Goal: Task Accomplishment & Management: Manage account settings

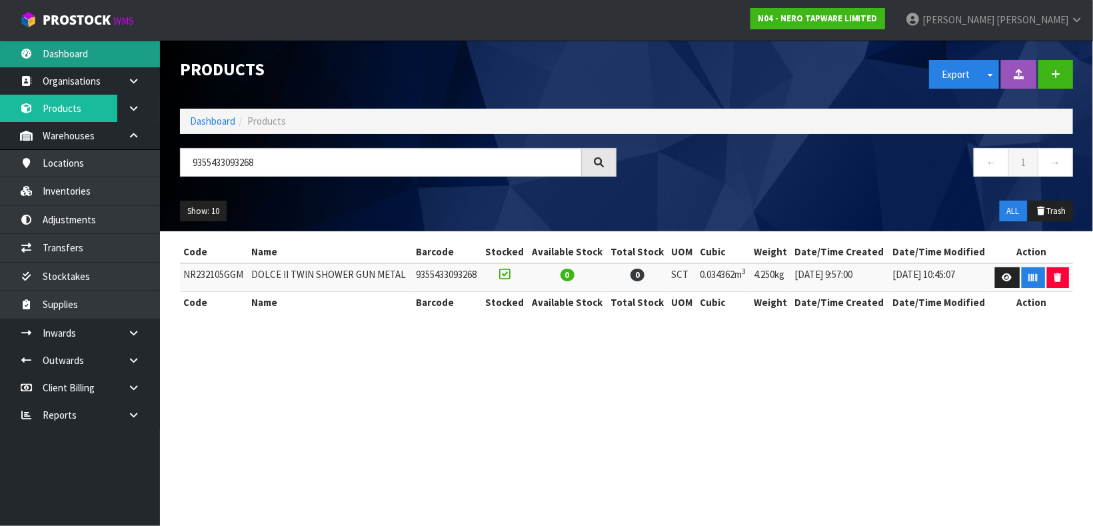
click at [55, 51] on link "Dashboard" at bounding box center [80, 53] width 160 height 27
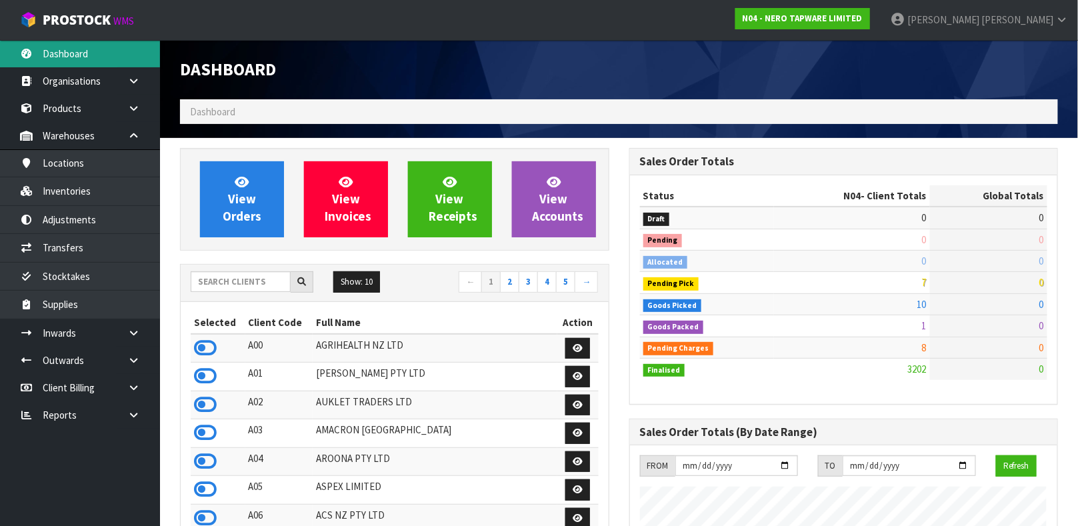
scroll to position [1069, 449]
click at [259, 282] on input "text" at bounding box center [241, 281] width 100 height 21
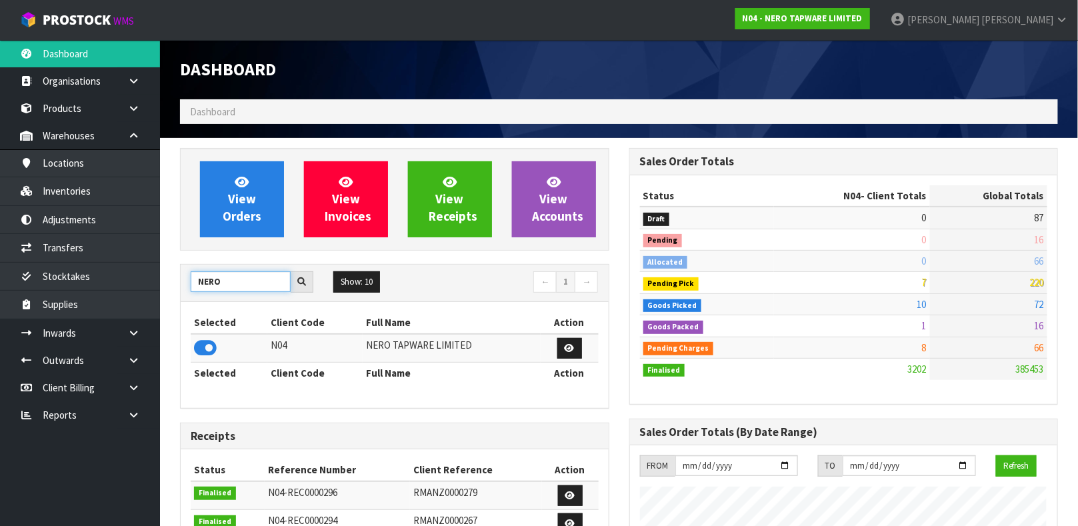
type input "NERO"
click at [569, 349] on icon at bounding box center [570, 348] width 10 height 9
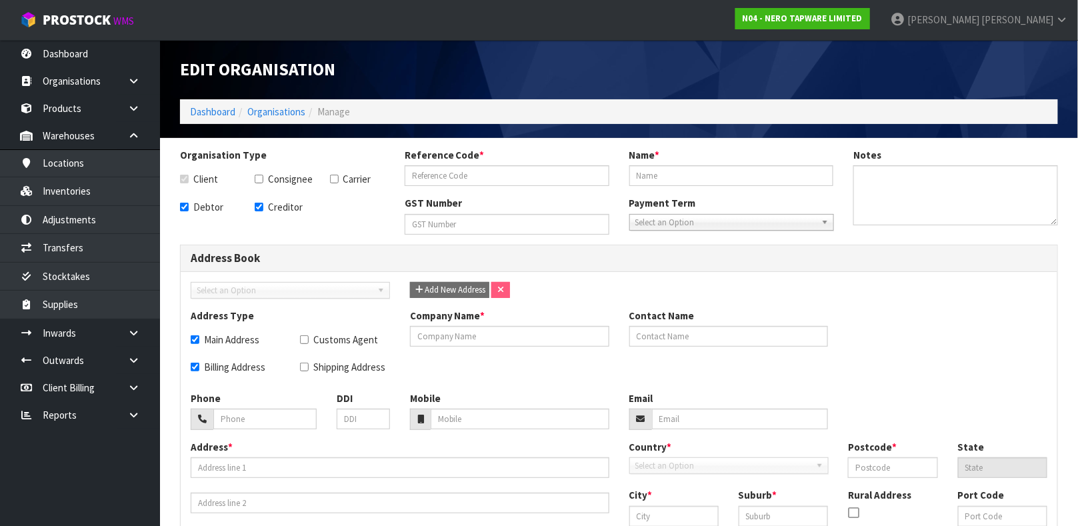
checkbox input "true"
type input "N04"
type input "NERO TAPWARE LIMITED"
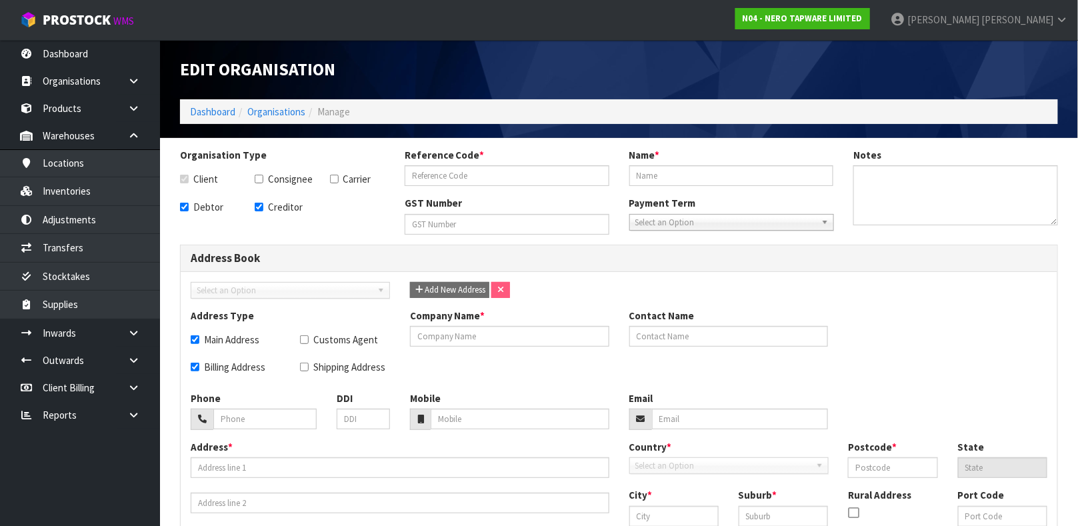
checkbox input "true"
type input "NERO TAPWARE LIMITED"
type input "[PERSON_NAME]"
type input "[PHONE_NUMBER]"
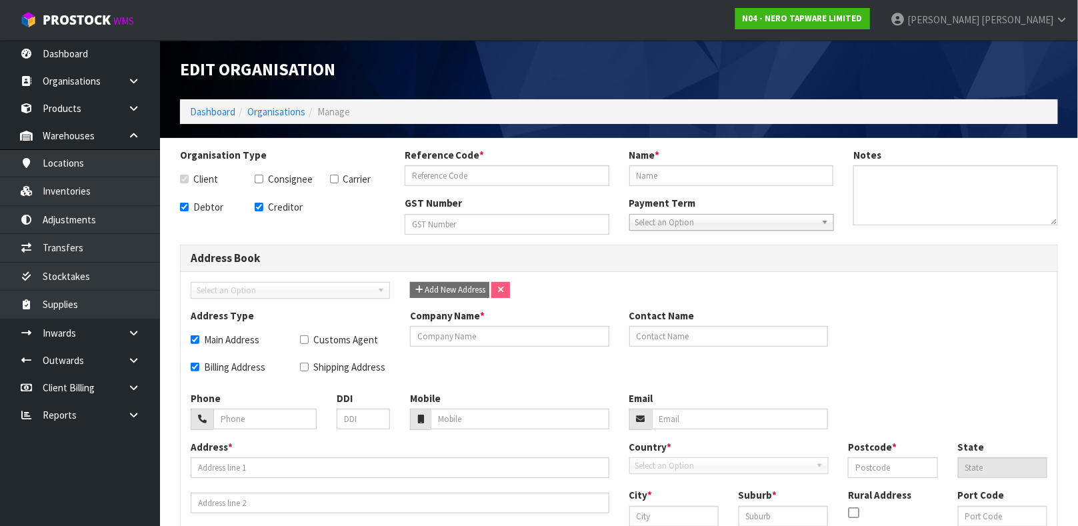
type input "[PERSON_NAME][EMAIL_ADDRESS][DOMAIN_NAME]"
type input "11 [PERSON_NAME]"
type input "3201"
type input "VICTORIA"
type input "CARRUM DOWNS"
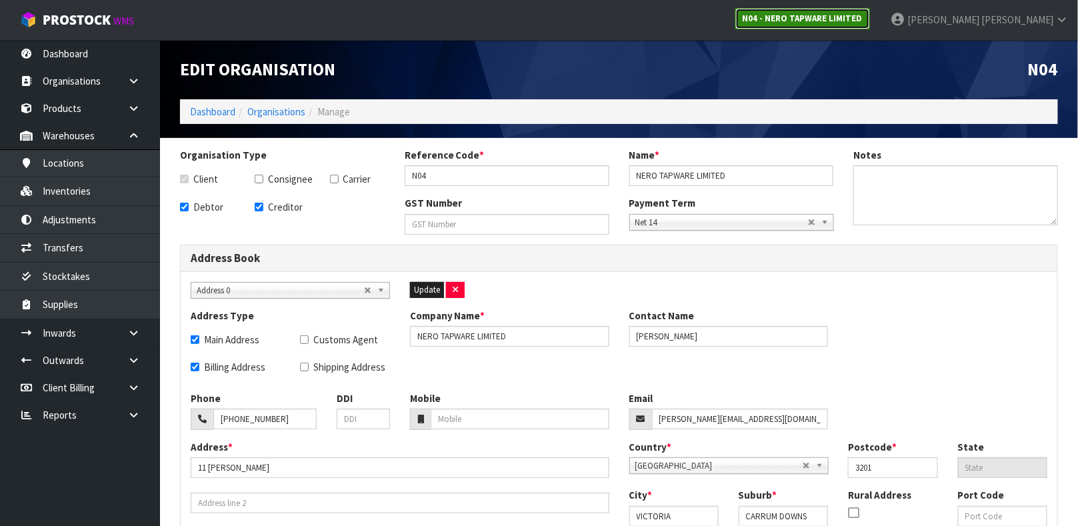
click at [863, 21] on strong "N04 - NERO TAPWARE LIMITED" at bounding box center [803, 18] width 120 height 11
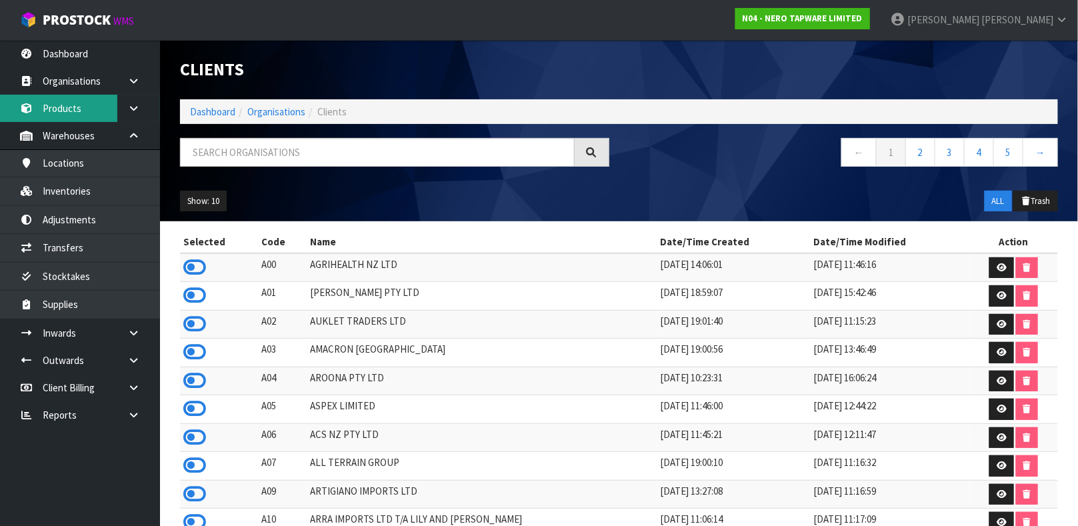
click at [91, 108] on link "Products" at bounding box center [80, 108] width 160 height 27
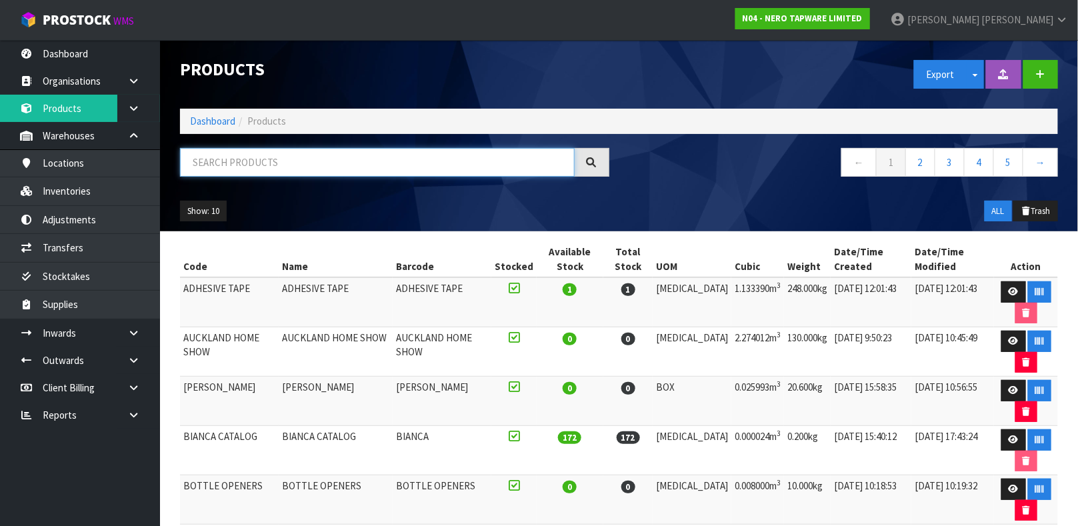
click at [281, 163] on input "text" at bounding box center [377, 162] width 395 height 29
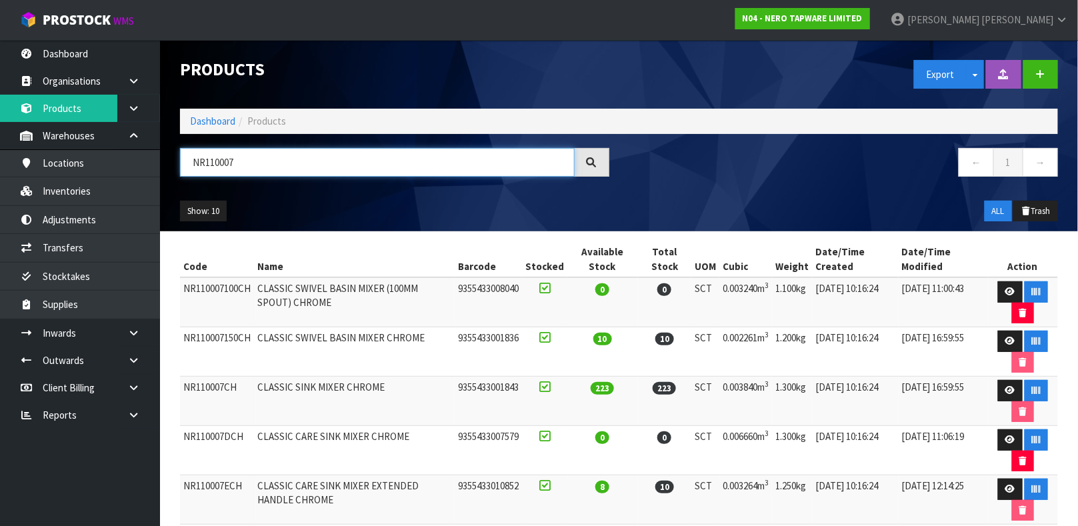
click at [285, 166] on input "NR110007" at bounding box center [377, 162] width 395 height 29
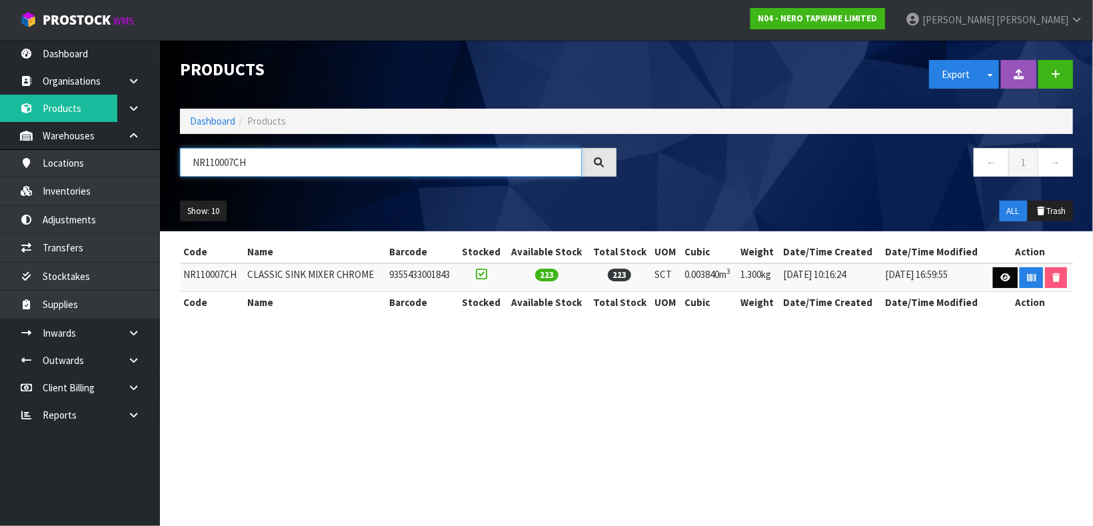
type input "NR110007CH"
click at [1001, 279] on icon at bounding box center [1006, 277] width 10 height 9
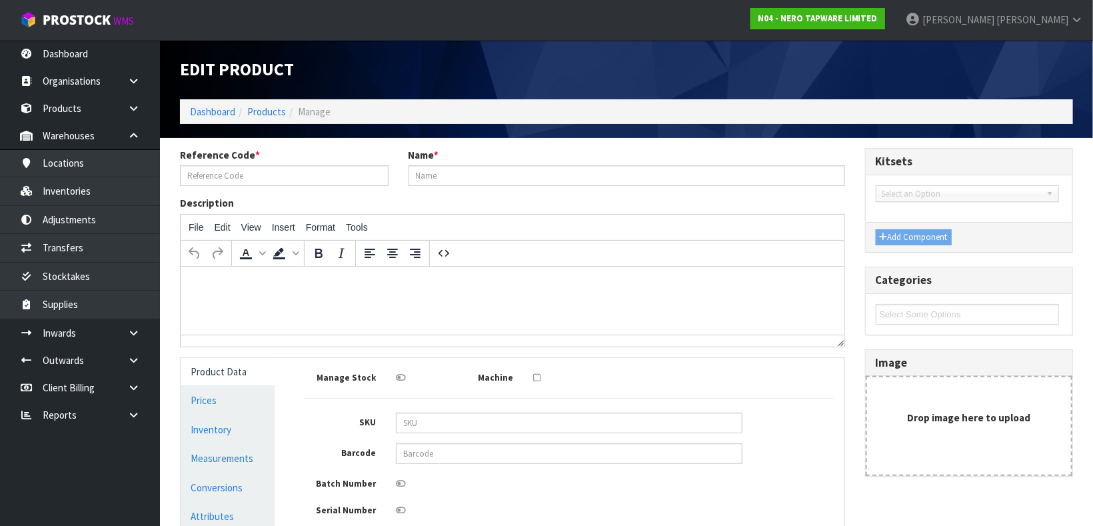
type input "NR110007CH"
type input "CLASSIC SINK MIXER CHROME"
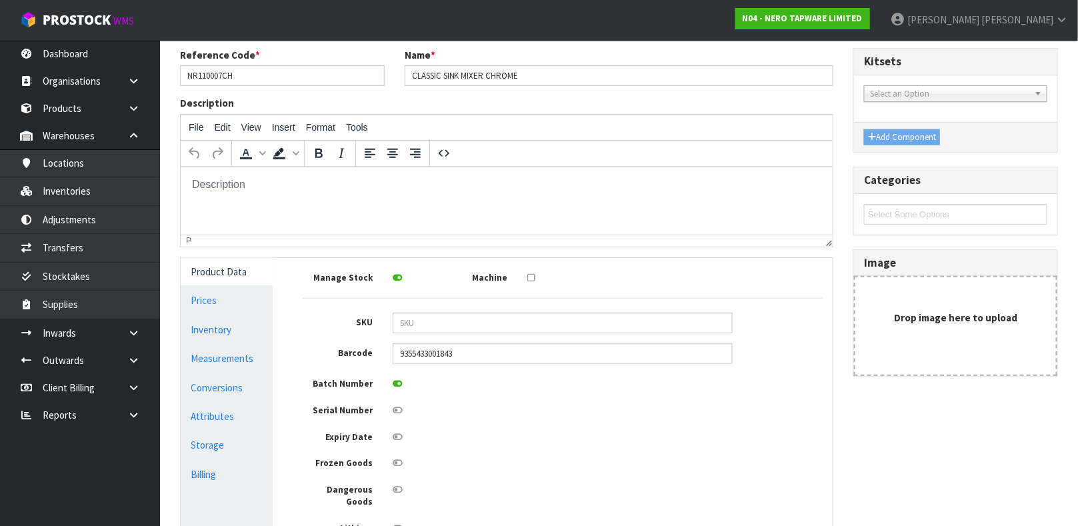
scroll to position [200, 0]
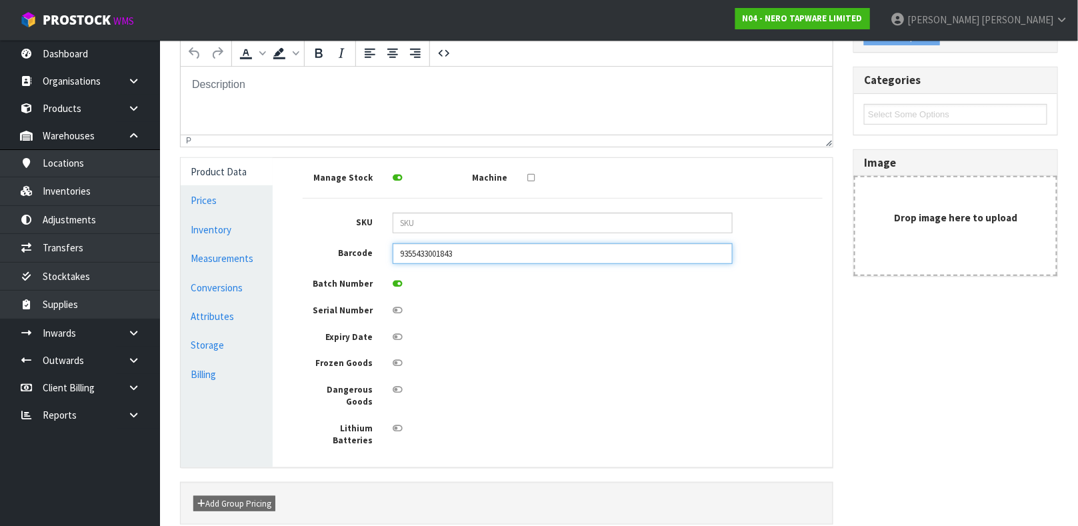
click at [463, 253] on input "9355433001843" at bounding box center [563, 253] width 340 height 21
type input "9"
type input "9355433001843"
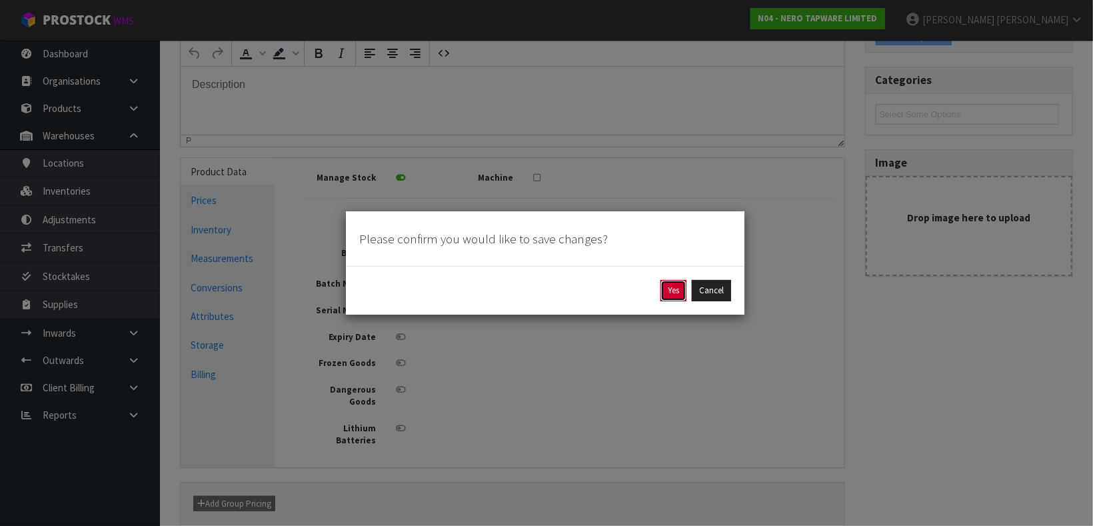
click at [669, 294] on button "Yes" at bounding box center [674, 290] width 26 height 21
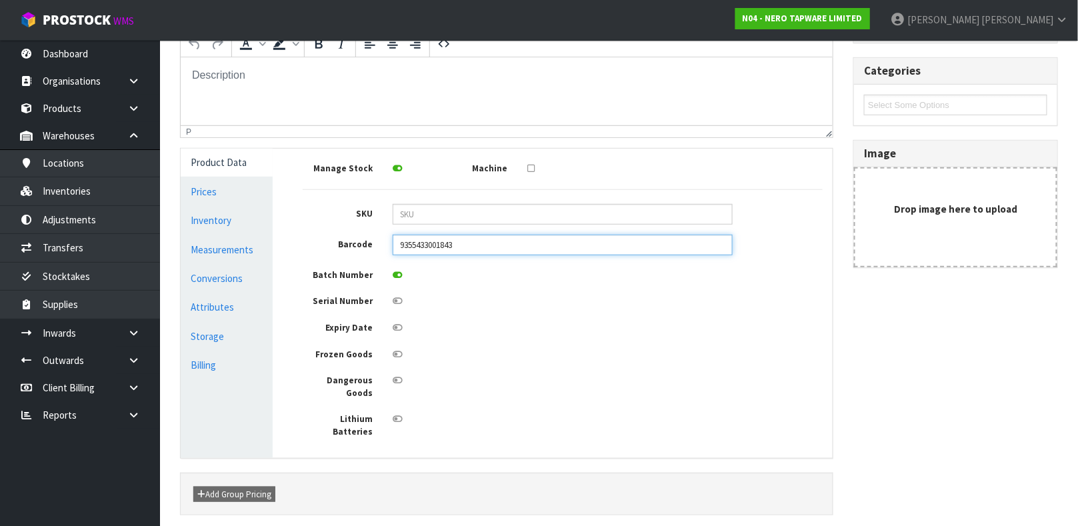
scroll to position [287, 0]
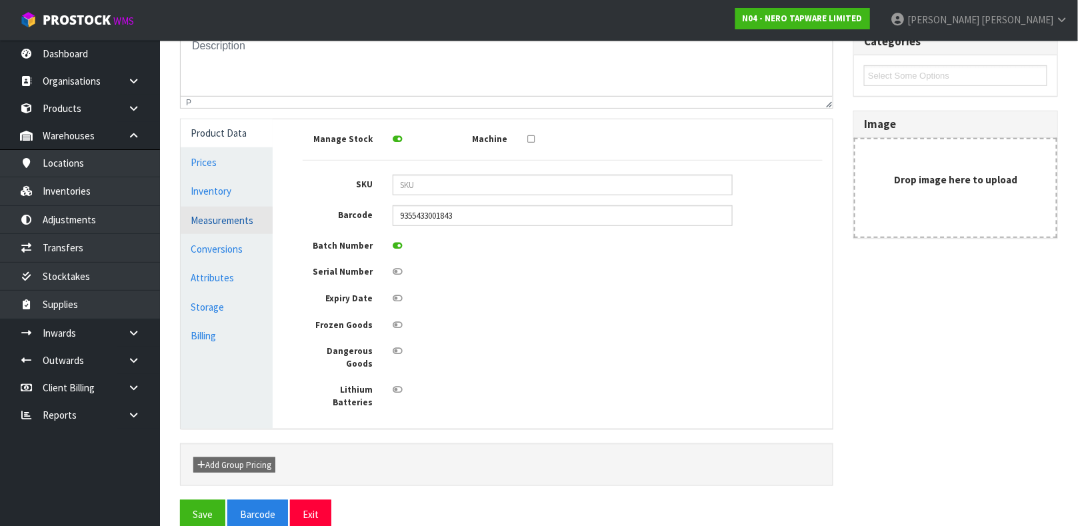
click at [234, 220] on link "Measurements" at bounding box center [227, 220] width 92 height 27
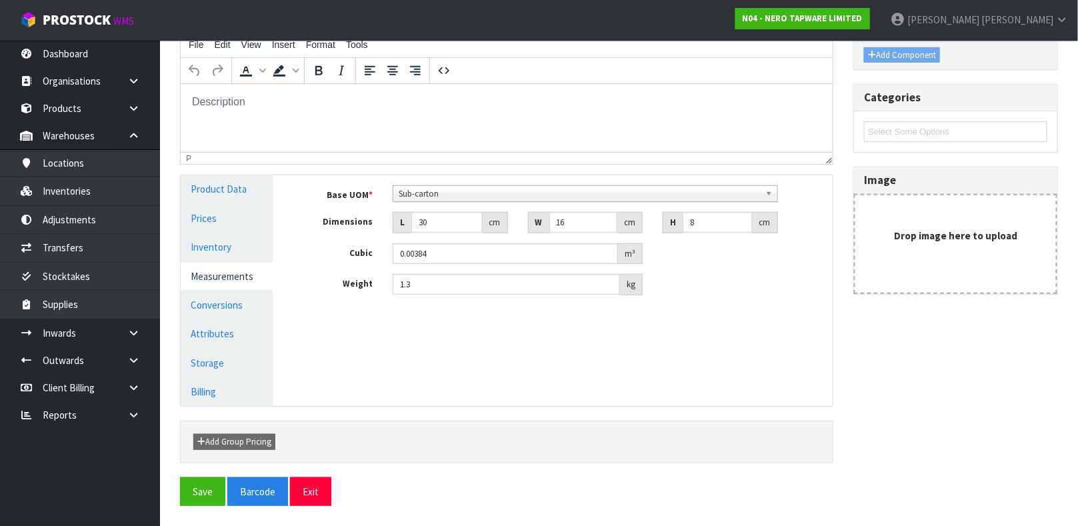
scroll to position [231, 0]
click at [238, 307] on link "Conversions" at bounding box center [227, 304] width 92 height 27
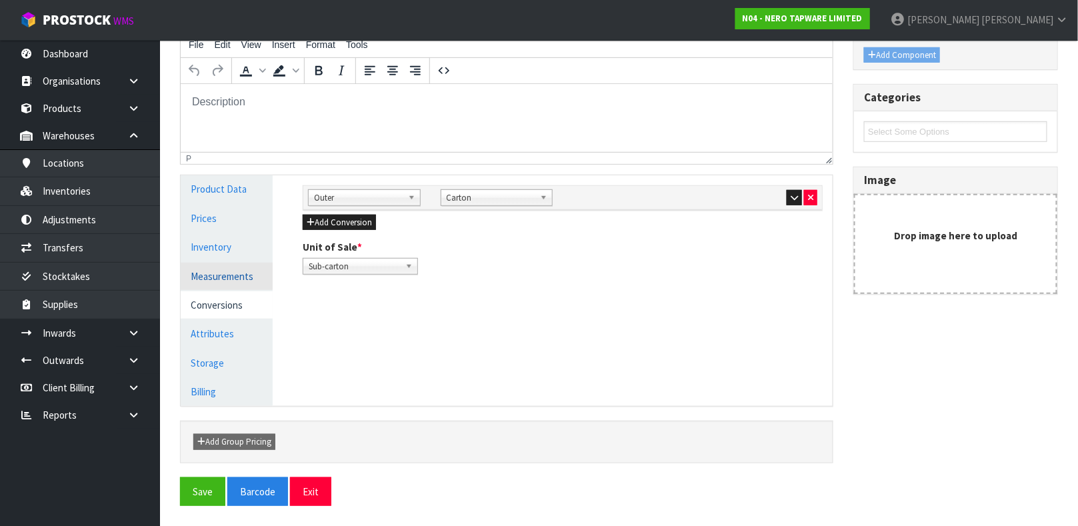
click at [241, 277] on link "Measurements" at bounding box center [227, 276] width 92 height 27
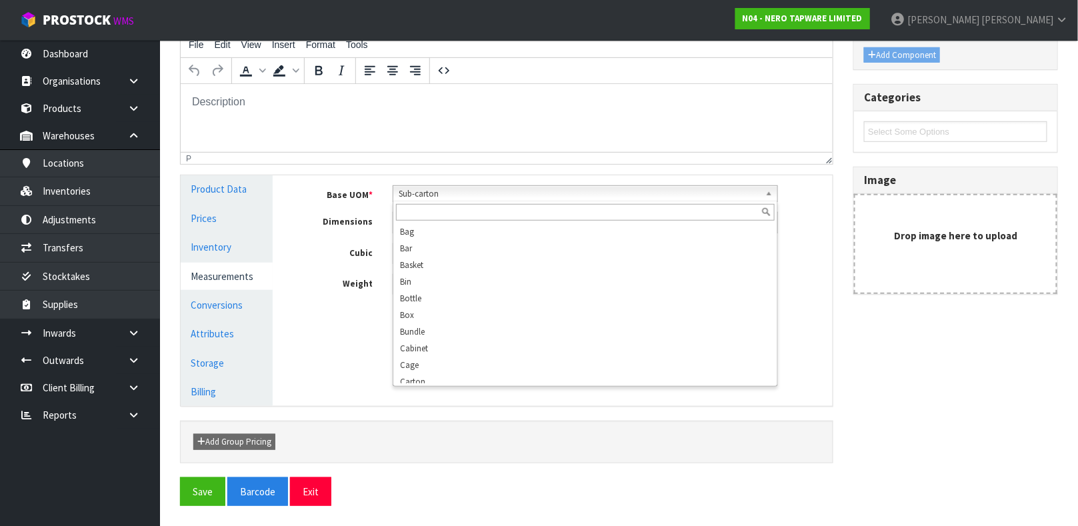
scroll to position [373, 0]
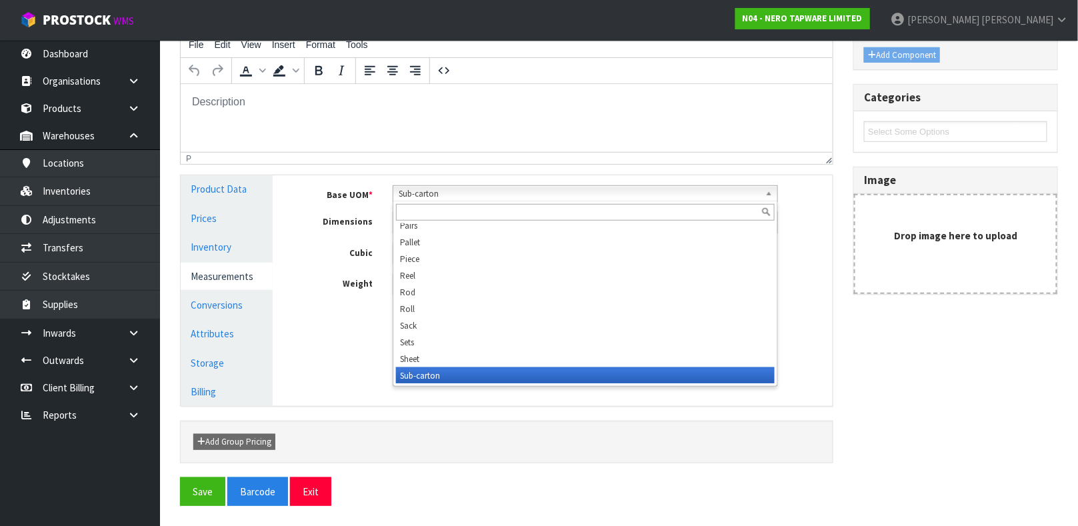
click at [769, 193] on b at bounding box center [771, 193] width 12 height 15
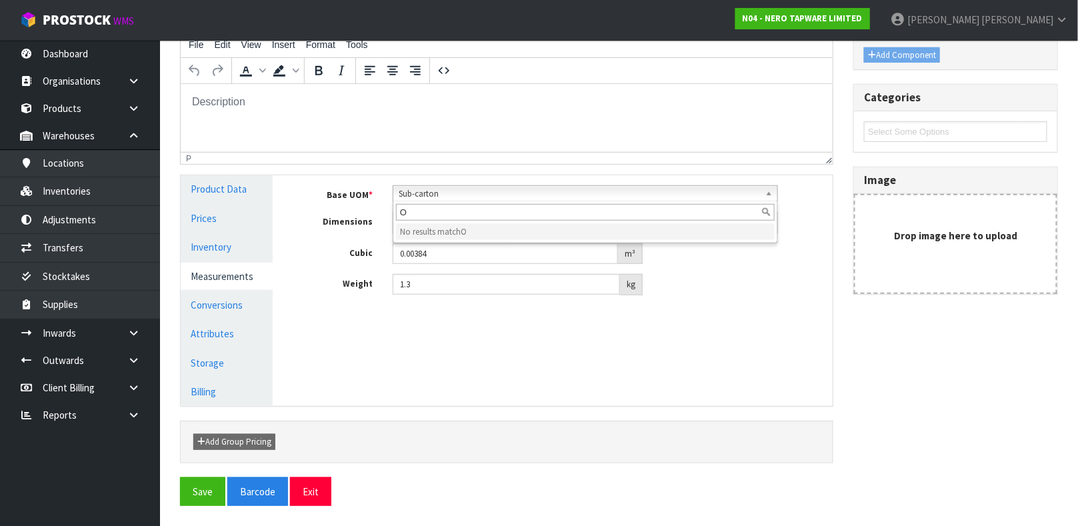
scroll to position [0, 0]
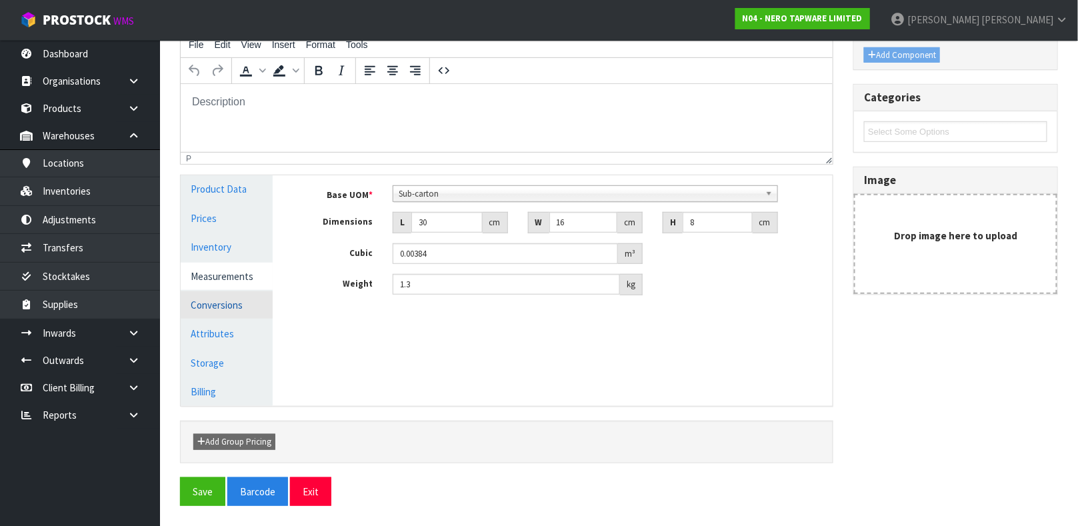
click at [227, 298] on link "Conversions" at bounding box center [227, 304] width 92 height 27
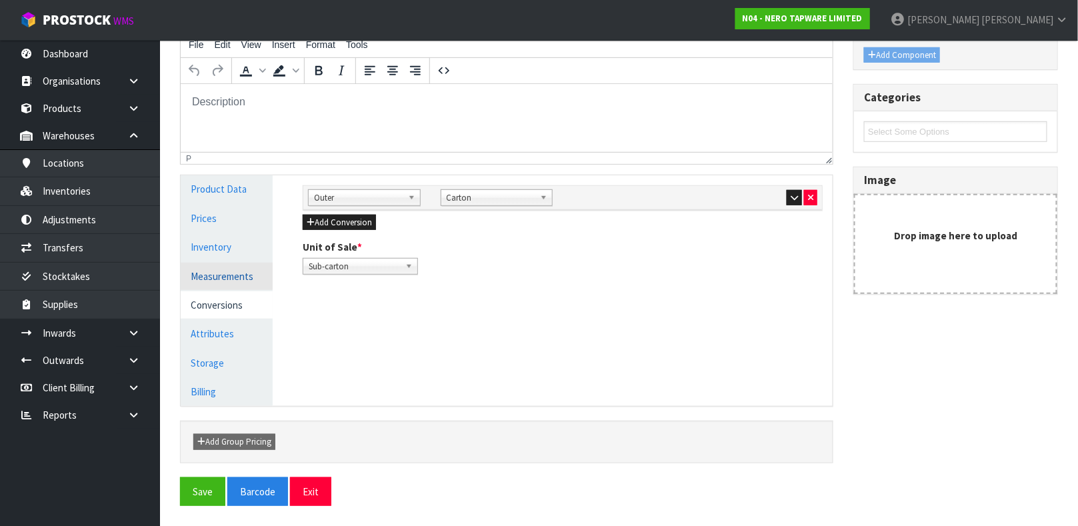
click at [231, 275] on link "Measurements" at bounding box center [227, 276] width 92 height 27
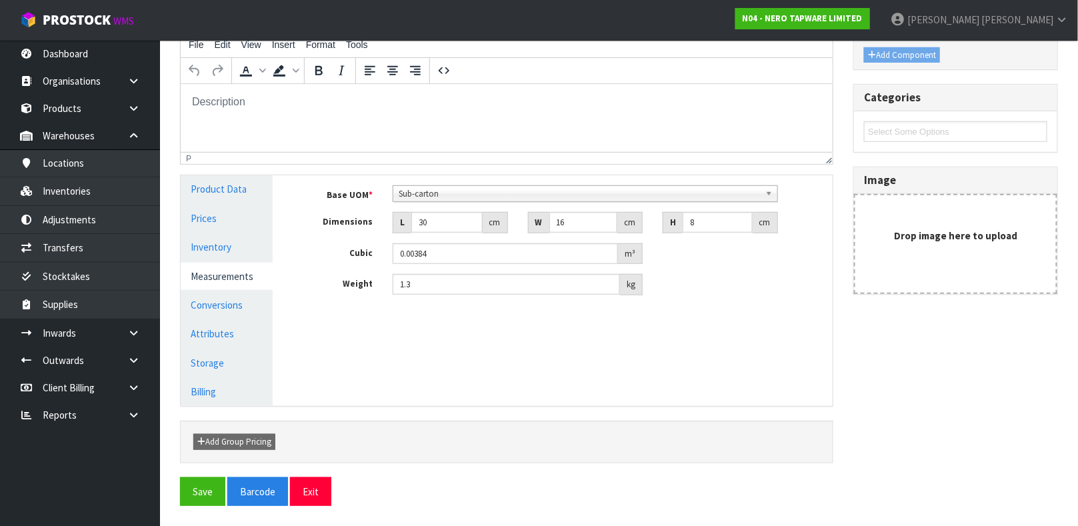
scroll to position [373, 0]
click at [769, 193] on b at bounding box center [771, 193] width 12 height 15
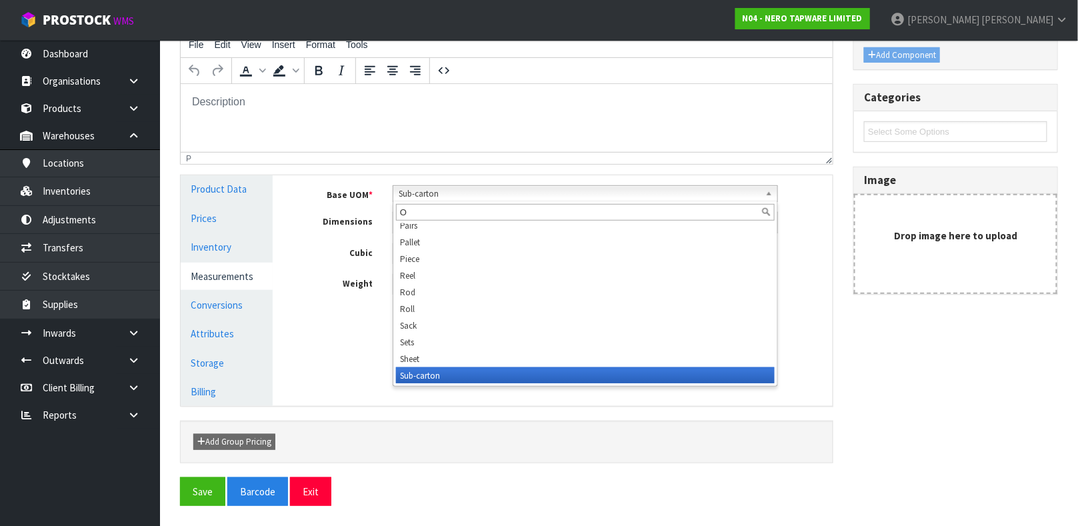
scroll to position [0, 0]
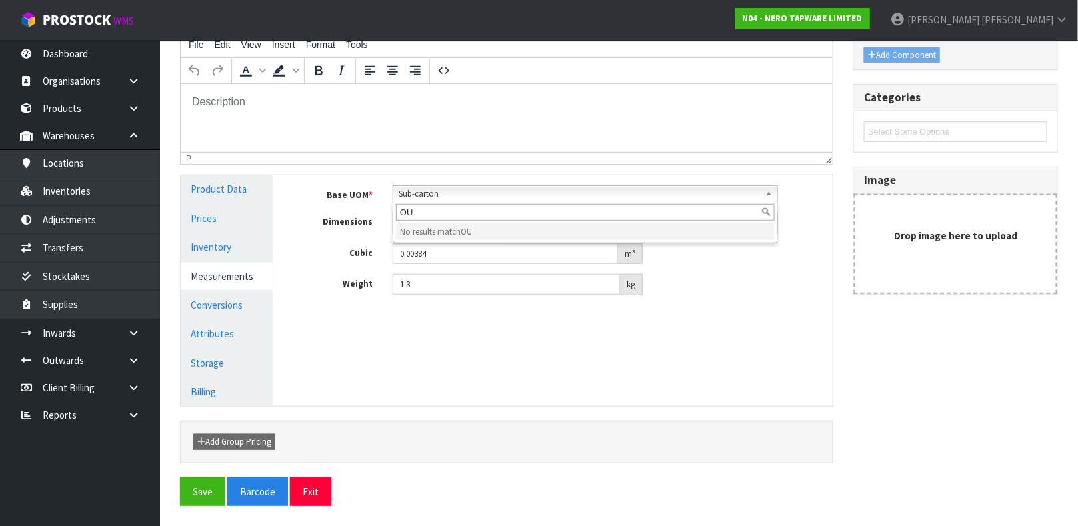
type input "O"
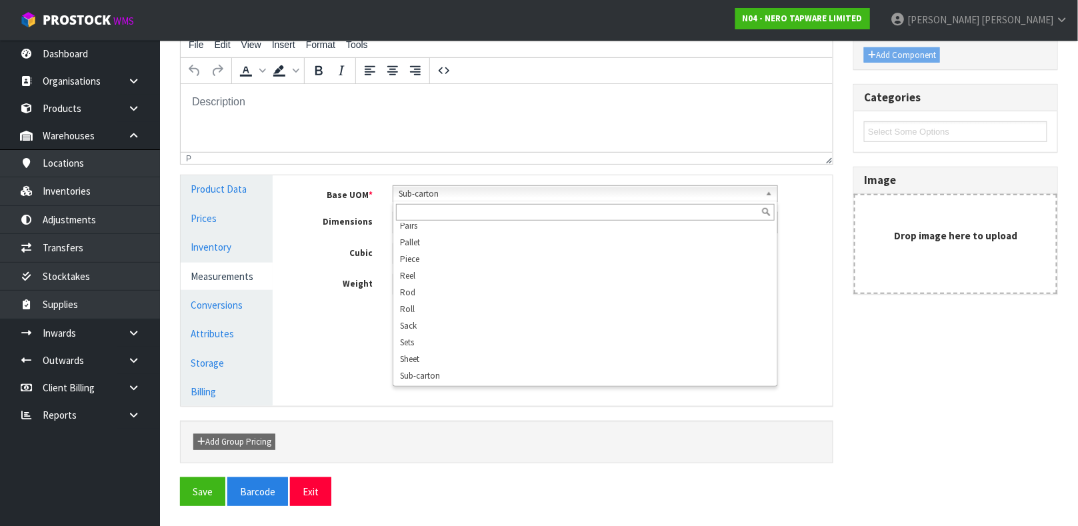
scroll to position [406, 0]
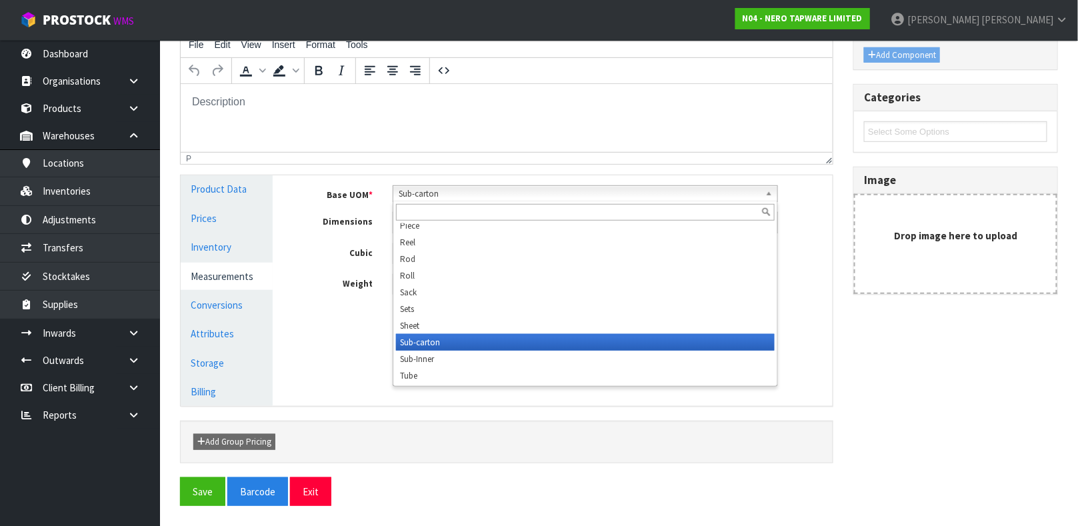
click at [431, 344] on li "Sub-carton" at bounding box center [585, 342] width 379 height 17
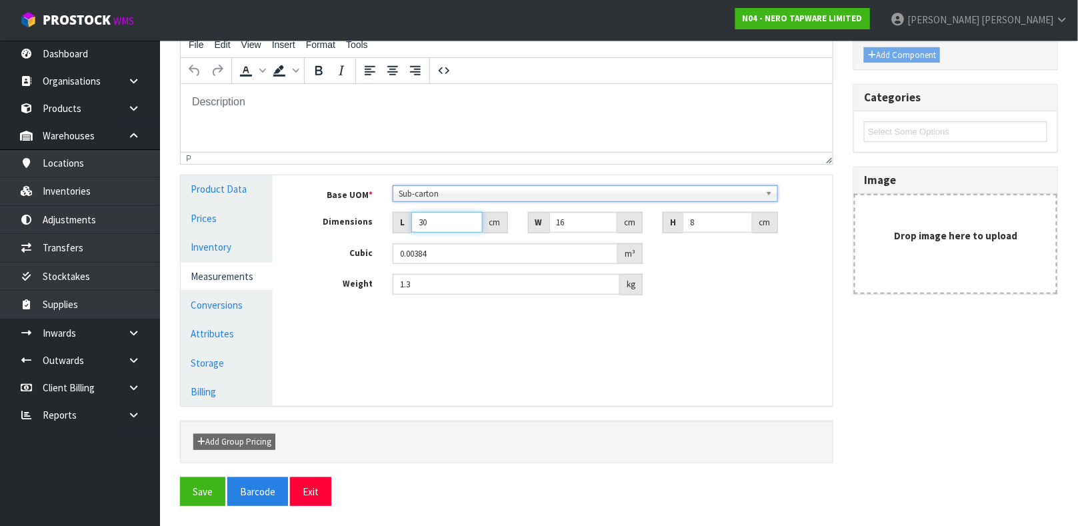
click at [435, 227] on input "30" at bounding box center [446, 222] width 71 height 21
type input "3"
type input "0.000384"
type input "31"
type input "0.003968"
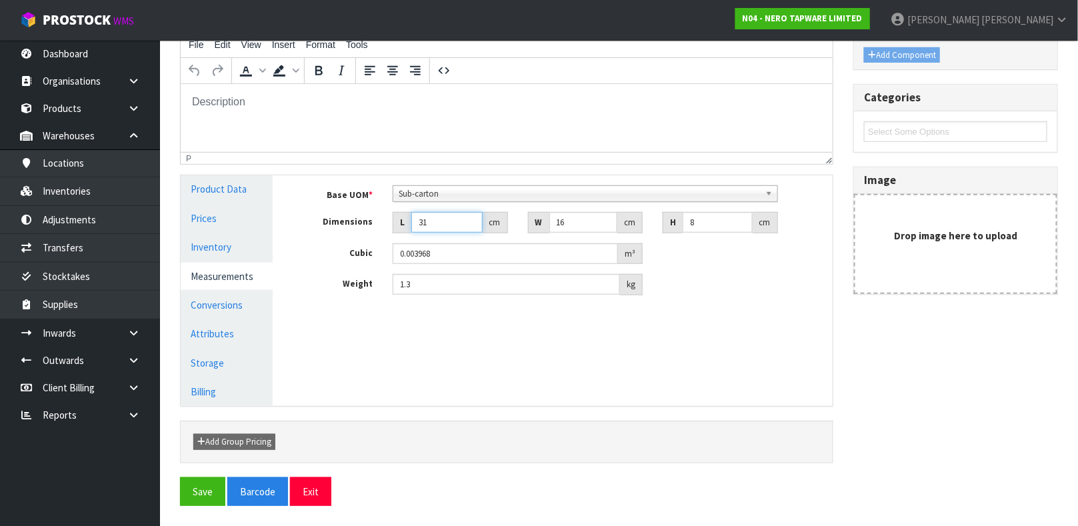
type input "31"
click at [455, 252] on input "0.003968" at bounding box center [505, 253] width 225 height 21
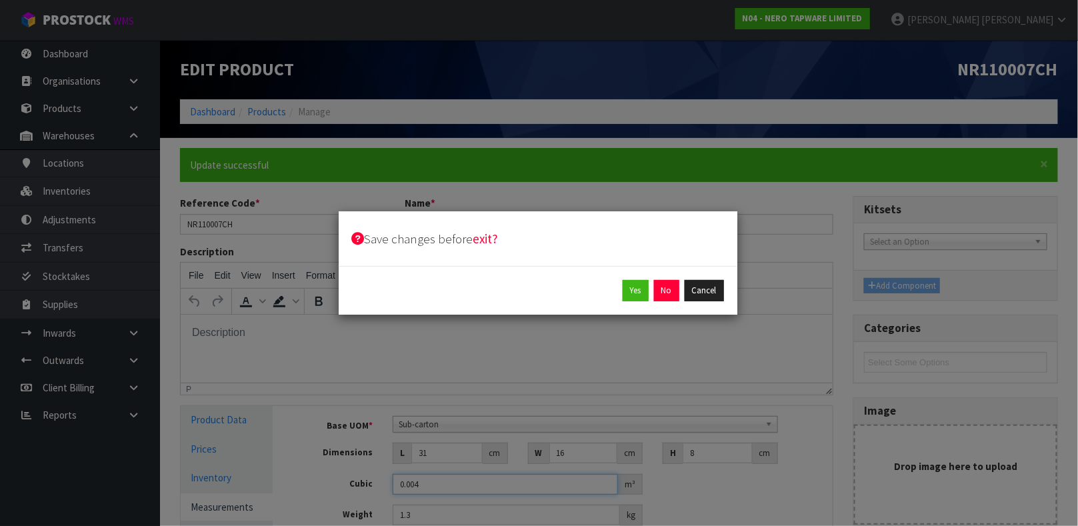
type input "0.004"
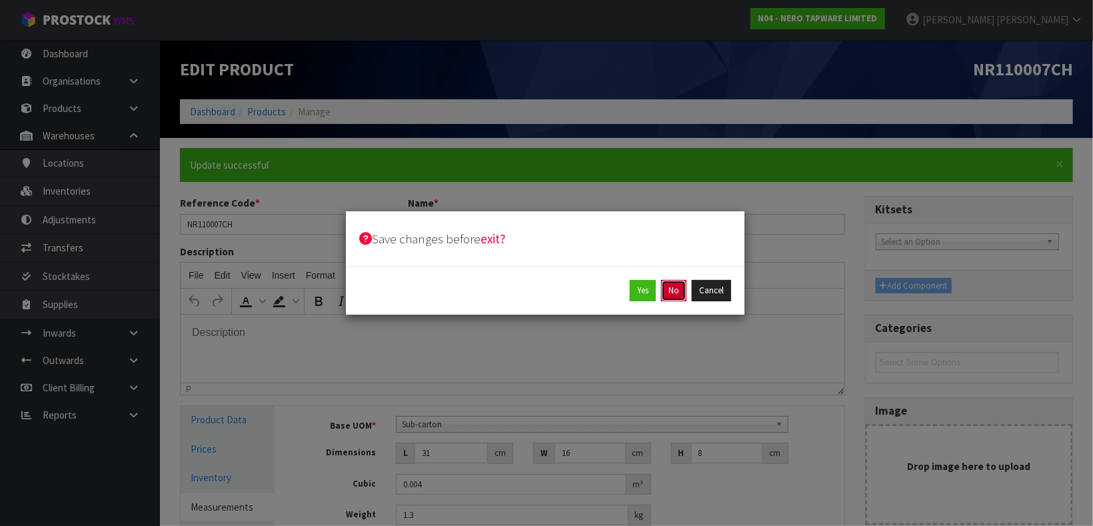
click at [671, 290] on button "No" at bounding box center [673, 290] width 25 height 21
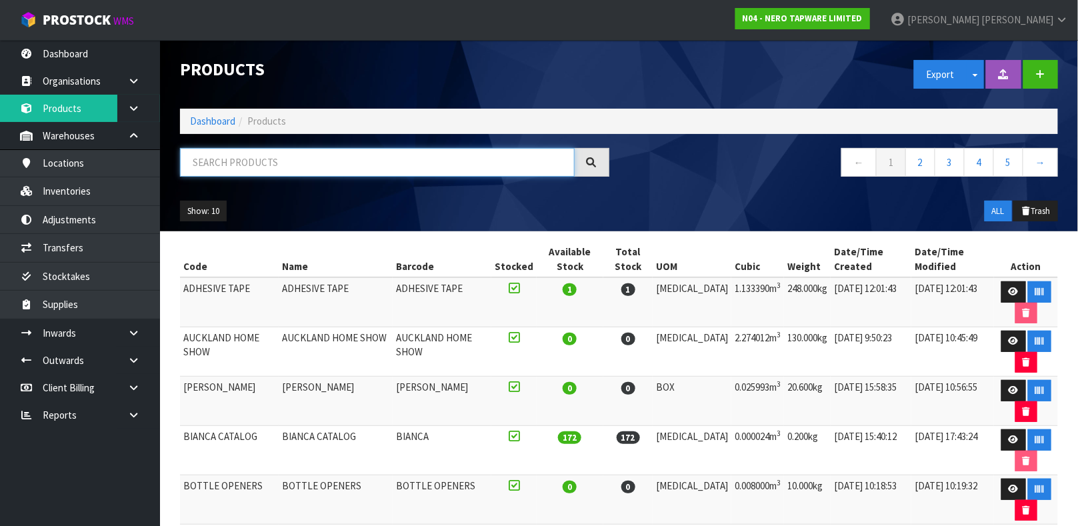
click at [383, 169] on input "text" at bounding box center [377, 162] width 395 height 29
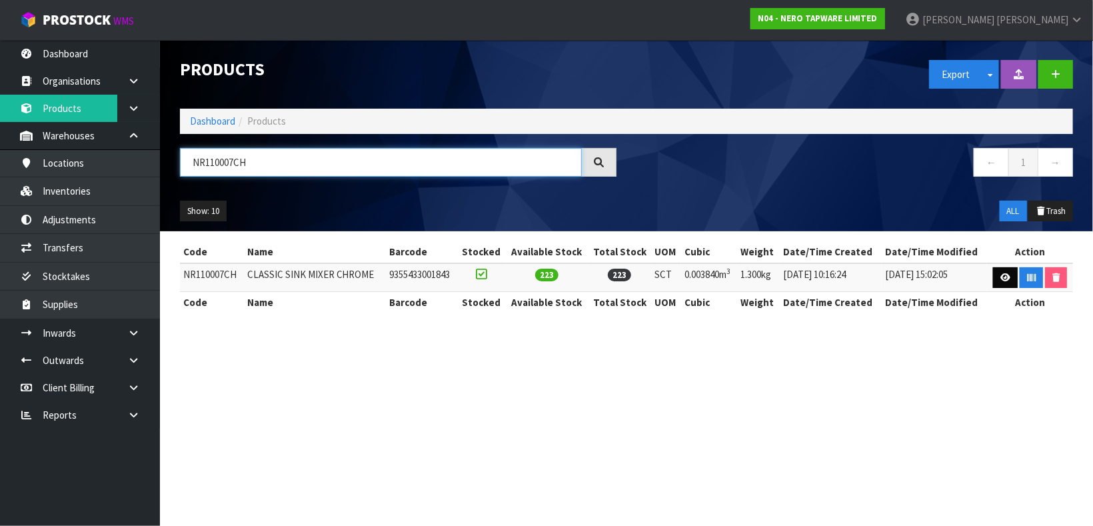
type input "NR110007CH"
click at [1002, 281] on icon at bounding box center [1006, 277] width 10 height 9
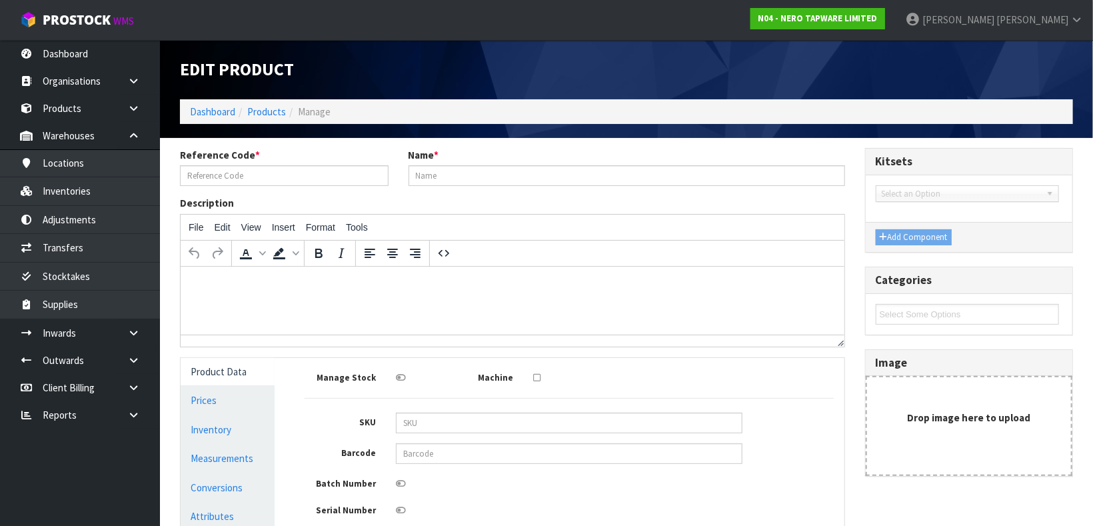
type input "NR110007CH"
type input "CLASSIC SINK MIXER CHROME"
type input "9355433001843"
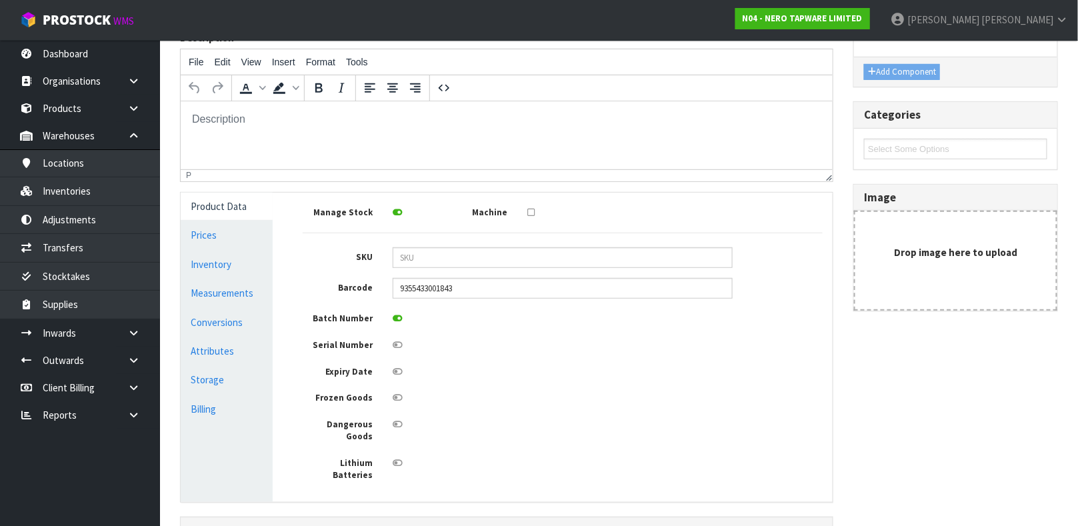
scroll to position [200, 0]
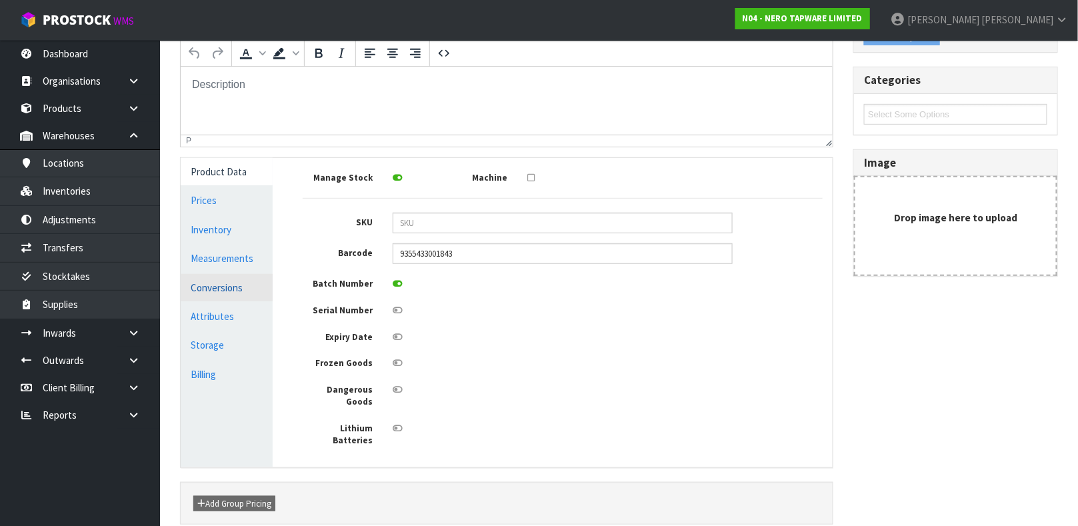
click at [217, 288] on link "Conversions" at bounding box center [227, 287] width 92 height 27
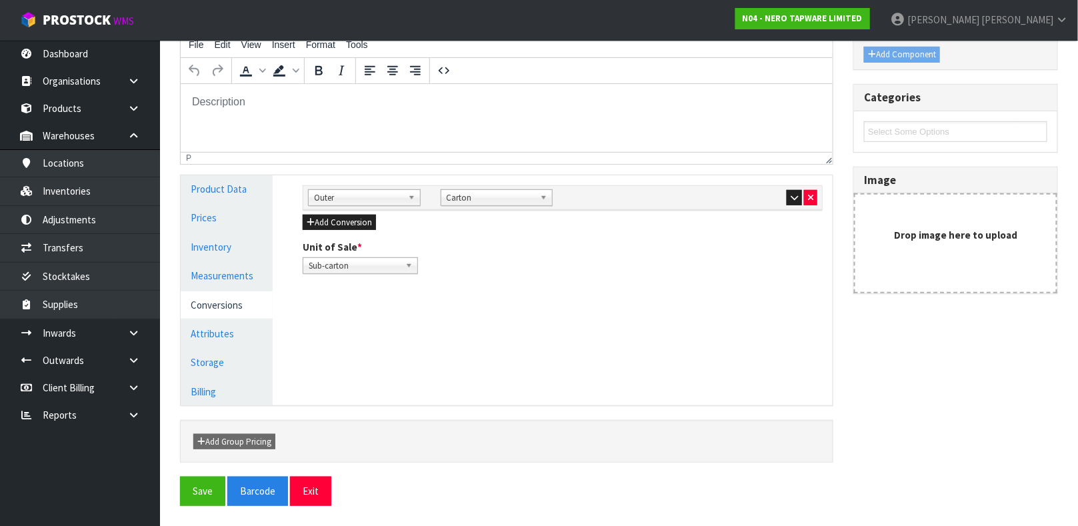
scroll to position [182, 0]
click at [231, 277] on link "Measurements" at bounding box center [227, 276] width 92 height 27
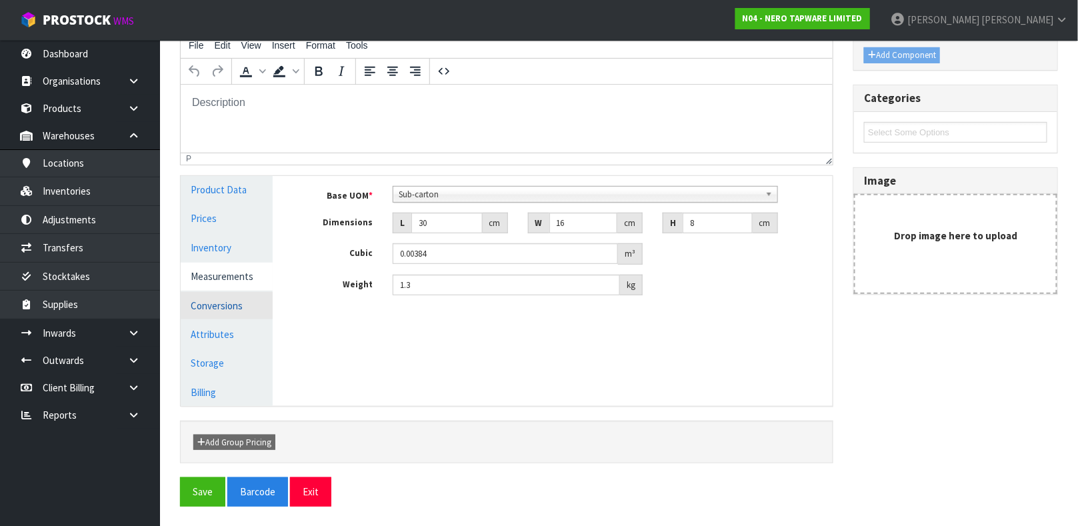
click at [221, 317] on link "Conversions" at bounding box center [227, 305] width 92 height 27
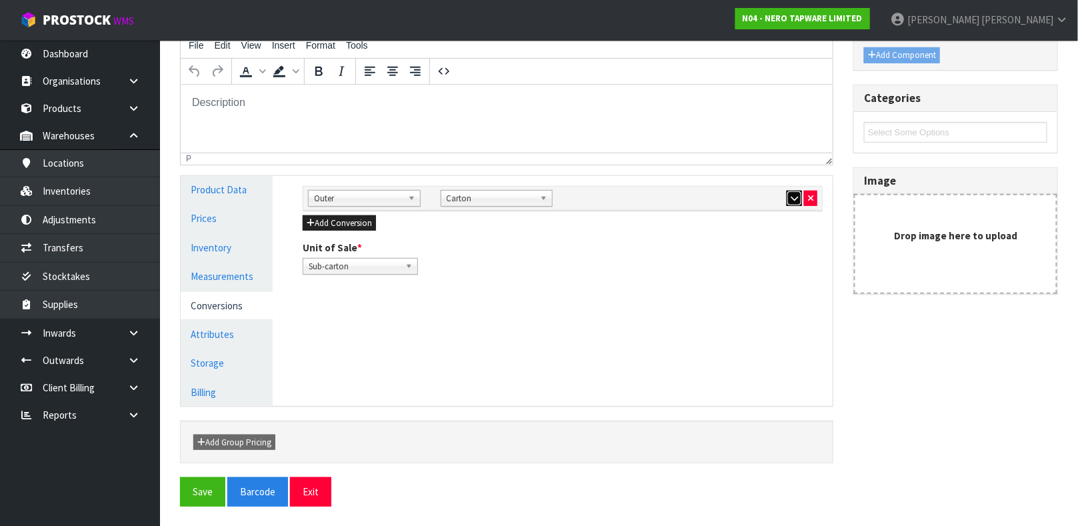
click at [795, 202] on button "button" at bounding box center [794, 199] width 15 height 16
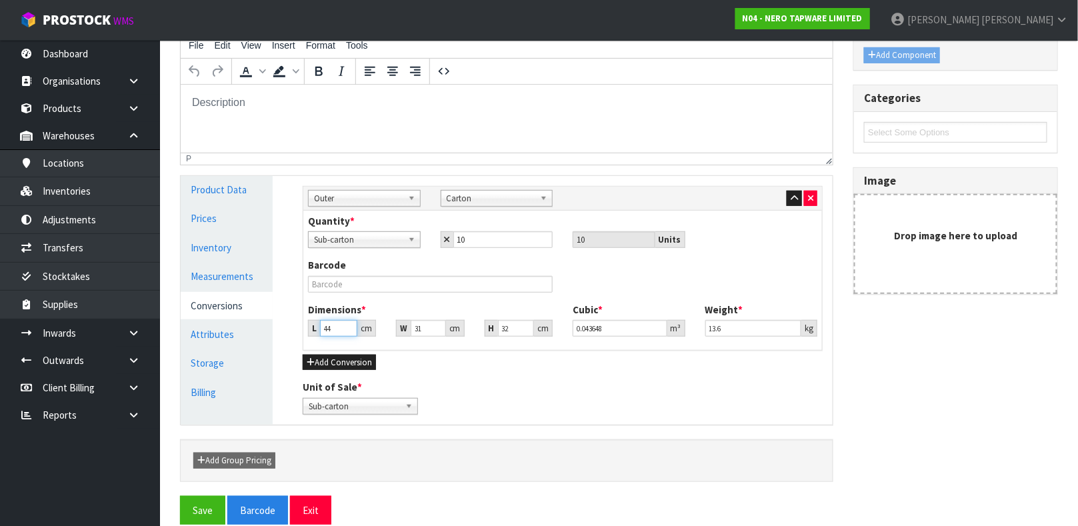
click at [334, 329] on input "44" at bounding box center [338, 328] width 37 height 17
type input "4"
type input "0.003968"
type input "0.000001"
type input "3"
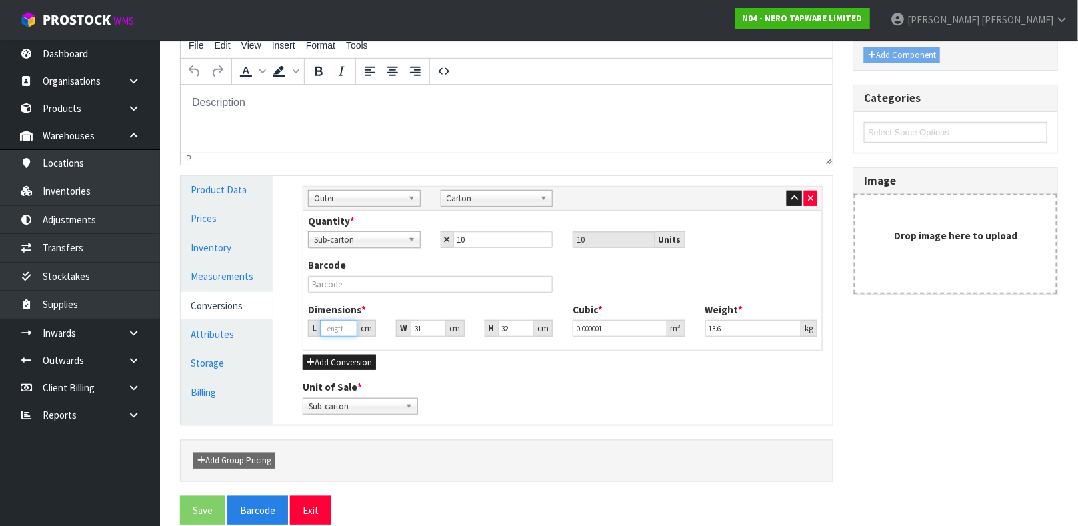
type input "0.002976"
type input "33"
type input "0.032736"
type input "33"
click at [422, 329] on input "31" at bounding box center [428, 328] width 35 height 17
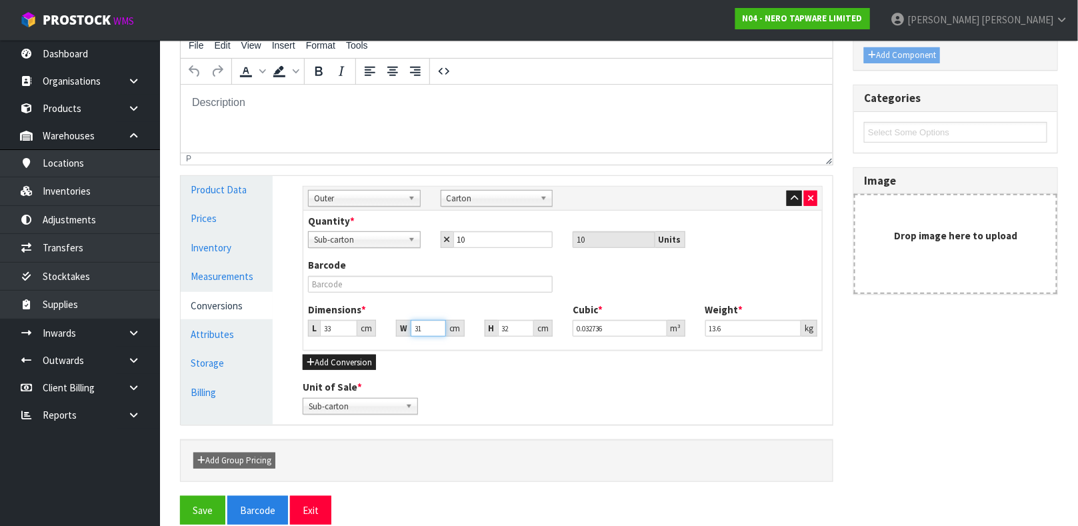
type input "3"
type input "0.003168"
type input "0.000001"
type input "4"
type input "0.004224"
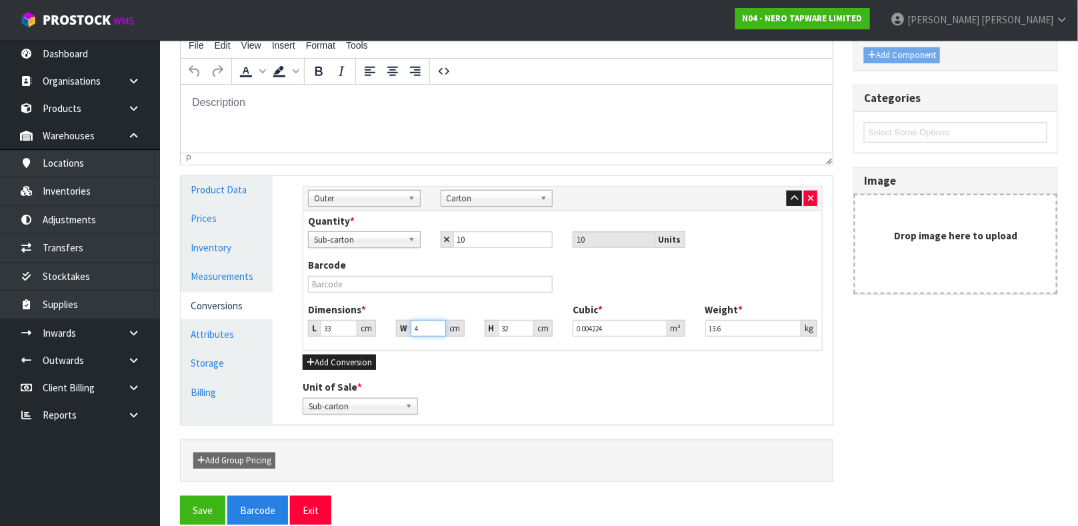
type input "45"
type input "0.04752"
type input "45"
click at [518, 326] on input "32" at bounding box center [516, 328] width 36 height 17
type input "3"
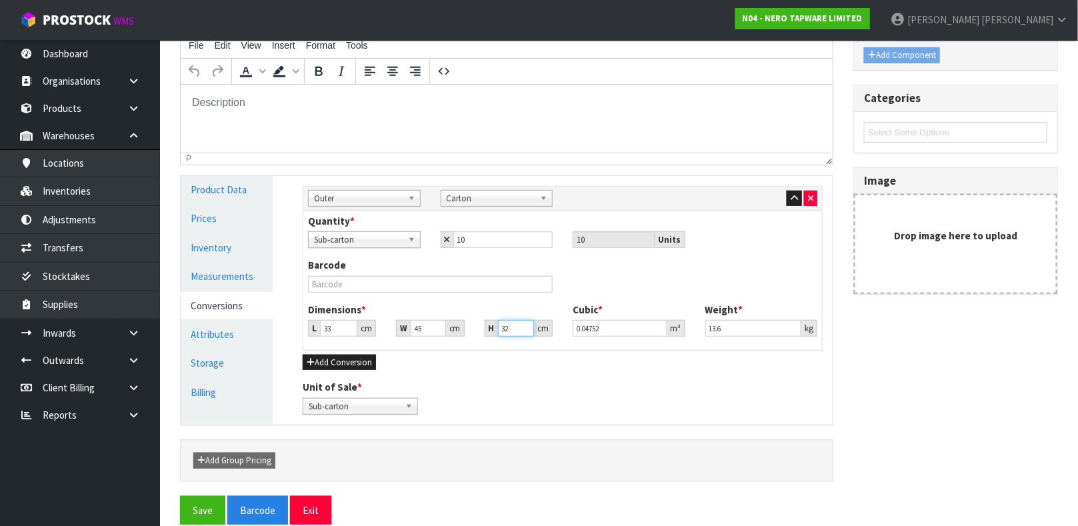
type input "0.004455"
type input "33"
type input "0.049005"
type input "33"
click at [621, 331] on input "0.049005" at bounding box center [620, 328] width 95 height 17
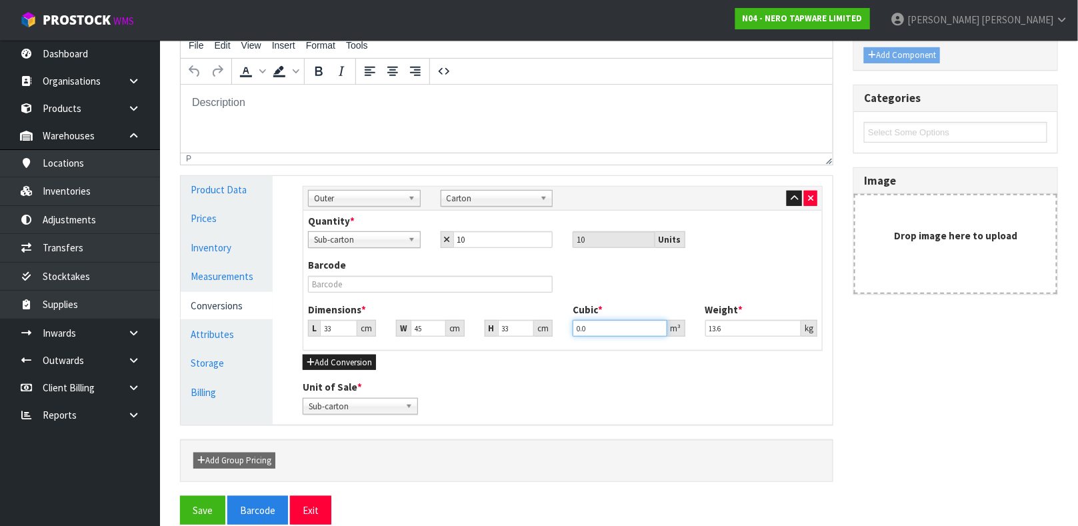
type input "0"
type input "0.048"
click at [727, 328] on input "13.6" at bounding box center [753, 328] width 97 height 17
type input "12.70"
click at [791, 198] on icon "button" at bounding box center [794, 198] width 7 height 9
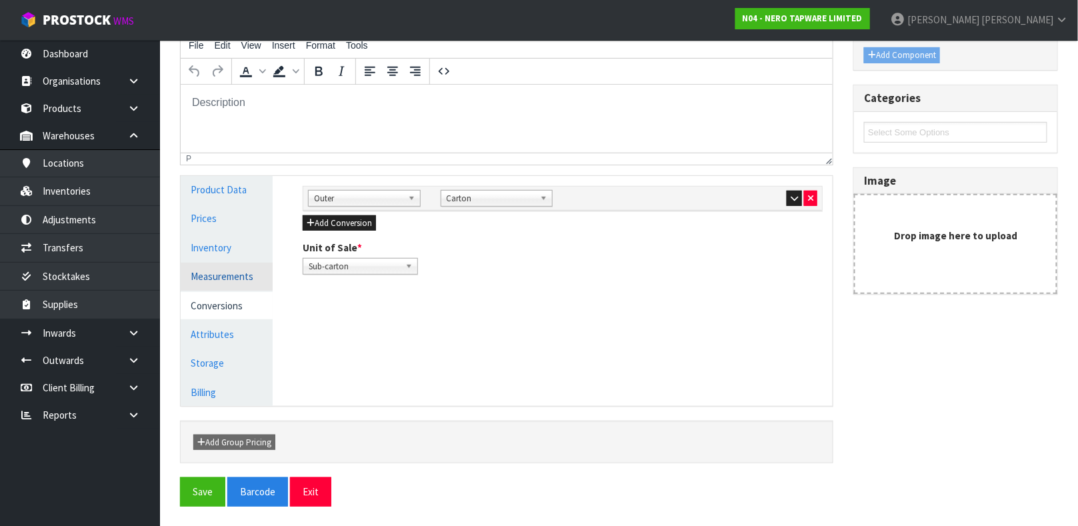
click at [243, 273] on link "Measurements" at bounding box center [227, 276] width 92 height 27
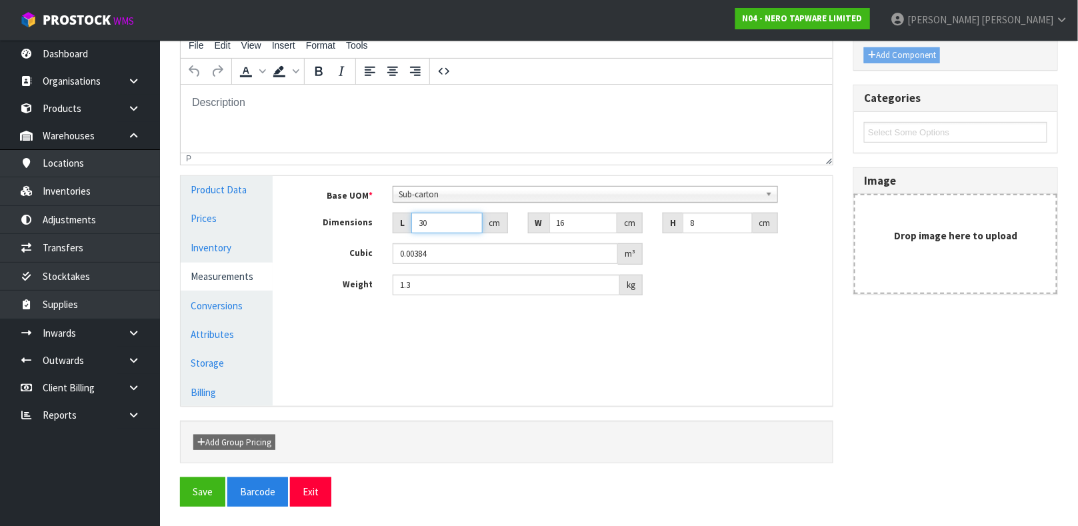
click at [433, 218] on input "30" at bounding box center [446, 223] width 71 height 21
type input "3"
type input "0.000384"
type input "31"
type input "0.003968"
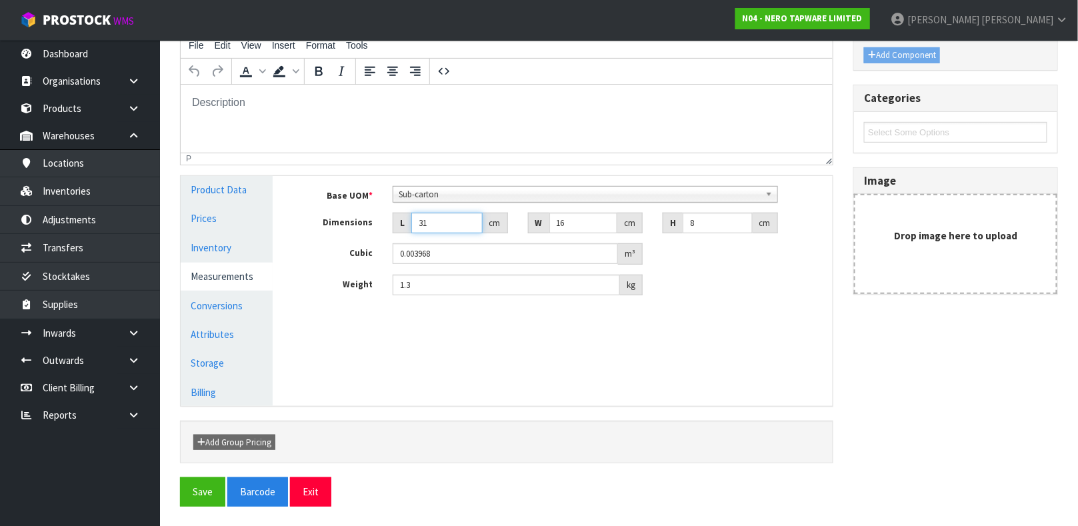
type input "3"
type input "0.000384"
type input "0.000001"
type input "1"
type input "0.000128"
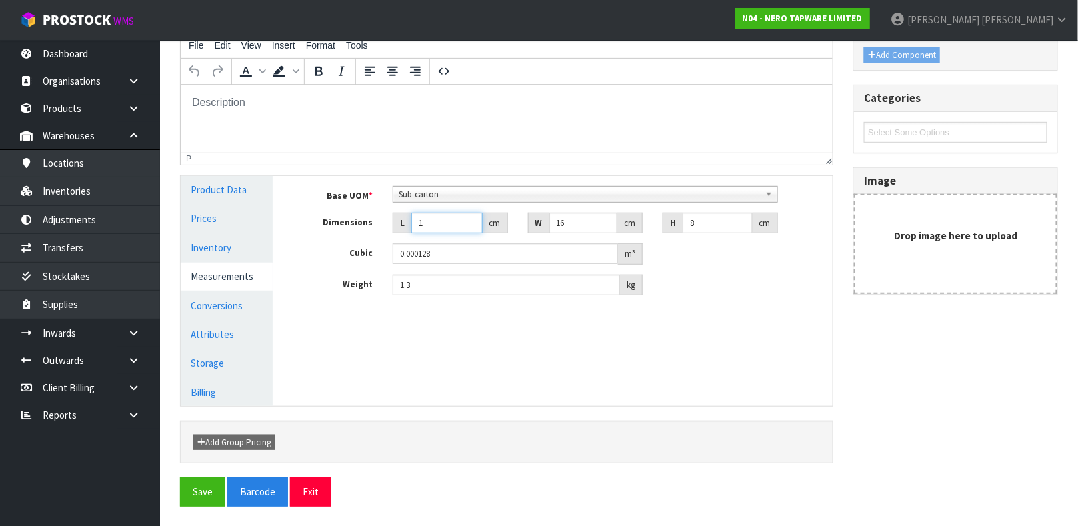
type input "17"
type input "0.002176"
type input "17"
click at [583, 226] on input "16" at bounding box center [583, 223] width 69 height 21
type input "1"
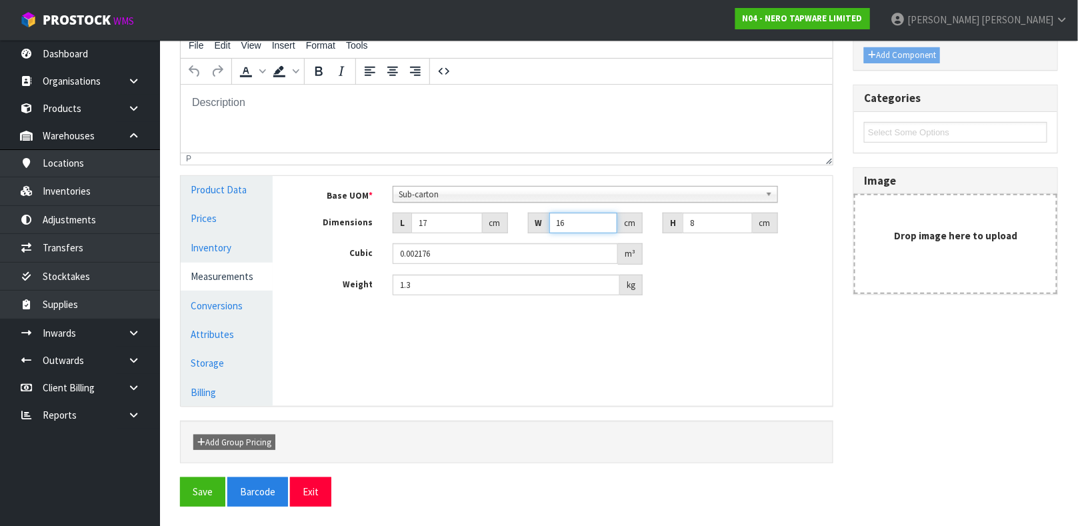
type input "0.000136"
type input "0.000001"
type input "3"
type input "0.000408"
type input "31"
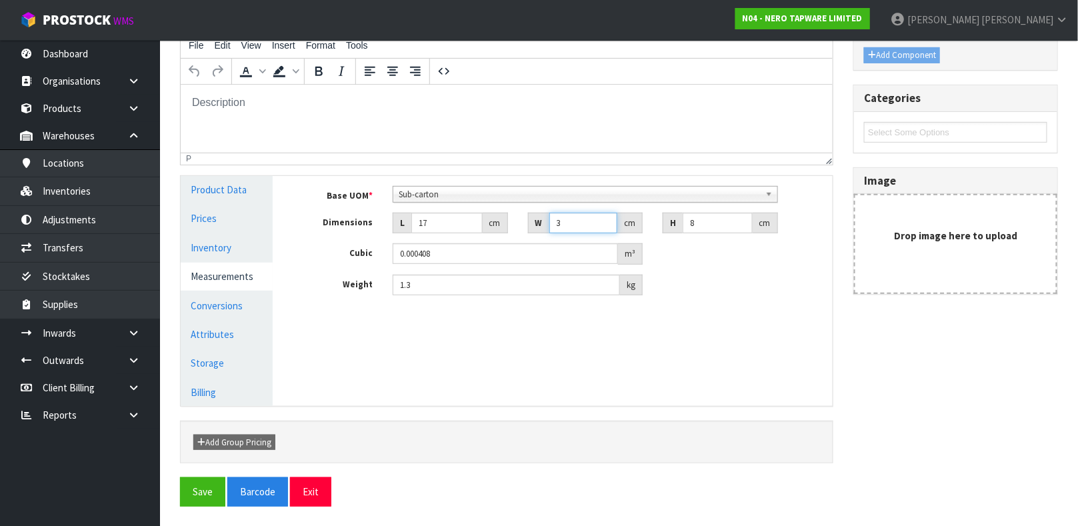
type input "0.004216"
type input "31"
click at [693, 221] on input "8" at bounding box center [718, 223] width 70 height 21
click at [441, 256] on input "0.004216" at bounding box center [505, 253] width 225 height 21
type input "0.004"
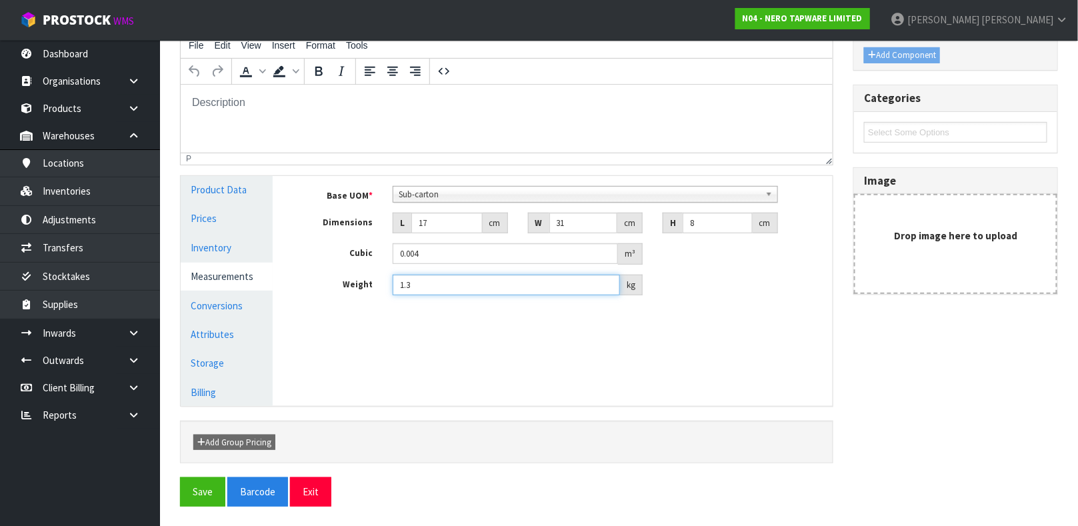
click at [425, 286] on input "1.3" at bounding box center [506, 285] width 227 height 21
type input "1.25"
click at [766, 197] on b at bounding box center [771, 194] width 12 height 15
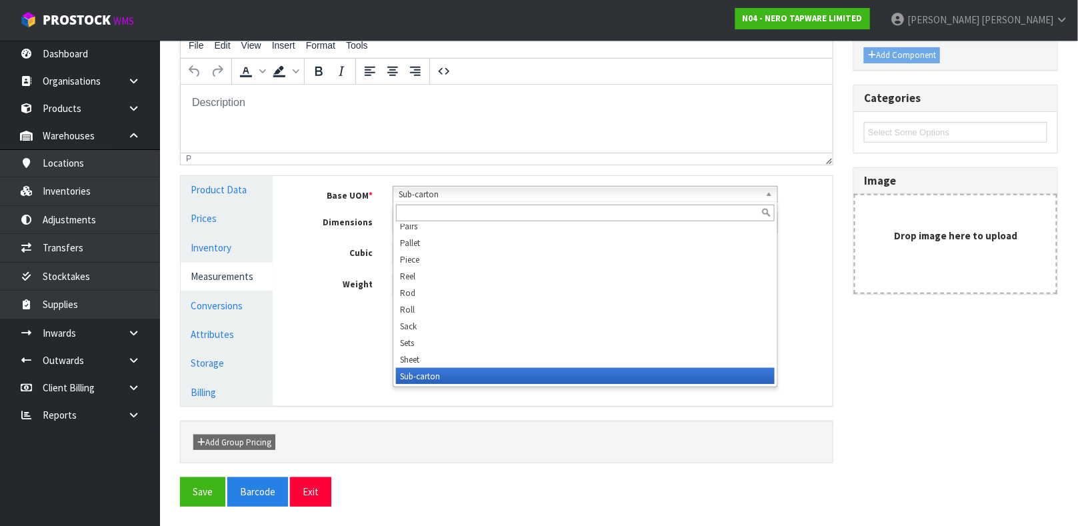
click at [766, 197] on b at bounding box center [771, 194] width 12 height 15
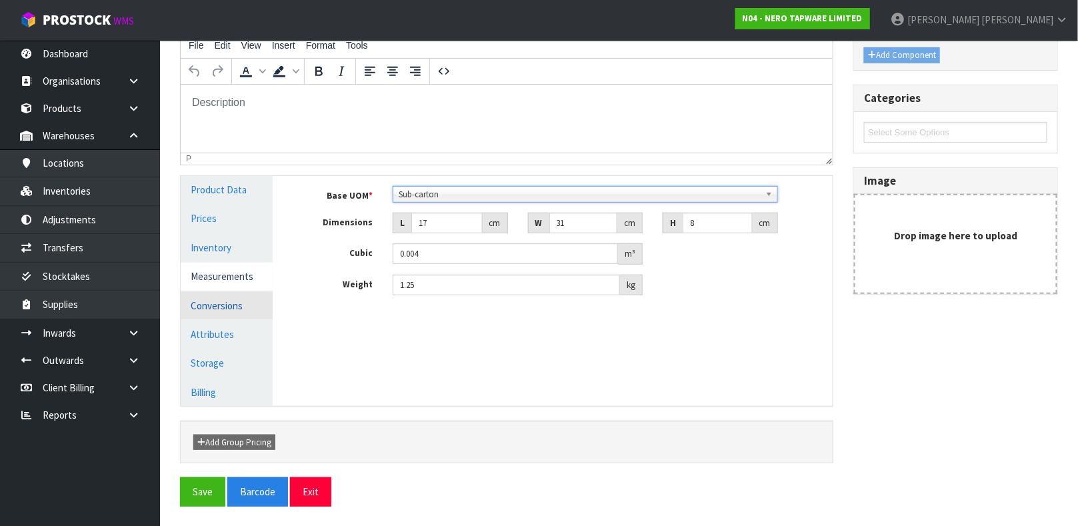
click at [221, 306] on link "Conversions" at bounding box center [227, 305] width 92 height 27
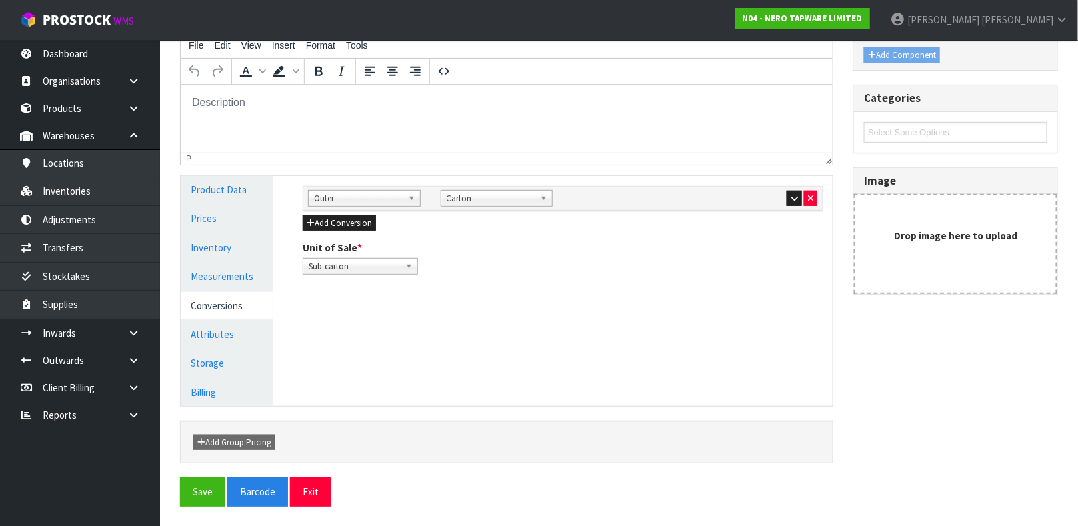
click at [409, 199] on b at bounding box center [414, 198] width 12 height 15
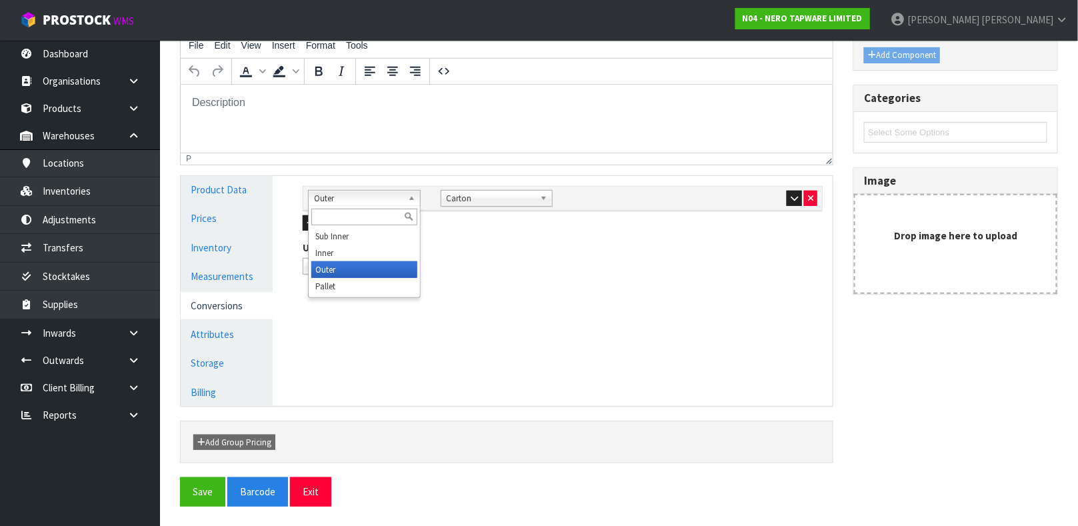
click at [377, 267] on li "Outer" at bounding box center [364, 269] width 106 height 17
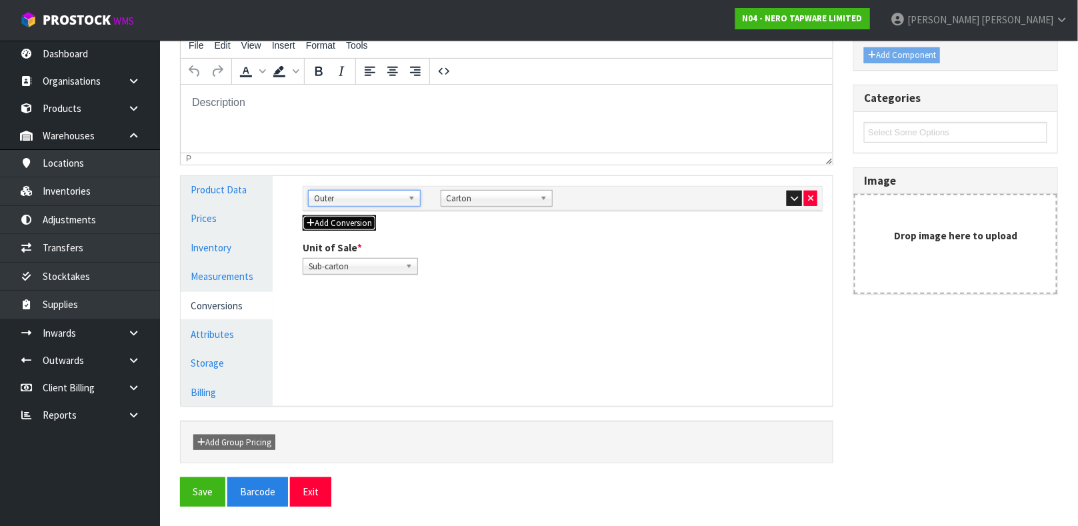
click at [365, 225] on button "Add Conversion" at bounding box center [339, 223] width 73 height 16
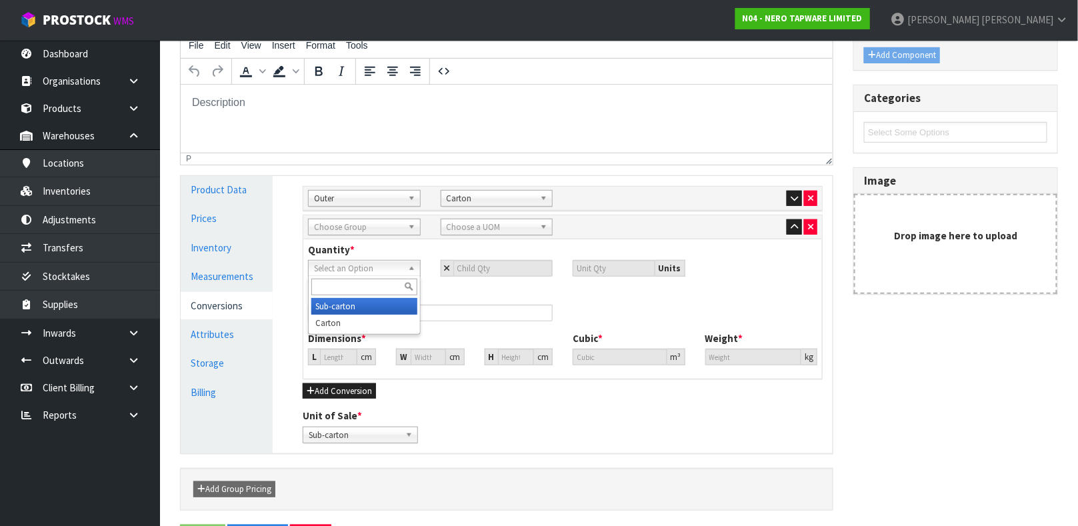
click at [410, 267] on b at bounding box center [414, 268] width 12 height 15
click at [395, 313] on input "text" at bounding box center [430, 313] width 245 height 17
type input "9355433001843"
click at [795, 201] on icon "button" at bounding box center [794, 198] width 7 height 9
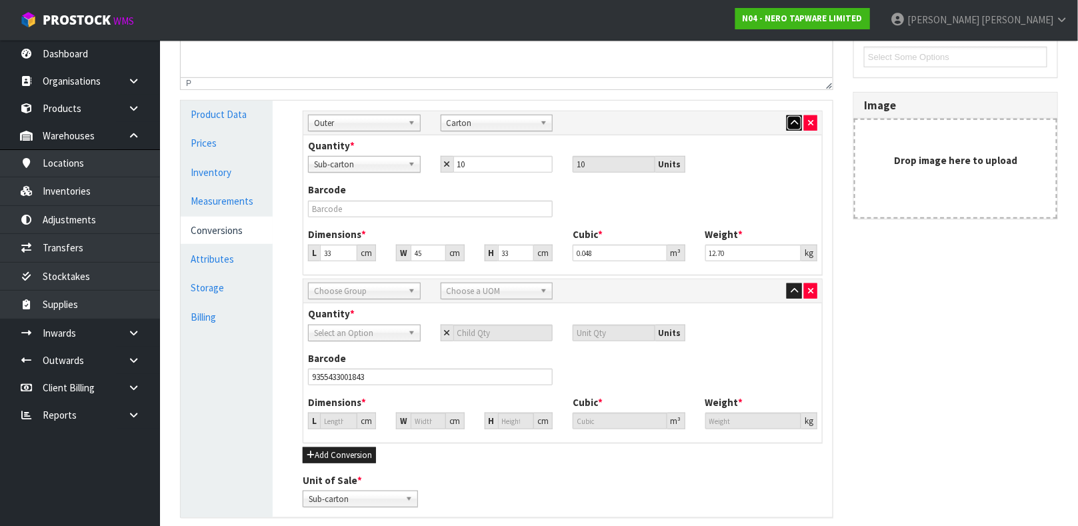
scroll to position [282, 0]
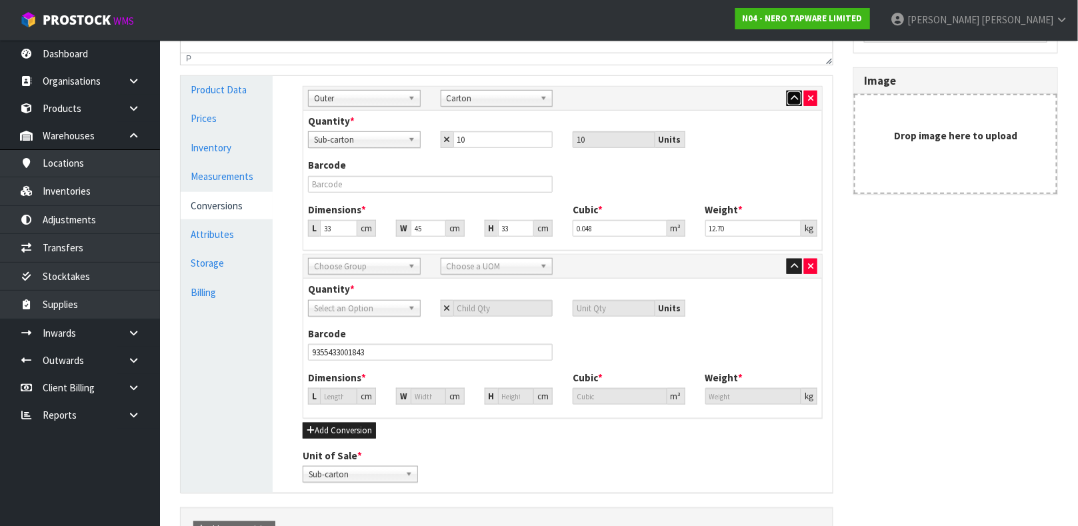
click at [791, 104] on button "button" at bounding box center [794, 99] width 15 height 16
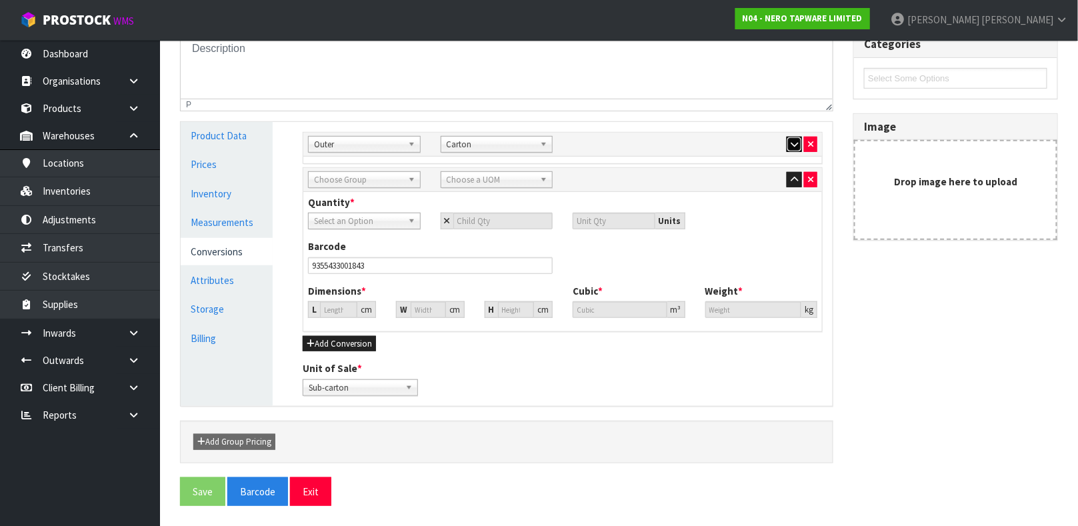
scroll to position [230, 0]
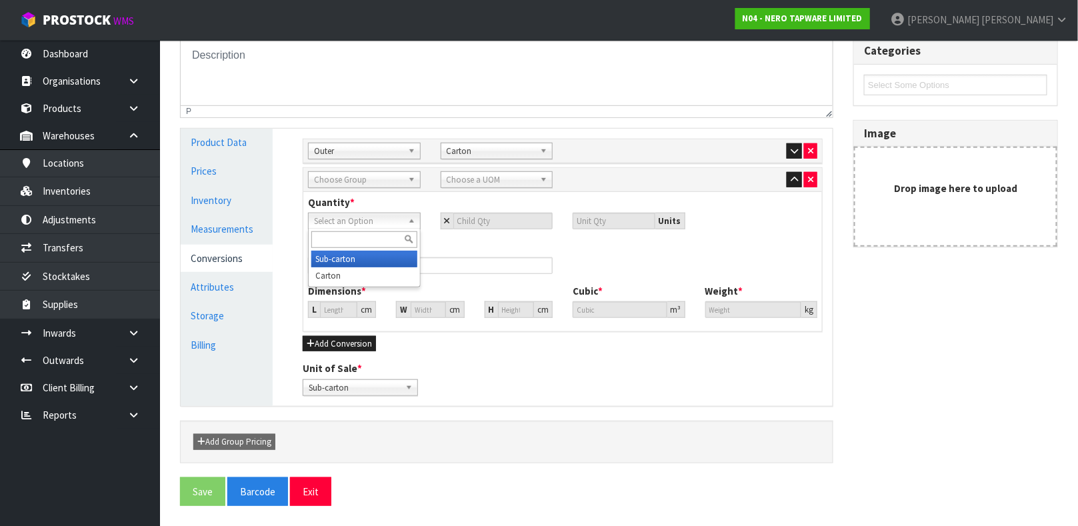
click at [409, 218] on b at bounding box center [414, 220] width 12 height 15
click at [809, 179] on icon "button" at bounding box center [810, 179] width 5 height 9
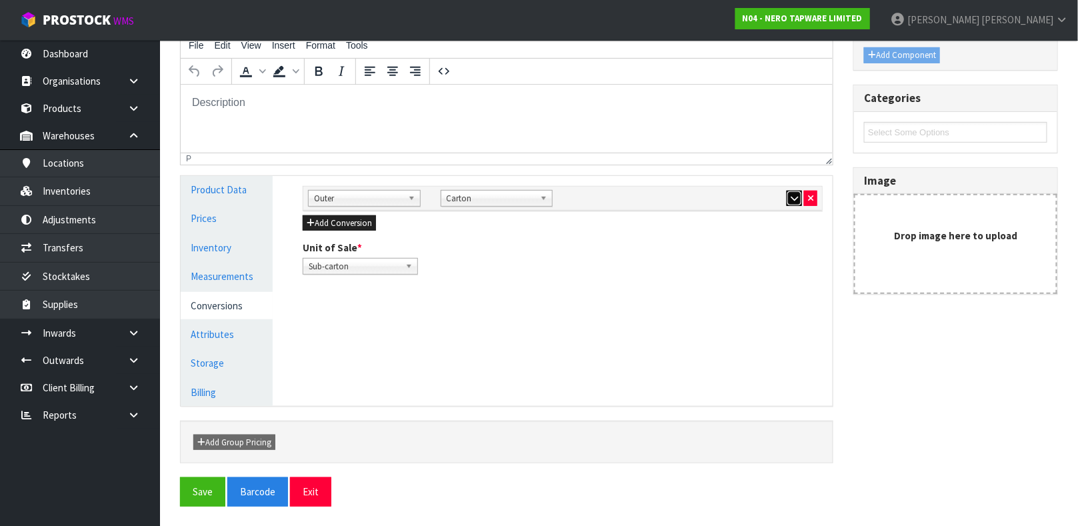
click at [793, 200] on icon "button" at bounding box center [794, 198] width 7 height 9
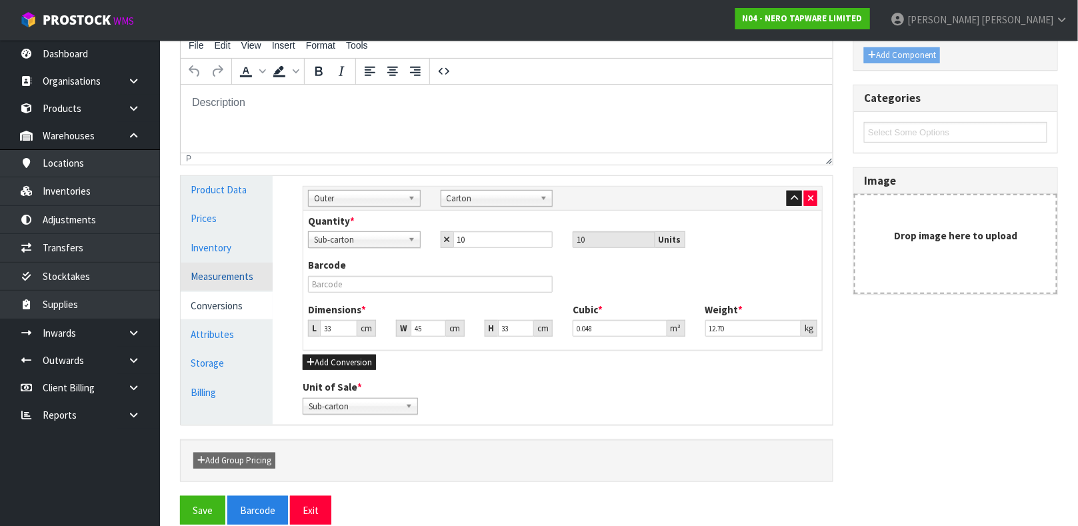
click at [243, 277] on link "Measurements" at bounding box center [227, 276] width 92 height 27
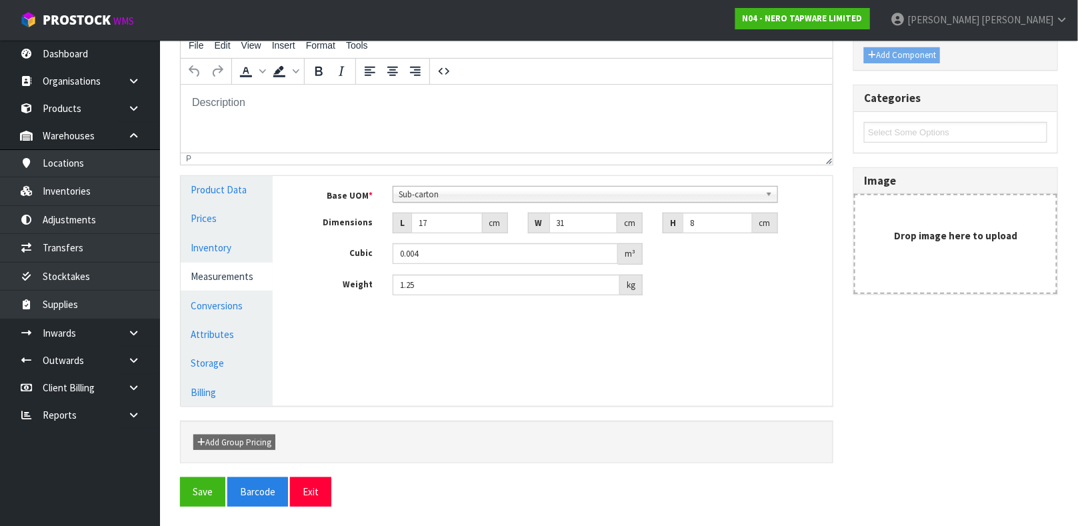
click at [769, 197] on b at bounding box center [771, 194] width 12 height 15
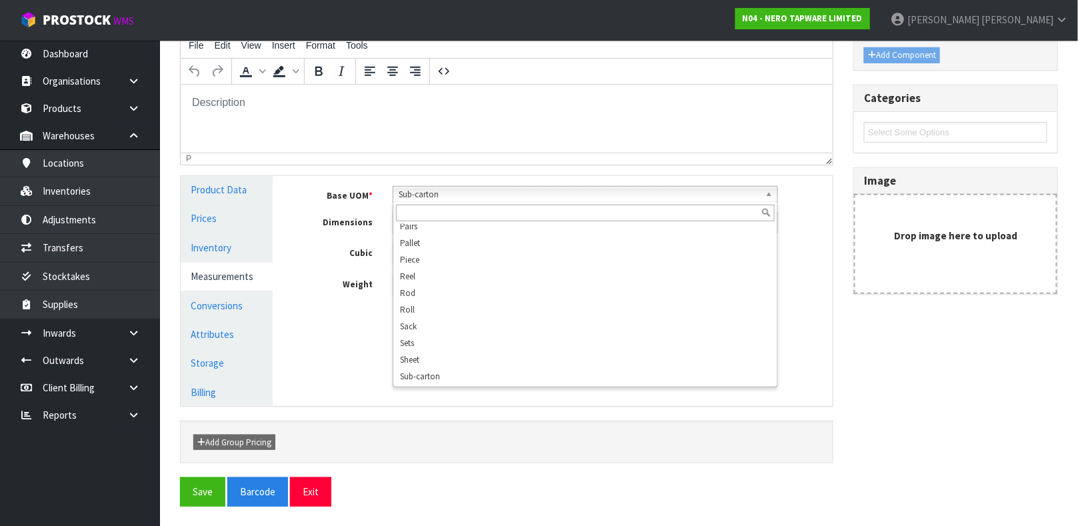
scroll to position [366, 0]
click at [834, 273] on div "Manage Stock Machine SKU Barcode 9355433001843 Batch Number Serial Number Expir…" at bounding box center [563, 291] width 560 height 230
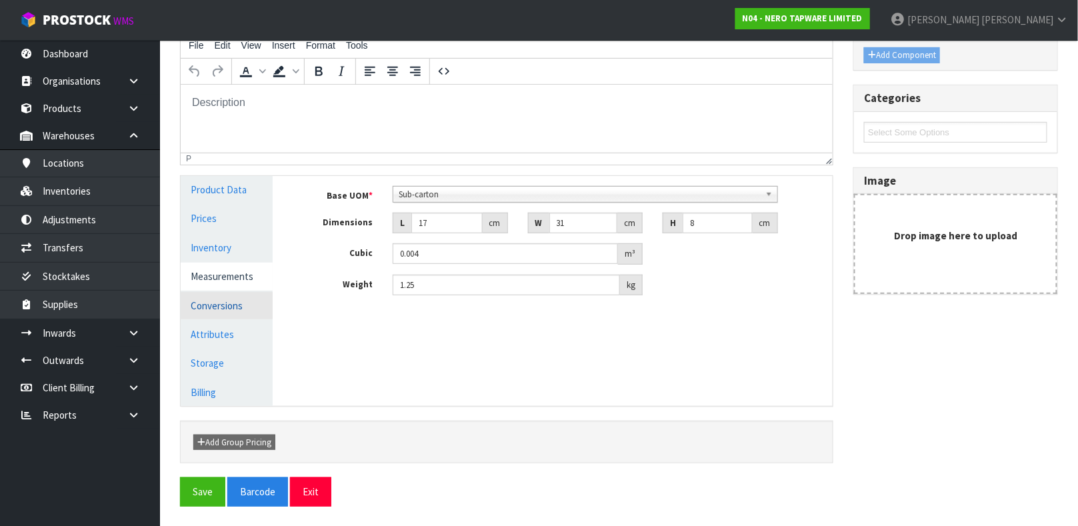
click at [223, 305] on link "Conversions" at bounding box center [227, 305] width 92 height 27
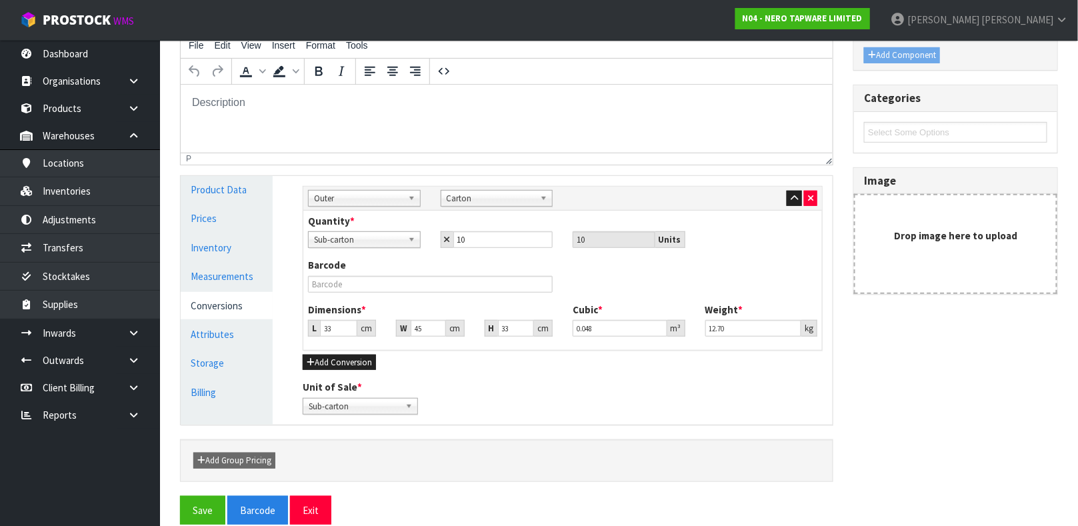
scroll to position [6, 0]
click at [543, 198] on b at bounding box center [546, 198] width 12 height 15
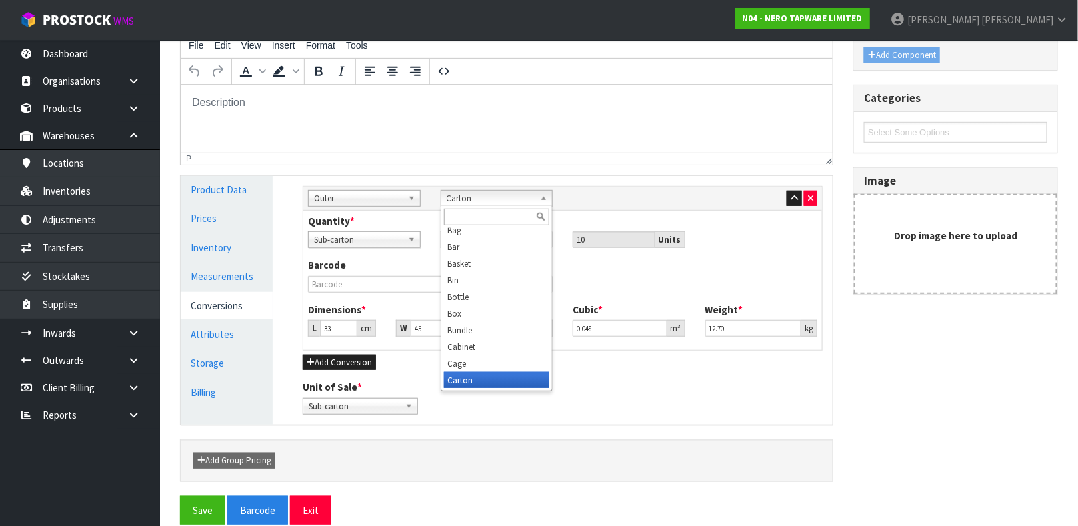
click at [775, 241] on div "Sub-carton Carton Sub-carton 10 10 Units" at bounding box center [562, 239] width 529 height 17
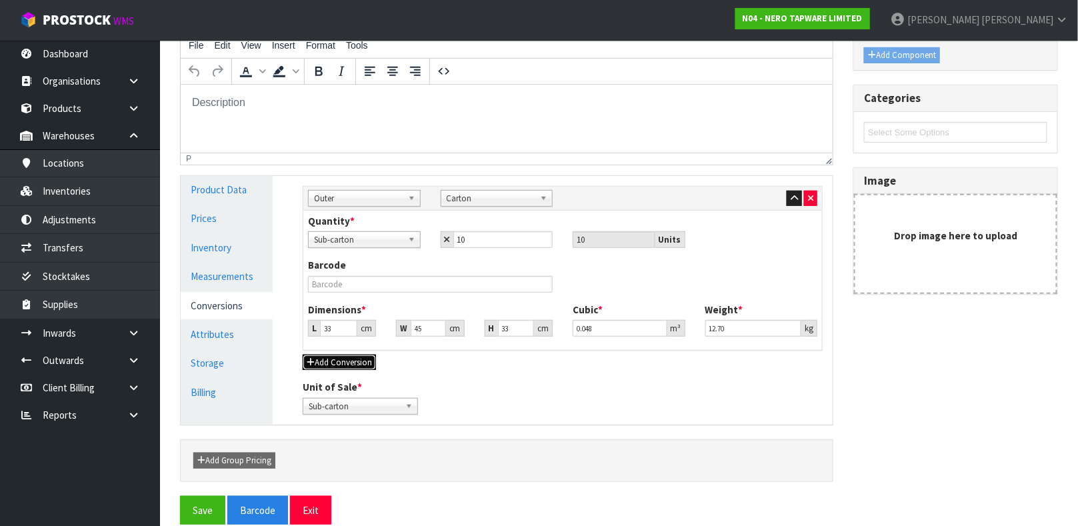
click at [354, 361] on button "Add Conversion" at bounding box center [339, 363] width 73 height 16
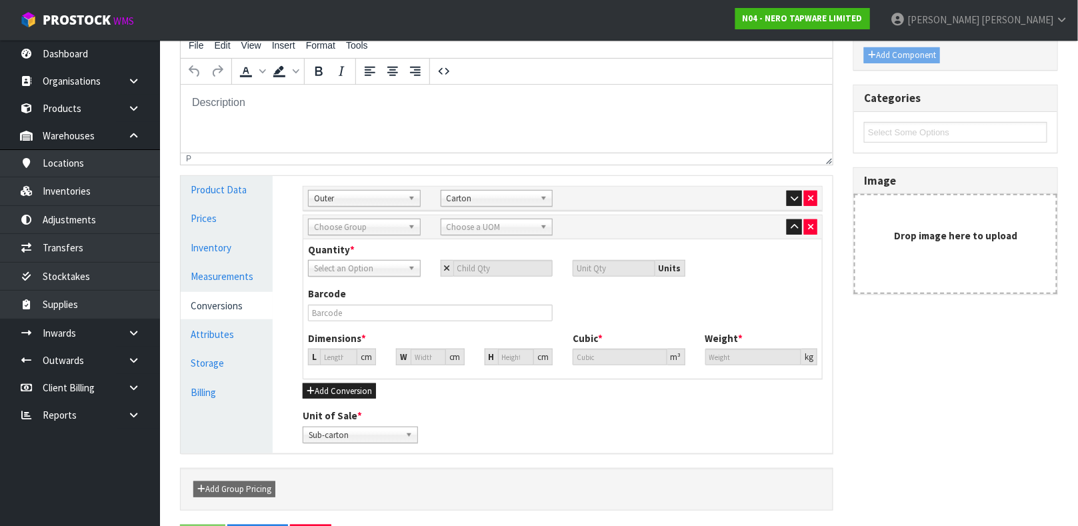
click at [383, 269] on span "Select an Option" at bounding box center [358, 269] width 89 height 16
click at [349, 309] on li "Sub-carton" at bounding box center [364, 306] width 106 height 17
click at [791, 200] on icon "button" at bounding box center [794, 198] width 7 height 9
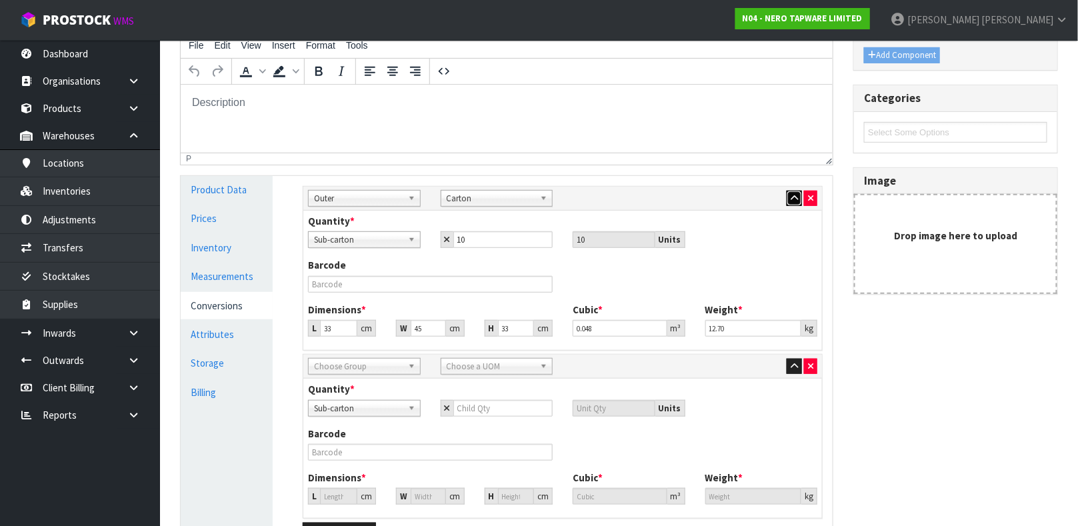
click at [791, 200] on icon "button" at bounding box center [794, 198] width 7 height 9
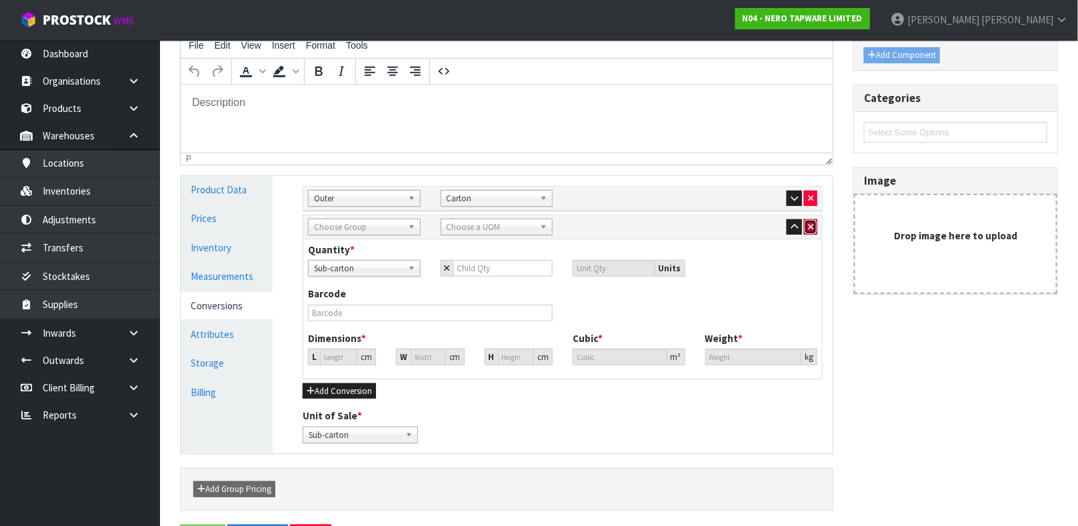
click at [808, 226] on icon "button" at bounding box center [810, 227] width 5 height 9
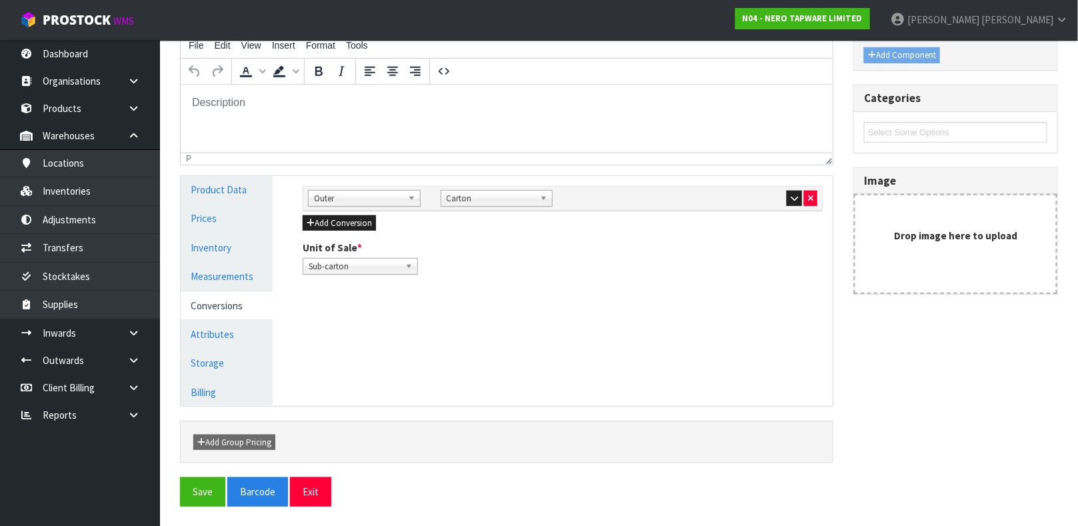
click at [347, 200] on span "Outer" at bounding box center [358, 199] width 89 height 16
click at [443, 213] on div "Sub Inner Inner Outer Pallet Outer Sub Inner Inner Outer Pallet Bag Bar Basket …" at bounding box center [563, 230] width 540 height 109
click at [487, 202] on span "Carton" at bounding box center [491, 199] width 89 height 16
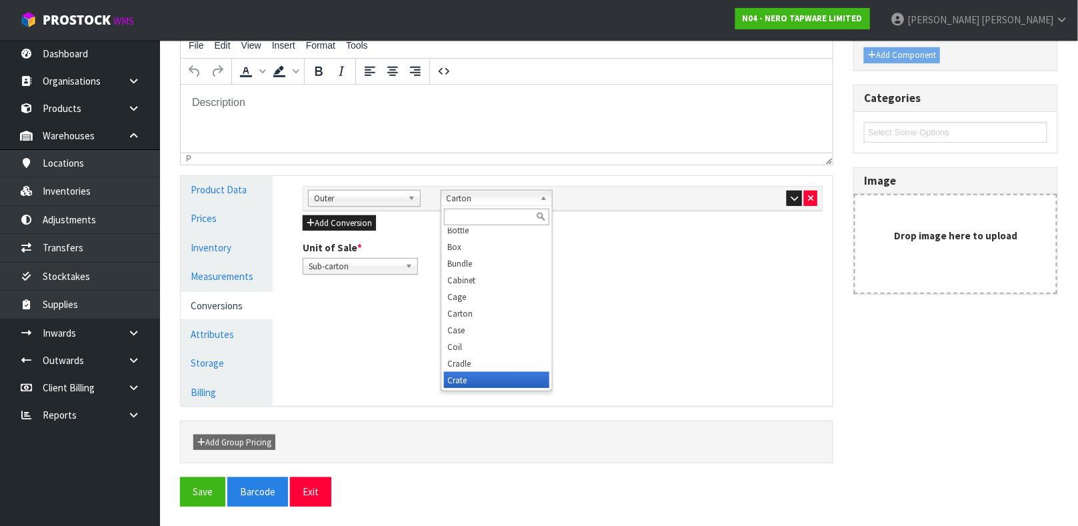
click at [493, 382] on li "Crate" at bounding box center [497, 380] width 106 height 17
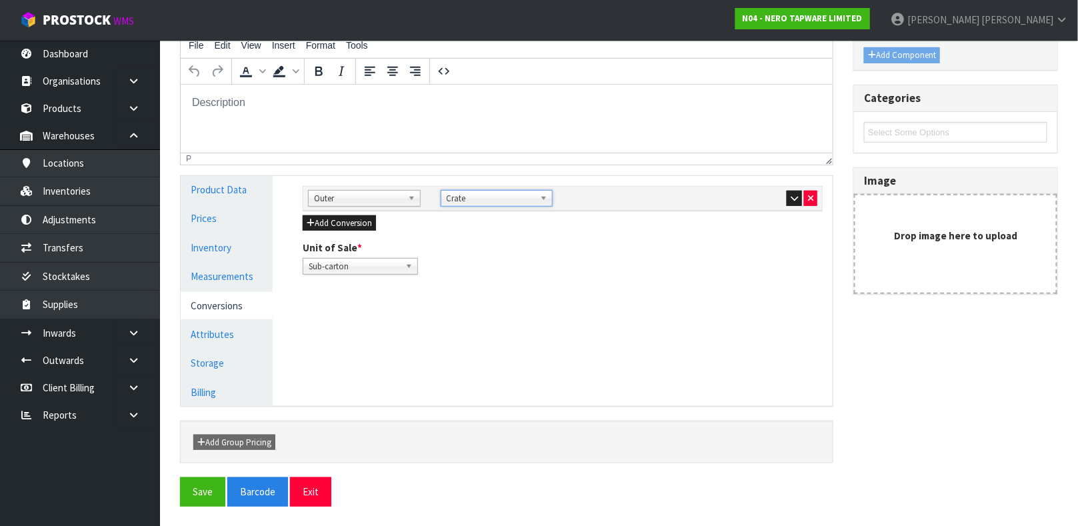
click at [503, 204] on span "Crate" at bounding box center [491, 199] width 89 height 16
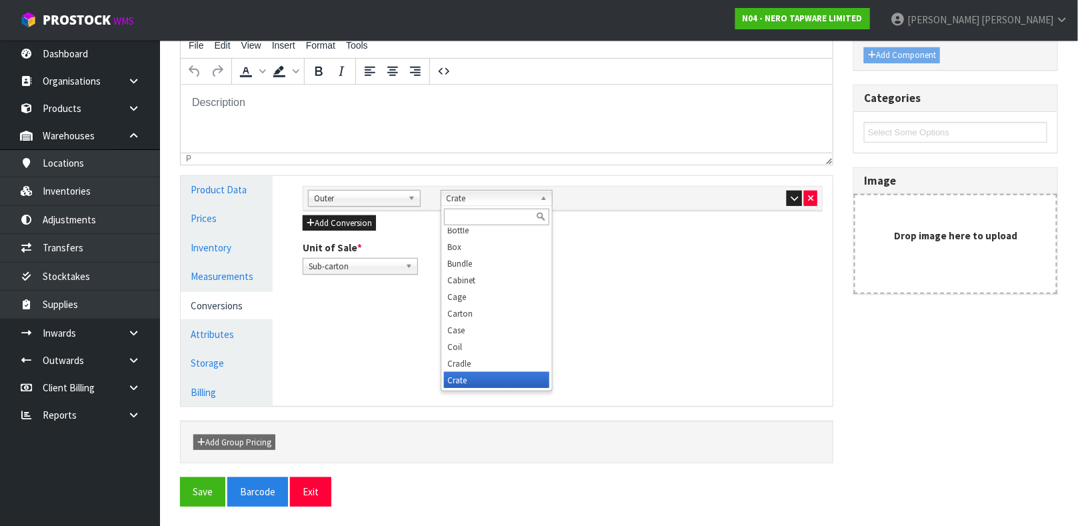
scroll to position [66, 0]
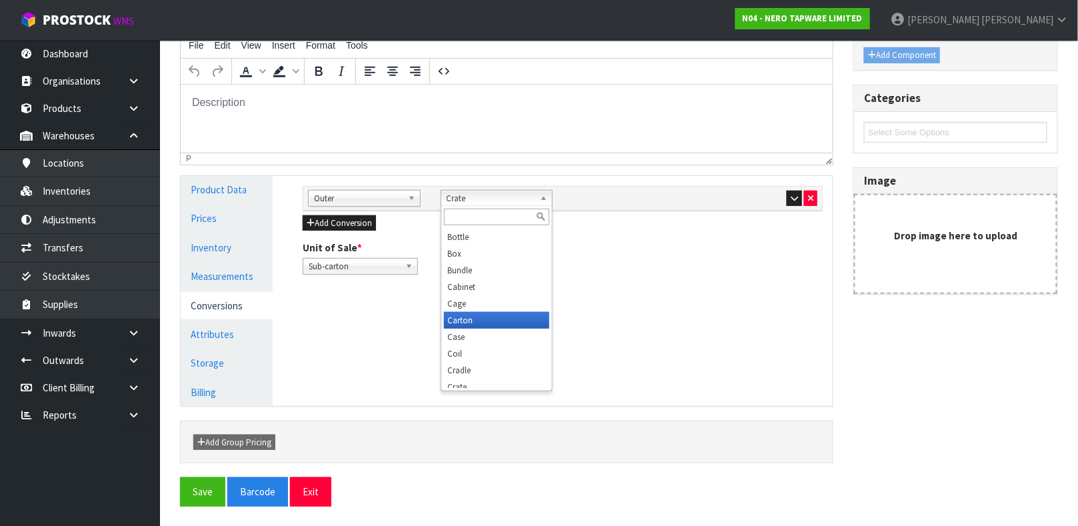
click at [471, 322] on li "Carton" at bounding box center [497, 320] width 106 height 17
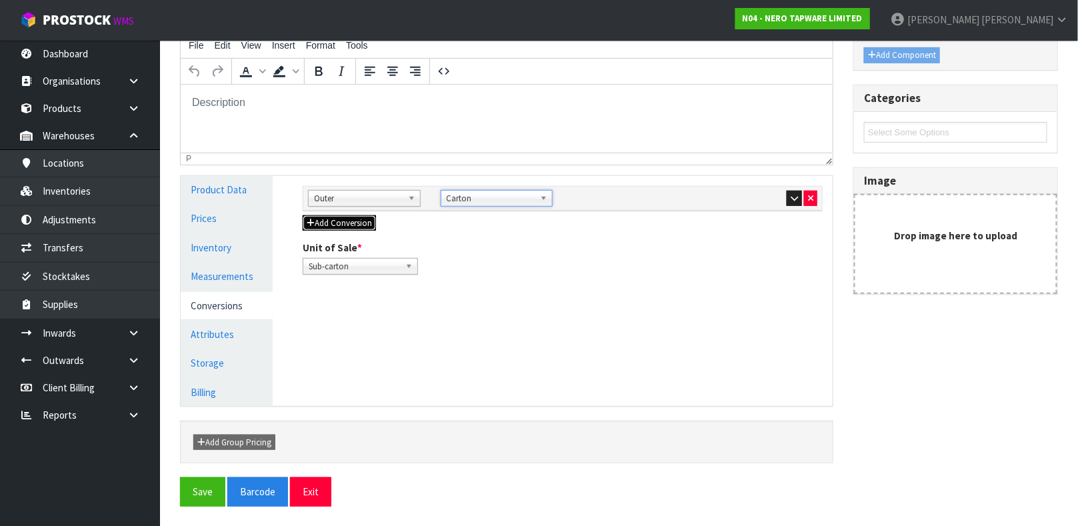
click at [369, 223] on button "Add Conversion" at bounding box center [339, 223] width 73 height 16
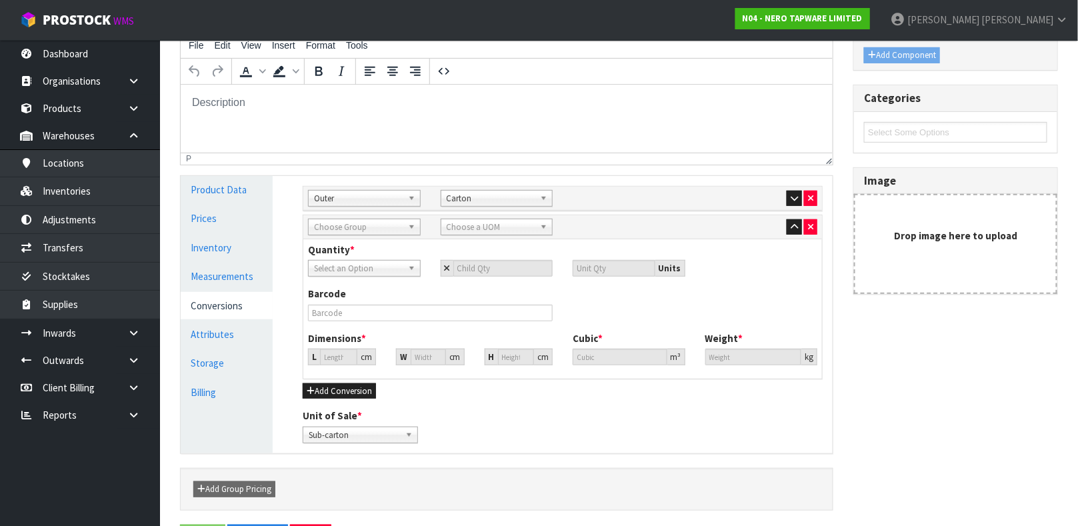
click at [373, 228] on span "Choose Group" at bounding box center [358, 227] width 89 height 16
click at [553, 449] on div "Sub Inner Inner Outer Pallet Outer Sub Inner Inner Outer Pallet Bag Bar Basket …" at bounding box center [563, 314] width 540 height 277
click at [387, 268] on span "Select an Option" at bounding box center [358, 269] width 89 height 16
click at [375, 323] on li "Carton" at bounding box center [364, 323] width 106 height 17
click at [519, 269] on input "number" at bounding box center [503, 268] width 100 height 17
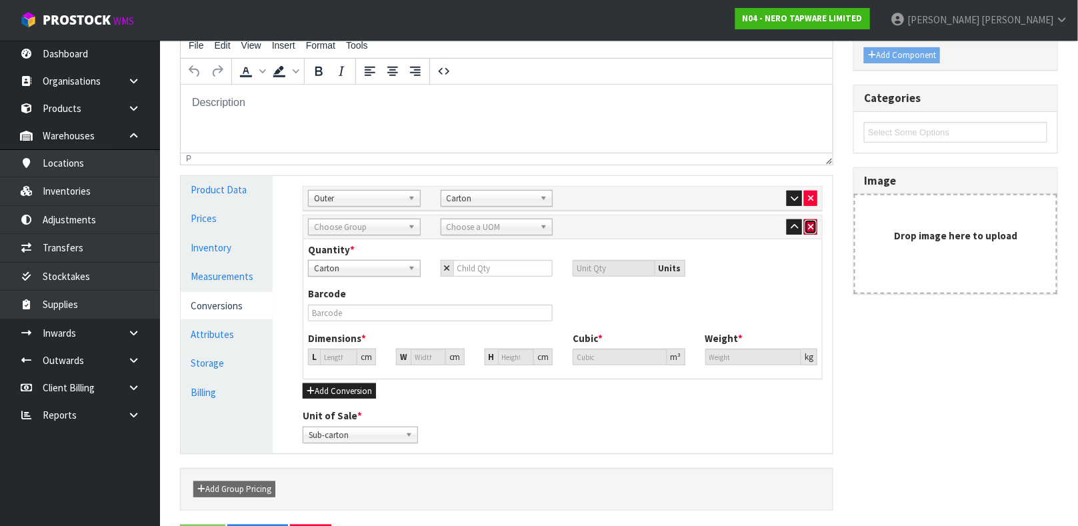
click at [809, 225] on icon "button" at bounding box center [810, 227] width 5 height 9
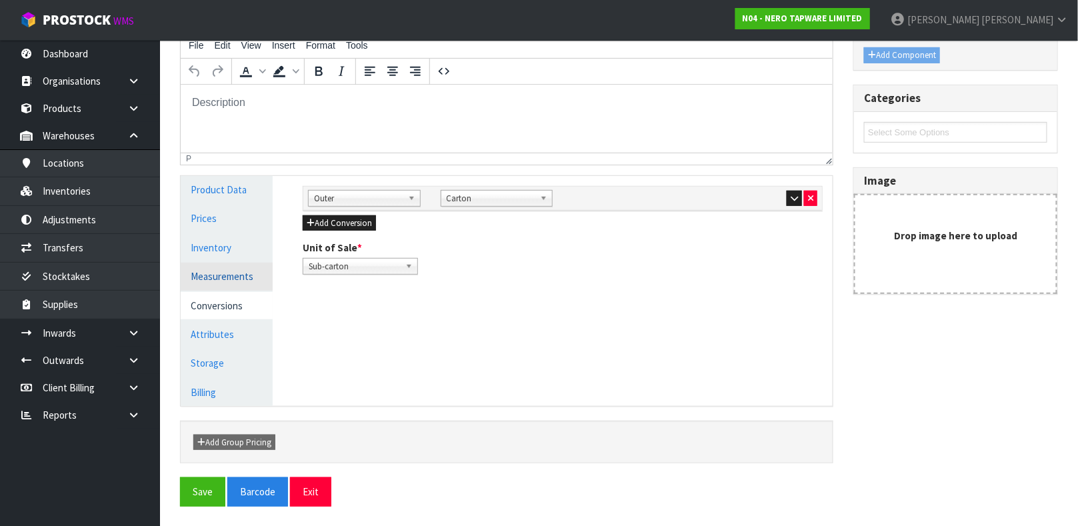
click at [219, 272] on link "Measurements" at bounding box center [227, 276] width 92 height 27
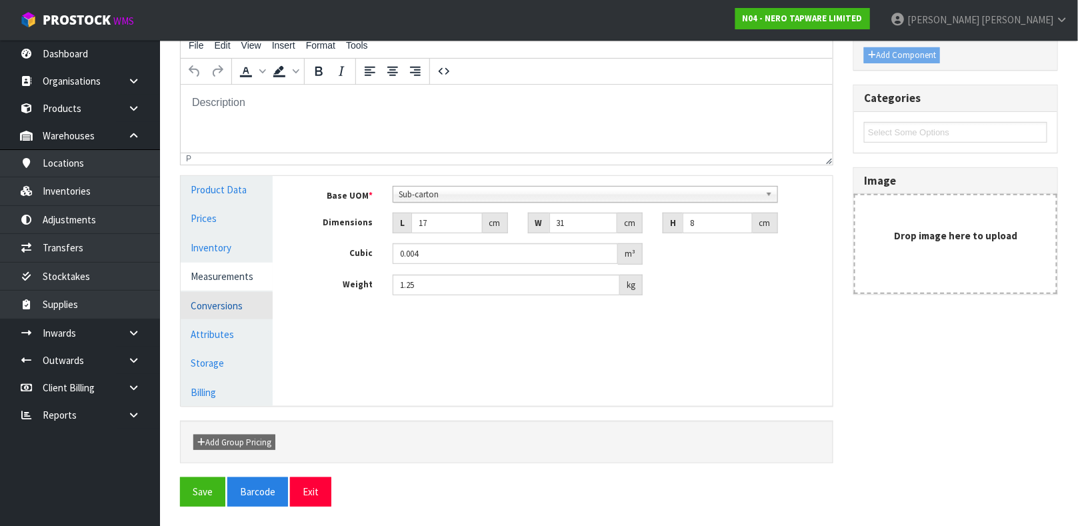
click at [226, 307] on link "Conversions" at bounding box center [227, 305] width 92 height 27
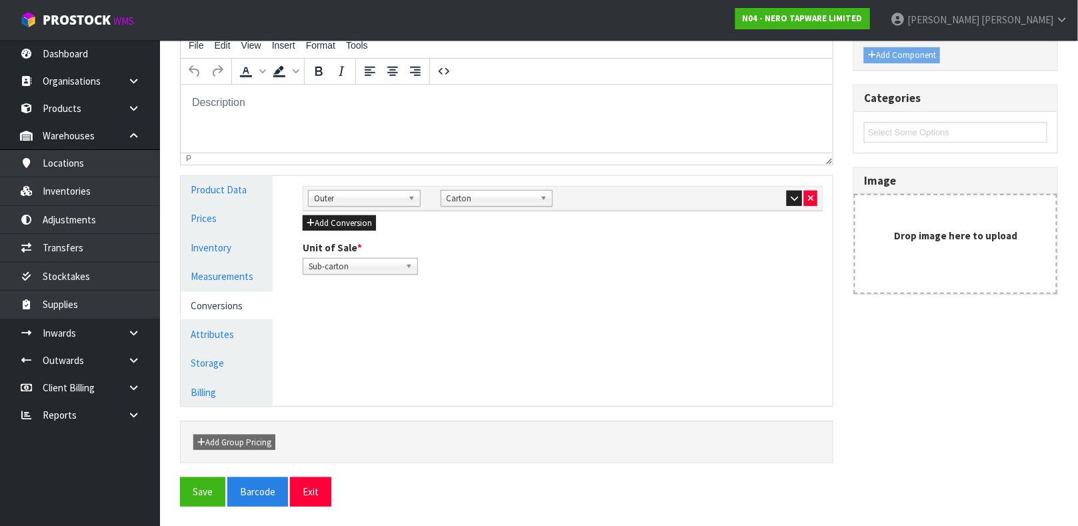
click at [491, 200] on span "Carton" at bounding box center [491, 199] width 89 height 16
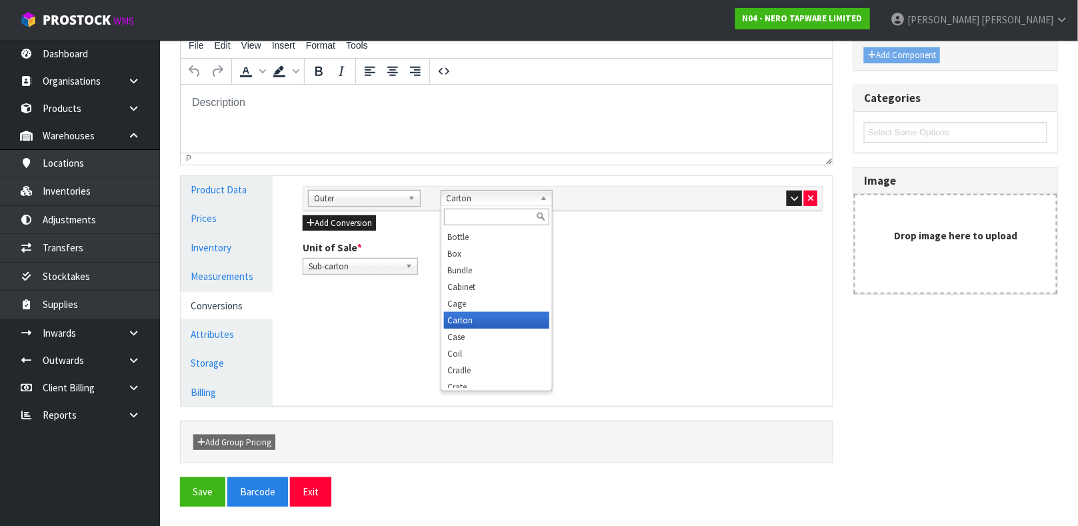
click at [491, 317] on li "Carton" at bounding box center [497, 320] width 106 height 17
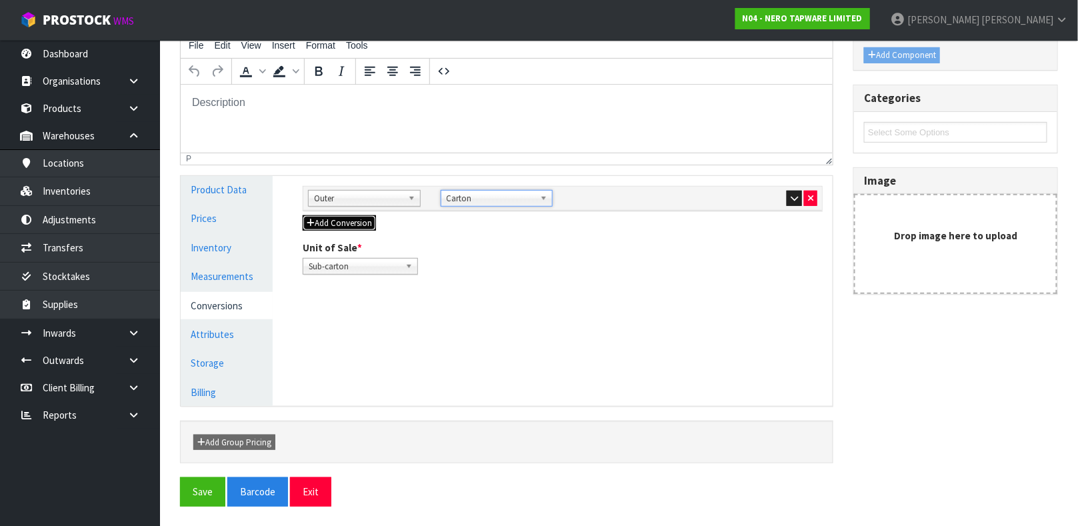
click at [347, 222] on button "Add Conversion" at bounding box center [339, 223] width 73 height 16
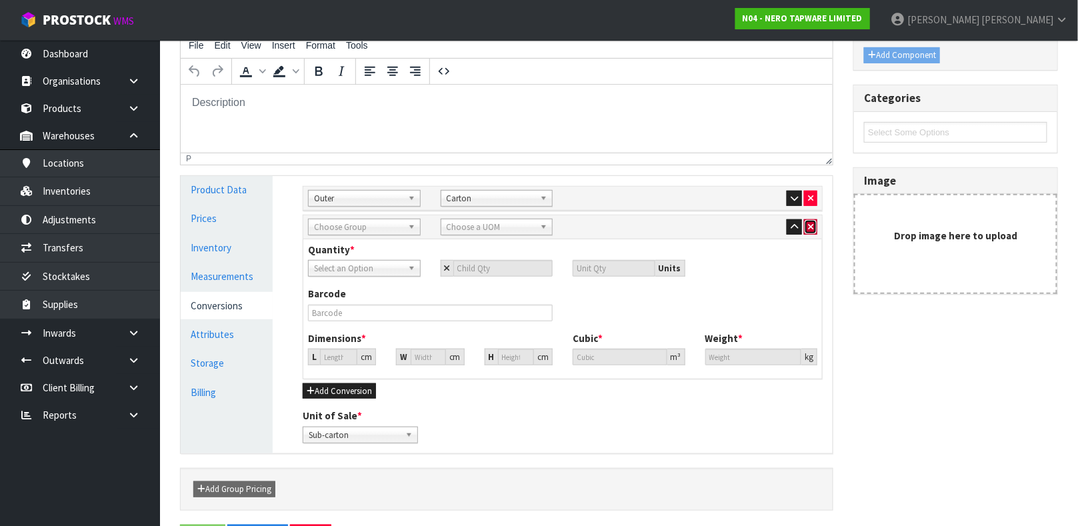
click at [813, 225] on icon "button" at bounding box center [810, 227] width 5 height 9
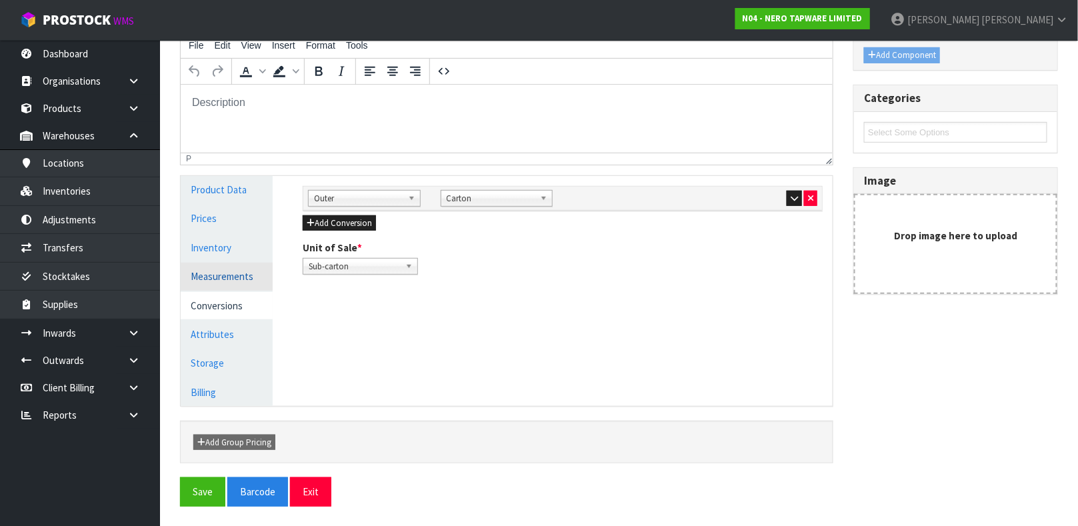
click at [239, 277] on link "Measurements" at bounding box center [227, 276] width 92 height 27
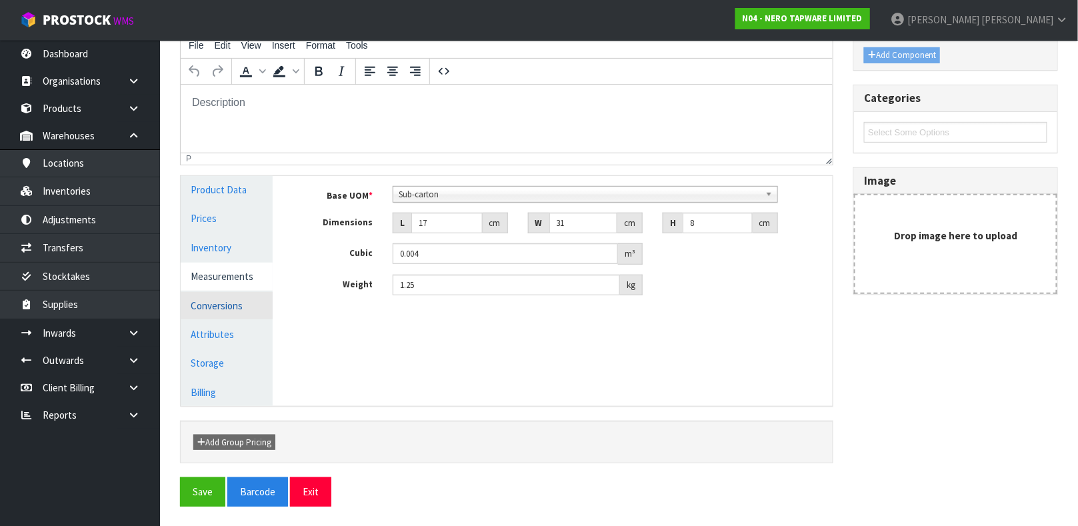
click at [237, 308] on link "Conversions" at bounding box center [227, 305] width 92 height 27
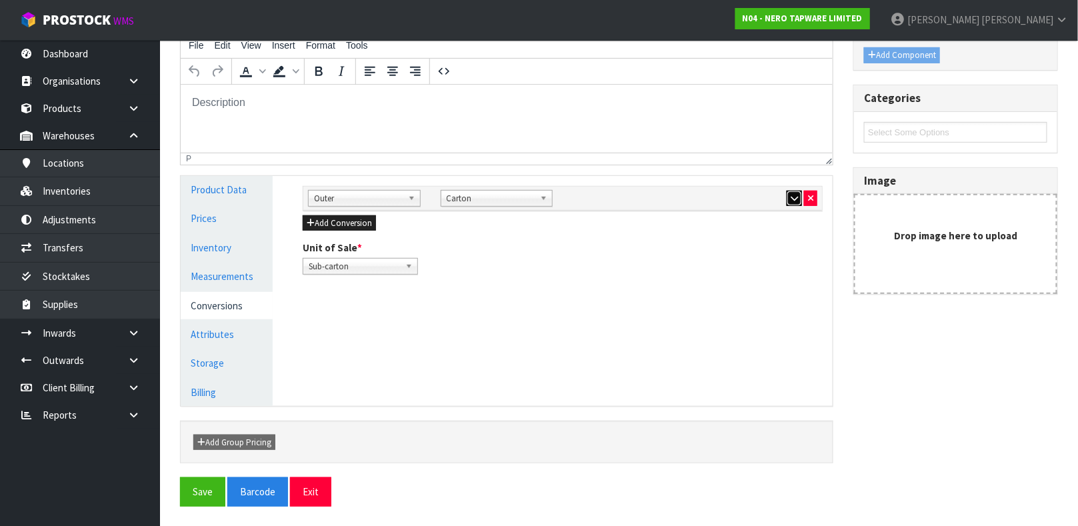
click at [791, 196] on icon "button" at bounding box center [794, 198] width 7 height 9
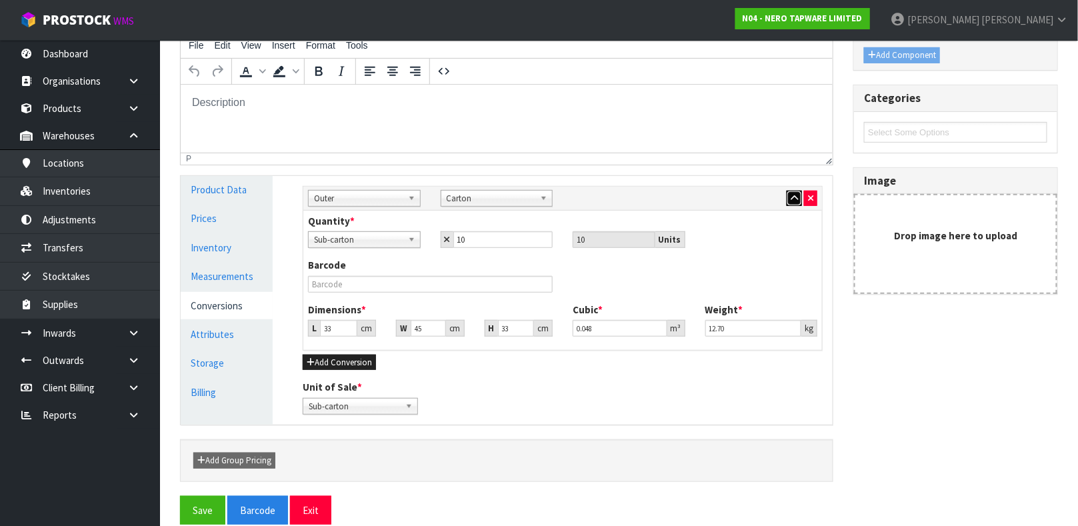
click at [793, 201] on icon "button" at bounding box center [794, 198] width 7 height 9
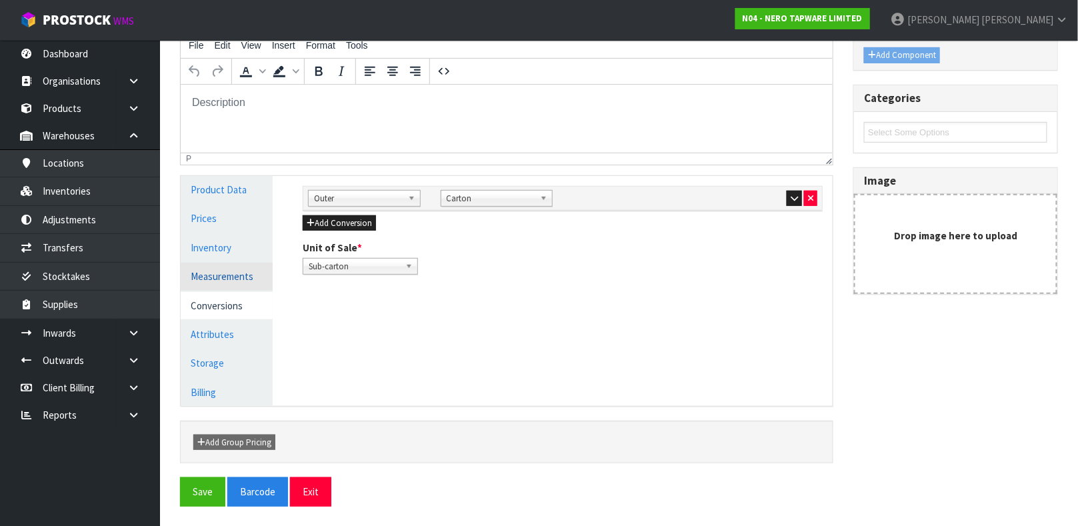
click at [247, 272] on link "Measurements" at bounding box center [227, 276] width 92 height 27
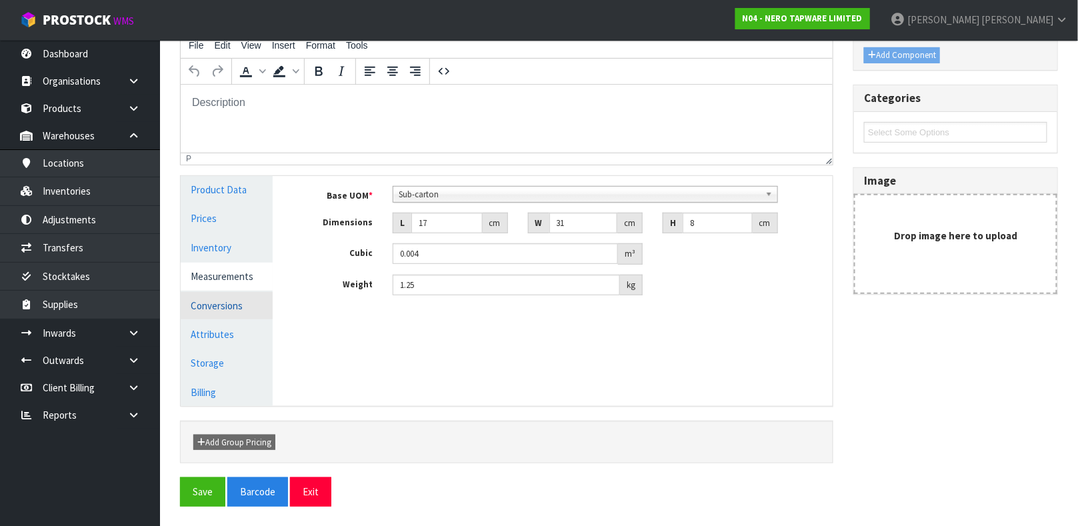
click at [223, 305] on link "Conversions" at bounding box center [227, 305] width 92 height 27
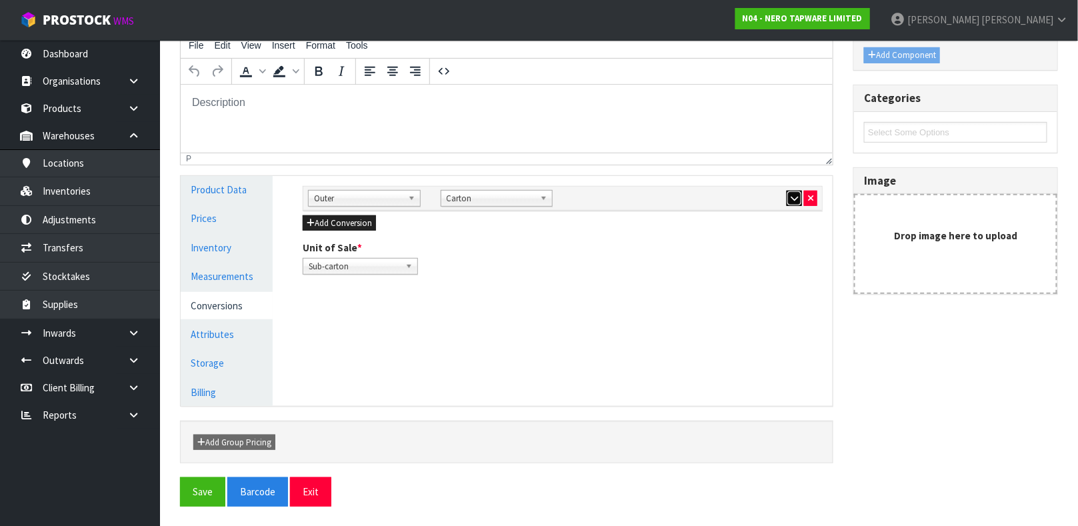
click at [795, 205] on button "button" at bounding box center [794, 199] width 15 height 16
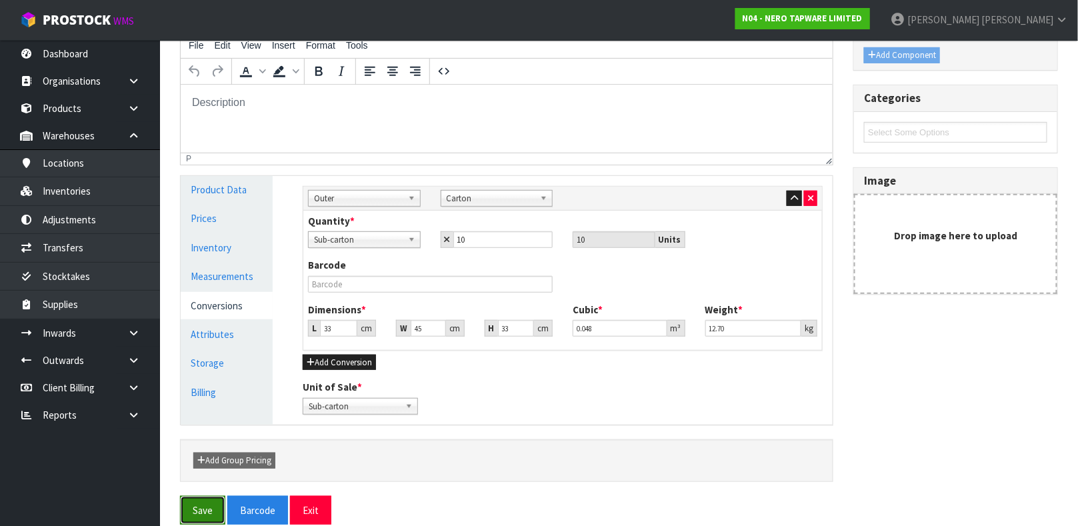
click at [197, 511] on button "Save" at bounding box center [202, 510] width 45 height 29
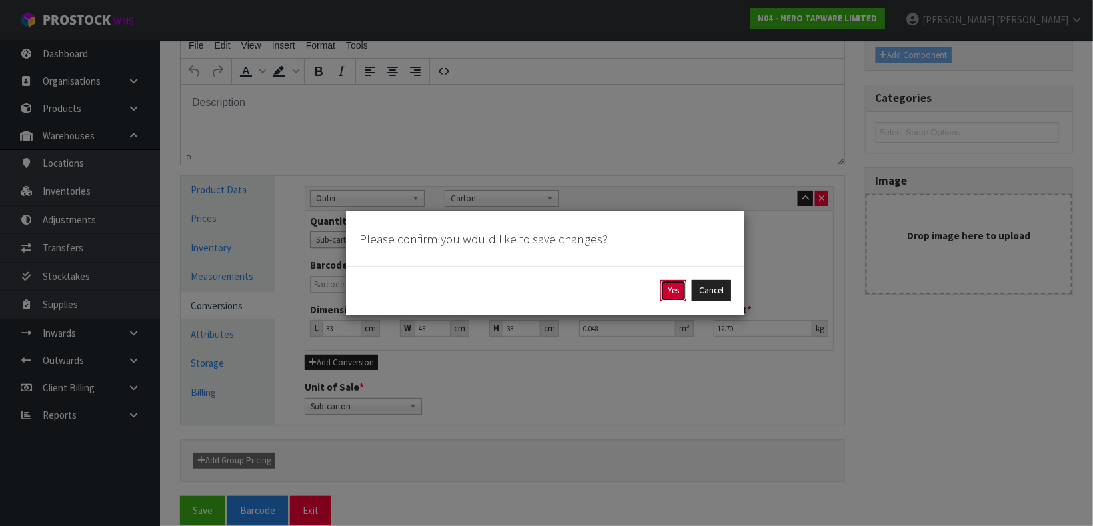
click at [675, 295] on button "Yes" at bounding box center [674, 290] width 26 height 21
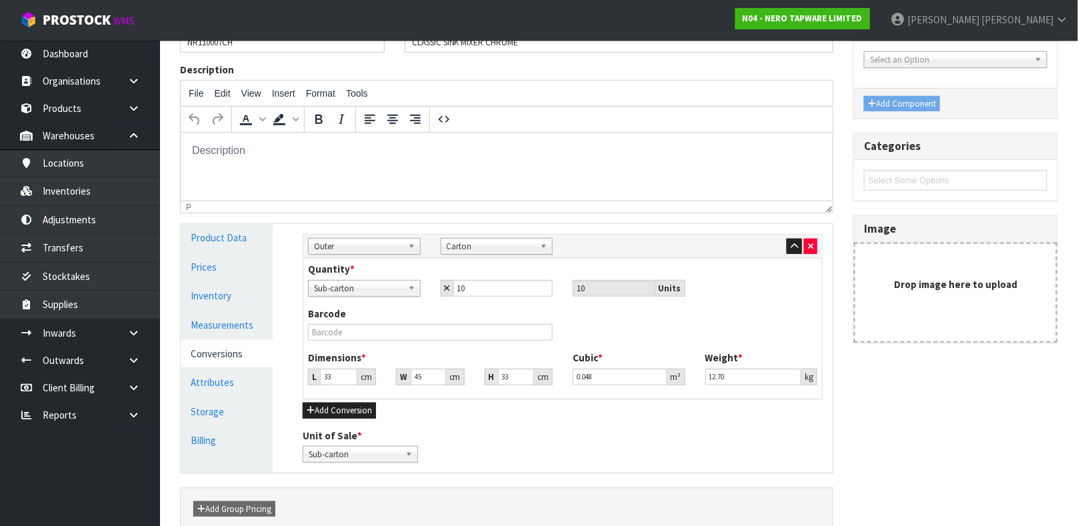
scroll to position [0, 0]
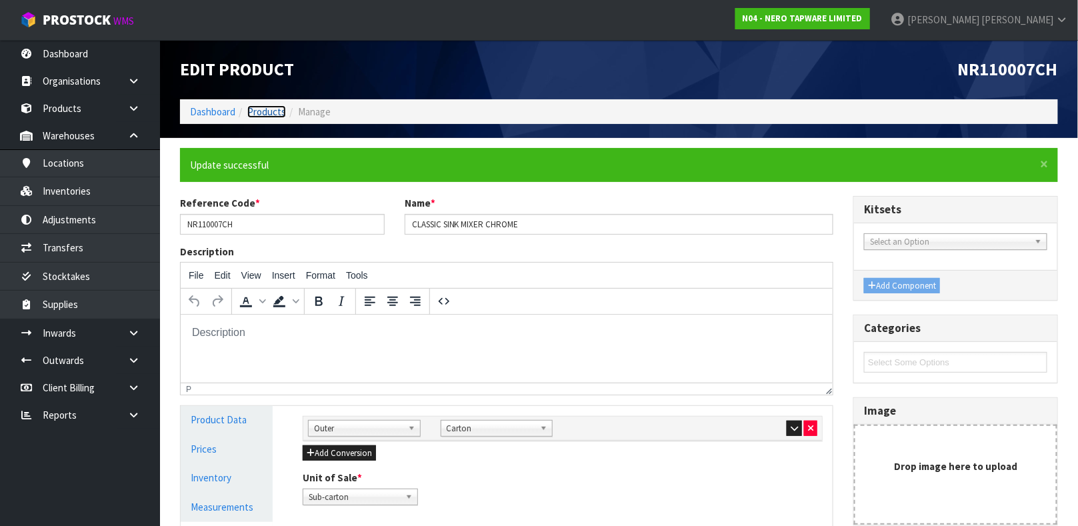
click at [259, 114] on link "Products" at bounding box center [266, 111] width 39 height 13
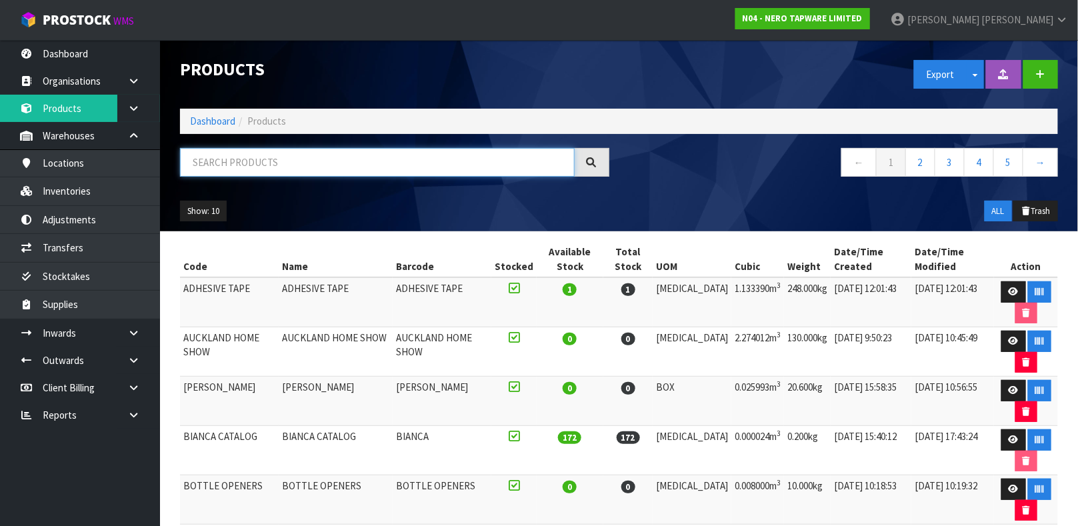
click at [246, 161] on input "text" at bounding box center [377, 162] width 395 height 29
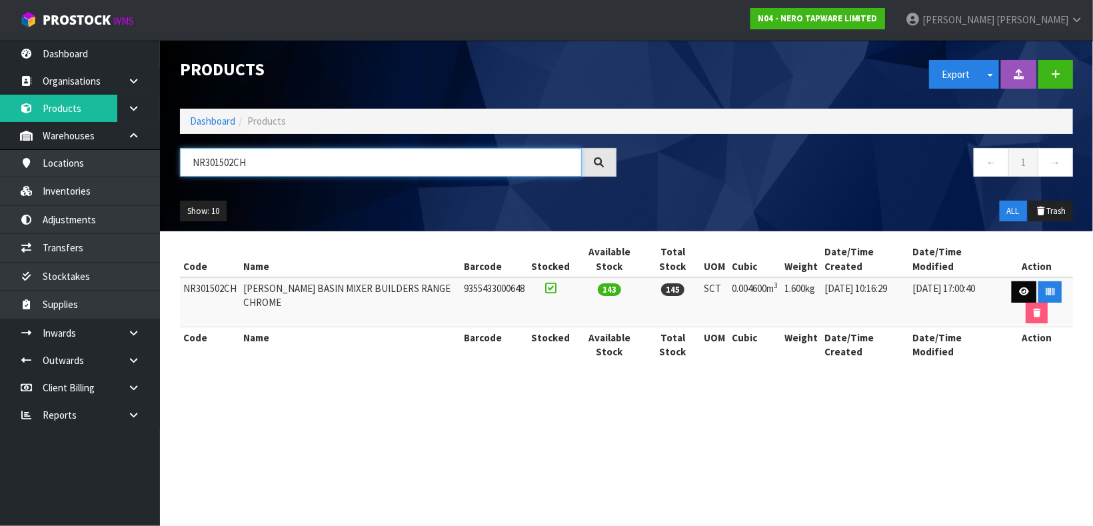
type input "NR301502CH"
click at [1012, 284] on link at bounding box center [1024, 291] width 25 height 21
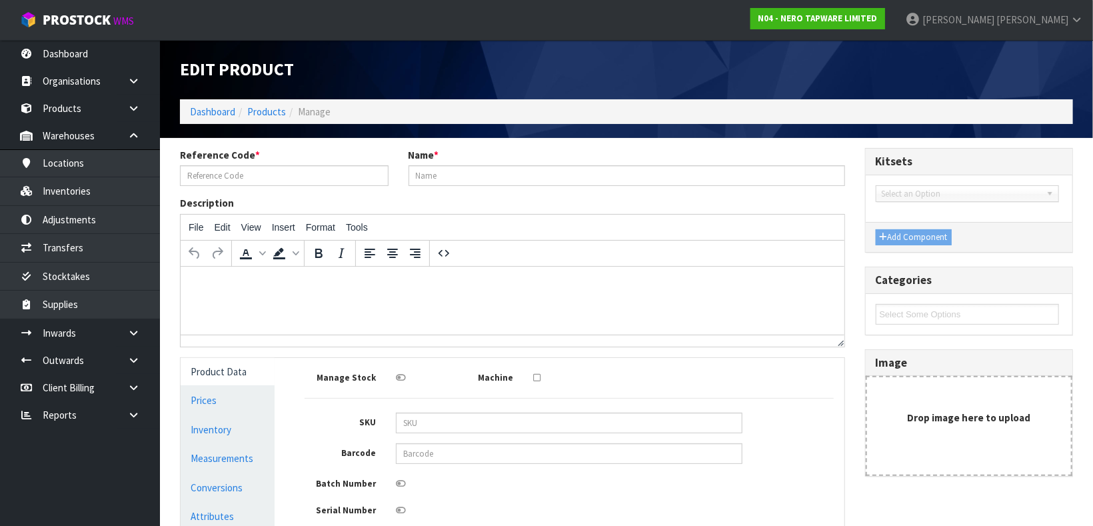
type input "NR301502CH"
type input "[PERSON_NAME] BASIN MIXER BUILDERS RANGE CHROME"
type input "9355433000648"
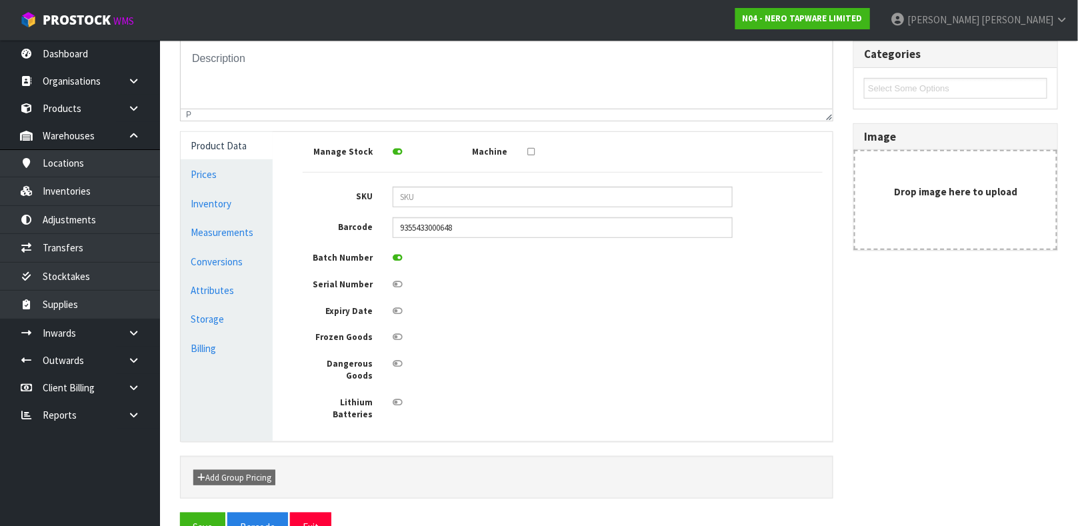
scroll to position [239, 0]
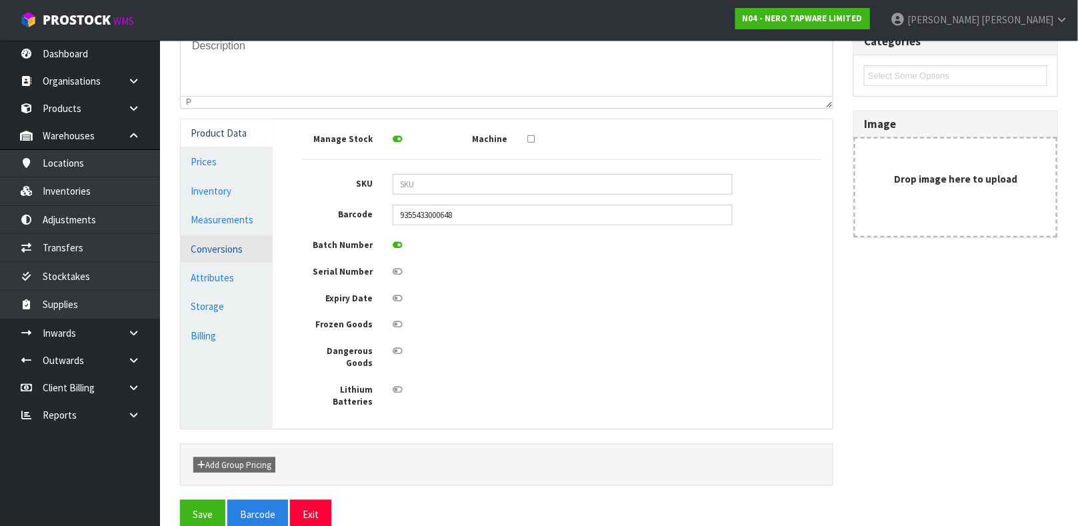
click at [233, 249] on link "Conversions" at bounding box center [227, 248] width 92 height 27
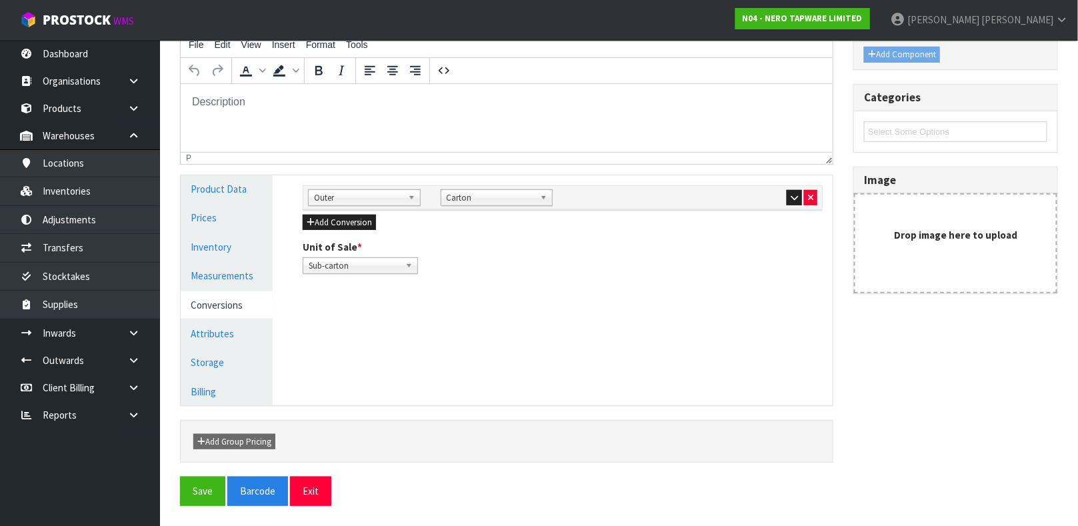
scroll to position [182, 0]
click at [242, 271] on link "Measurements" at bounding box center [227, 276] width 92 height 27
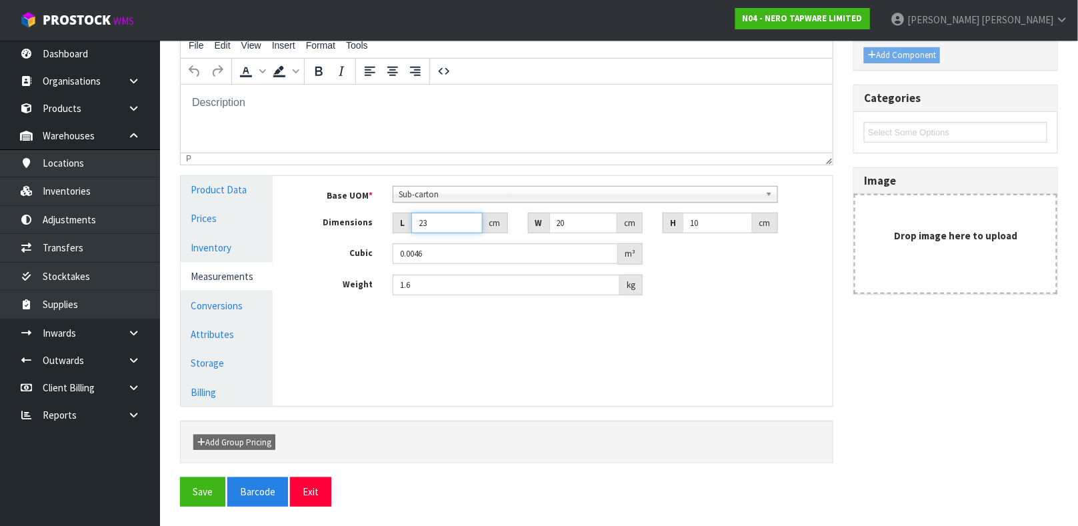
click at [437, 224] on input "23" at bounding box center [446, 223] width 71 height 21
type input "2"
type input "0.0004"
type input "24"
type input "0.0048"
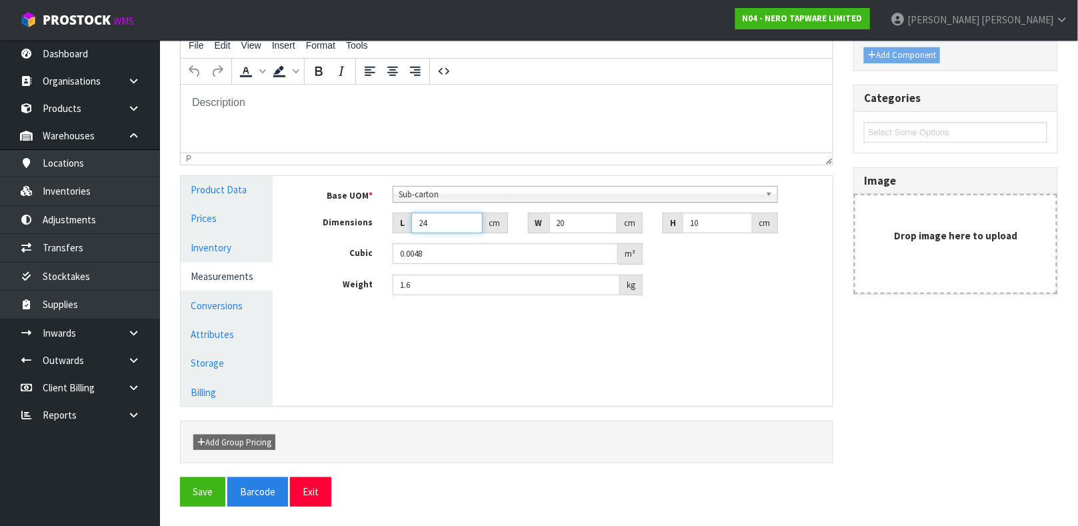
type input "24"
click at [565, 224] on input "20" at bounding box center [583, 223] width 69 height 21
type input "2"
type input "0.00048"
type input "24"
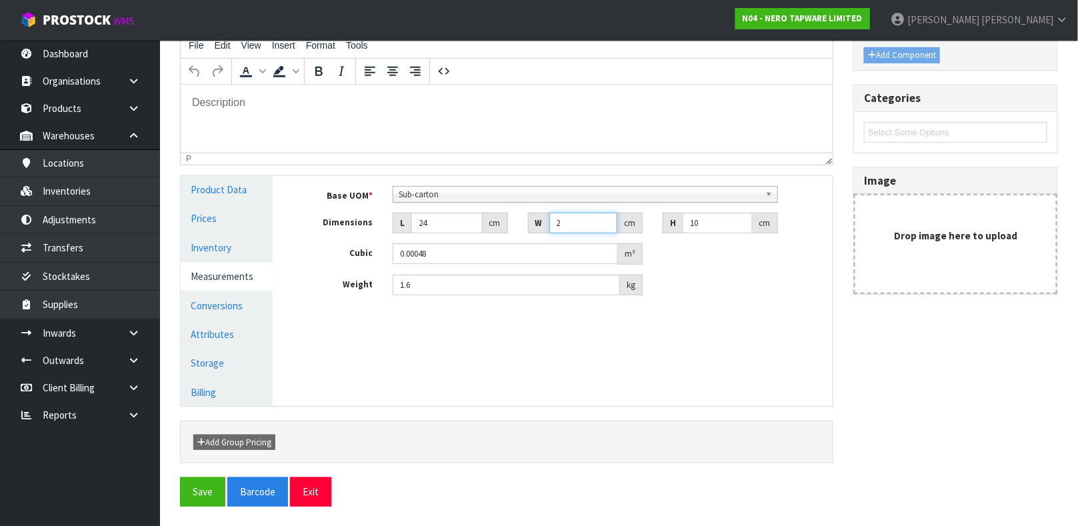
type input "0.00576"
type input "24"
click at [702, 225] on input "10" at bounding box center [718, 223] width 70 height 21
type input "1"
type input "0.000576"
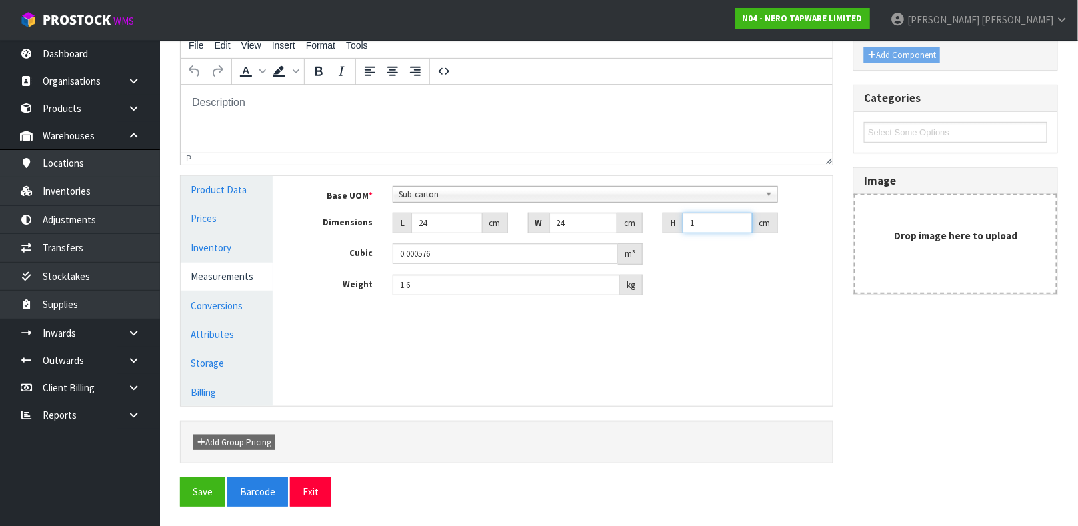
type input "11"
type input "0.006336"
type input "11"
click at [575, 251] on input "0.006336" at bounding box center [505, 253] width 225 height 21
type input "0.006"
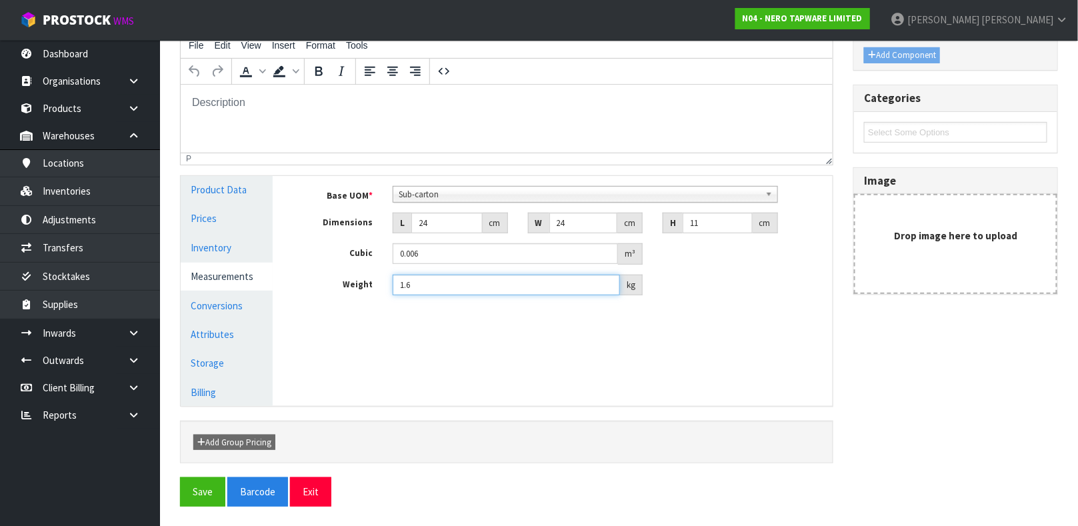
click at [453, 289] on input "1.6" at bounding box center [506, 285] width 227 height 21
type input "1.75"
click at [218, 306] on link "Conversions" at bounding box center [227, 305] width 92 height 27
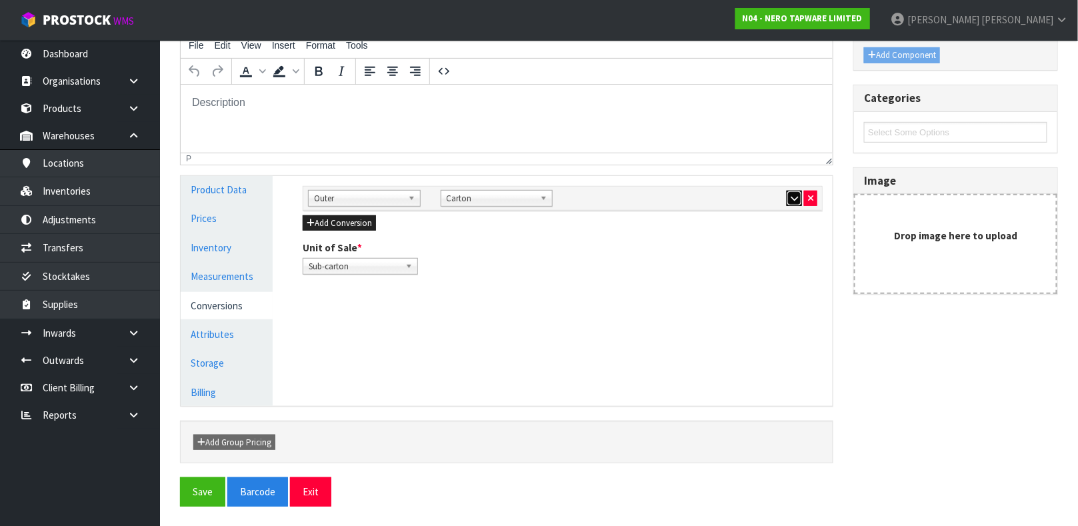
click at [795, 199] on icon "button" at bounding box center [794, 198] width 7 height 9
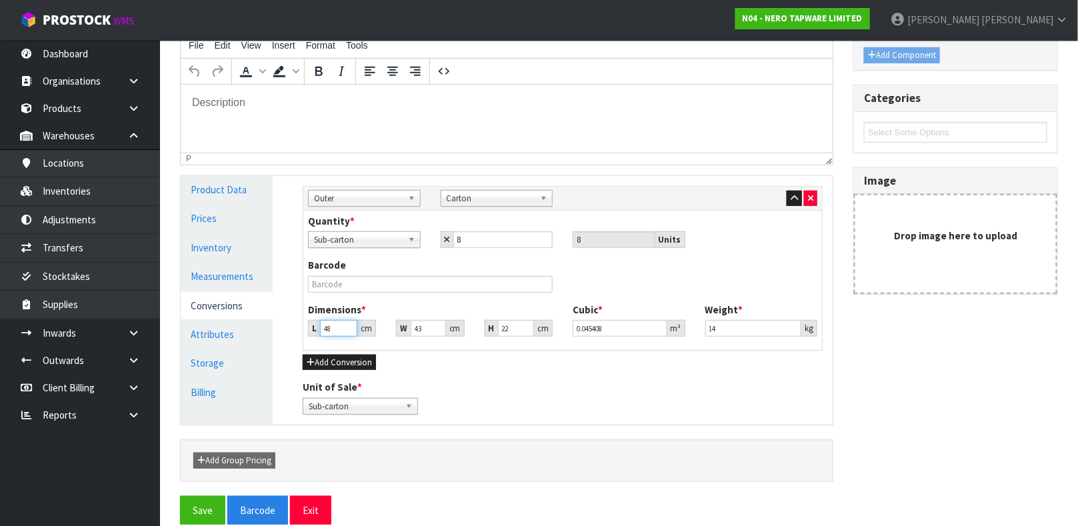
click at [338, 327] on input "48" at bounding box center [338, 328] width 37 height 17
type input "4"
type input "0.003784"
type input "0.000001"
type input "2"
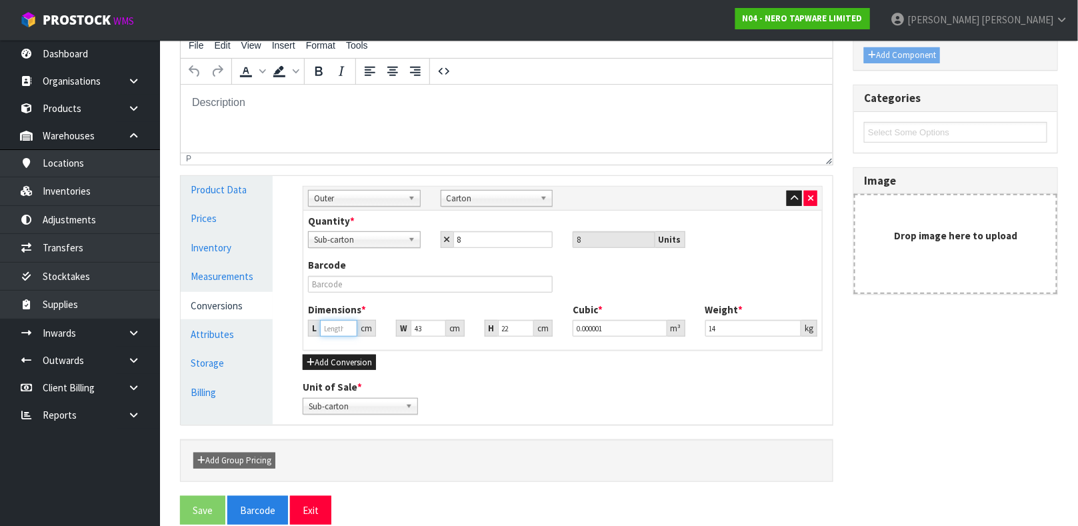
type input "0.001892"
type input "27"
type input "0.025542"
type input "27"
click at [425, 326] on input "43" at bounding box center [428, 328] width 35 height 17
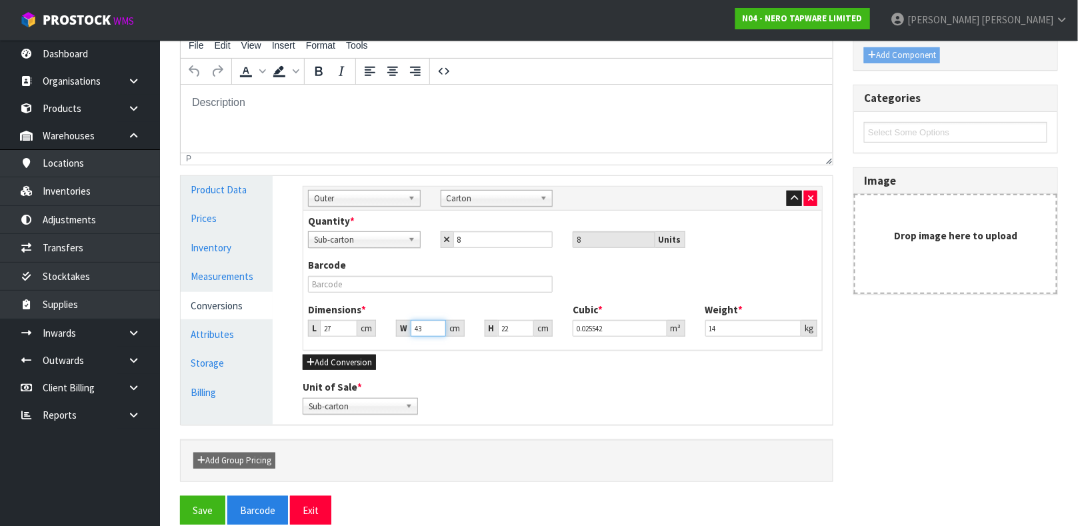
type input "4"
type input "0.002376"
type input "43"
type input "0.025542"
click at [507, 326] on input "22" at bounding box center [516, 328] width 36 height 17
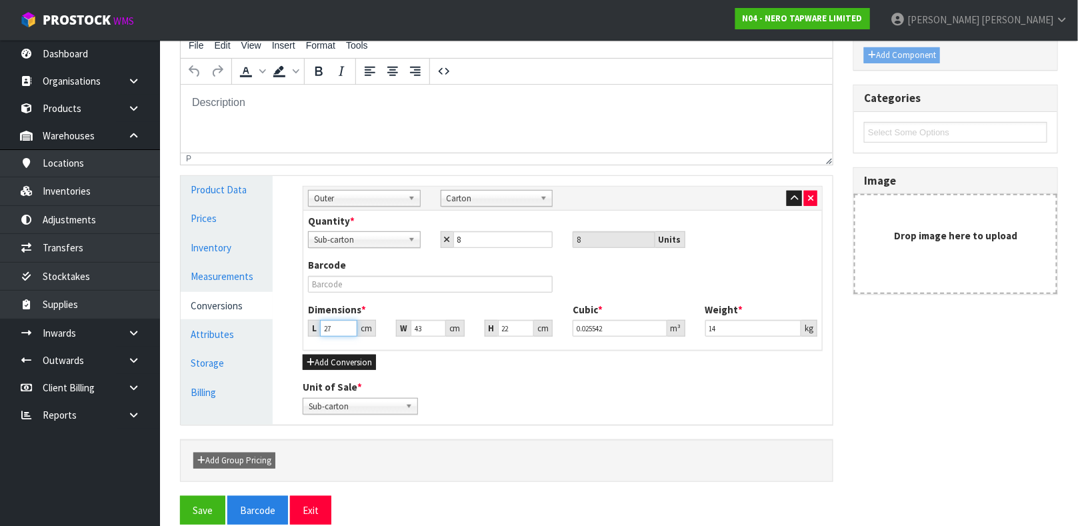
click at [333, 325] on input "27" at bounding box center [338, 328] width 37 height 17
type input "0.000001"
type input "4"
type input "0.004644"
type input "48"
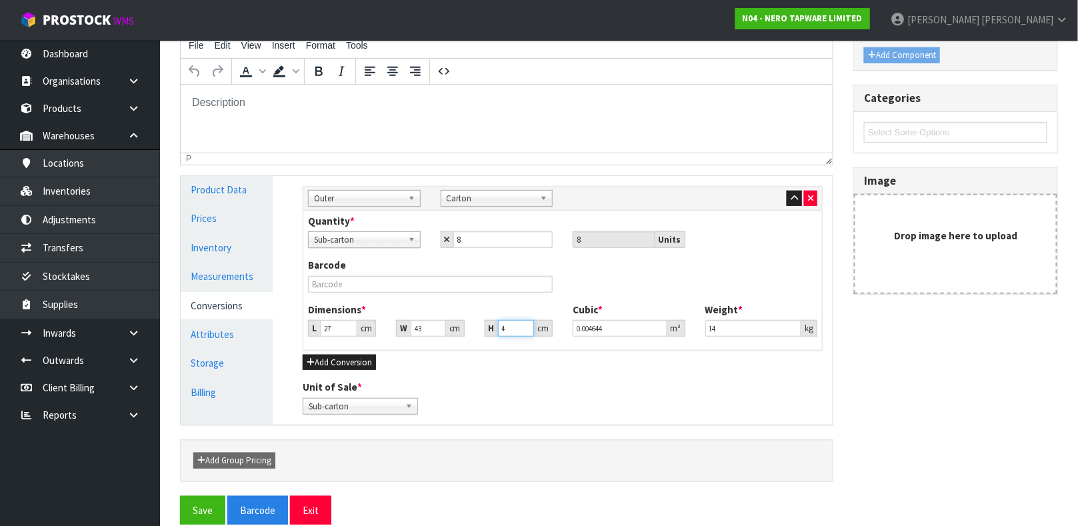
type input "0.055728"
type input "48"
type input "0.054"
type input "14.35"
click at [234, 305] on link "Conversions" at bounding box center [227, 305] width 92 height 27
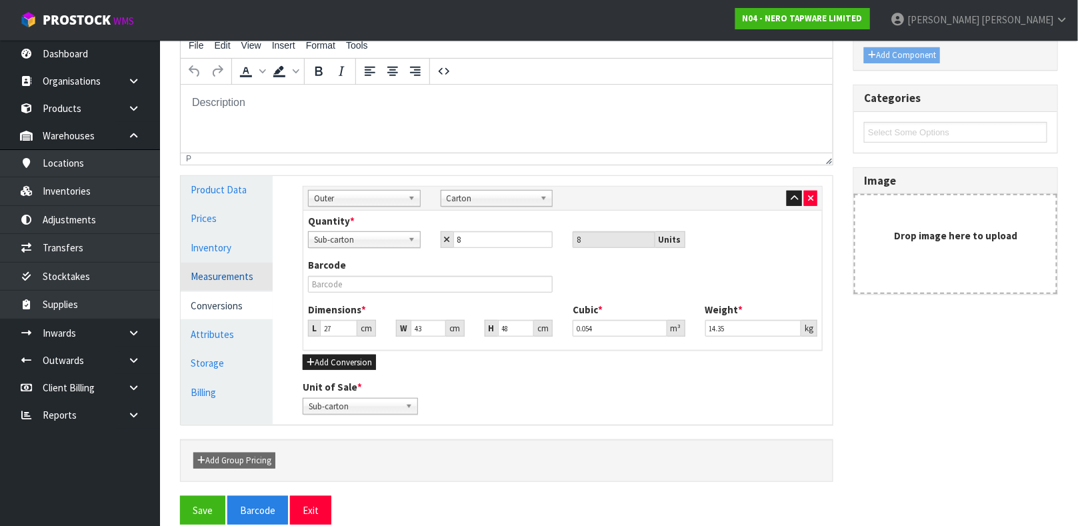
click at [235, 277] on link "Measurements" at bounding box center [227, 276] width 92 height 27
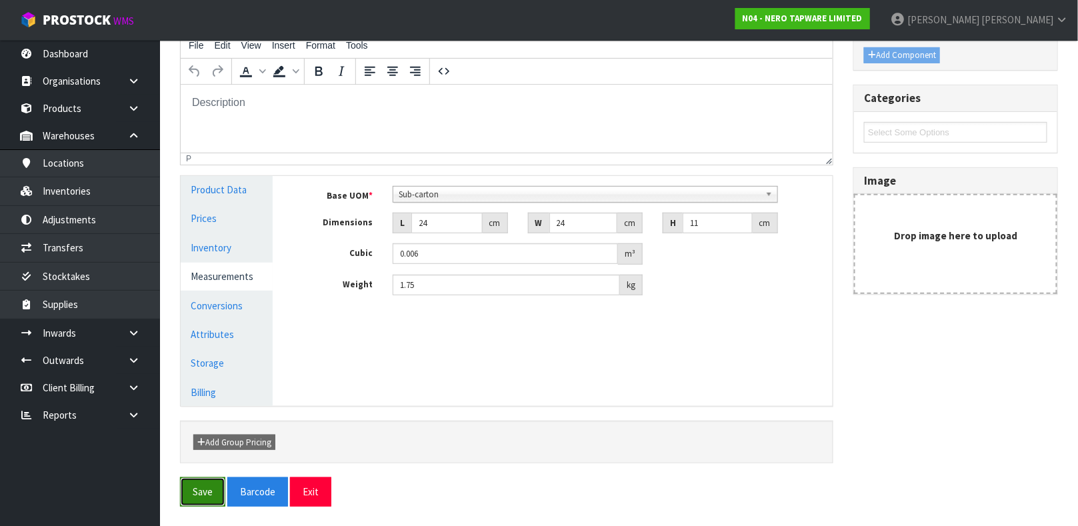
click at [202, 491] on button "Save" at bounding box center [202, 491] width 45 height 29
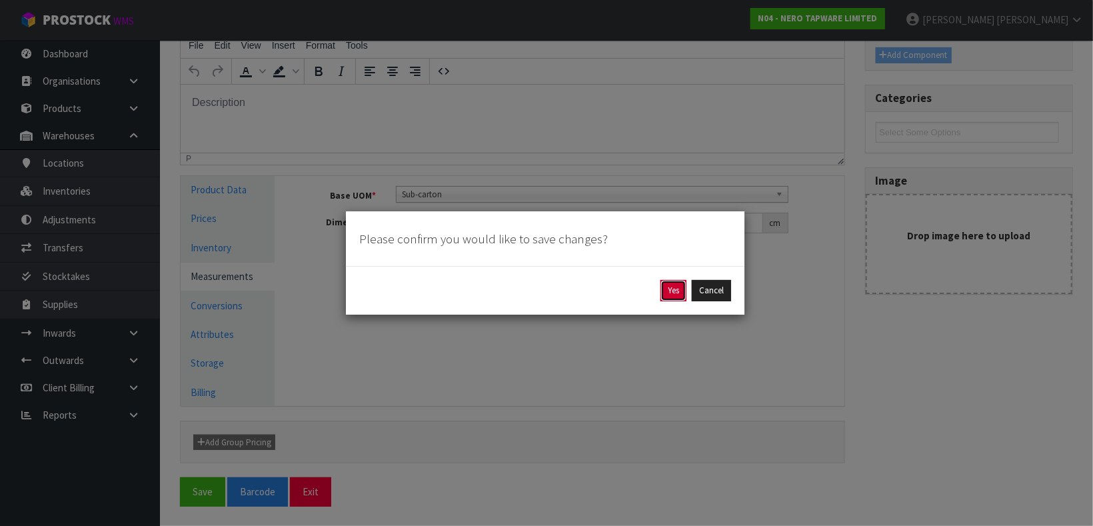
click at [667, 289] on button "Yes" at bounding box center [674, 290] width 26 height 21
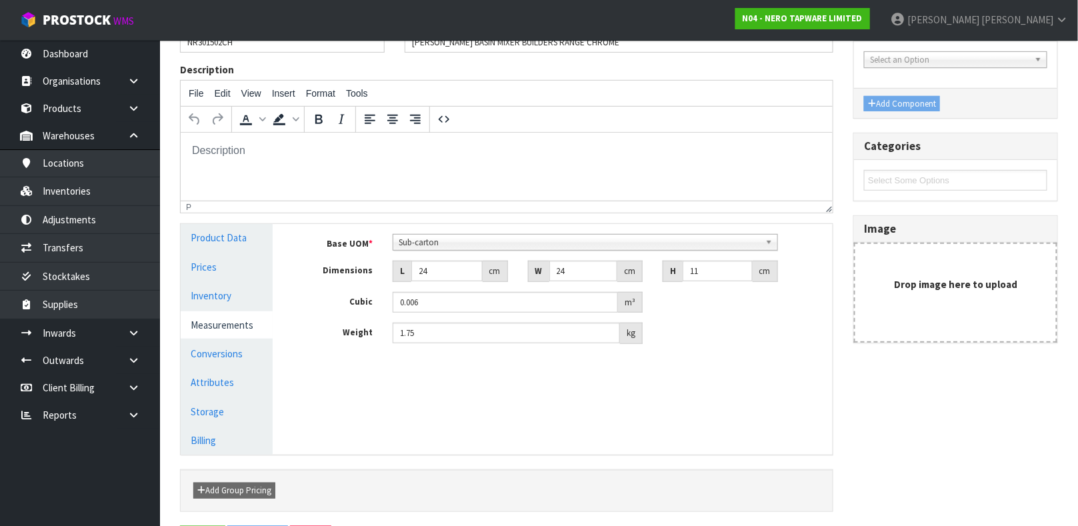
scroll to position [0, 0]
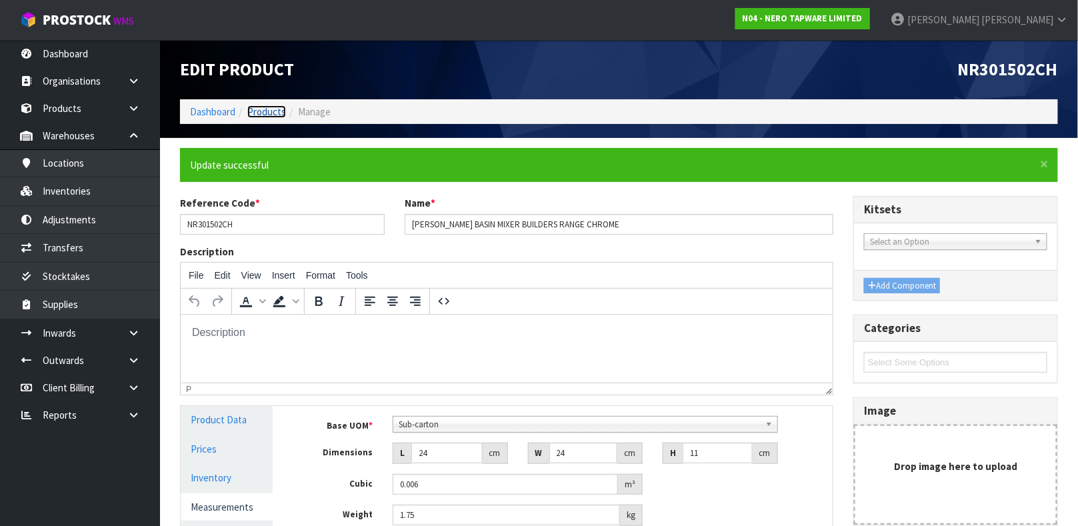
click at [263, 109] on link "Products" at bounding box center [266, 111] width 39 height 13
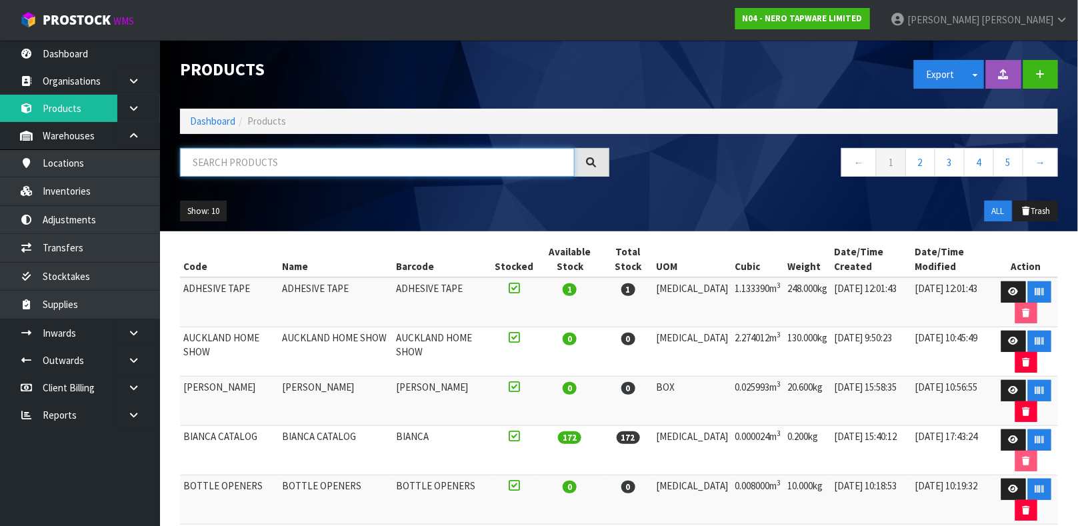
click at [275, 163] on input "text" at bounding box center [377, 162] width 395 height 29
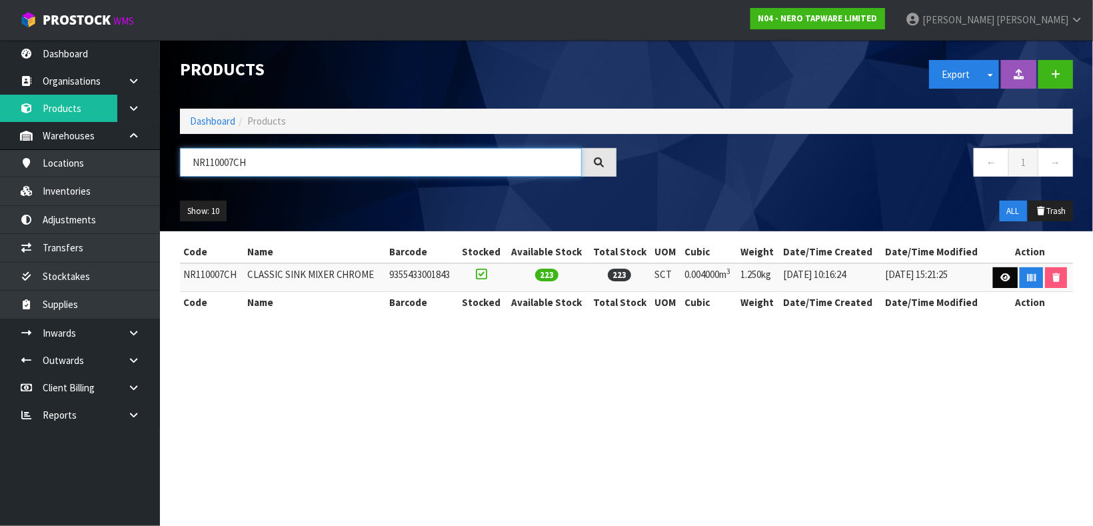
type input "NR110007CH"
click at [1005, 280] on icon at bounding box center [1006, 277] width 10 height 9
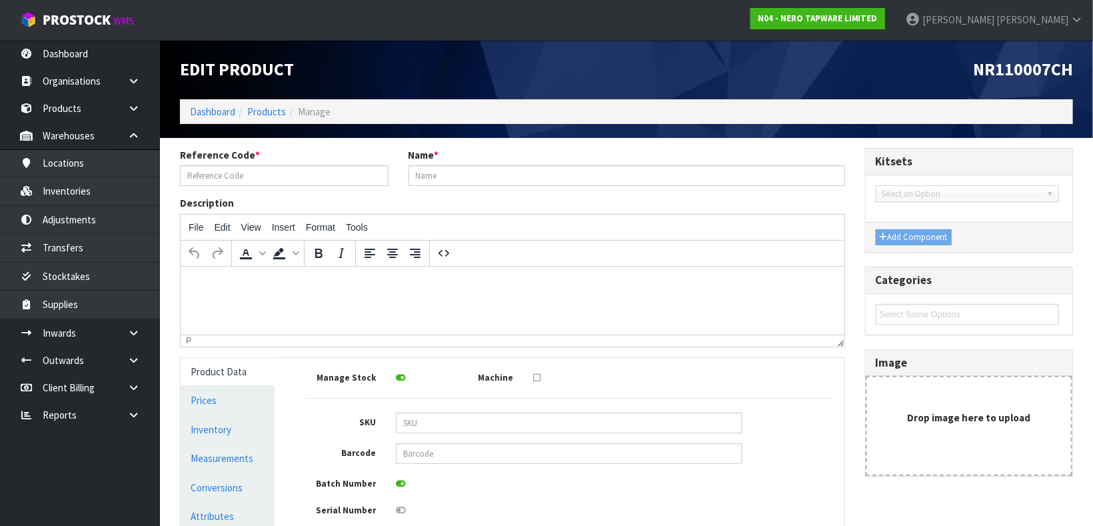
type input "NR110007CH"
type input "CLASSIC SINK MIXER CHROME"
type input "9355433001843"
type input "17"
type input "31"
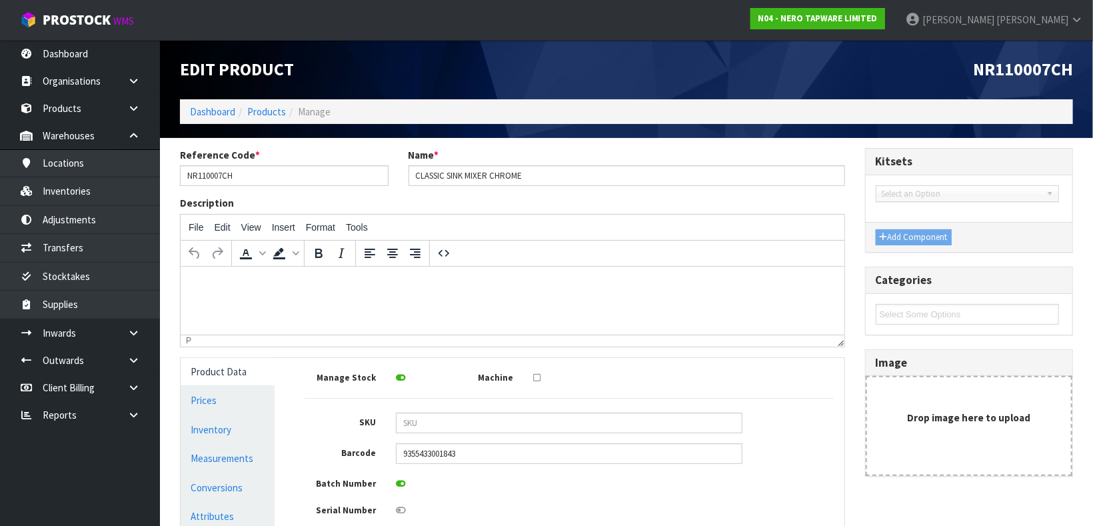
type input "8"
type input "0.004"
type input "1.25"
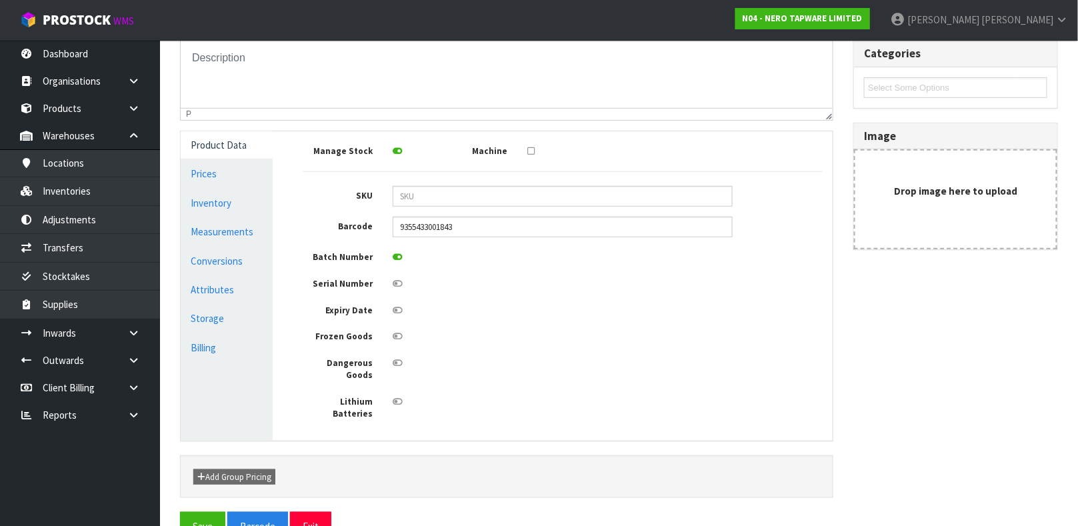
scroll to position [239, 0]
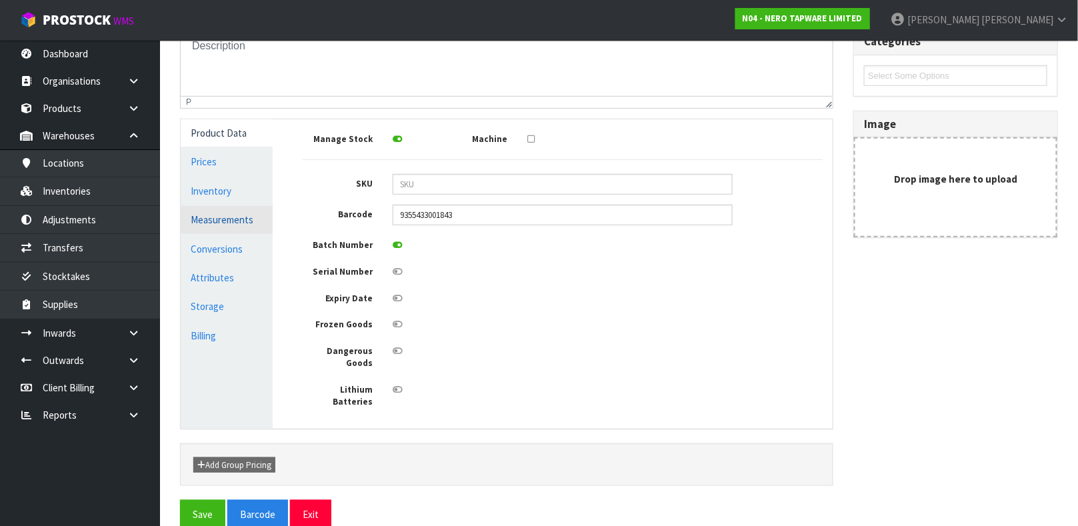
click at [234, 221] on link "Measurements" at bounding box center [227, 219] width 92 height 27
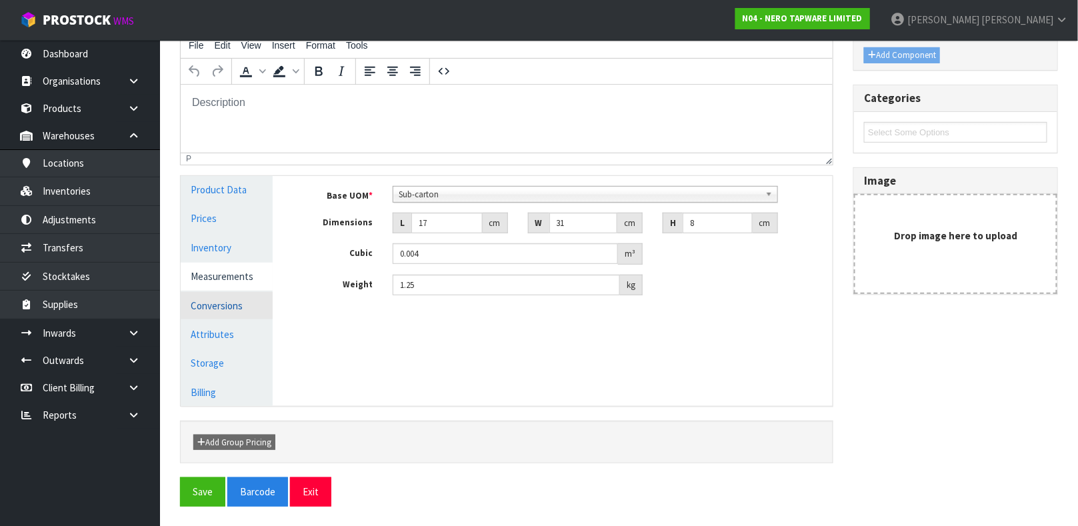
click at [233, 300] on link "Conversions" at bounding box center [227, 305] width 92 height 27
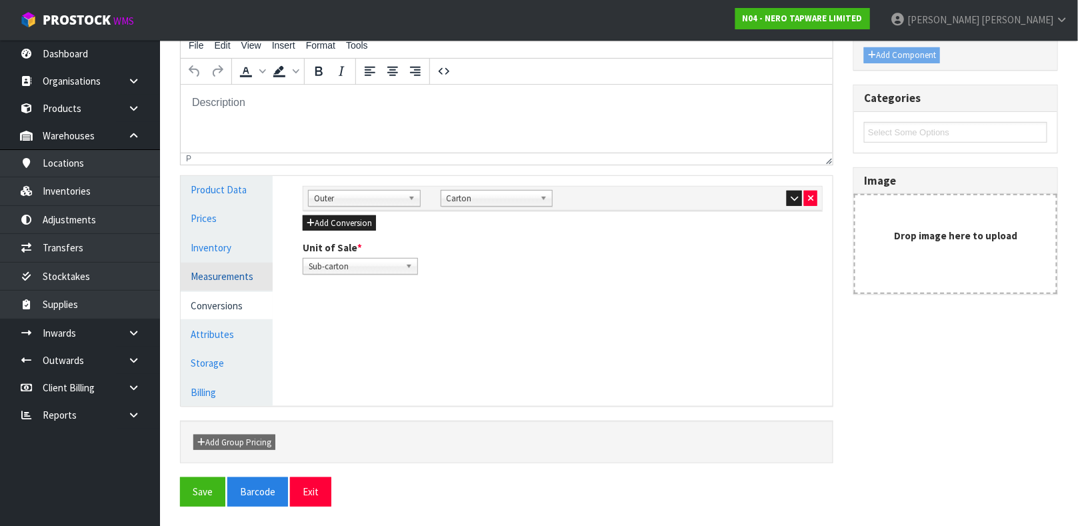
click at [234, 277] on link "Measurements" at bounding box center [227, 276] width 92 height 27
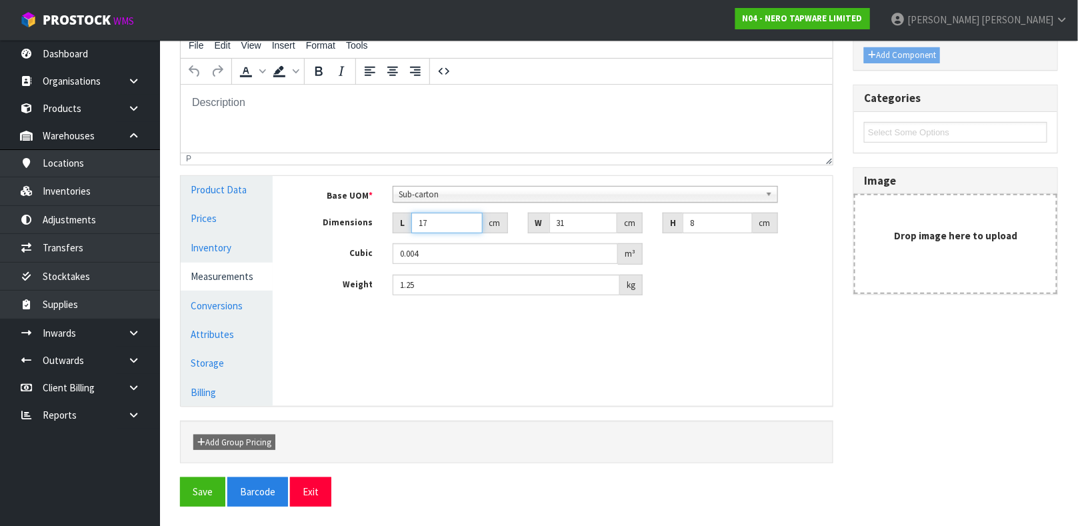
click at [435, 225] on input "17" at bounding box center [446, 223] width 71 height 21
type input "1"
type input "0.000248"
type input "16"
type input "0.003968"
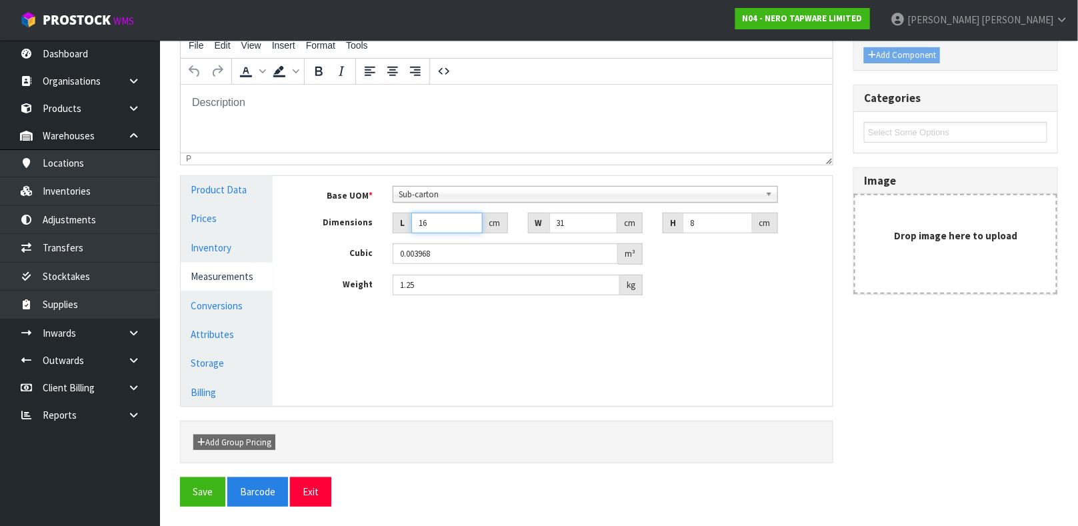
type input "16"
type input "9"
type input "0.004464"
type input "9"
type input "0.004"
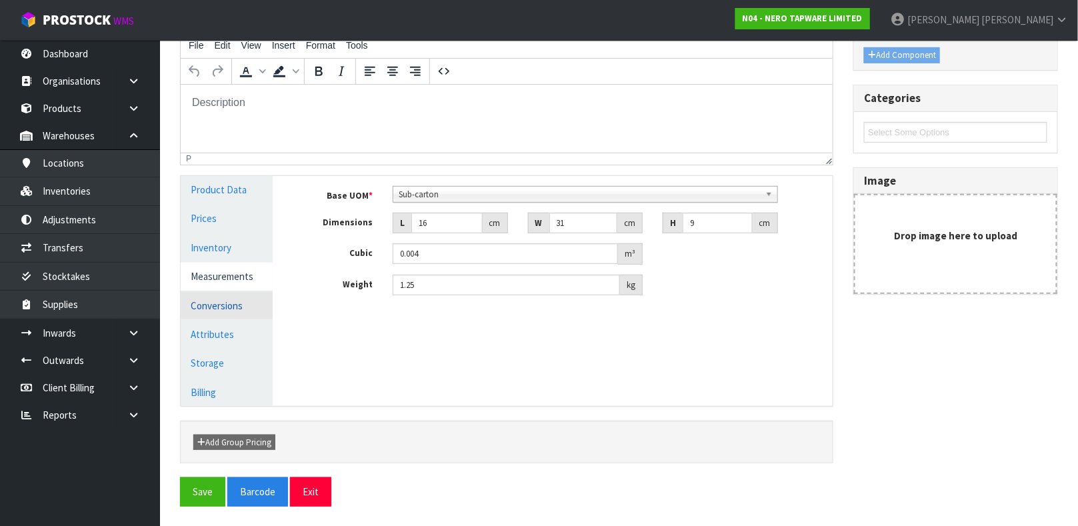
click at [234, 306] on link "Conversions" at bounding box center [227, 305] width 92 height 27
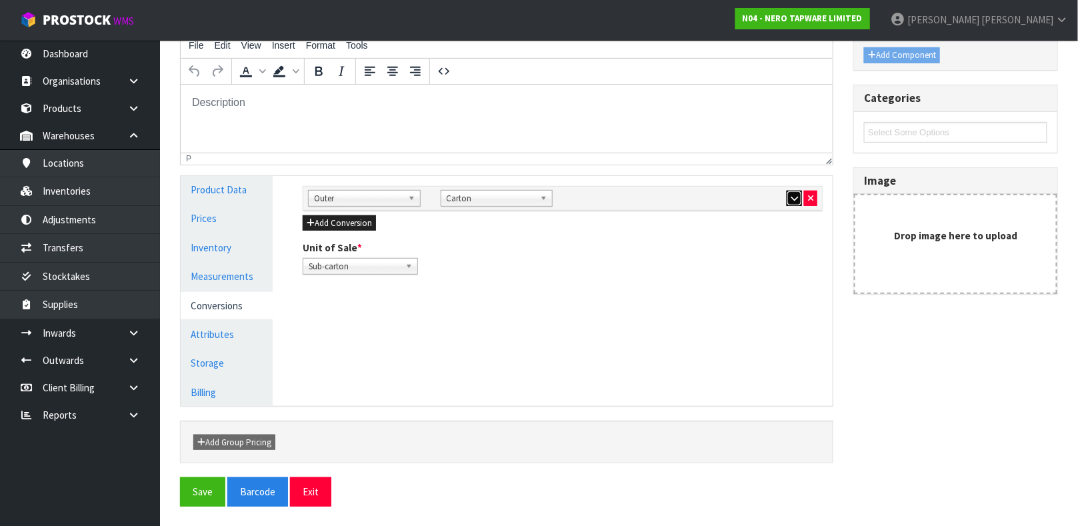
click at [795, 196] on icon "button" at bounding box center [794, 198] width 7 height 9
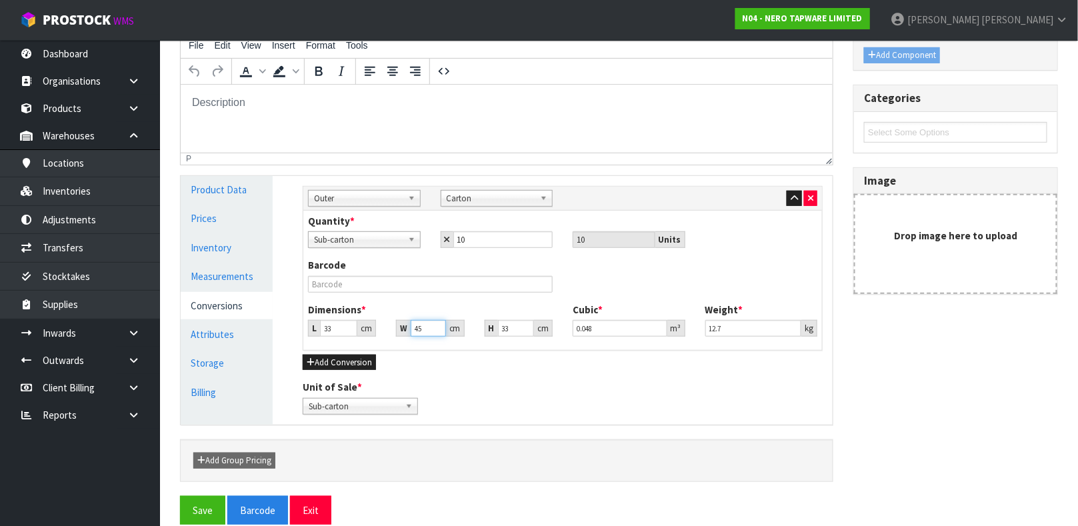
click at [429, 327] on input "45" at bounding box center [428, 328] width 35 height 17
type input "4"
type input "0.004356"
type input "44"
type input "0.047916"
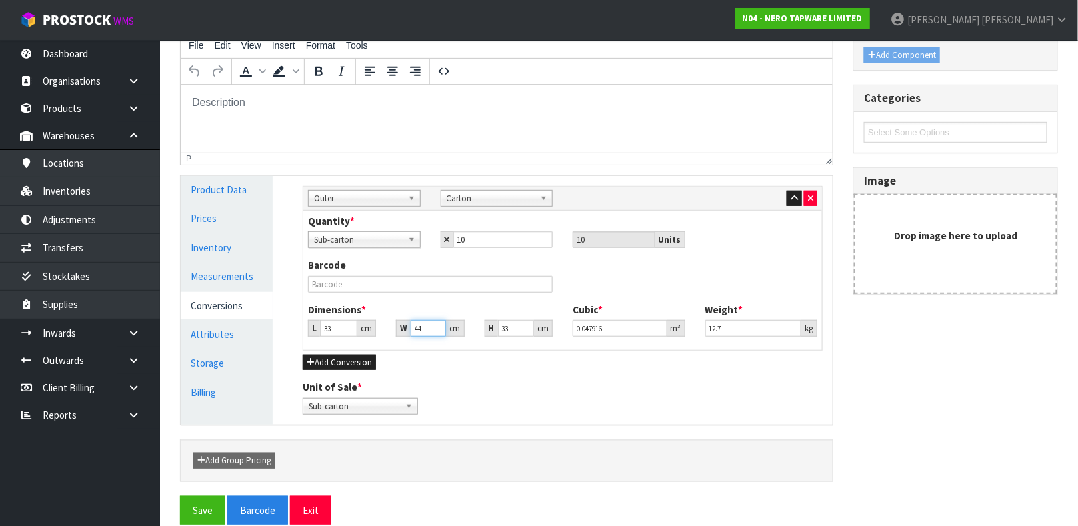
type input "44"
type input "0.047"
type input "12.75"
click at [206, 506] on button "Save" at bounding box center [202, 510] width 45 height 29
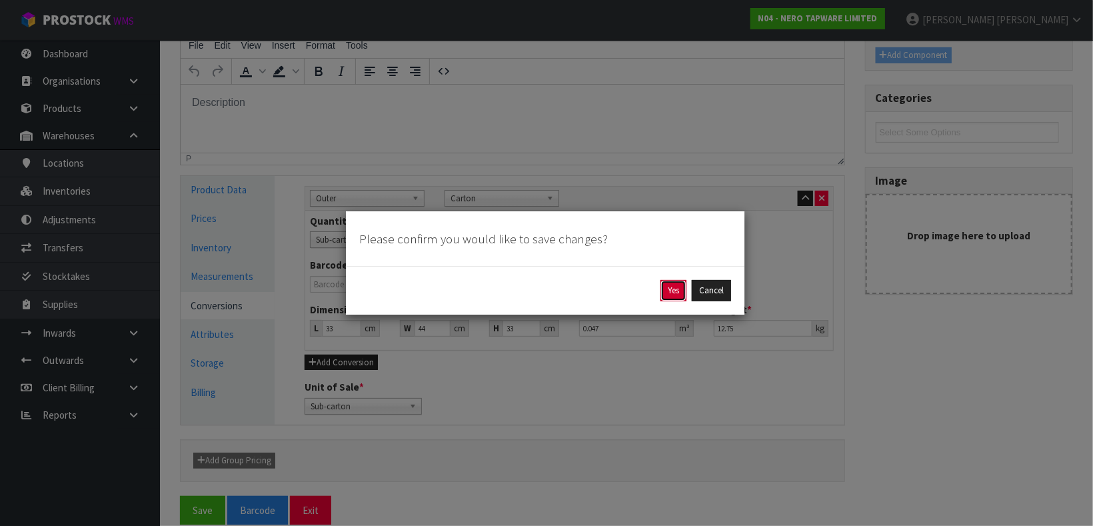
click at [669, 292] on button "Yes" at bounding box center [674, 290] width 26 height 21
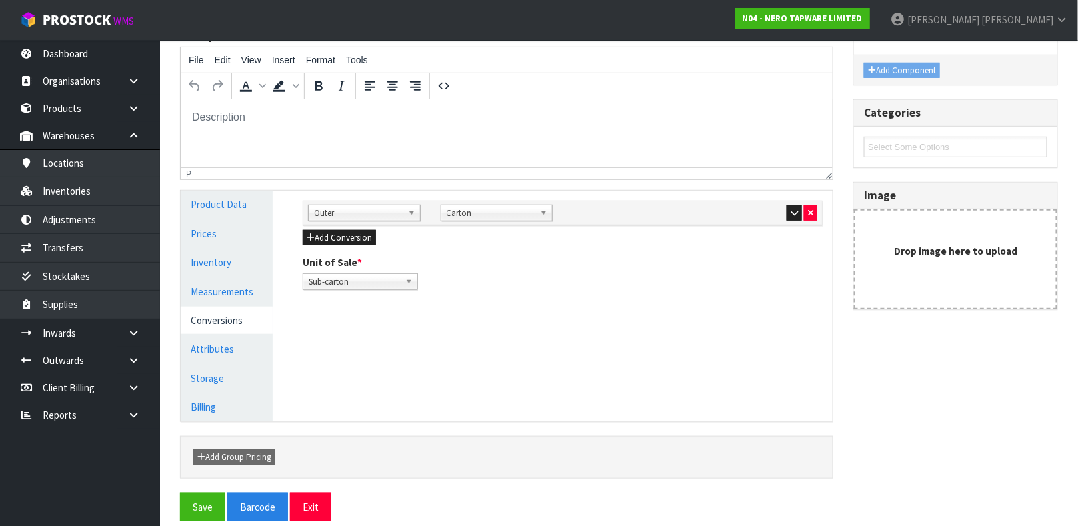
scroll to position [231, 0]
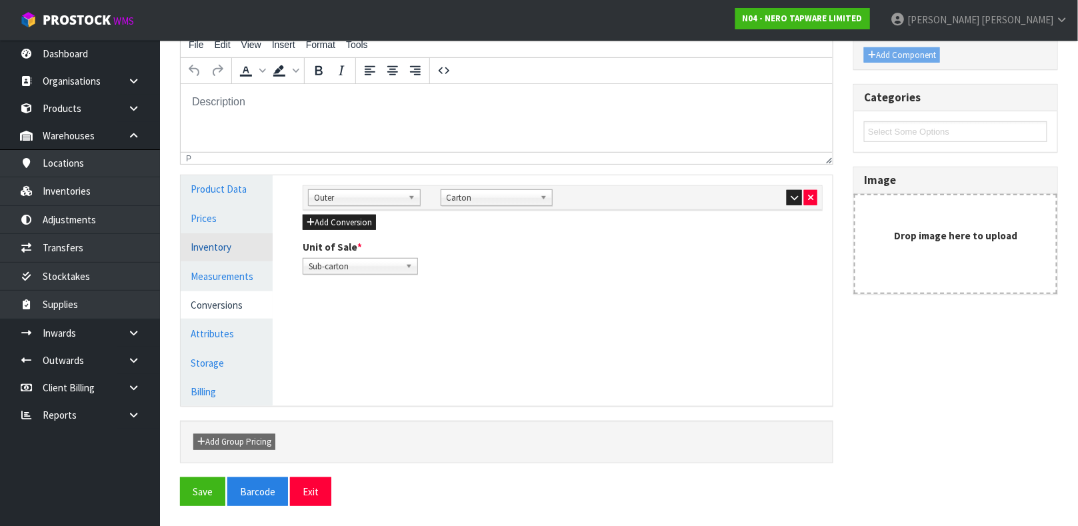
click at [214, 249] on link "Inventory" at bounding box center [227, 246] width 92 height 27
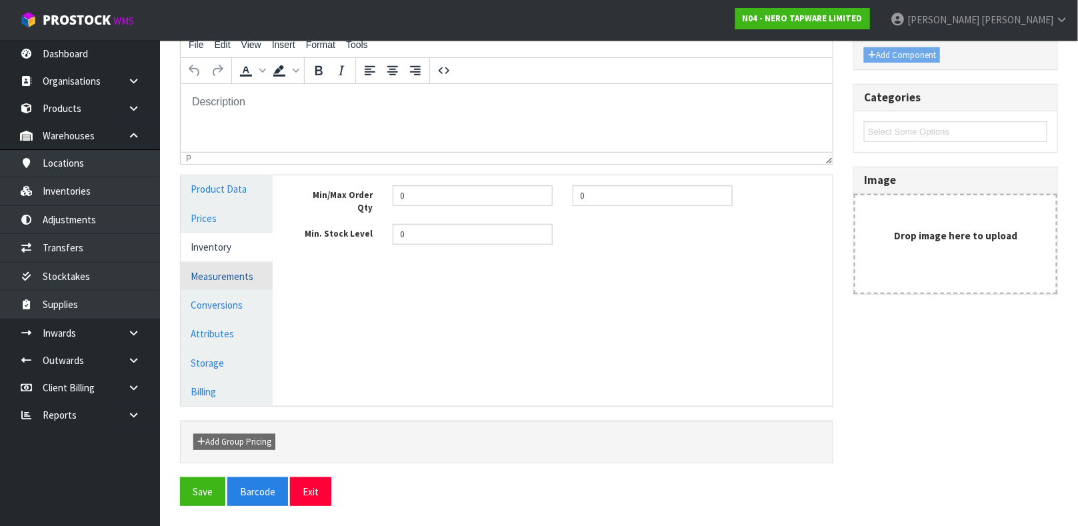
click at [227, 278] on link "Measurements" at bounding box center [227, 276] width 92 height 27
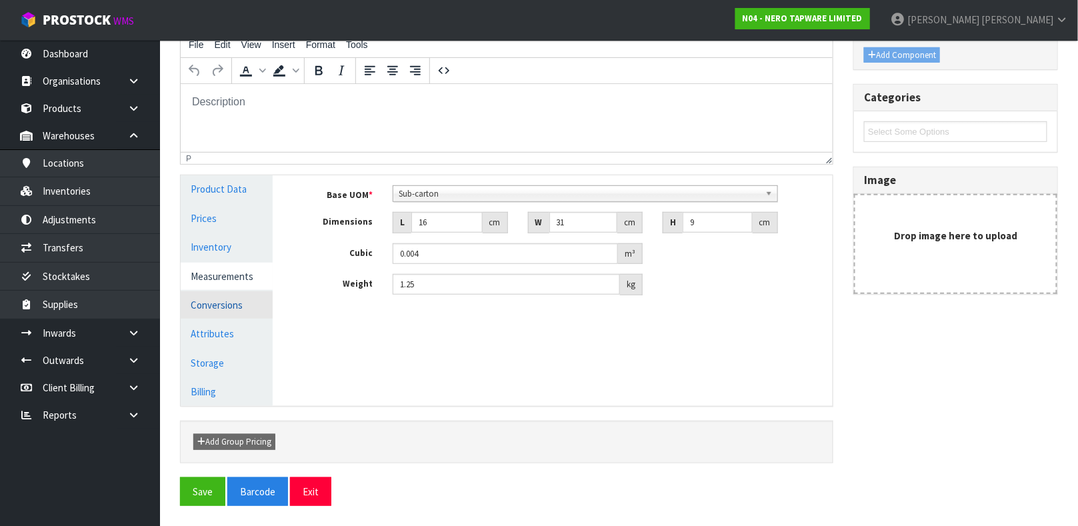
click at [218, 301] on link "Conversions" at bounding box center [227, 304] width 92 height 27
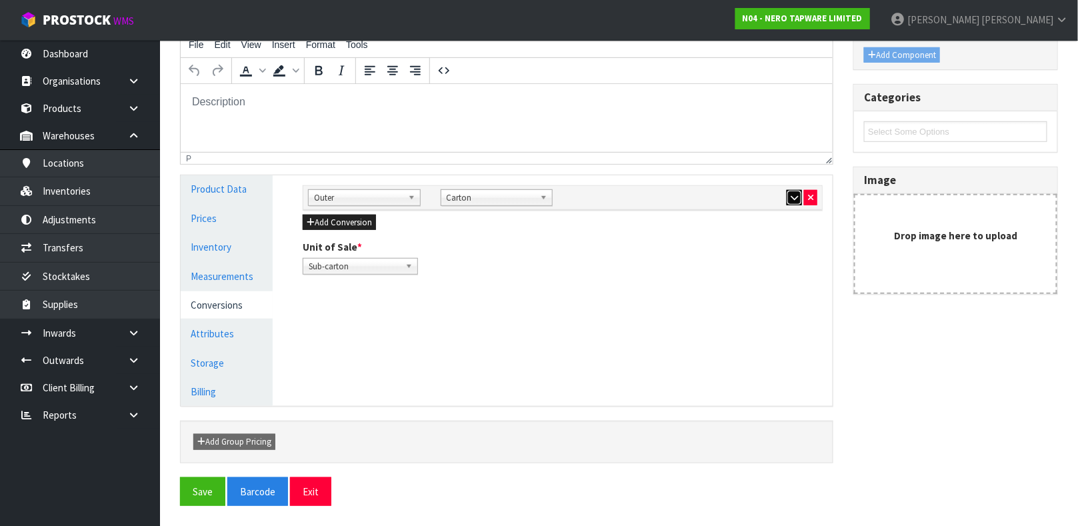
click at [793, 199] on icon "button" at bounding box center [794, 197] width 7 height 9
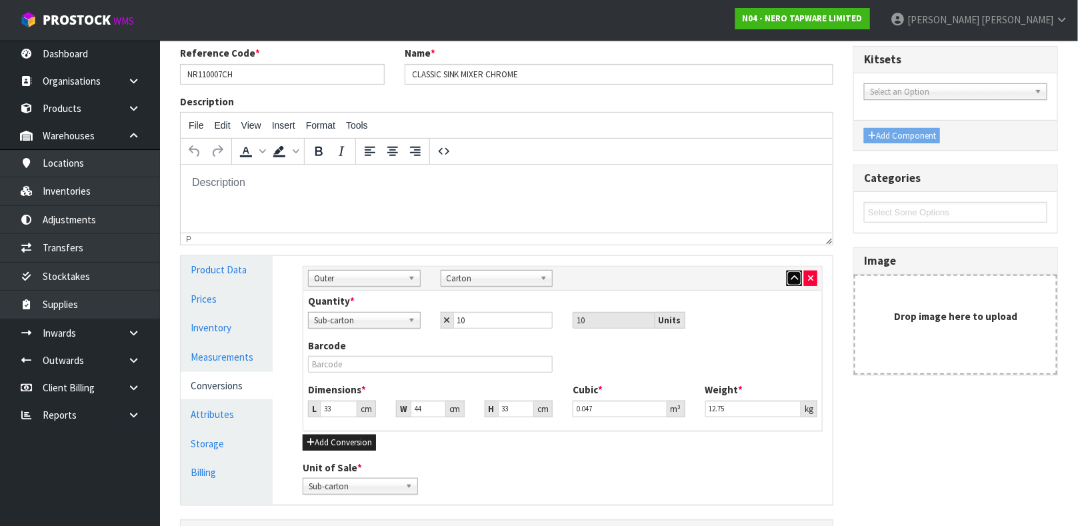
scroll to position [0, 0]
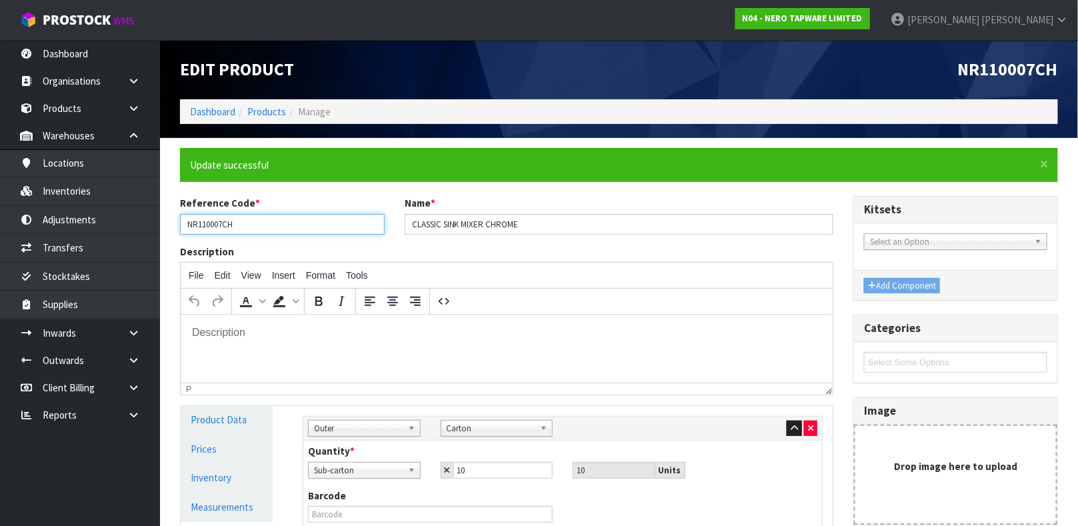
click at [243, 226] on input "NR110007CH" at bounding box center [282, 224] width 205 height 21
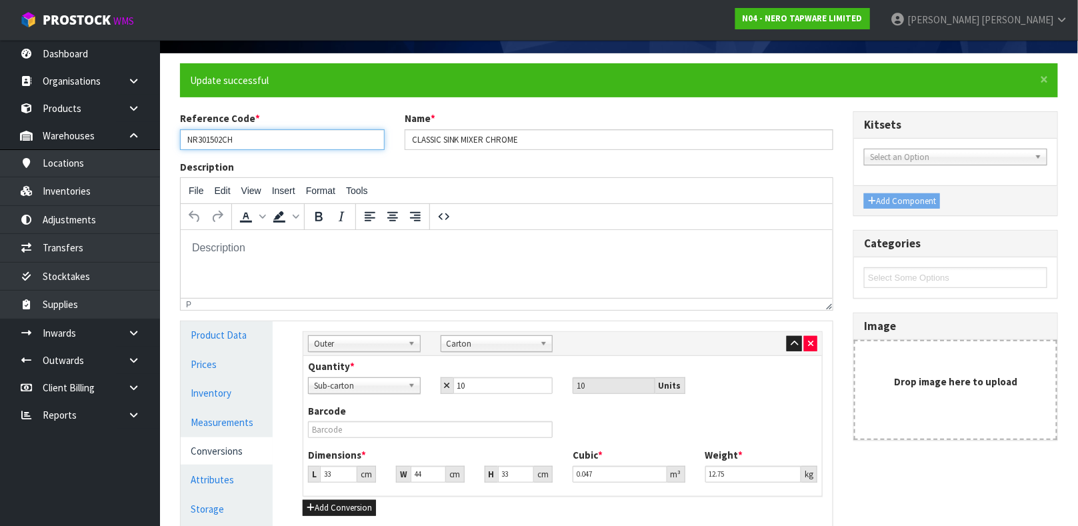
scroll to position [249, 0]
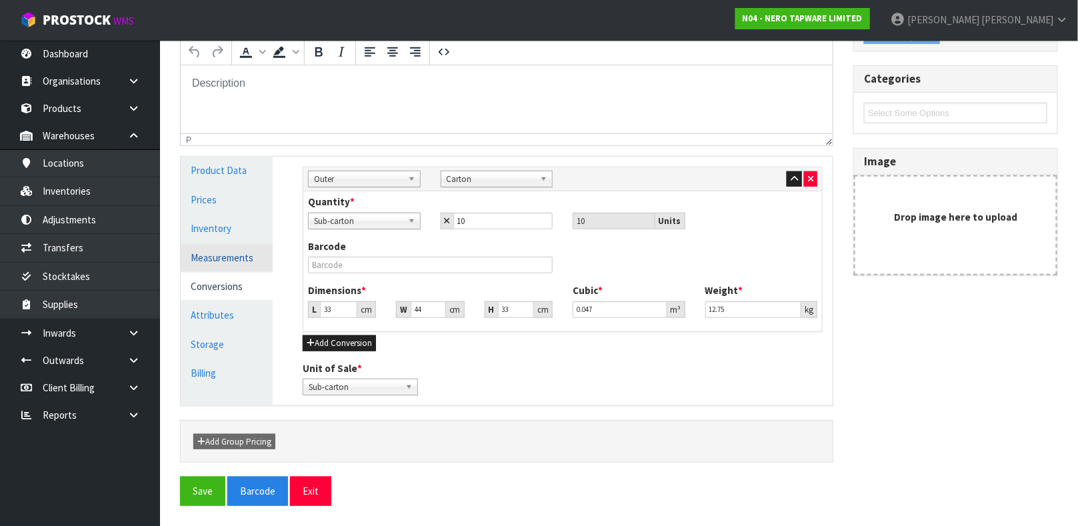
click at [235, 257] on link "Measurements" at bounding box center [227, 257] width 92 height 27
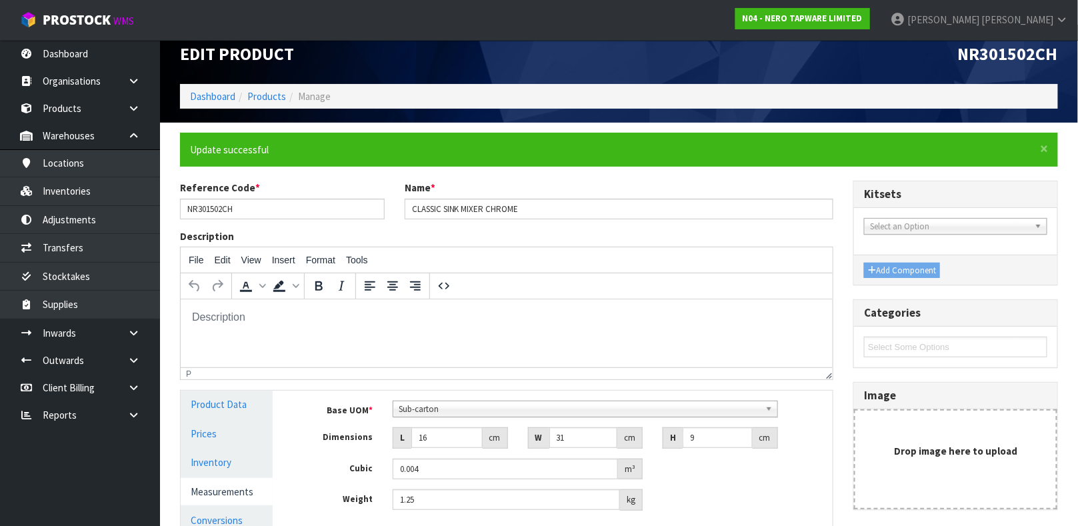
scroll to position [0, 0]
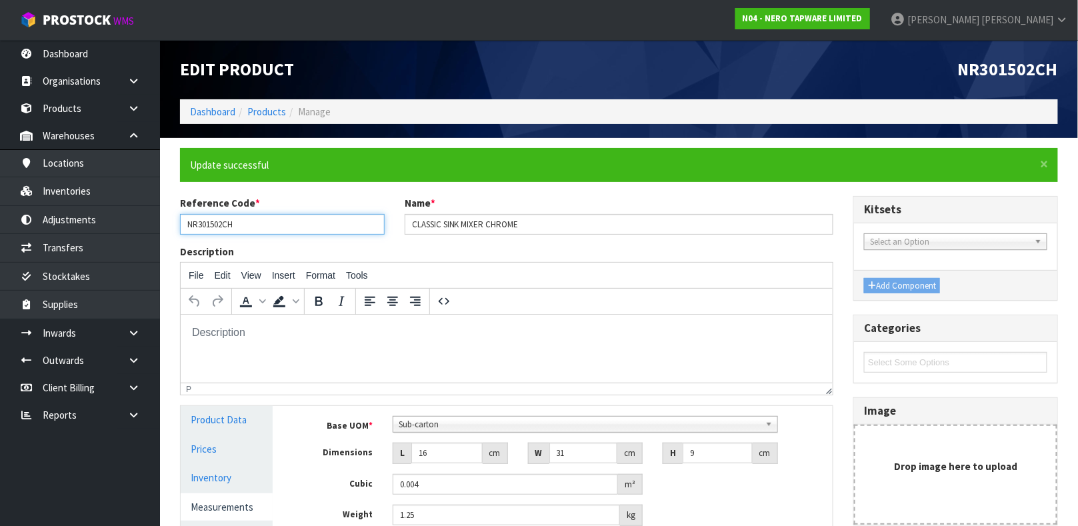
click at [243, 227] on input "NR301502CH" at bounding box center [282, 224] width 205 height 21
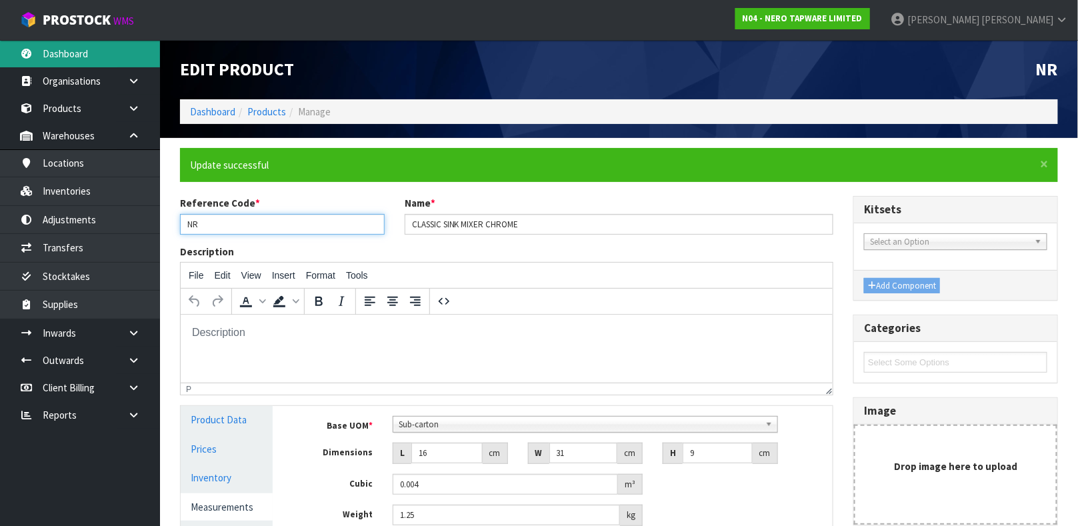
type input "NR"
click at [78, 50] on link "Dashboard" at bounding box center [80, 53] width 160 height 27
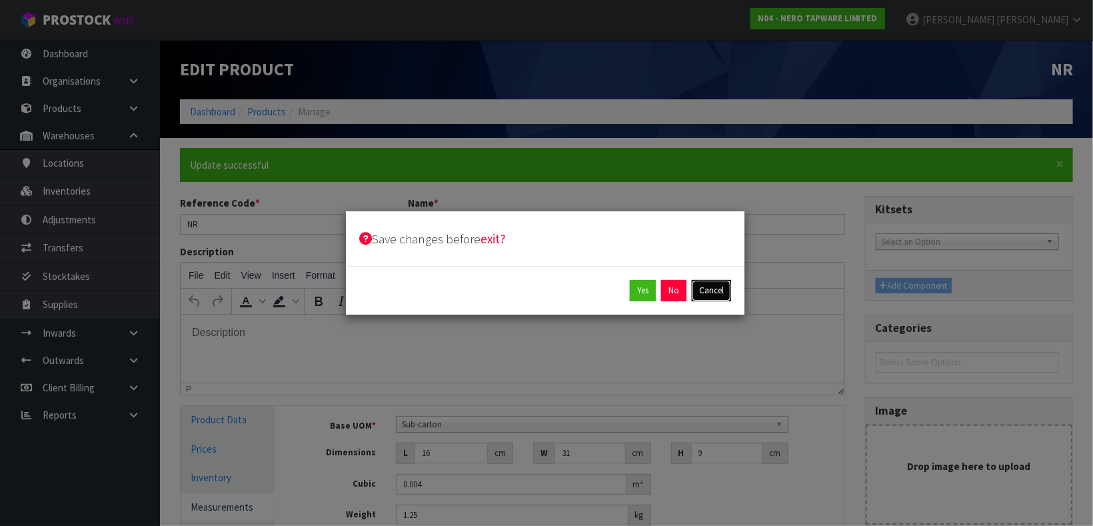
click at [697, 296] on button "Cancel" at bounding box center [711, 290] width 39 height 21
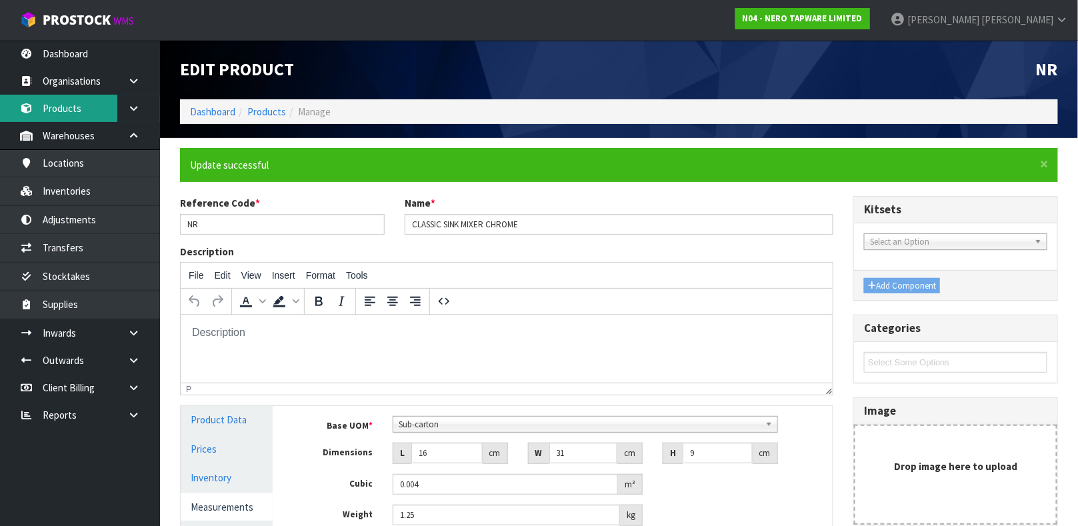
click at [82, 108] on link "Products" at bounding box center [80, 108] width 160 height 27
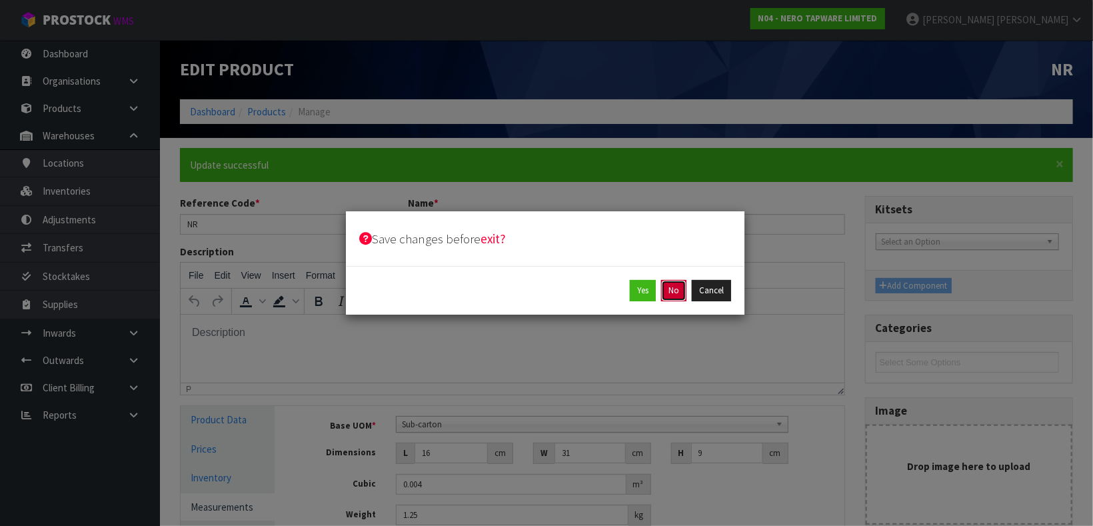
click at [677, 299] on button "No" at bounding box center [673, 290] width 25 height 21
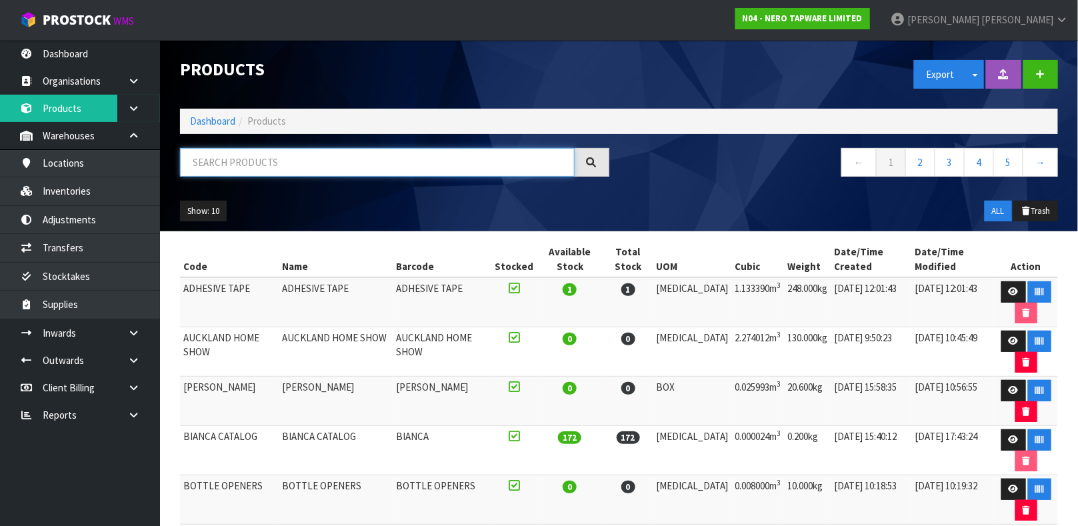
click at [195, 161] on input "text" at bounding box center [377, 162] width 395 height 29
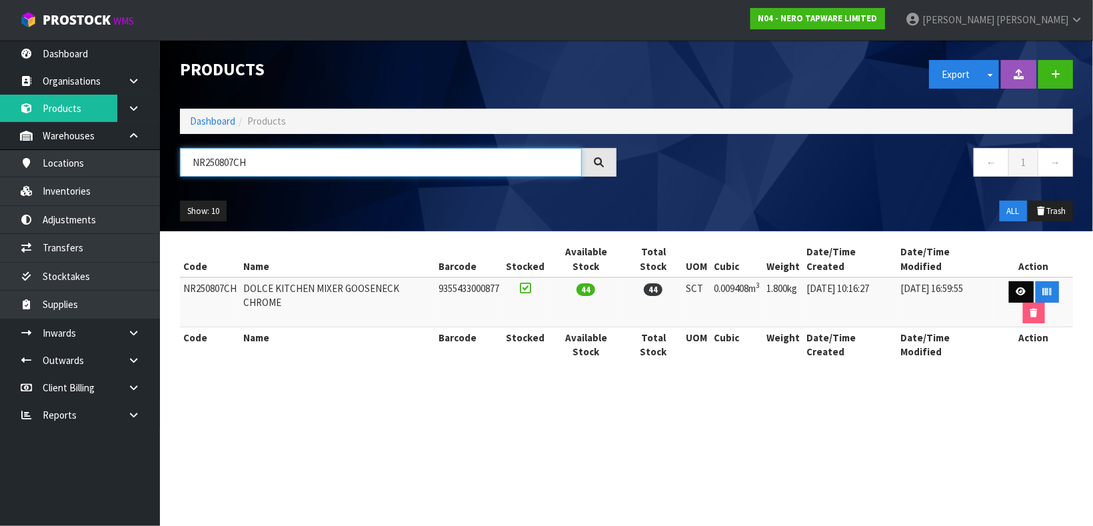
type input "NR250807CH"
click at [1017, 287] on icon at bounding box center [1022, 291] width 10 height 9
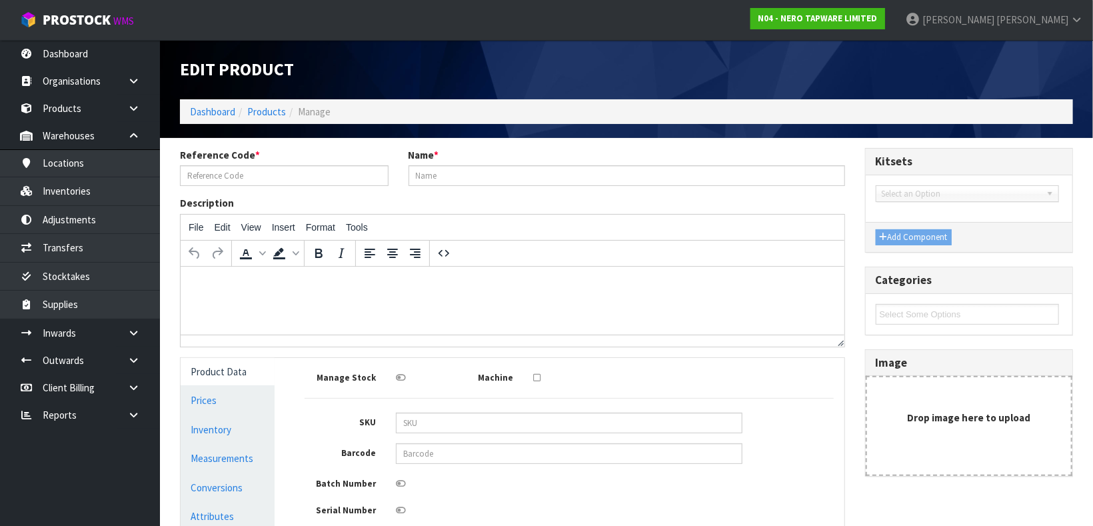
type input "NR250807CH"
type input "DOLCE KITCHEN MIXER GOOSENECK CHROME"
type input "9355433000877"
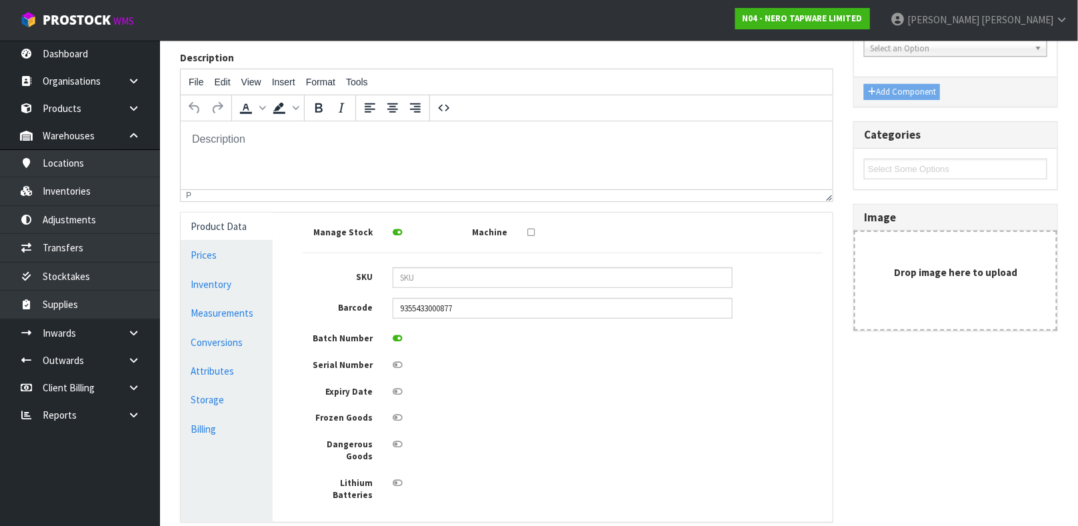
scroll to position [200, 0]
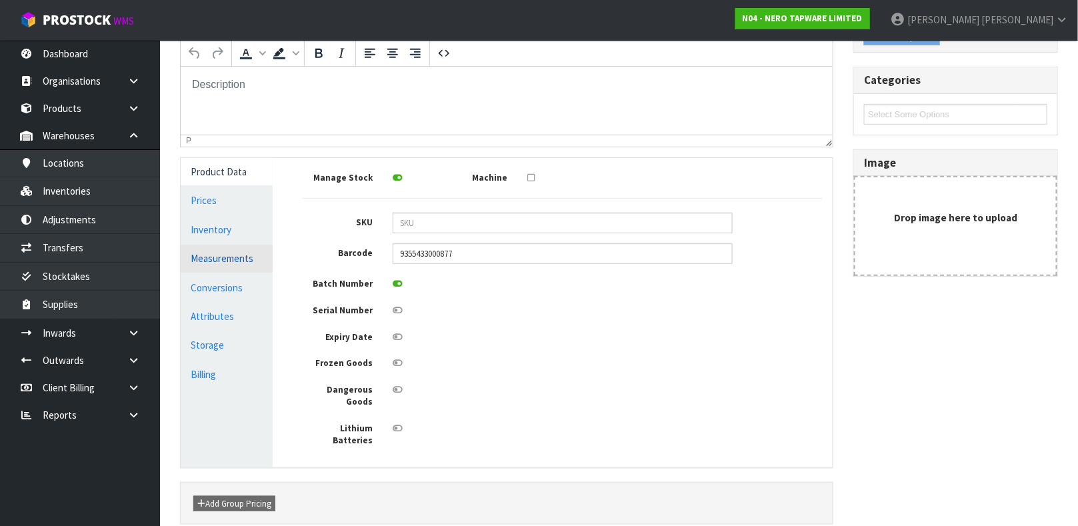
click at [237, 257] on link "Measurements" at bounding box center [227, 258] width 92 height 27
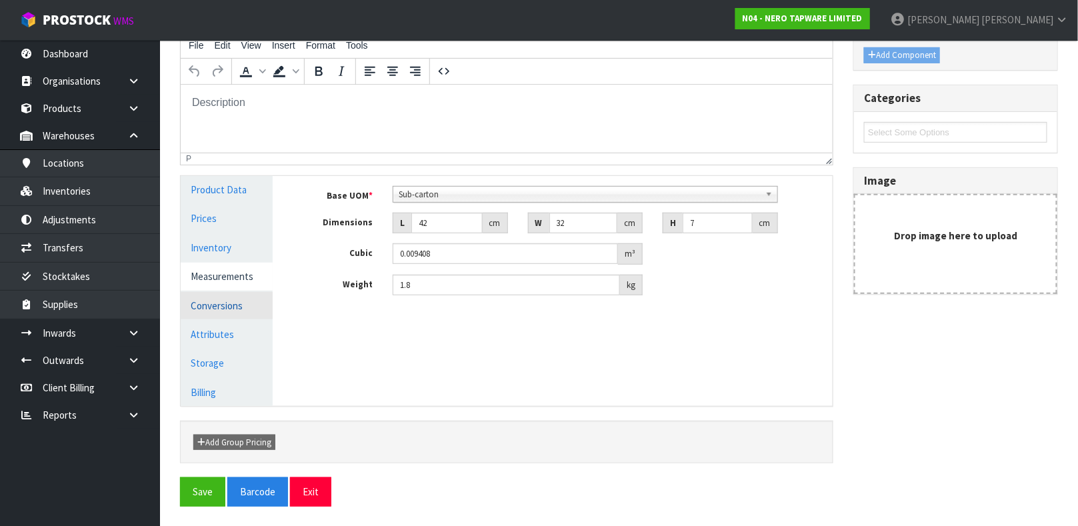
click at [225, 304] on link "Conversions" at bounding box center [227, 305] width 92 height 27
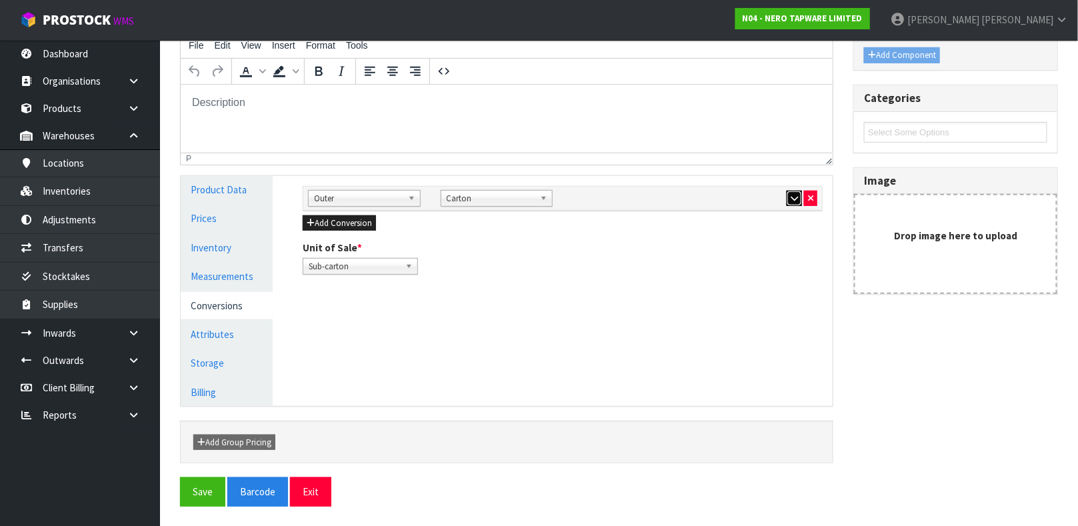
click at [793, 200] on icon "button" at bounding box center [794, 198] width 7 height 9
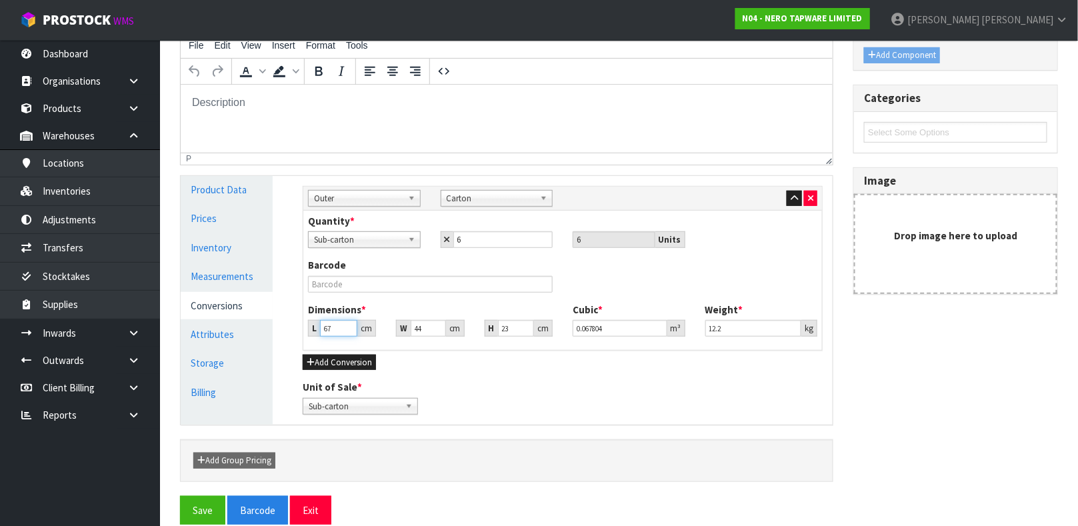
click at [338, 329] on input "67" at bounding box center [338, 328] width 37 height 17
type input "4"
type input "0.006164"
type input "45"
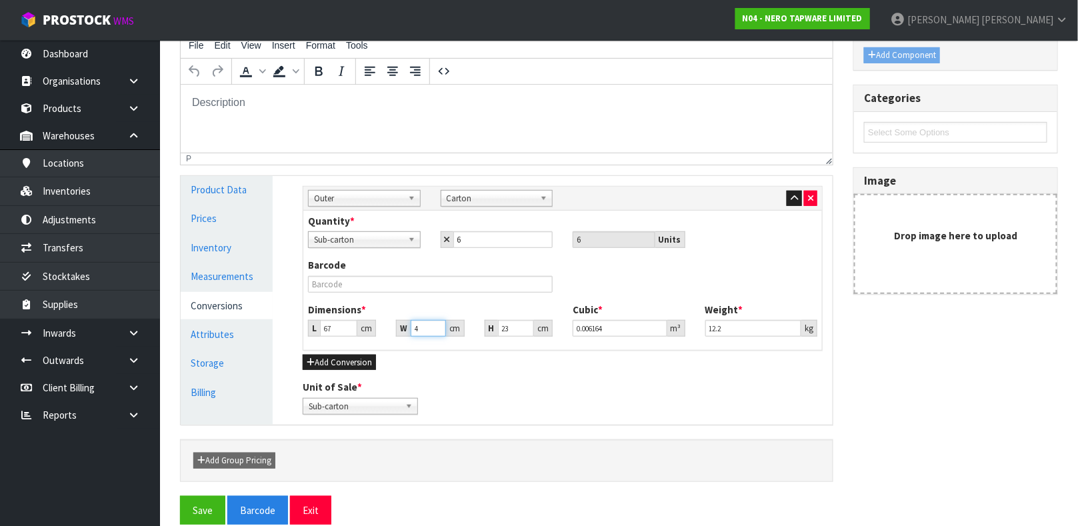
type input "0.069345"
type input "45"
type input "2"
type input "0.00603"
type input "24"
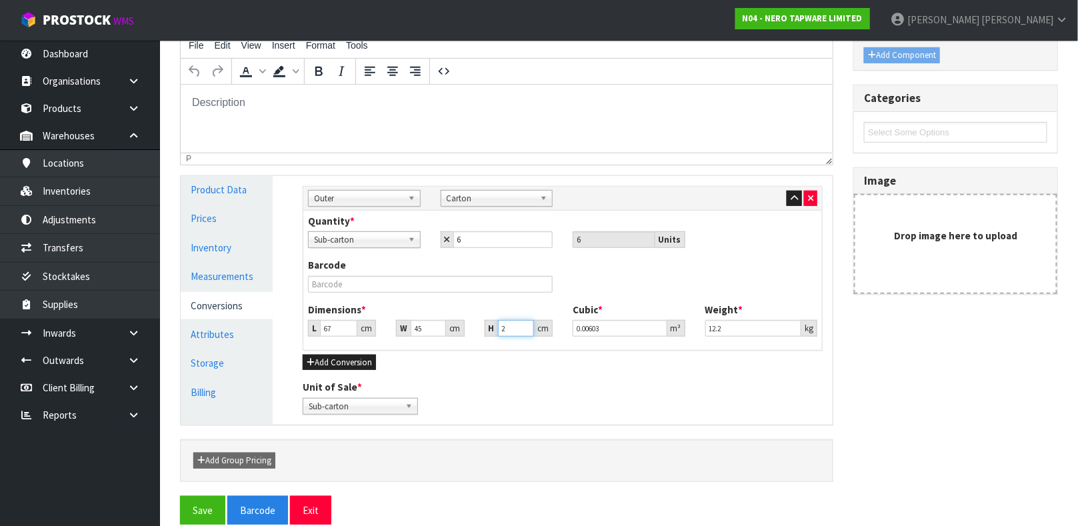
type input "0.07236"
type input "24"
type input "0.071"
type input "12.30"
click at [238, 274] on link "Measurements" at bounding box center [227, 276] width 92 height 27
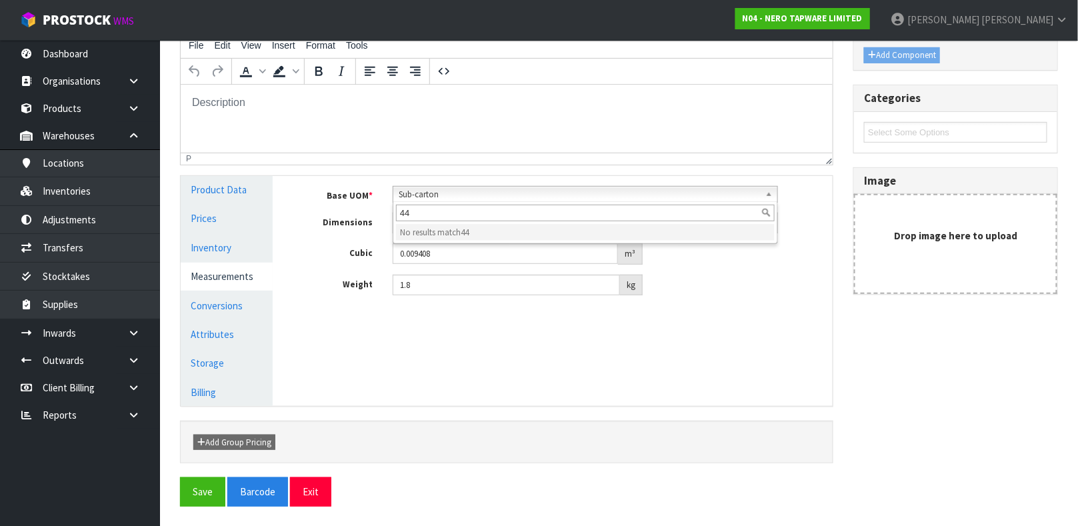
type input "44"
click at [681, 320] on div "Manage Stock Machine SKU Barcode 9355433000877 Batch Number Serial Number Expir…" at bounding box center [563, 291] width 560 height 230
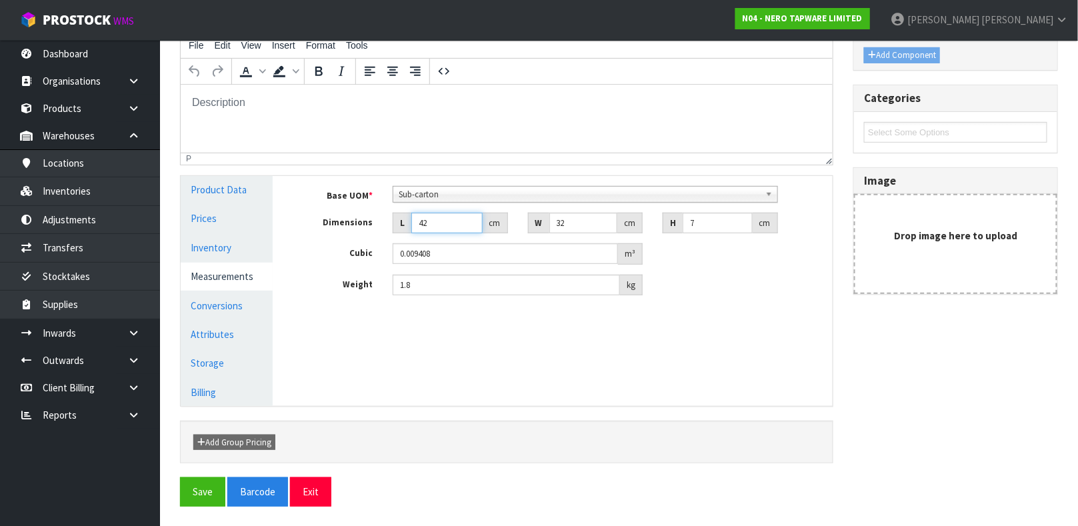
click at [435, 221] on input "42" at bounding box center [446, 223] width 71 height 21
click at [429, 225] on input "42" at bounding box center [446, 223] width 71 height 21
type input "4"
type input "0.000896"
type input "44"
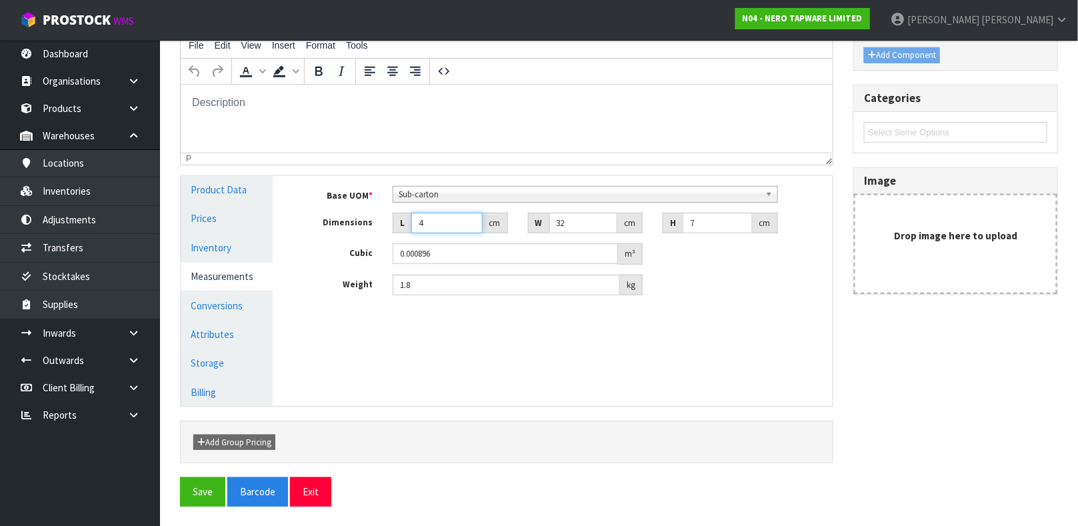
type input "0.009856"
type input "44"
type input "3"
type input "0.000924"
type input "33"
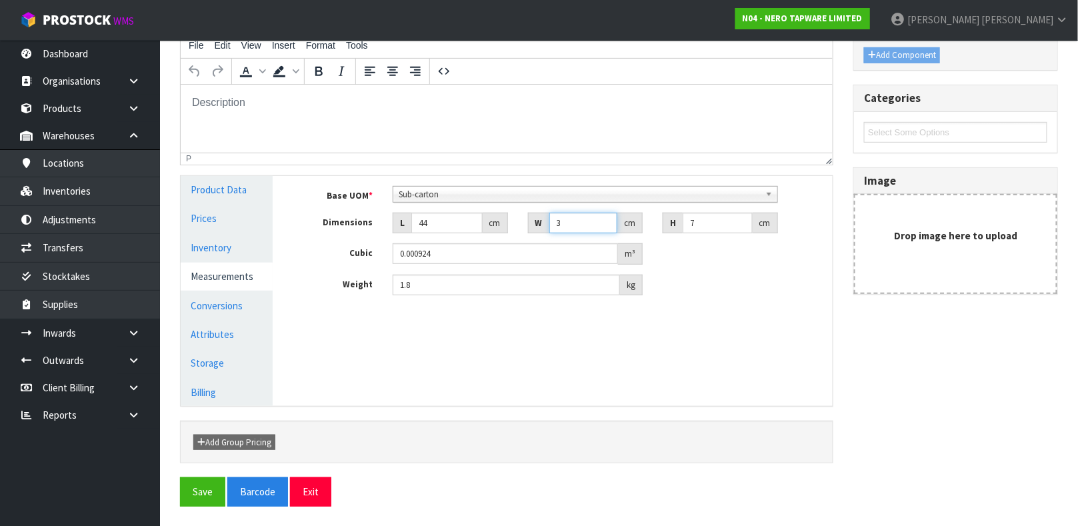
type input "0.010164"
type input "33"
type input "8"
type input "0.011616"
type input "8"
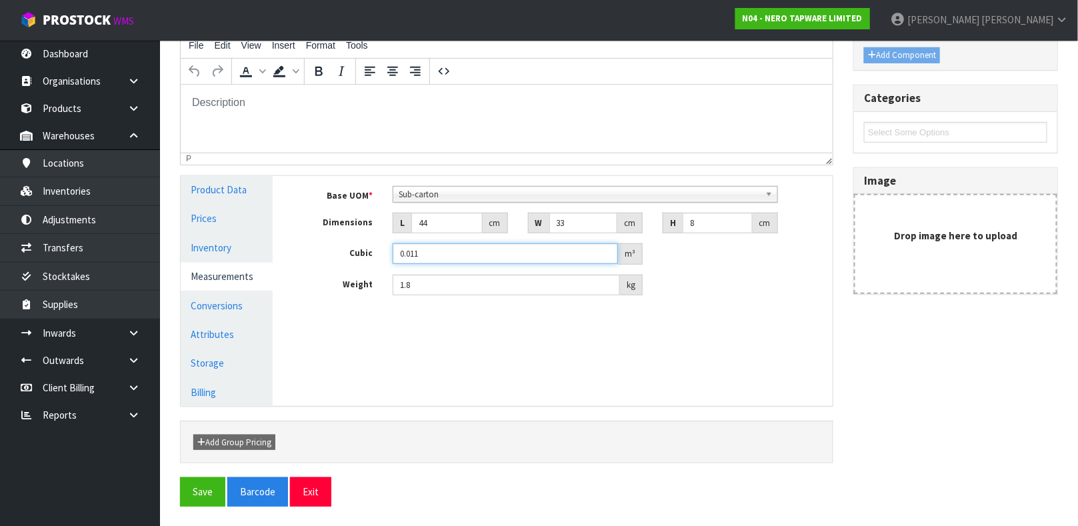
type input "0.011"
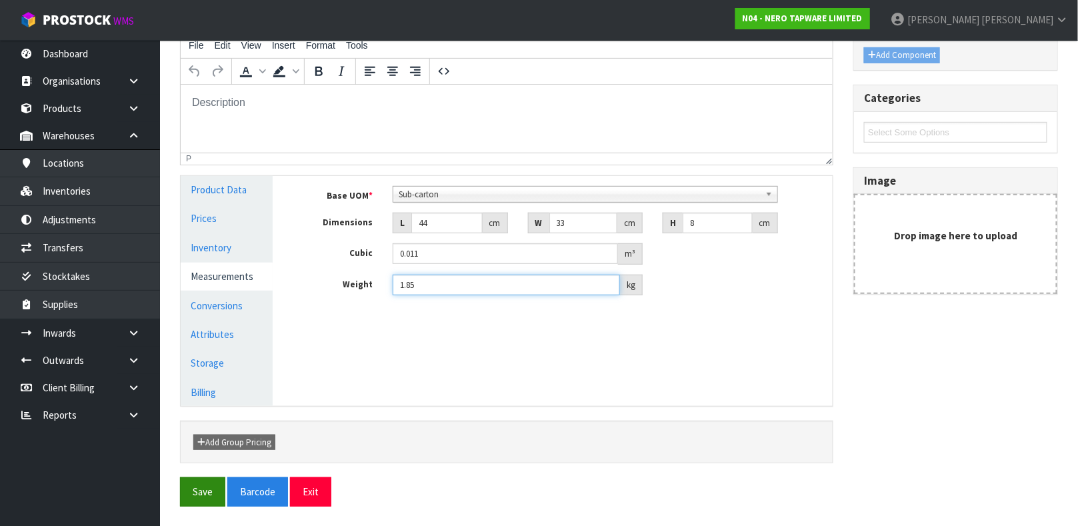
type input "1.85"
click at [201, 486] on button "Save" at bounding box center [202, 491] width 45 height 29
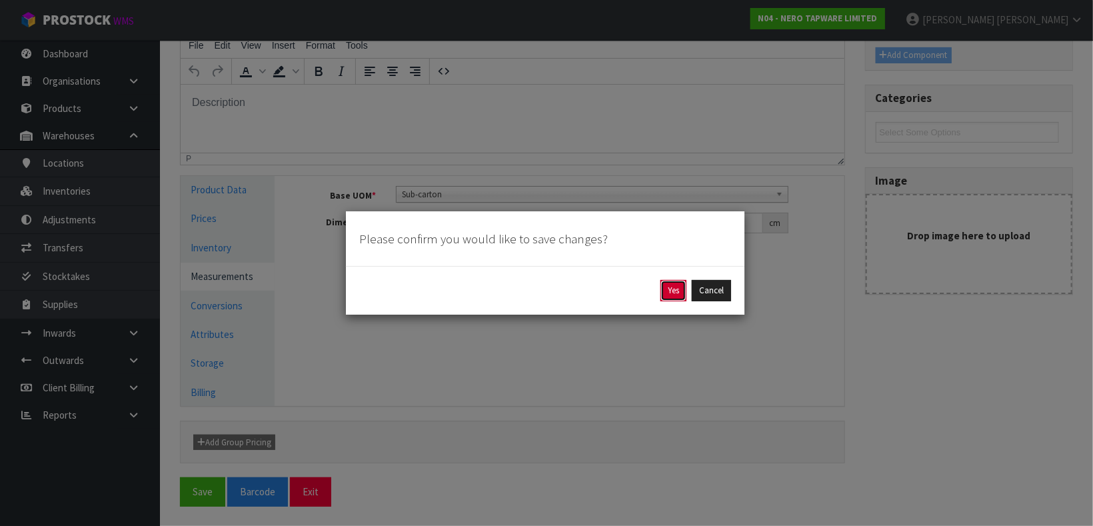
click at [667, 291] on button "Yes" at bounding box center [674, 290] width 26 height 21
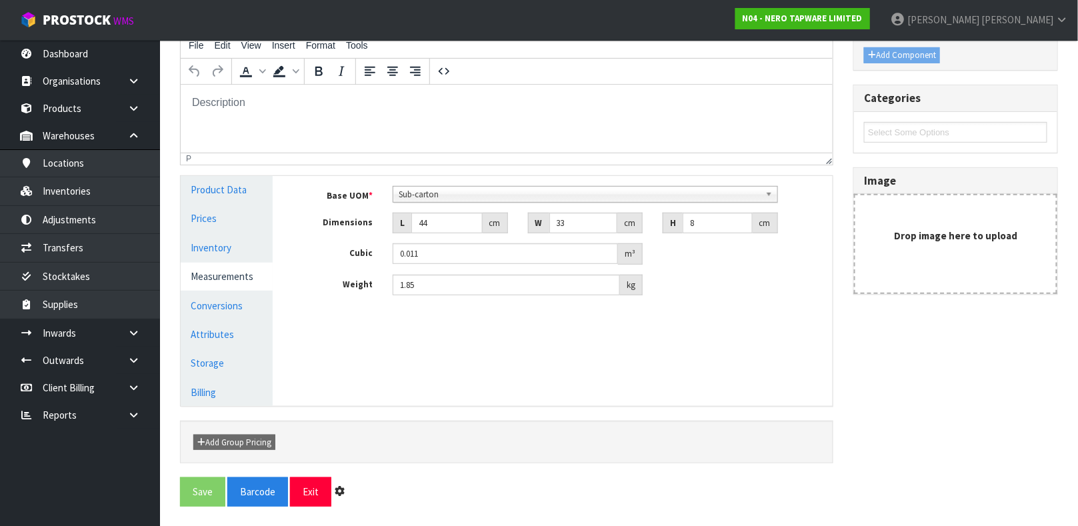
scroll to position [0, 0]
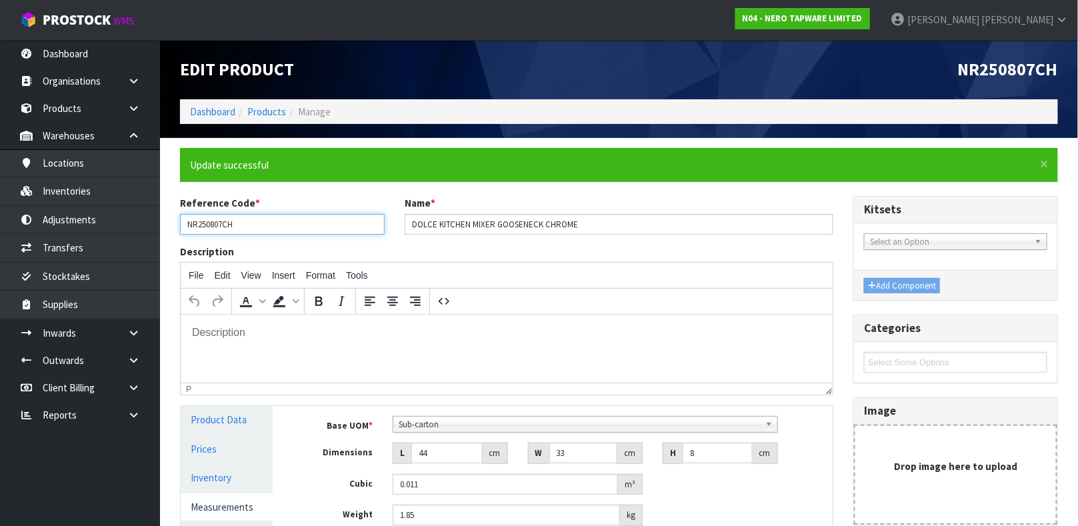
click at [247, 227] on input "NR250807CH" at bounding box center [282, 224] width 205 height 21
type input "NR25"
click at [267, 108] on link "Products" at bounding box center [266, 111] width 39 height 13
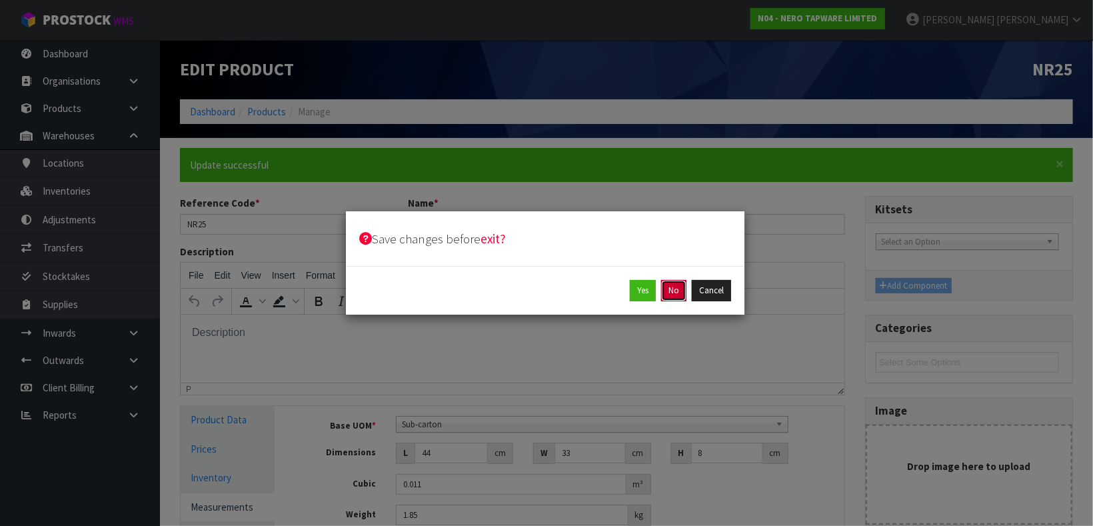
click at [683, 291] on button "No" at bounding box center [673, 290] width 25 height 21
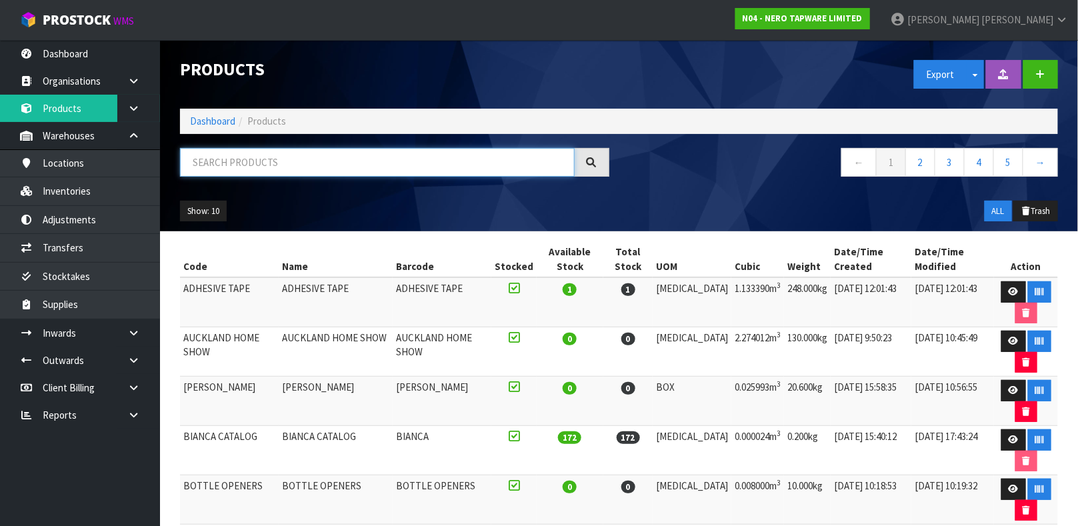
click at [282, 167] on input "text" at bounding box center [377, 162] width 395 height 29
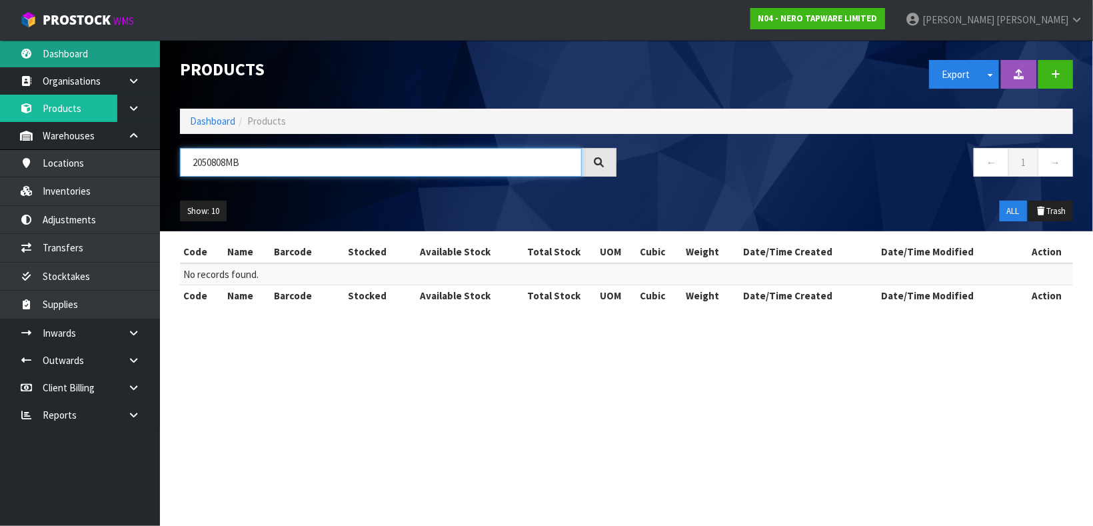
type input "2050808MB"
click at [75, 53] on link "Dashboard" at bounding box center [80, 53] width 160 height 27
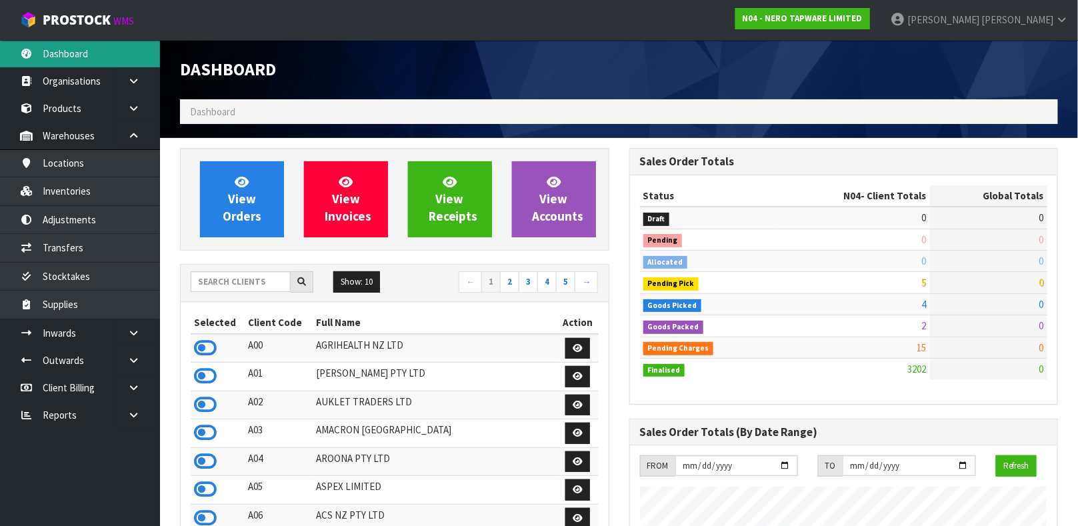
scroll to position [1069, 449]
click at [266, 281] on input "text" at bounding box center [241, 281] width 100 height 21
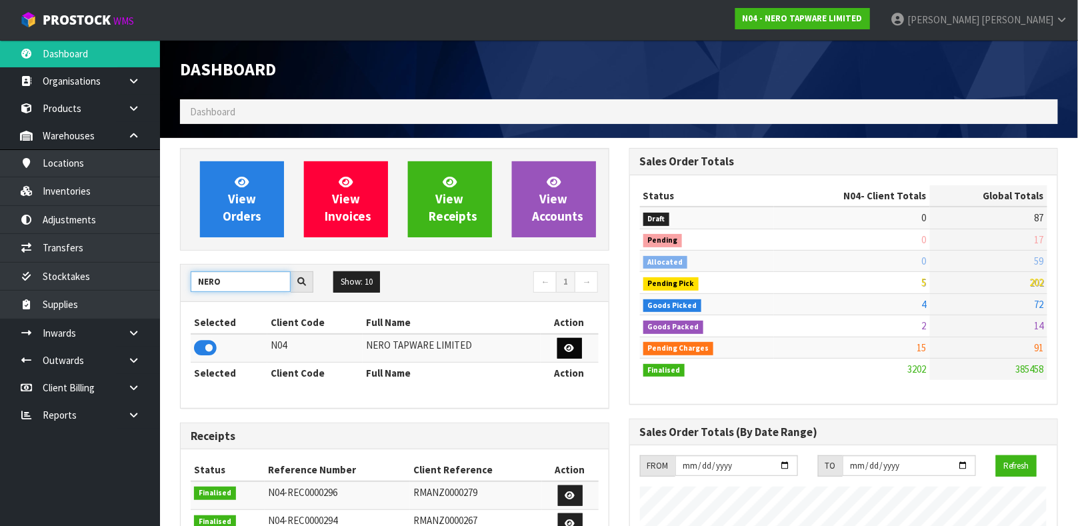
type input "NERO"
click at [571, 352] on icon at bounding box center [570, 348] width 10 height 9
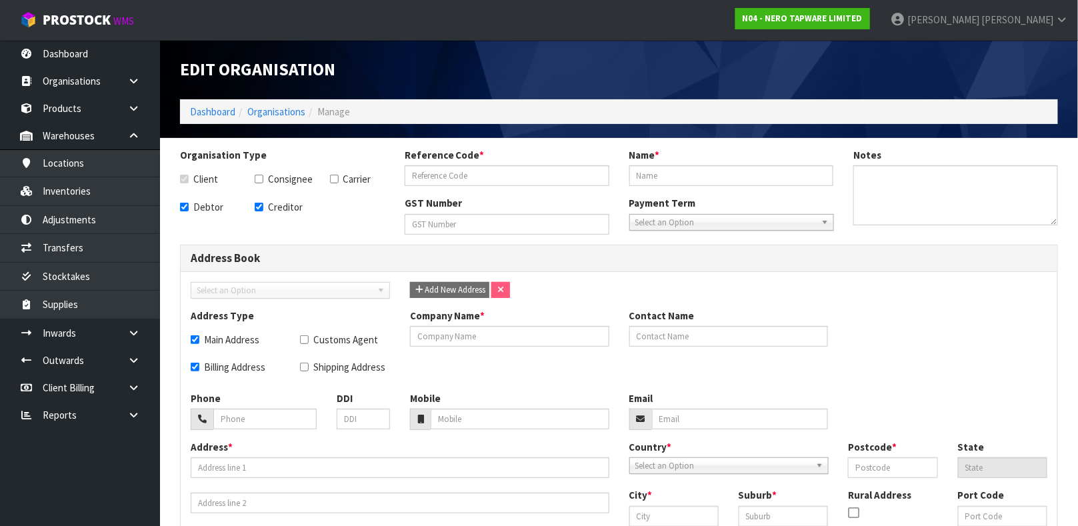
checkbox input "true"
type input "N04"
type input "NERO TAPWARE LIMITED"
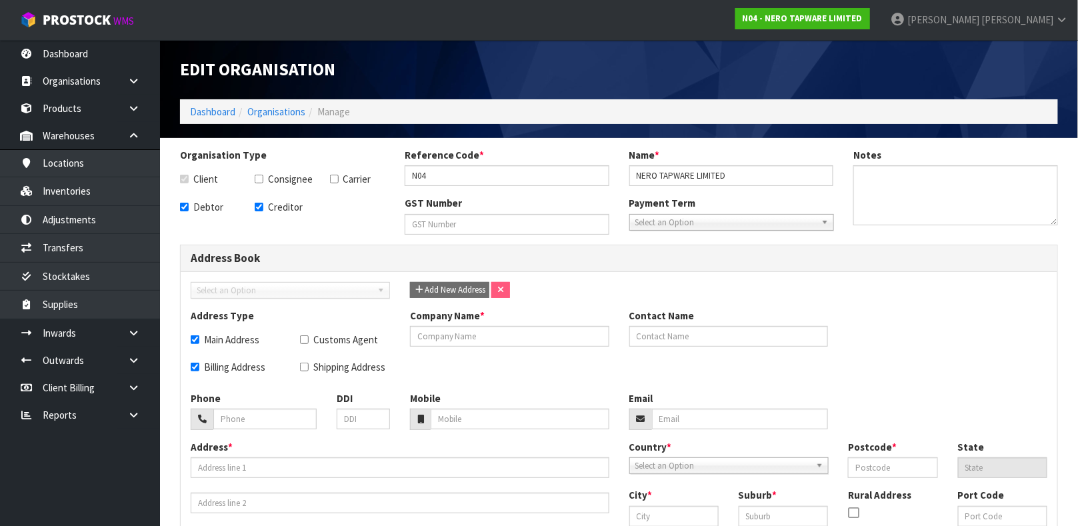
checkbox input "true"
type input "NERO TAPWARE LIMITED"
type input "[PERSON_NAME]"
type input "[PHONE_NUMBER]"
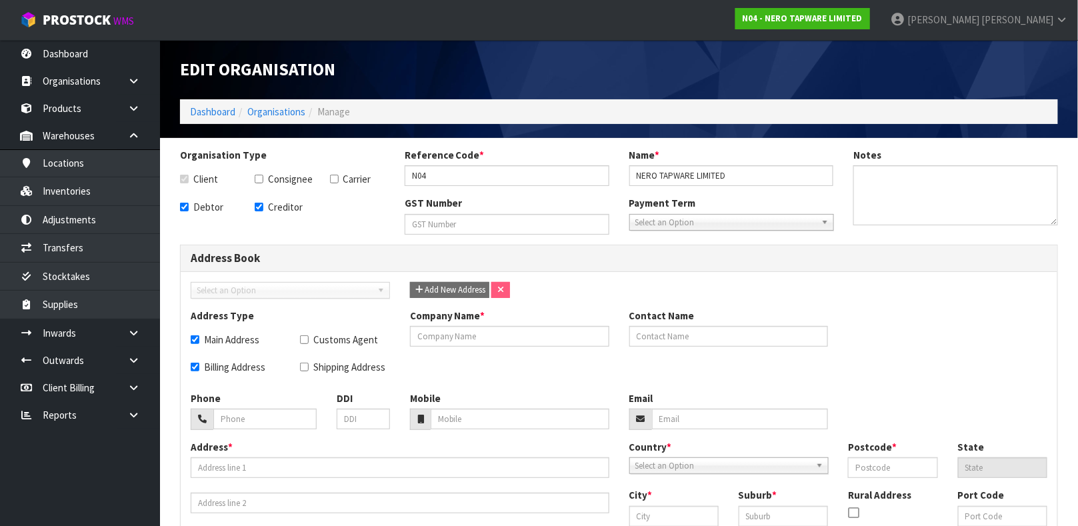
type input "[PERSON_NAME][EMAIL_ADDRESS][DOMAIN_NAME]"
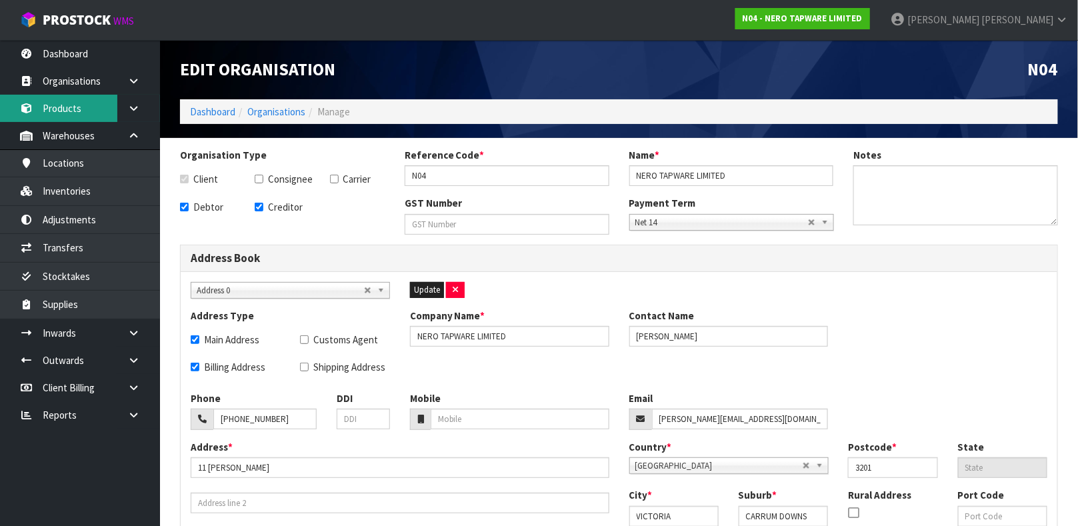
click at [89, 104] on link "Products" at bounding box center [80, 108] width 160 height 27
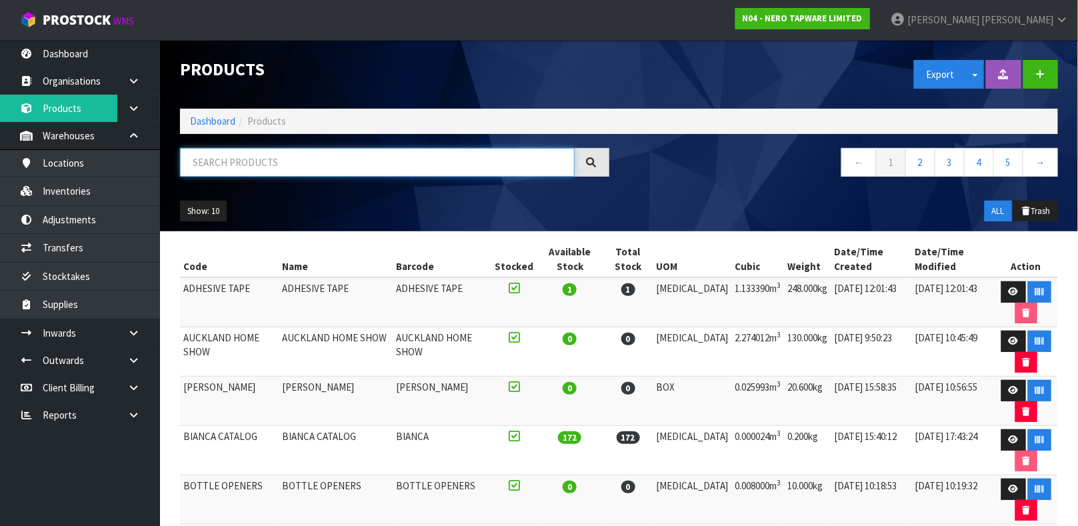
click at [238, 165] on input "text" at bounding box center [377, 162] width 395 height 29
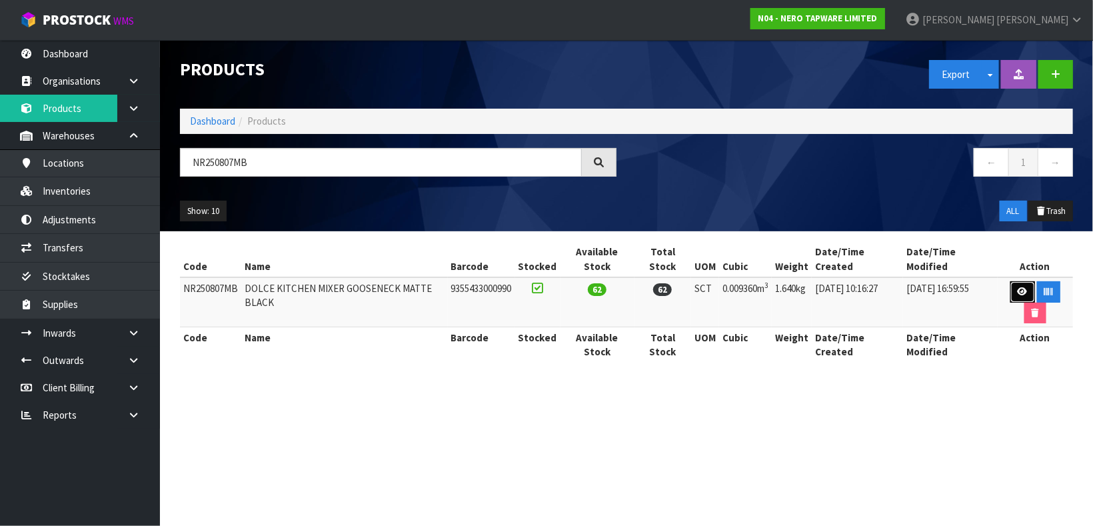
click at [1023, 291] on icon at bounding box center [1023, 291] width 10 height 9
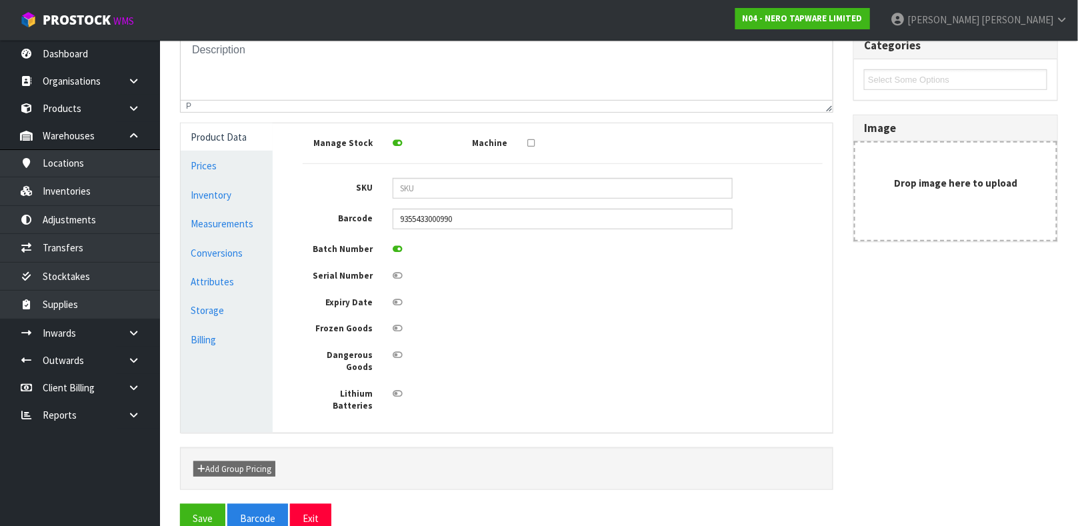
scroll to position [239, 0]
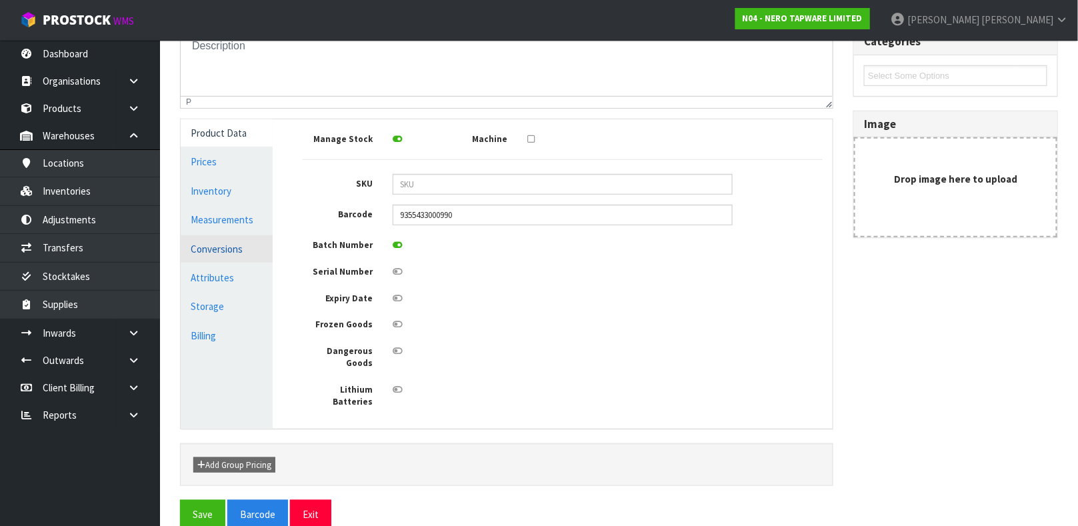
click at [227, 245] on link "Conversions" at bounding box center [227, 248] width 92 height 27
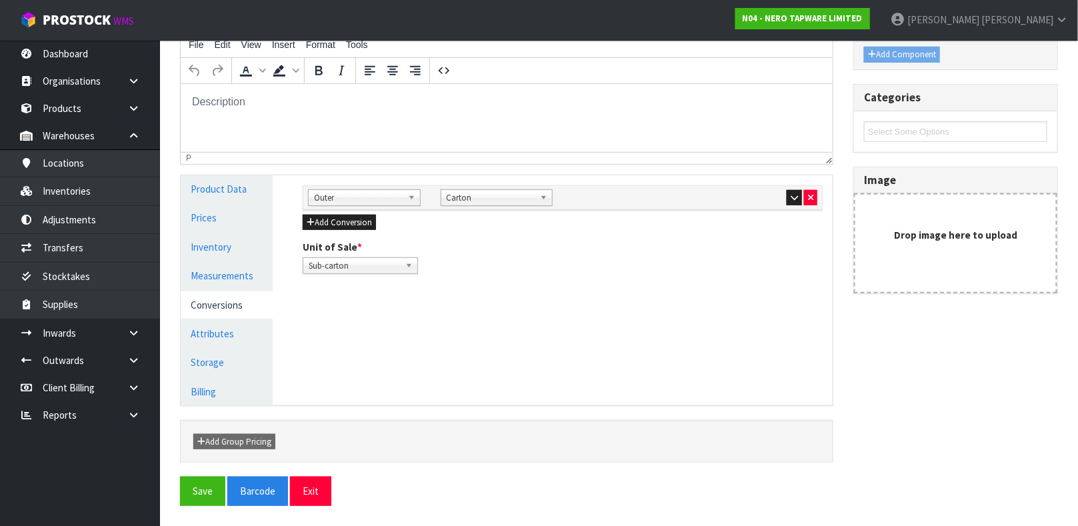
scroll to position [182, 0]
click at [793, 197] on icon "button" at bounding box center [794, 198] width 7 height 9
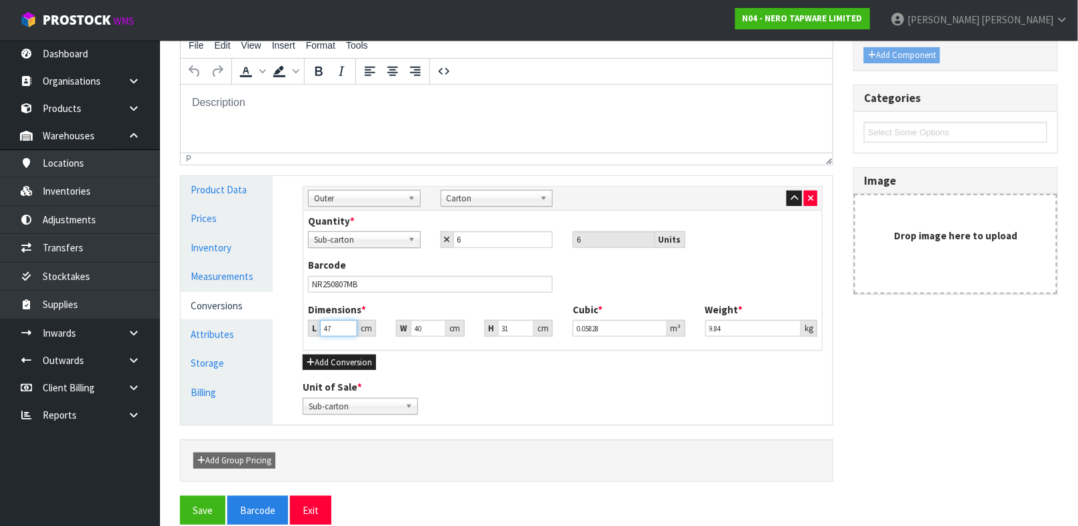
click at [341, 325] on input "47" at bounding box center [338, 328] width 37 height 17
click at [229, 279] on link "Measurements" at bounding box center [227, 276] width 92 height 27
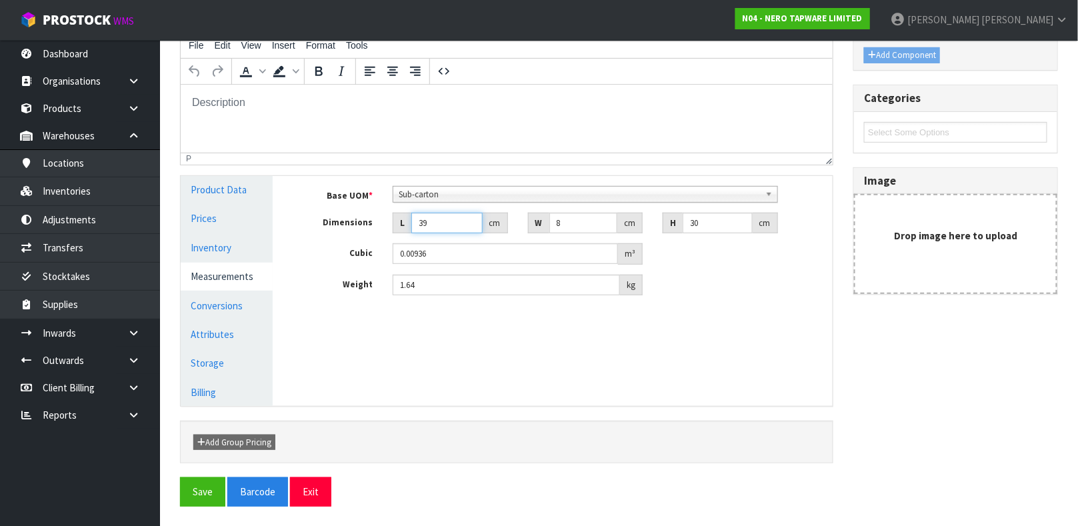
click at [437, 221] on input "39" at bounding box center [446, 223] width 71 height 21
click at [199, 493] on button "Save" at bounding box center [202, 491] width 45 height 29
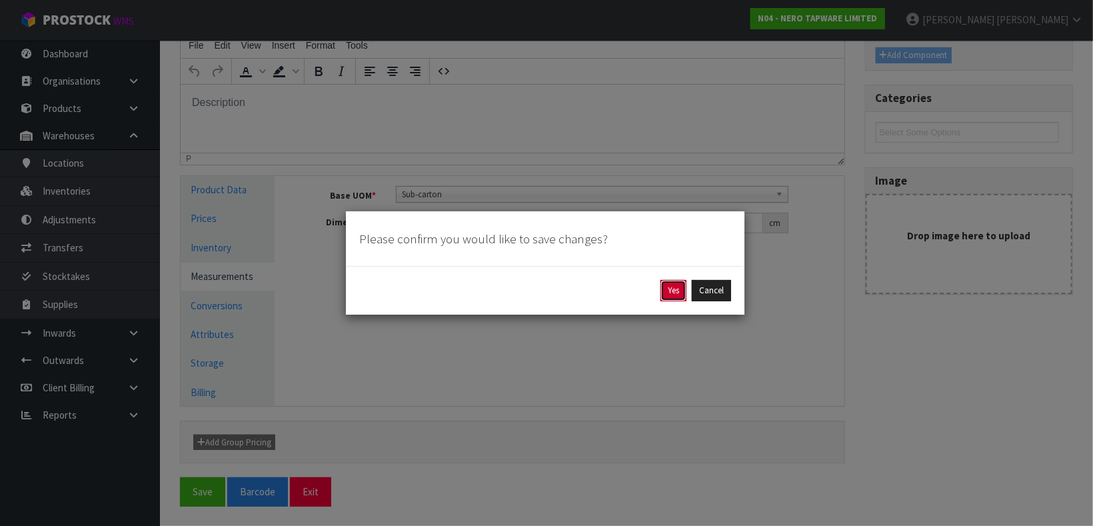
click at [673, 292] on button "Yes" at bounding box center [674, 290] width 26 height 21
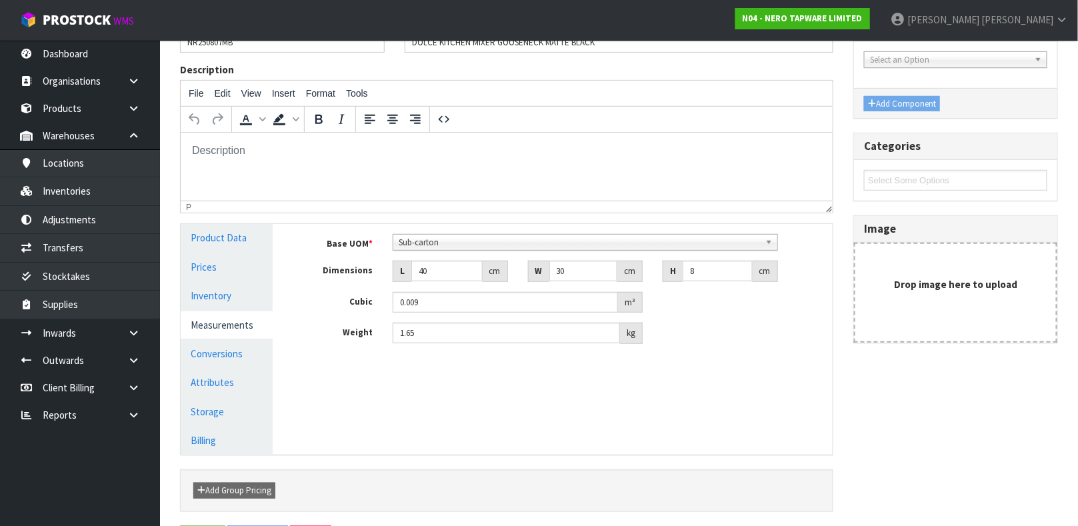
scroll to position [0, 0]
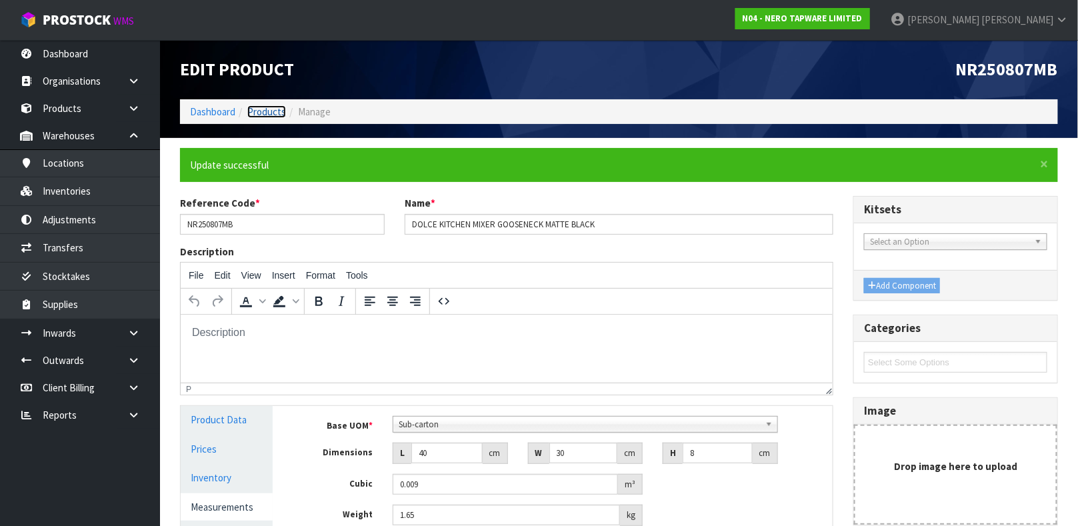
click at [255, 109] on link "Products" at bounding box center [266, 111] width 39 height 13
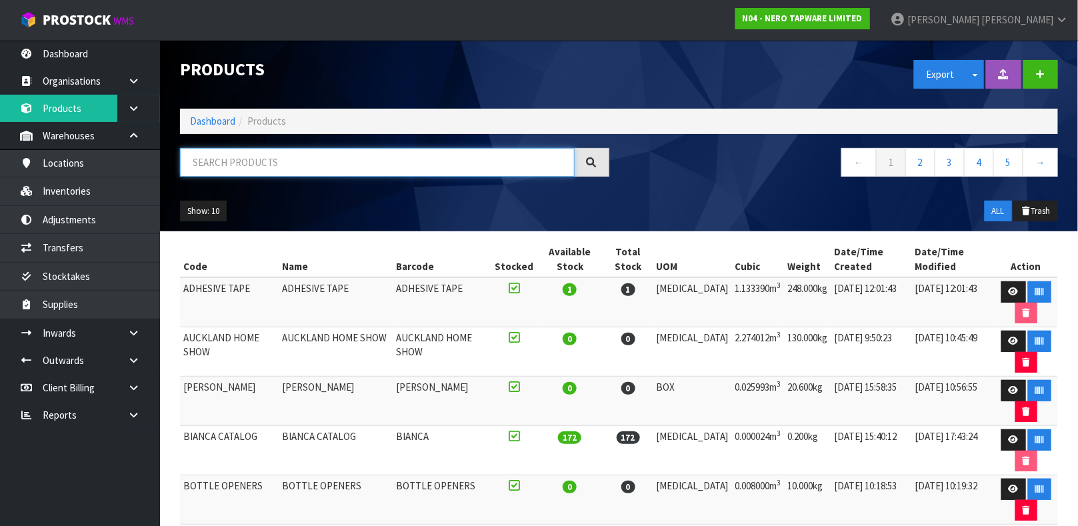
click at [262, 160] on input "text" at bounding box center [377, 162] width 395 height 29
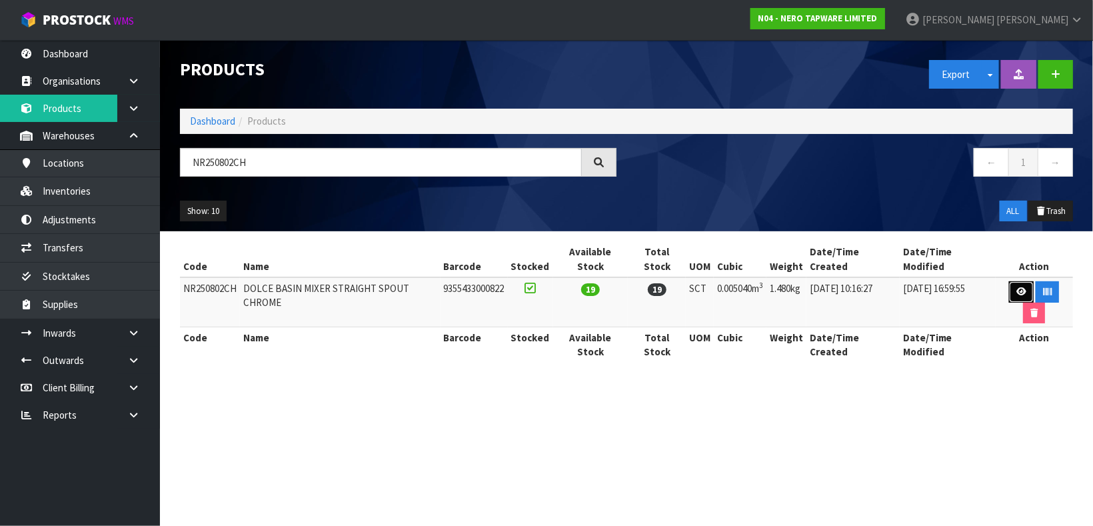
click at [1021, 298] on link at bounding box center [1021, 291] width 25 height 21
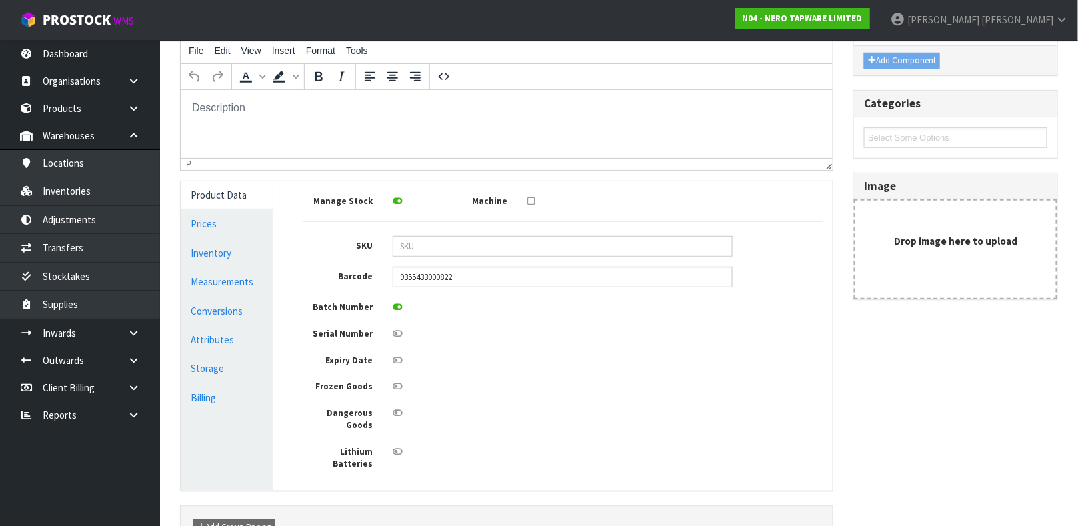
scroll to position [200, 0]
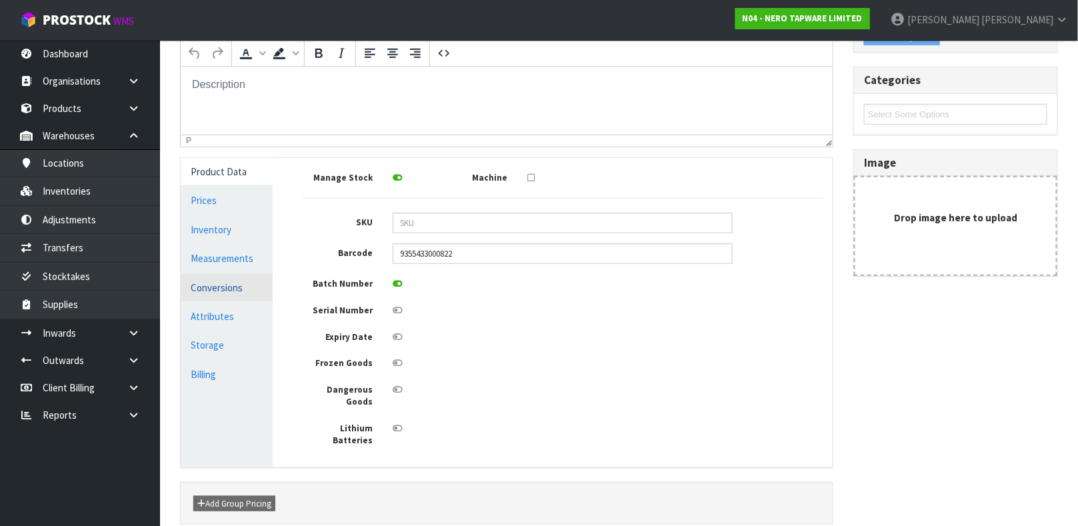
click at [225, 286] on link "Conversions" at bounding box center [227, 287] width 92 height 27
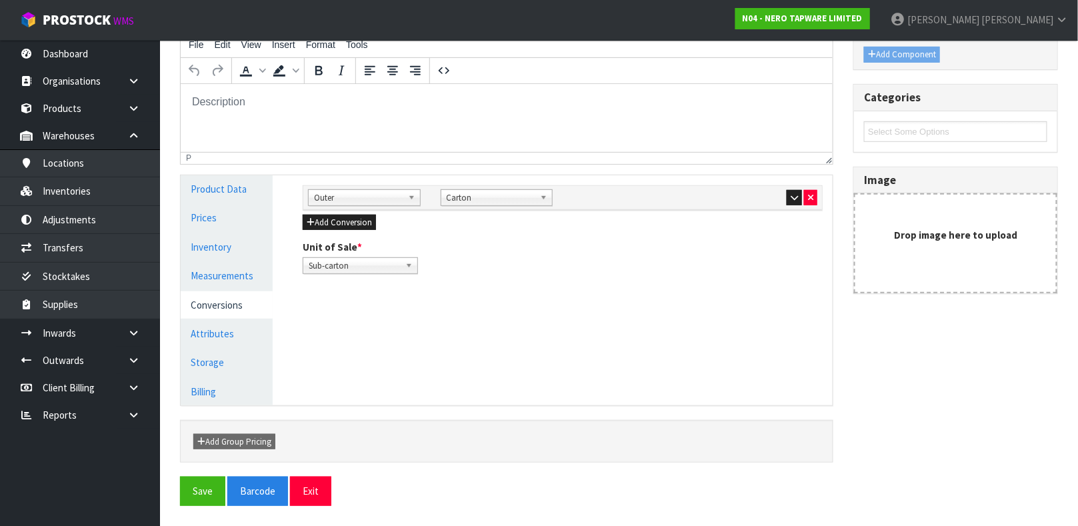
scroll to position [182, 0]
click at [231, 276] on link "Measurements" at bounding box center [227, 276] width 92 height 27
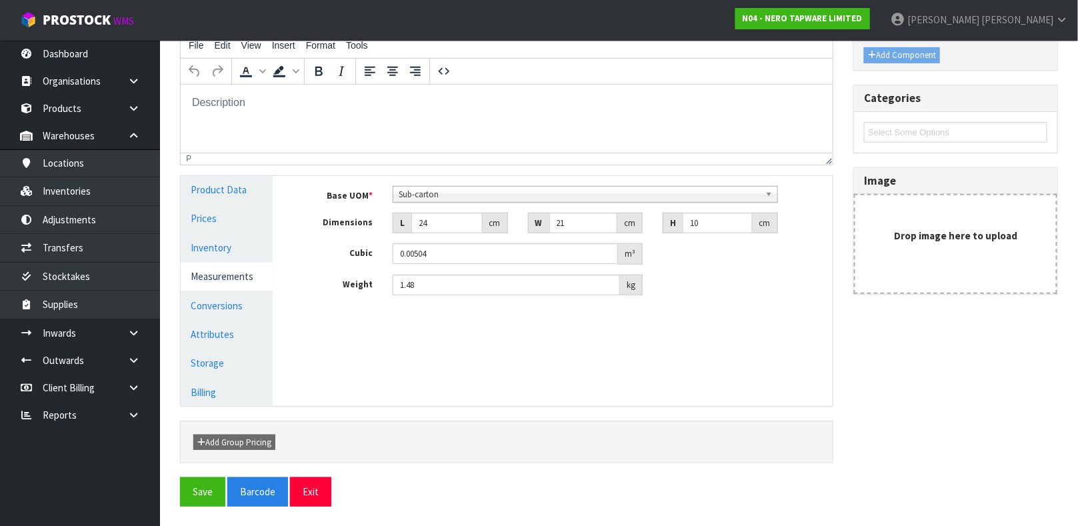
click at [231, 276] on link "Measurements" at bounding box center [227, 276] width 92 height 27
click at [441, 223] on input "24" at bounding box center [446, 223] width 71 height 21
click at [213, 306] on link "Conversions" at bounding box center [227, 305] width 92 height 27
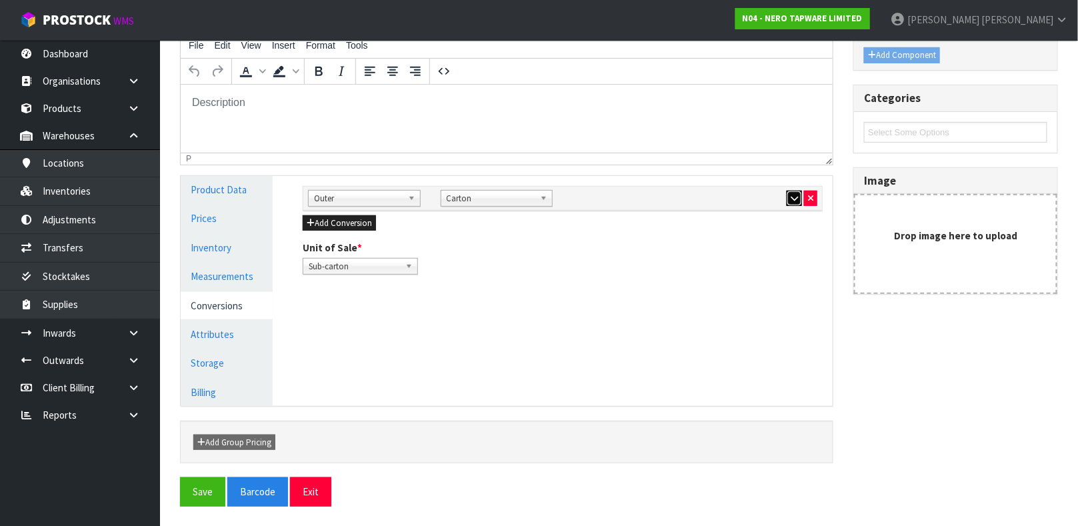
click at [791, 195] on icon "button" at bounding box center [794, 198] width 7 height 9
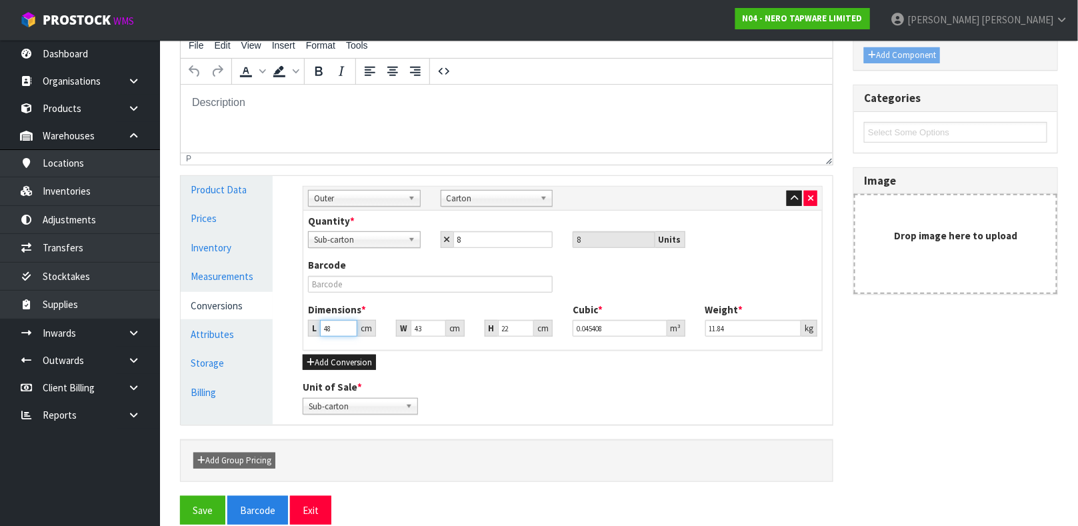
click at [334, 327] on input "48" at bounding box center [338, 328] width 37 height 17
click at [209, 508] on button "Save" at bounding box center [202, 510] width 45 height 29
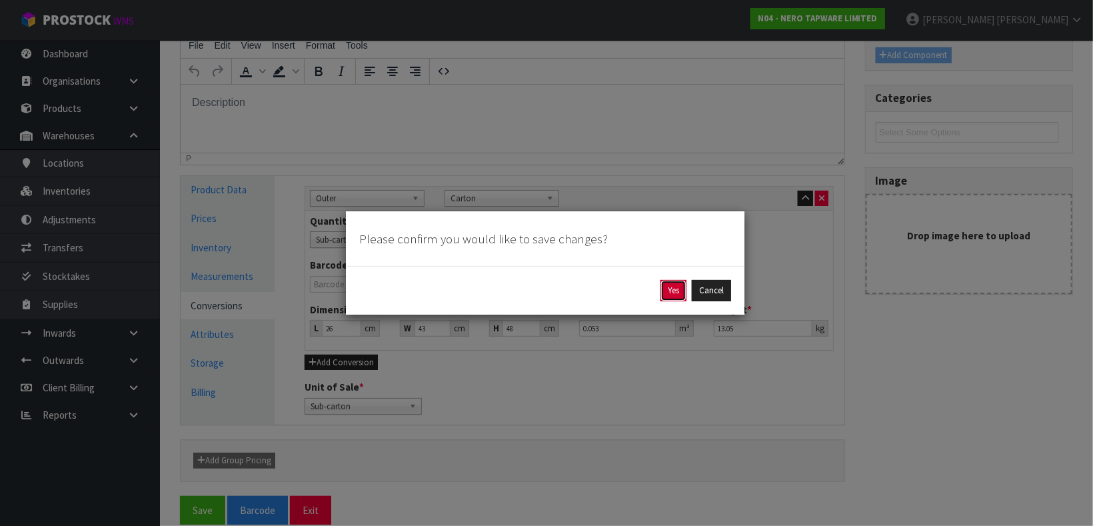
click at [673, 296] on button "Yes" at bounding box center [674, 290] width 26 height 21
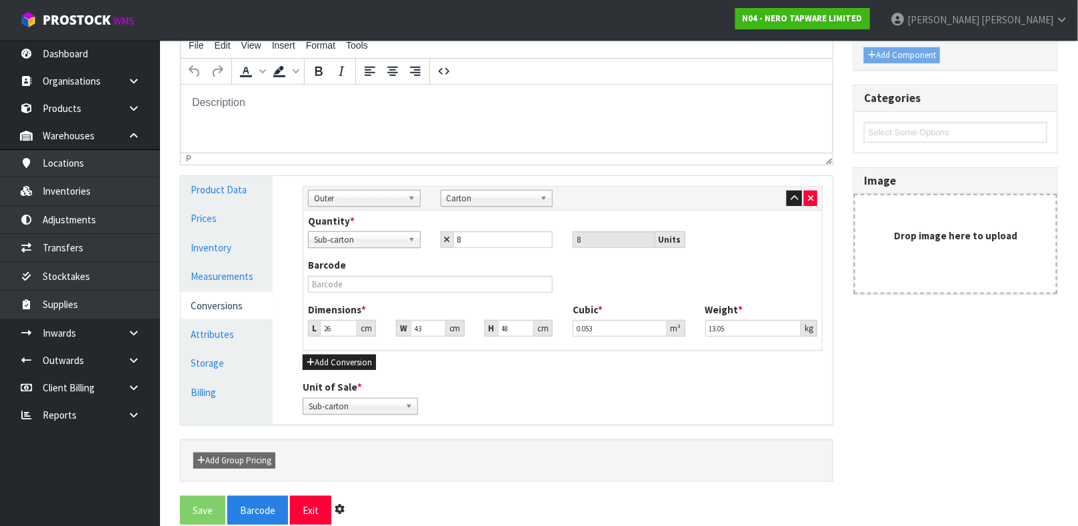
scroll to position [0, 0]
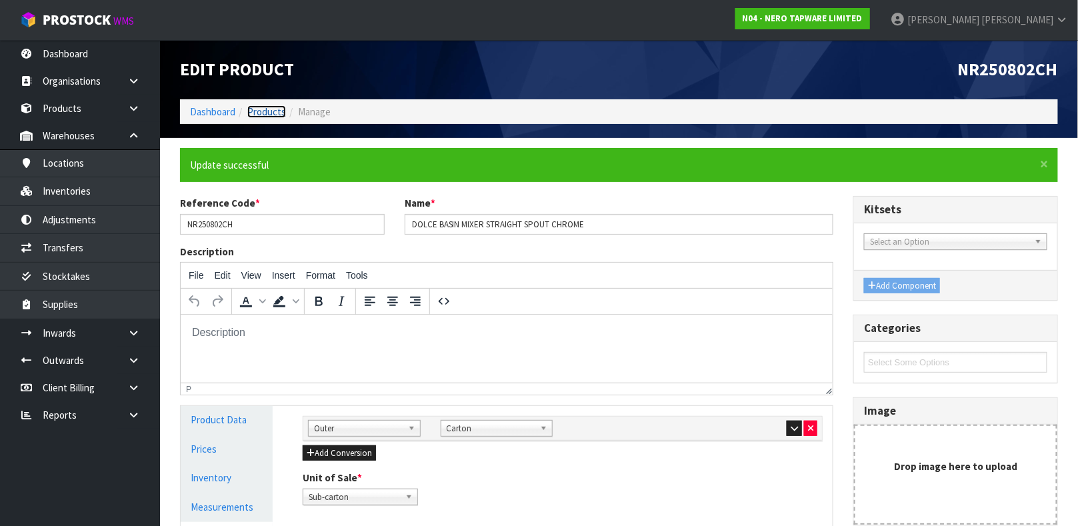
click at [263, 113] on link "Products" at bounding box center [266, 111] width 39 height 13
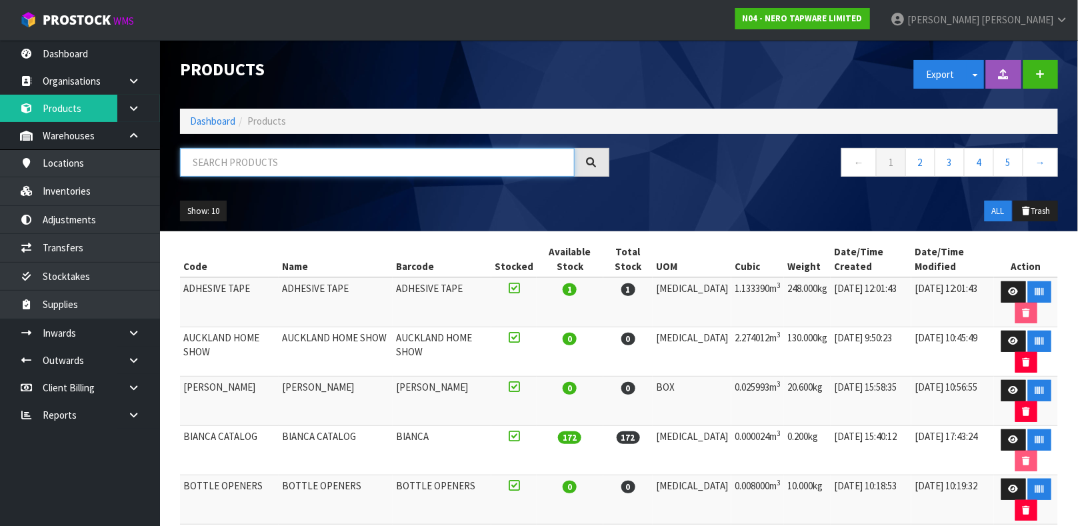
click at [270, 167] on input "text" at bounding box center [377, 162] width 395 height 29
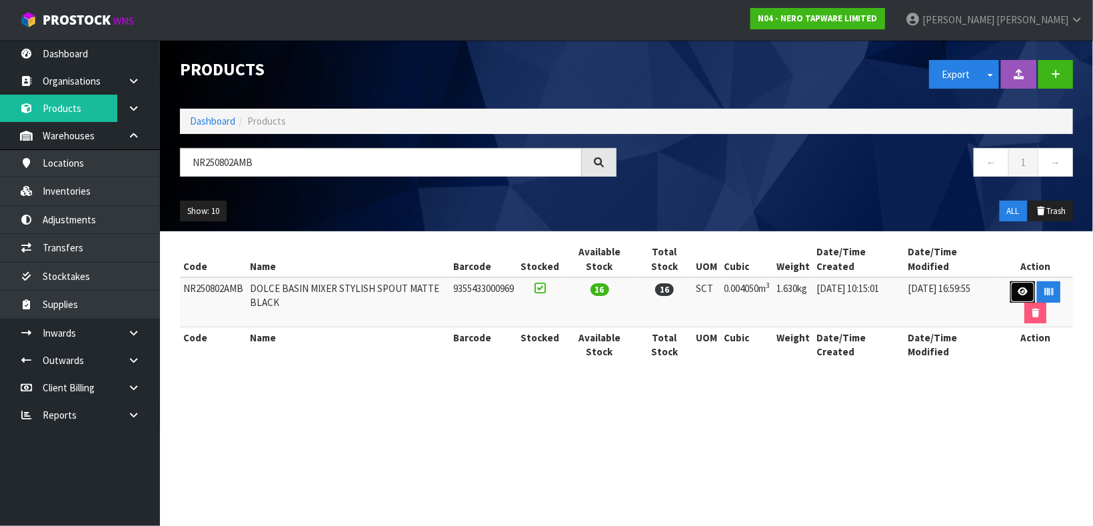
click at [1018, 297] on link at bounding box center [1023, 291] width 25 height 21
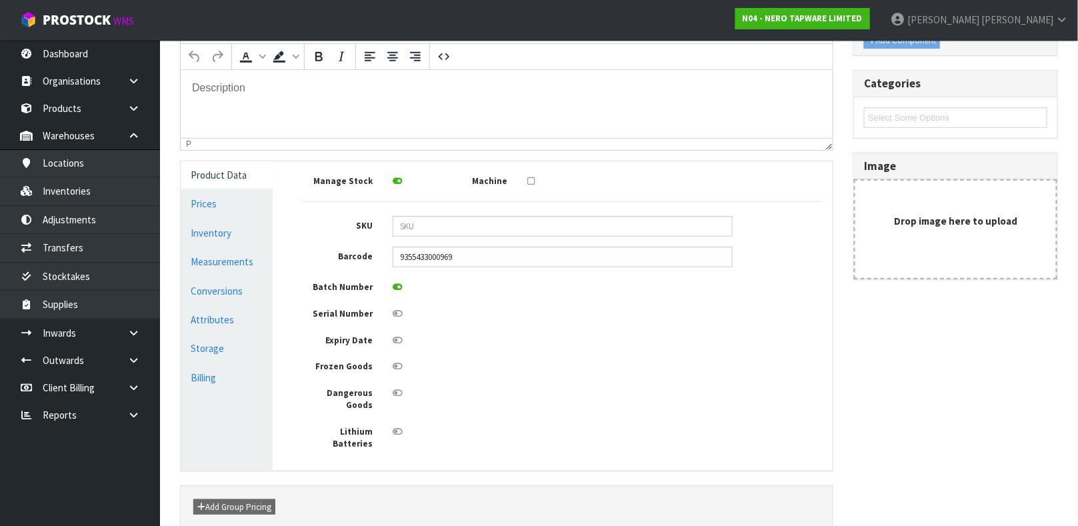
scroll to position [239, 0]
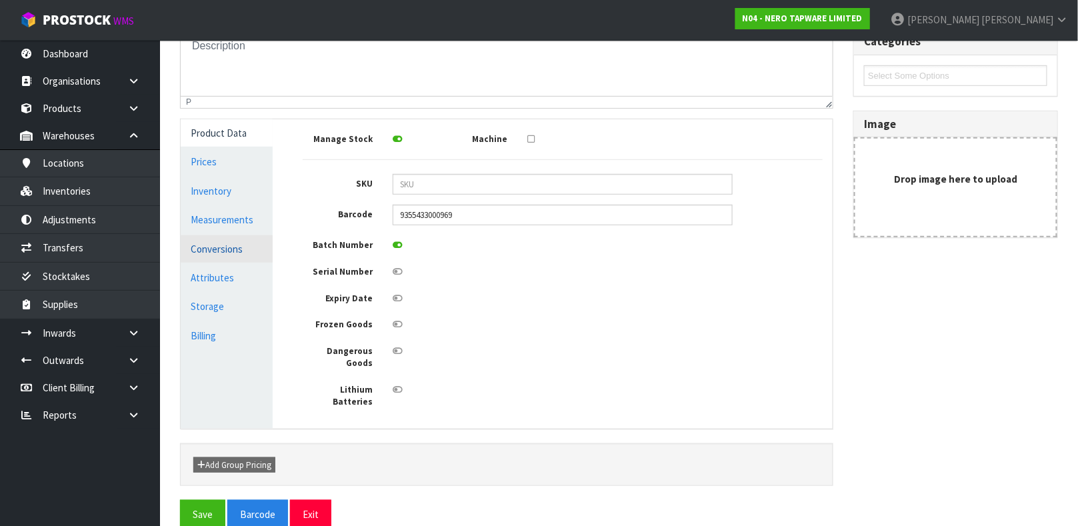
click at [234, 248] on link "Conversions" at bounding box center [227, 248] width 92 height 27
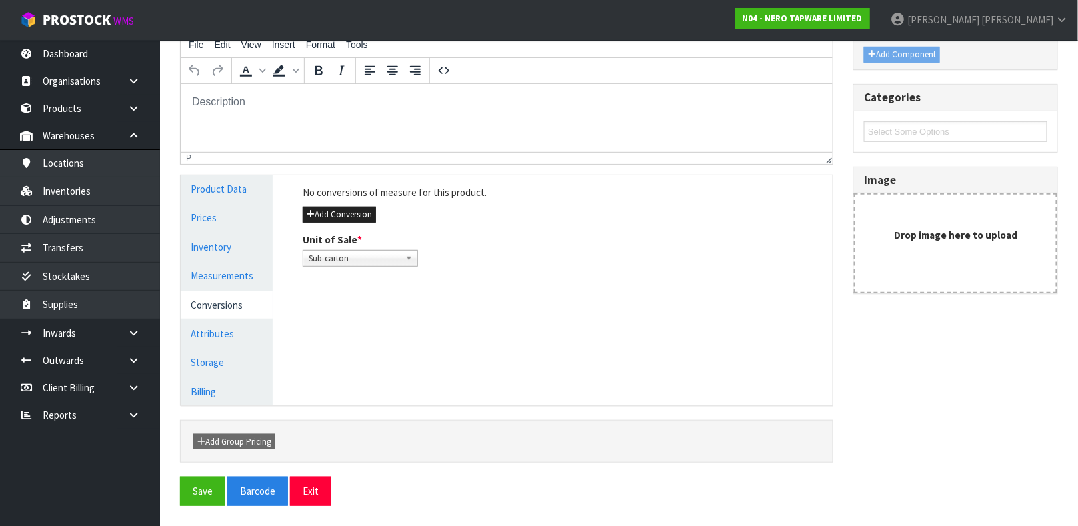
scroll to position [182, 0]
click at [226, 275] on link "Measurements" at bounding box center [227, 276] width 92 height 27
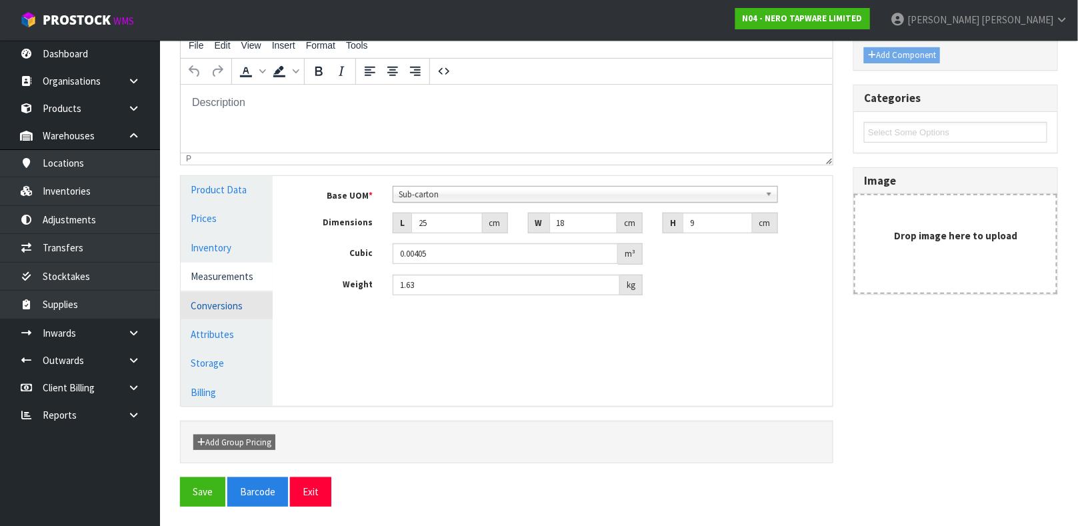
click at [237, 309] on link "Conversions" at bounding box center [227, 305] width 92 height 27
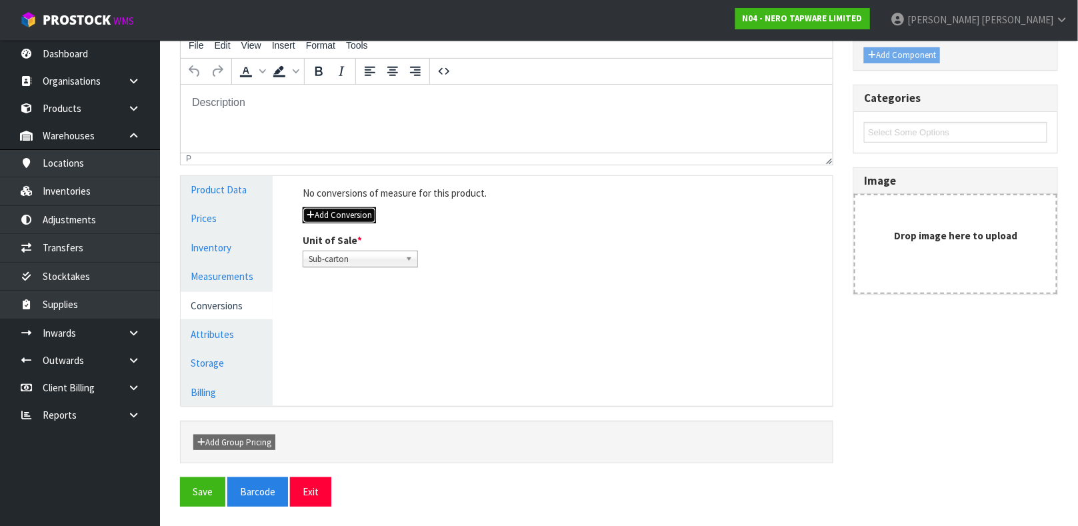
click at [365, 213] on button "Add Conversion" at bounding box center [339, 215] width 73 height 16
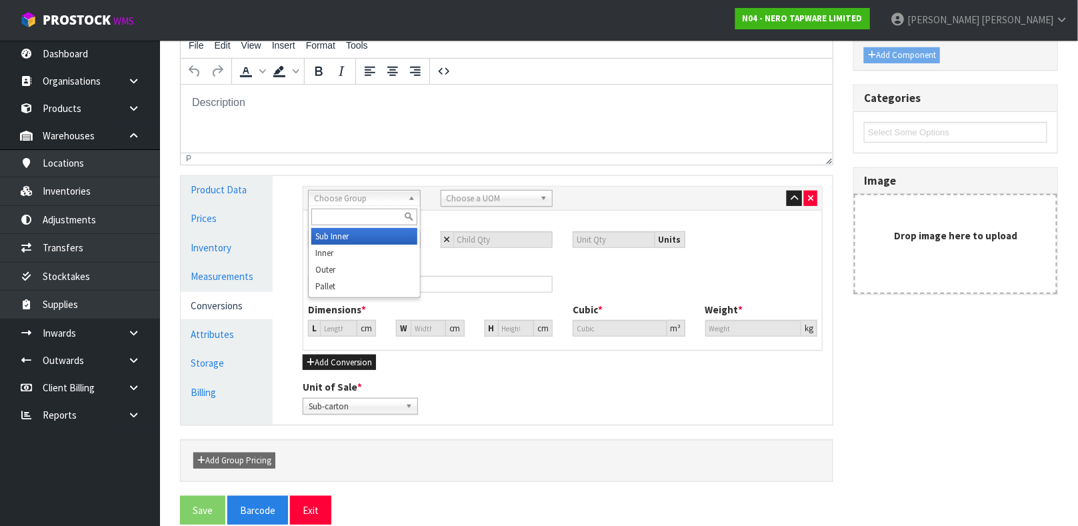
click at [413, 197] on b at bounding box center [414, 198] width 12 height 15
click at [343, 268] on li "Outer" at bounding box center [364, 269] width 106 height 17
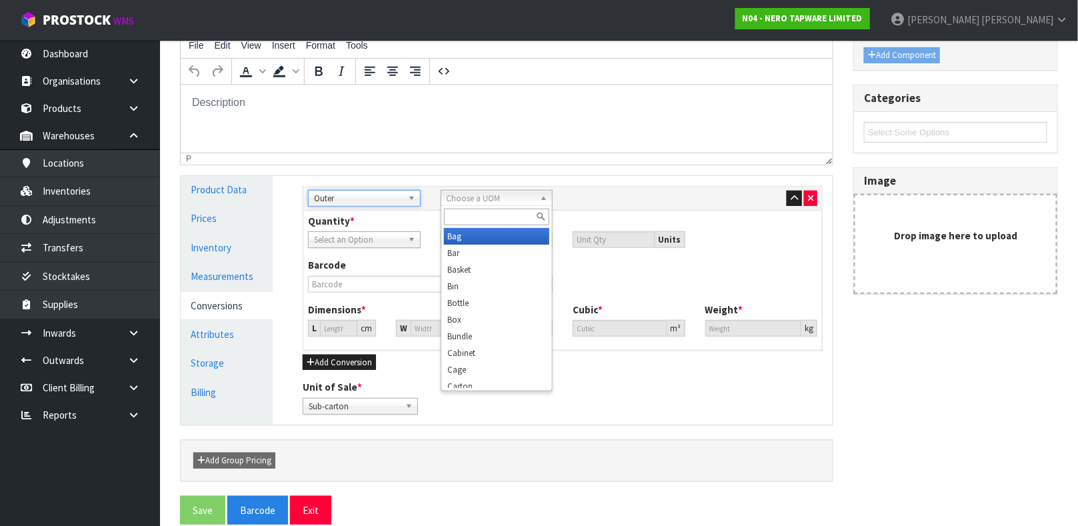
click at [543, 197] on b at bounding box center [546, 198] width 12 height 15
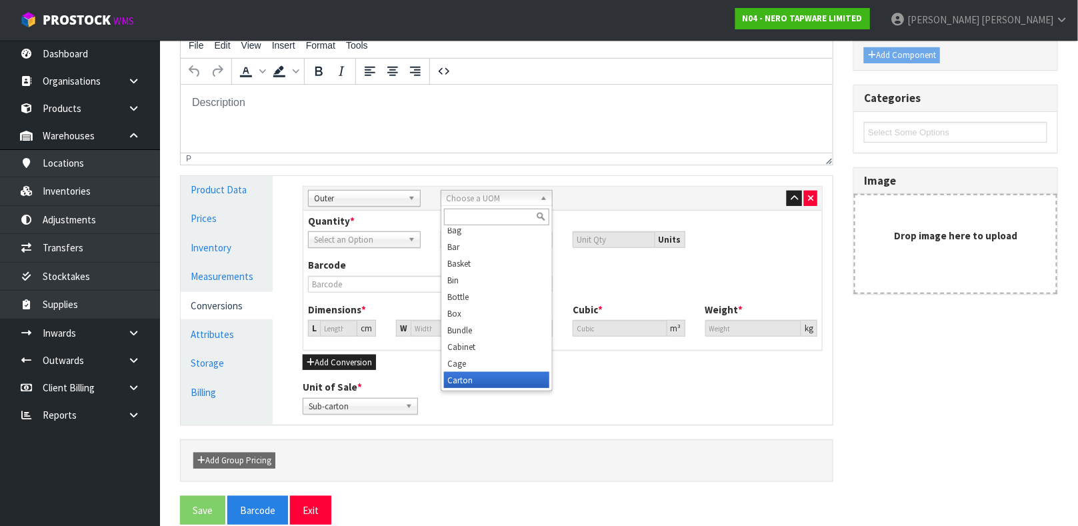
click at [493, 383] on li "Carton" at bounding box center [497, 380] width 106 height 17
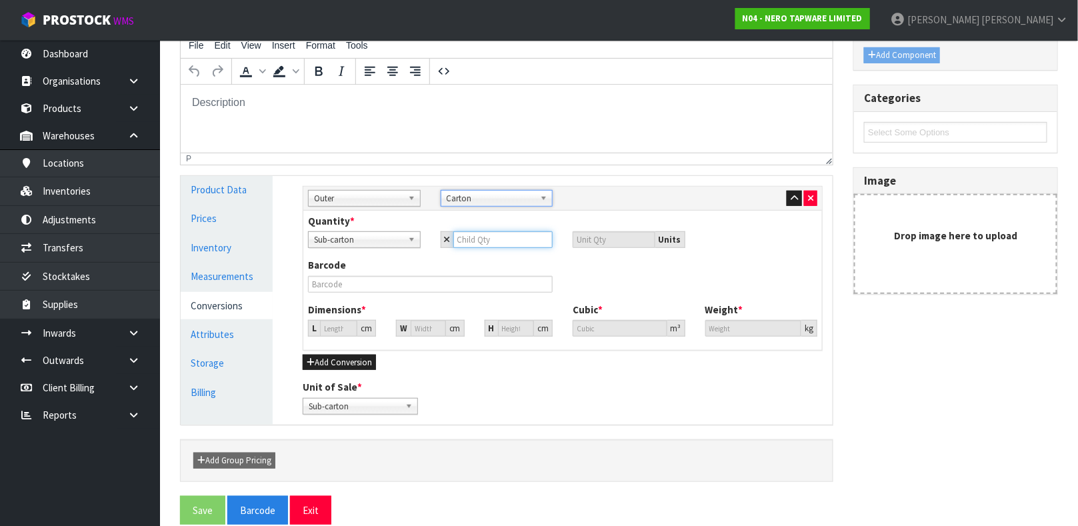
click at [473, 238] on input "number" at bounding box center [503, 239] width 100 height 17
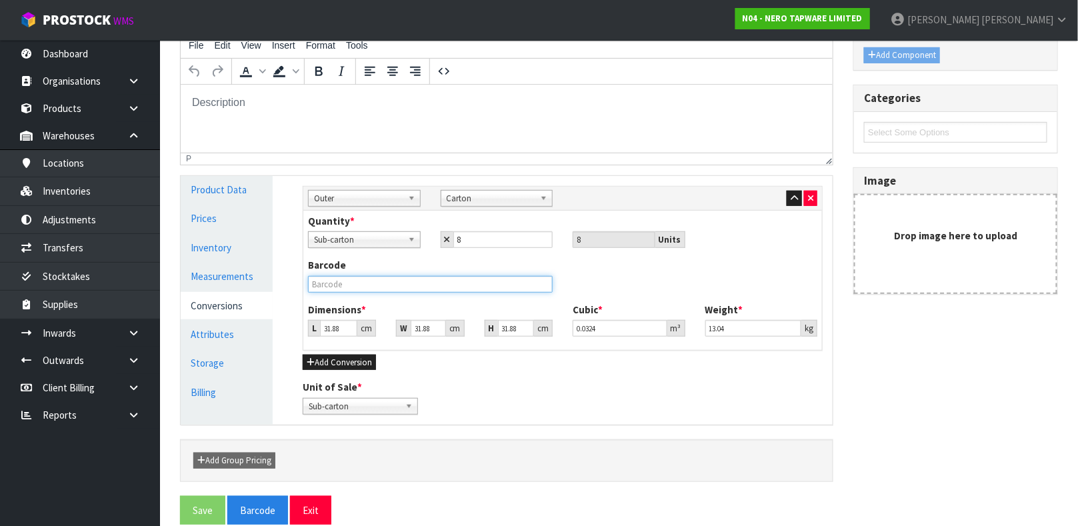
click at [421, 284] on input "text" at bounding box center [430, 284] width 245 height 17
click at [180, 496] on button "Save" at bounding box center [202, 510] width 45 height 29
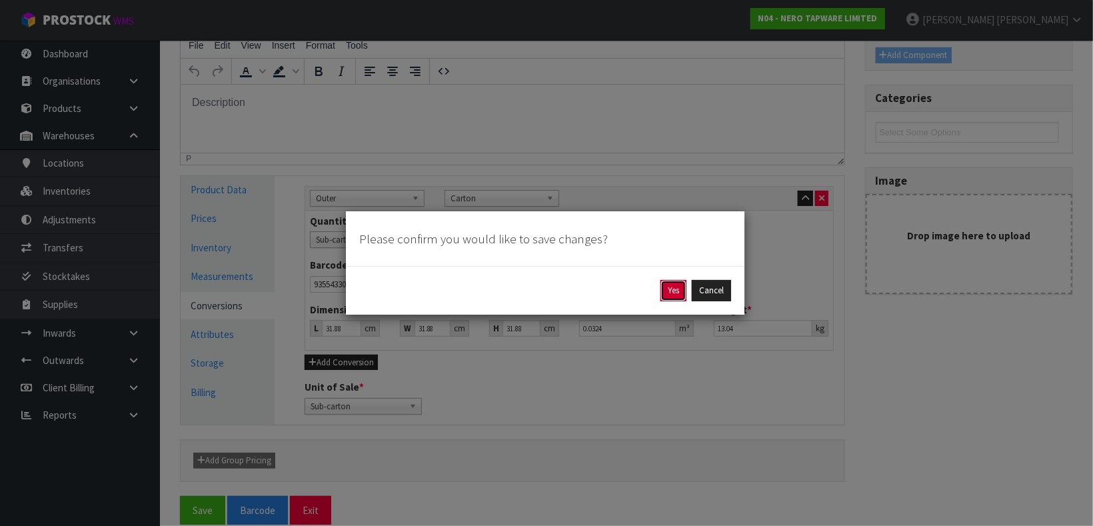
click at [679, 298] on button "Yes" at bounding box center [674, 290] width 26 height 21
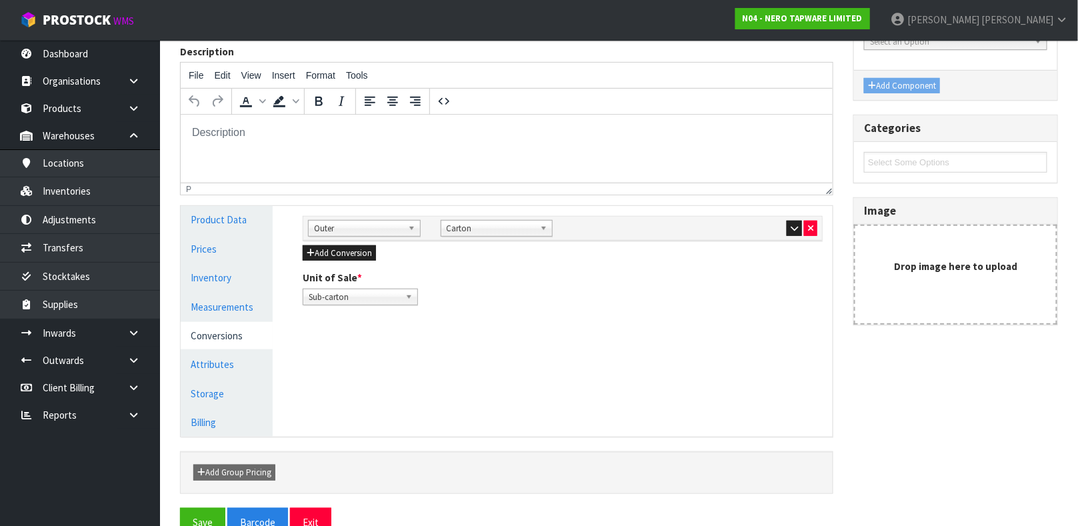
scroll to position [231, 0]
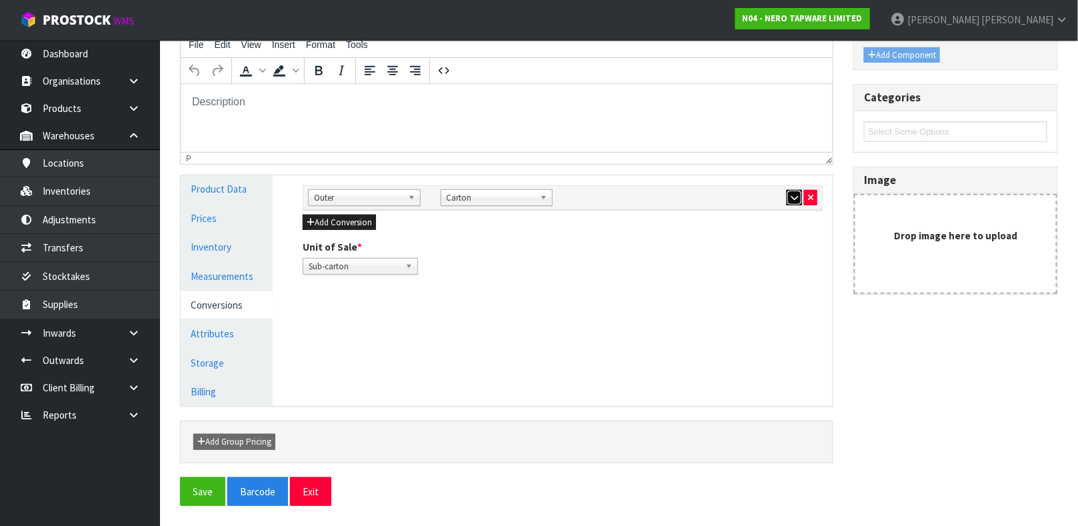
click at [791, 197] on icon "button" at bounding box center [794, 197] width 7 height 9
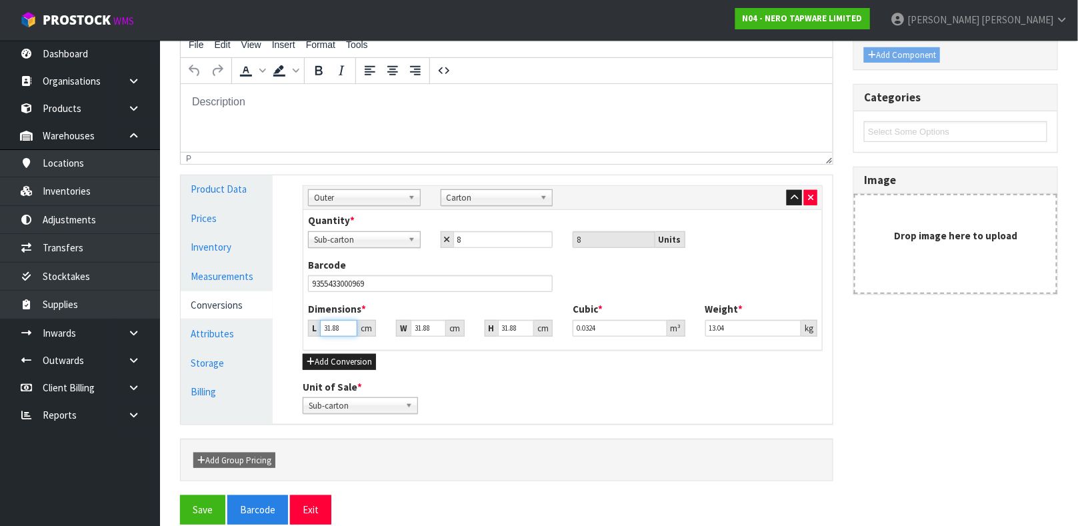
click at [341, 326] on input "31.88" at bounding box center [338, 328] width 37 height 17
click at [243, 275] on link "Measurements" at bounding box center [227, 276] width 92 height 27
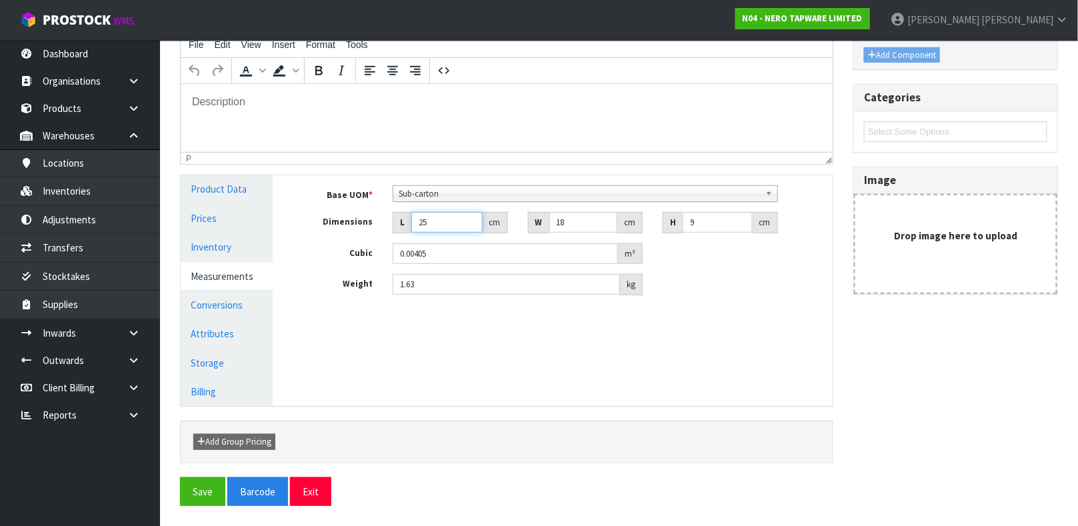
click at [443, 224] on input "25" at bounding box center [446, 222] width 71 height 21
click at [229, 301] on link "Conversions" at bounding box center [227, 304] width 92 height 27
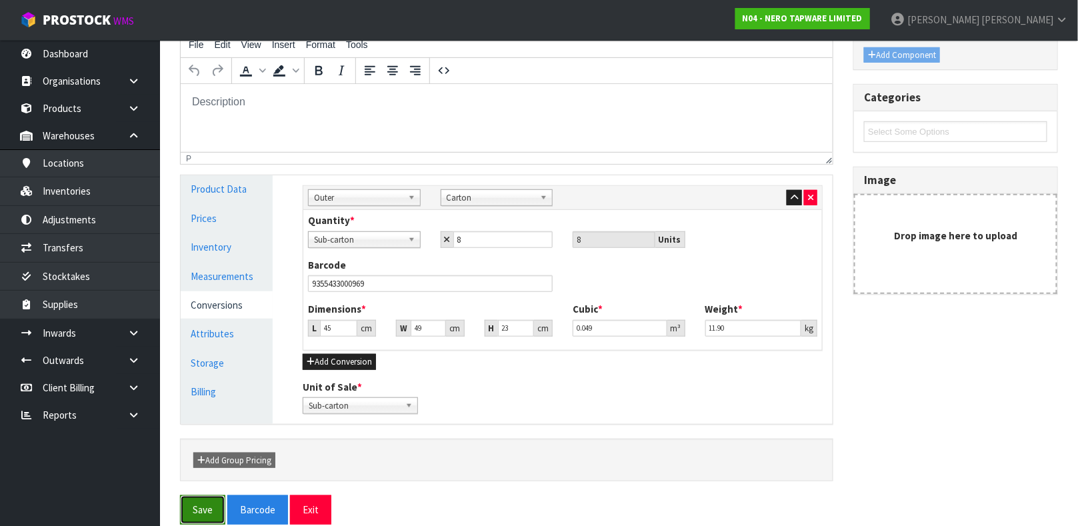
click at [209, 505] on button "Save" at bounding box center [202, 509] width 45 height 29
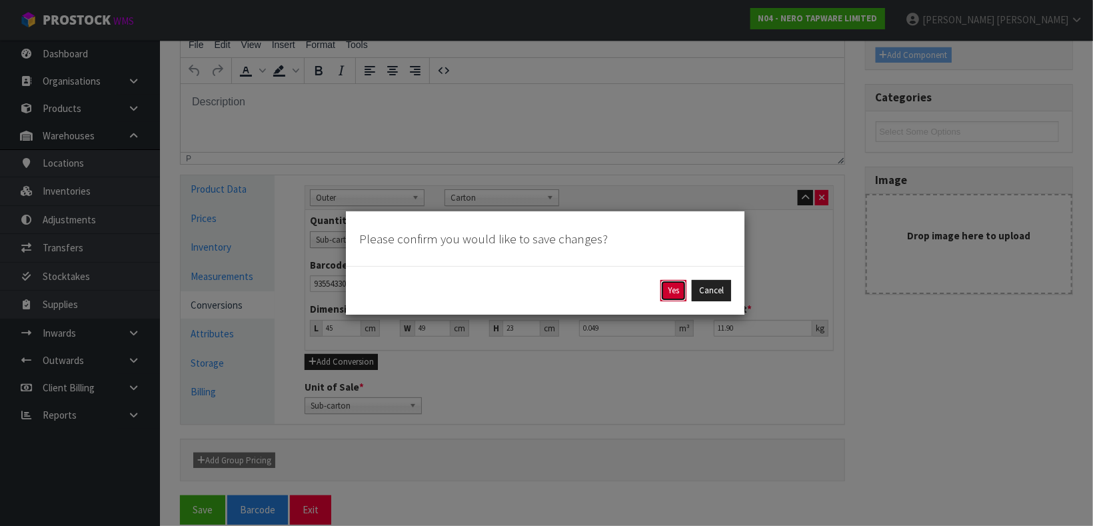
click at [673, 288] on button "Yes" at bounding box center [674, 290] width 26 height 21
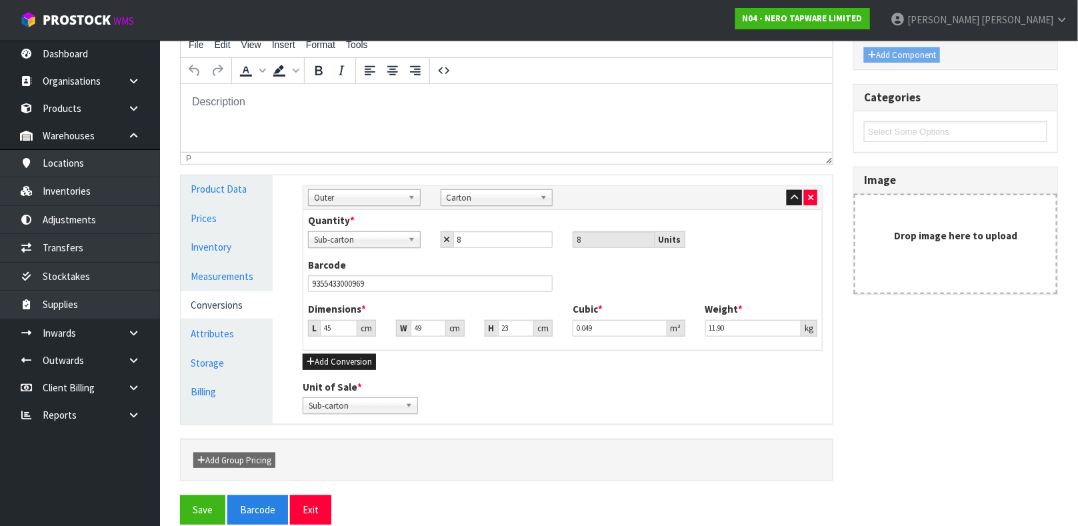
scroll to position [0, 0]
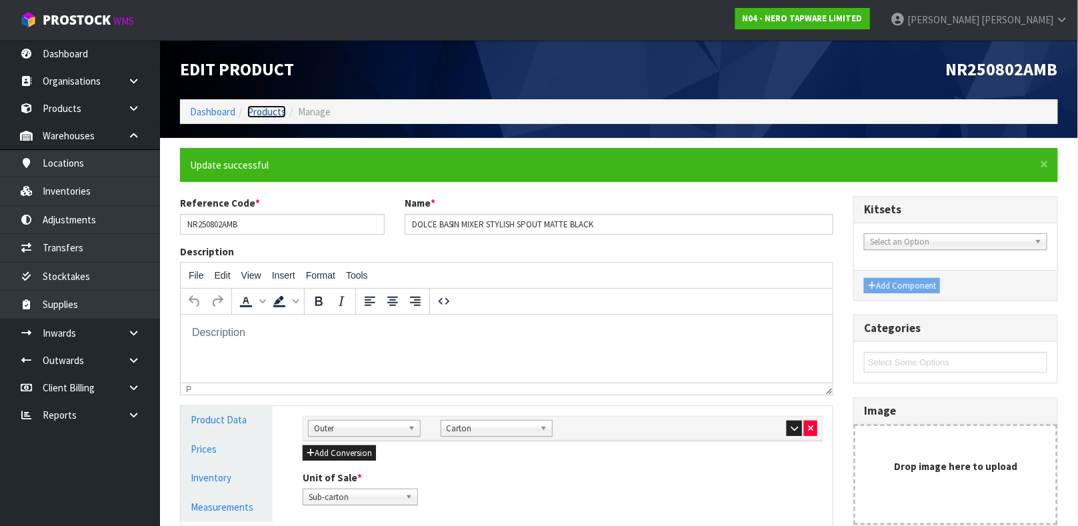
click at [262, 109] on link "Products" at bounding box center [266, 111] width 39 height 13
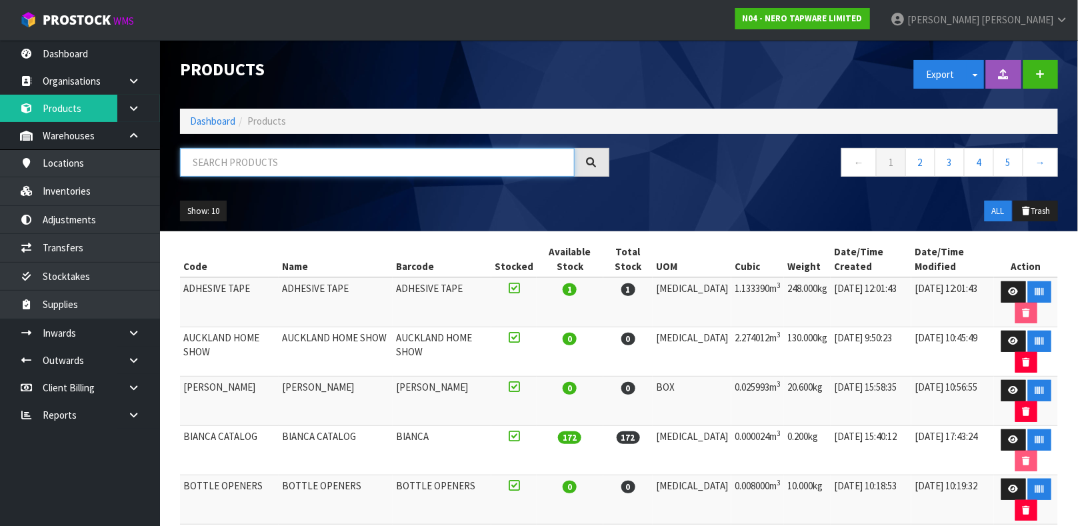
click at [227, 164] on input "text" at bounding box center [377, 162] width 395 height 29
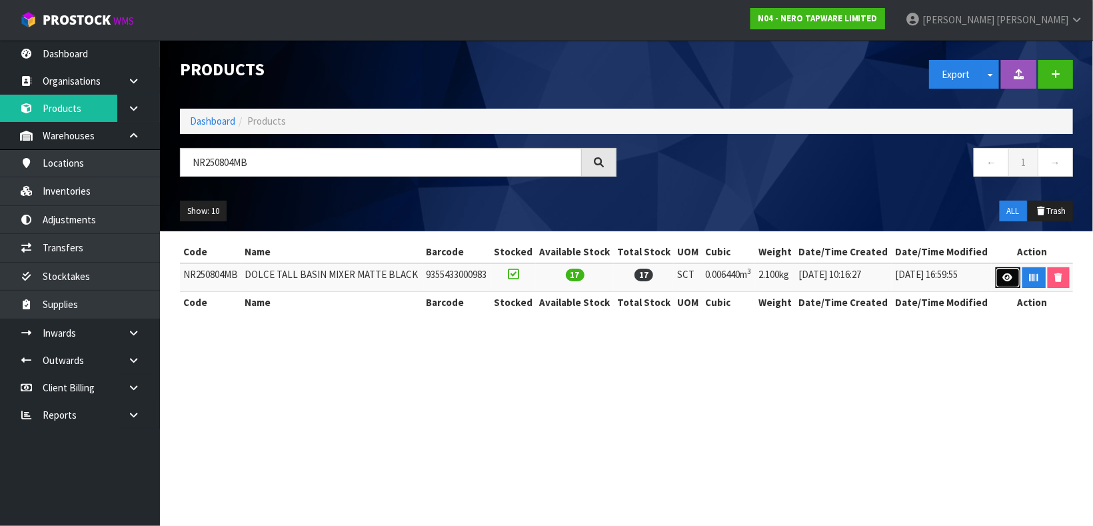
click at [1011, 279] on icon at bounding box center [1008, 277] width 10 height 9
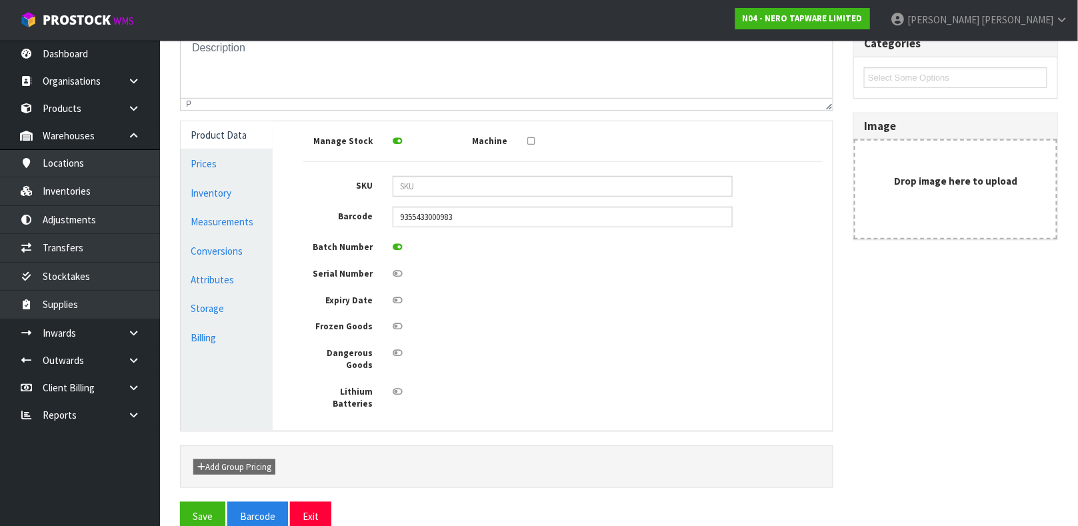
scroll to position [239, 0]
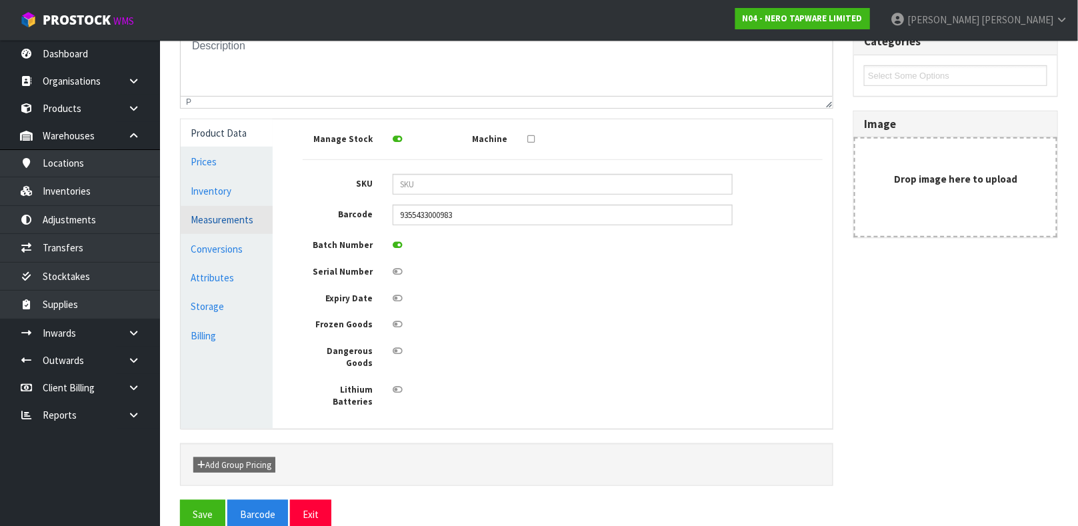
click at [231, 214] on link "Measurements" at bounding box center [227, 219] width 92 height 27
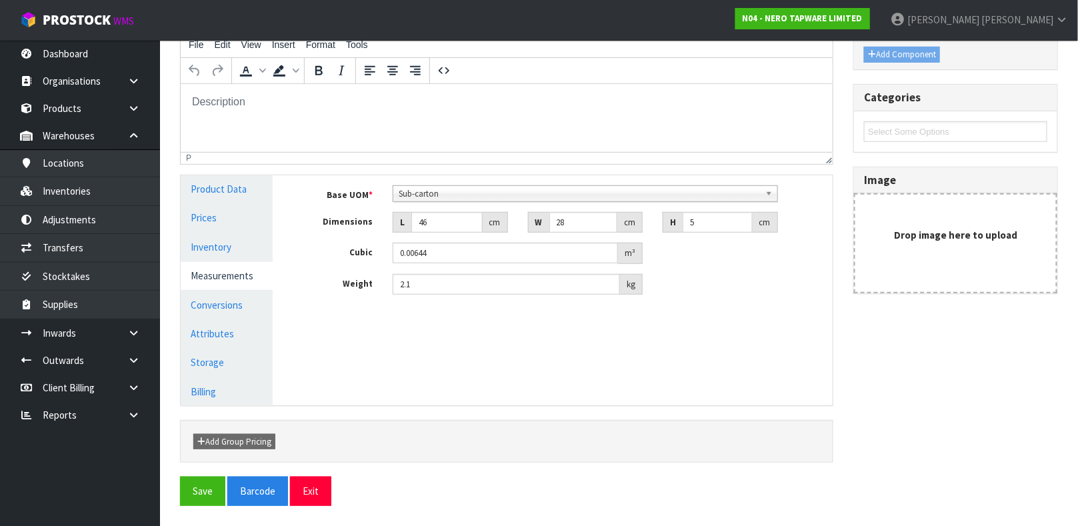
scroll to position [182, 0]
click at [434, 222] on input "46" at bounding box center [446, 223] width 71 height 21
click at [221, 302] on link "Conversions" at bounding box center [227, 305] width 92 height 27
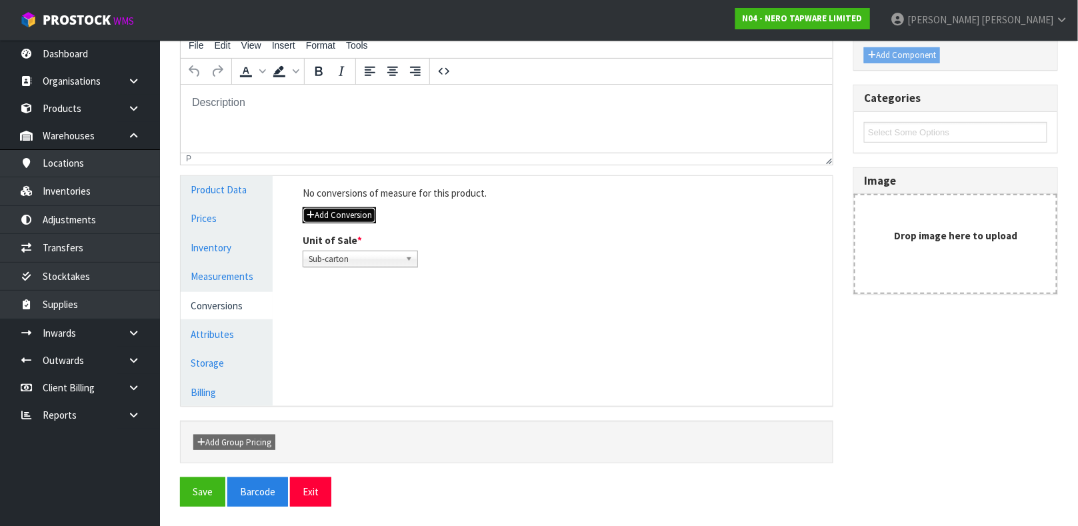
click at [353, 218] on button "Add Conversion" at bounding box center [339, 215] width 73 height 16
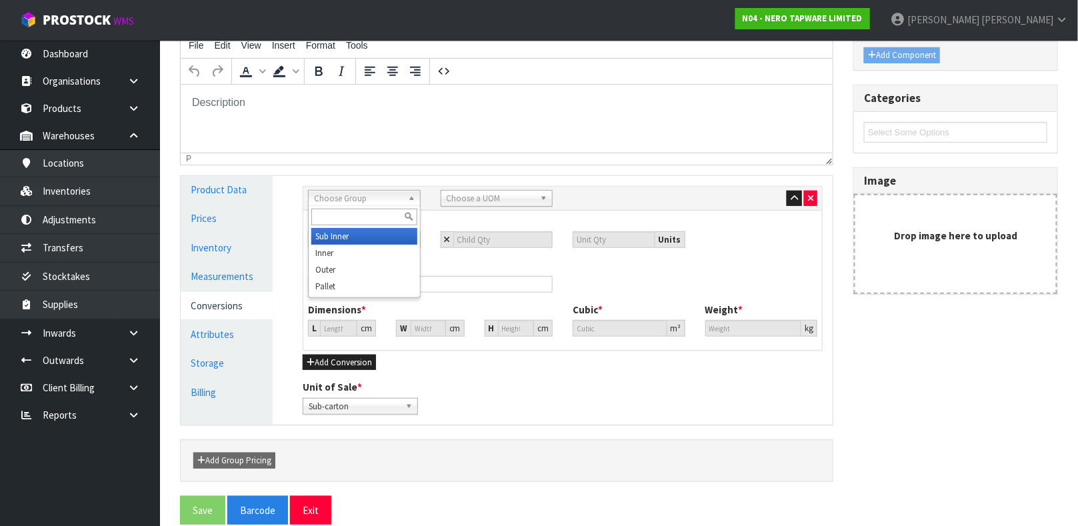
click at [395, 197] on span "Choose Group" at bounding box center [358, 199] width 89 height 16
click at [354, 263] on li "Outer" at bounding box center [364, 269] width 106 height 17
click at [522, 193] on span "Choose a UOM" at bounding box center [491, 199] width 89 height 16
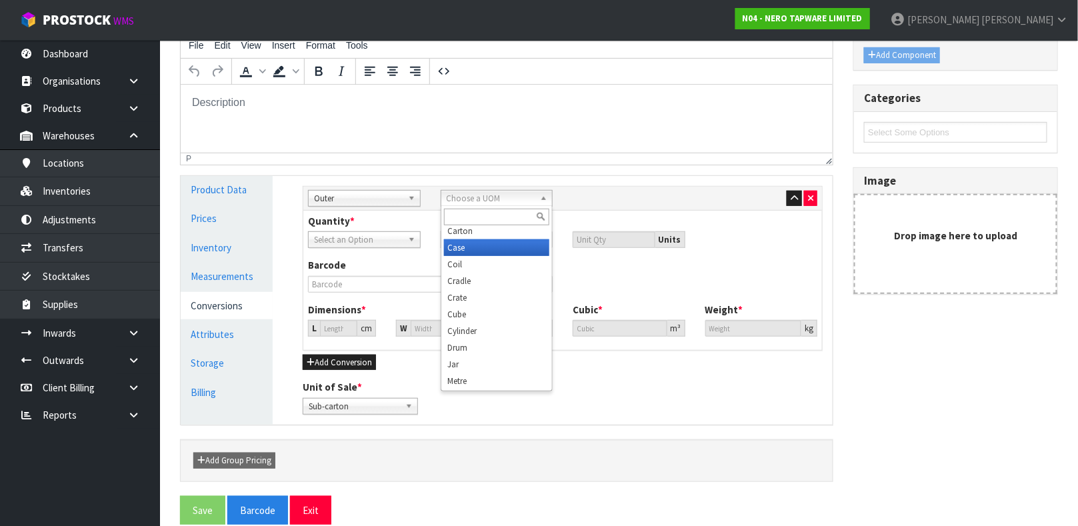
scroll to position [149, 0]
click at [463, 232] on li "Carton" at bounding box center [497, 237] width 106 height 17
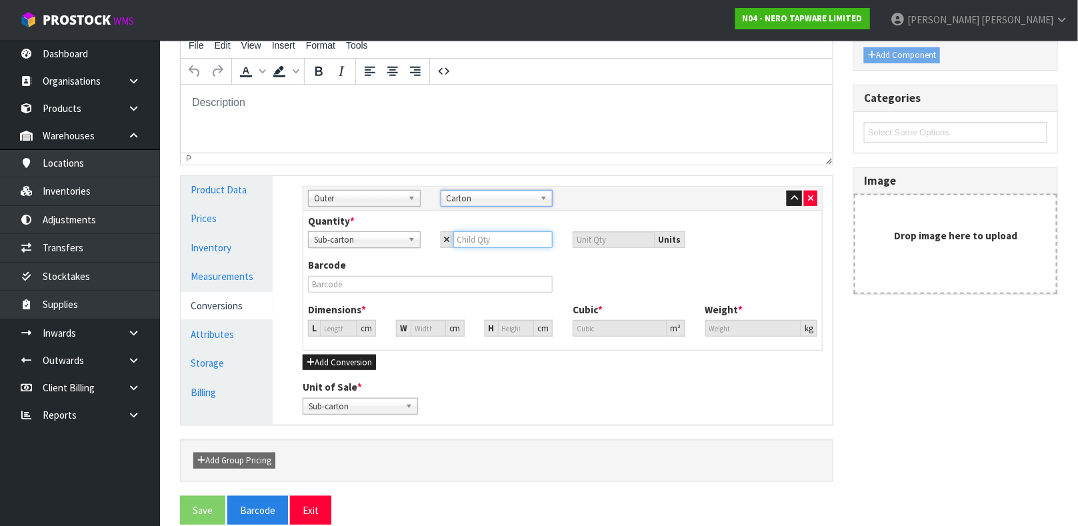
click at [463, 237] on input "number" at bounding box center [503, 239] width 100 height 17
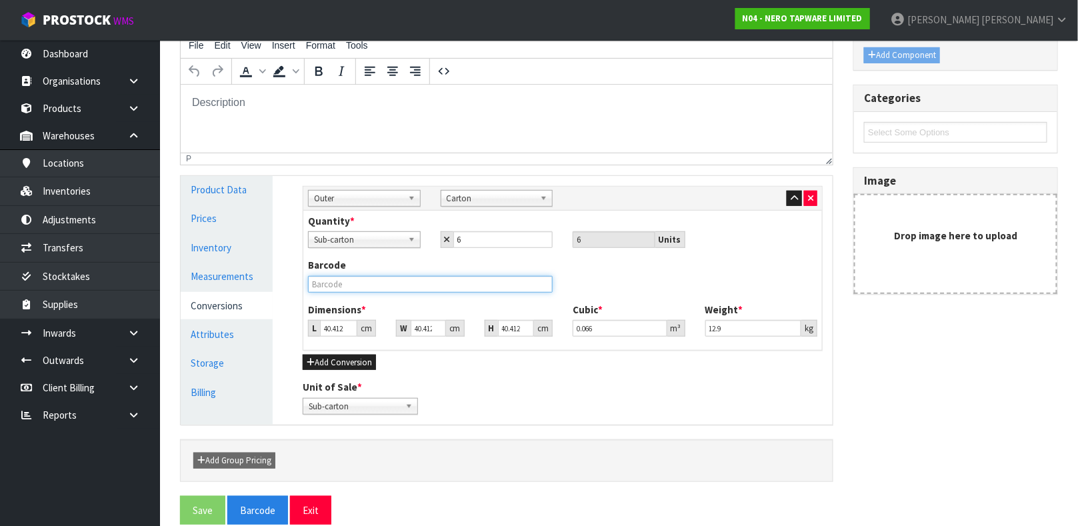
click at [395, 287] on input "text" at bounding box center [430, 284] width 245 height 17
click at [180, 496] on button "Save" at bounding box center [202, 510] width 45 height 29
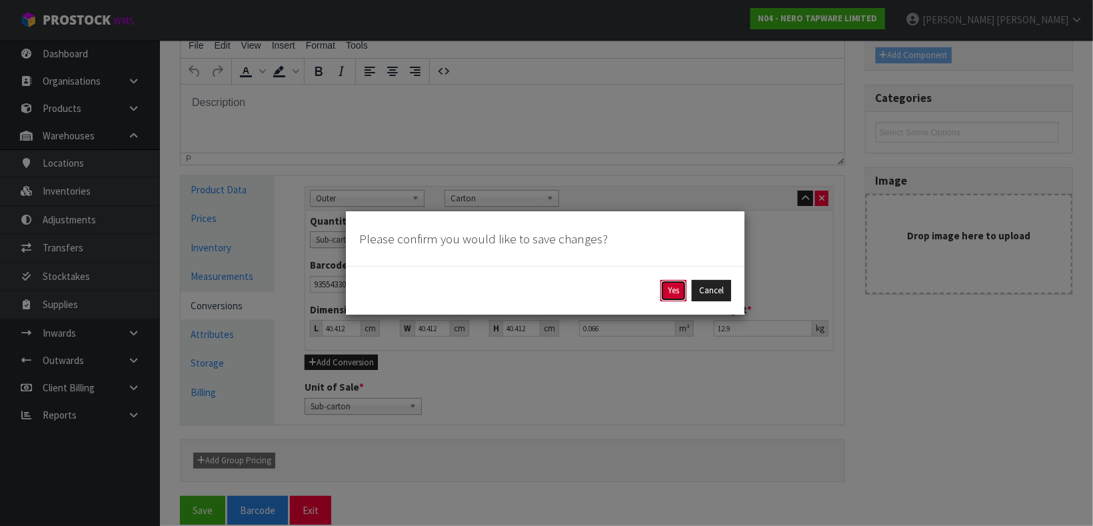
click at [671, 295] on button "Yes" at bounding box center [674, 290] width 26 height 21
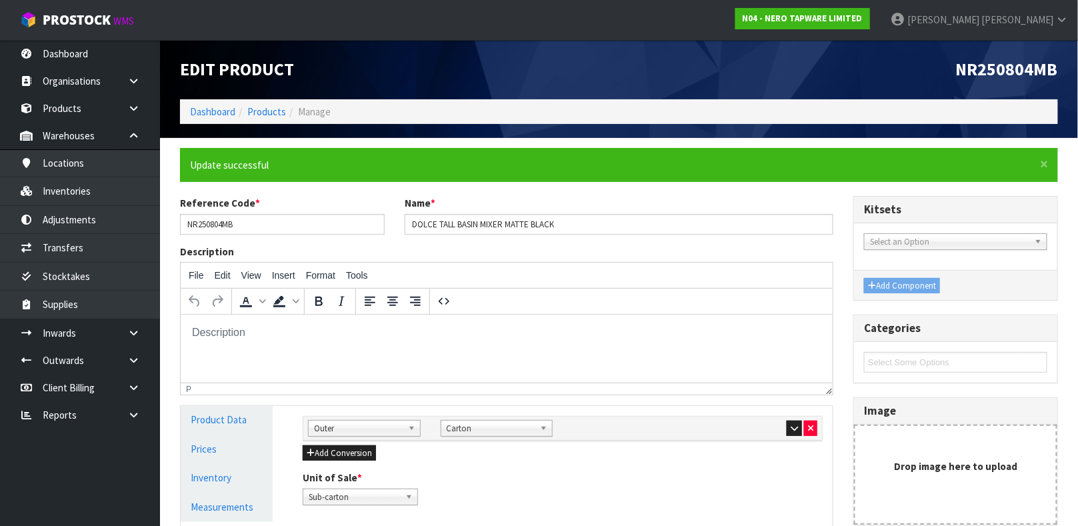
scroll to position [231, 0]
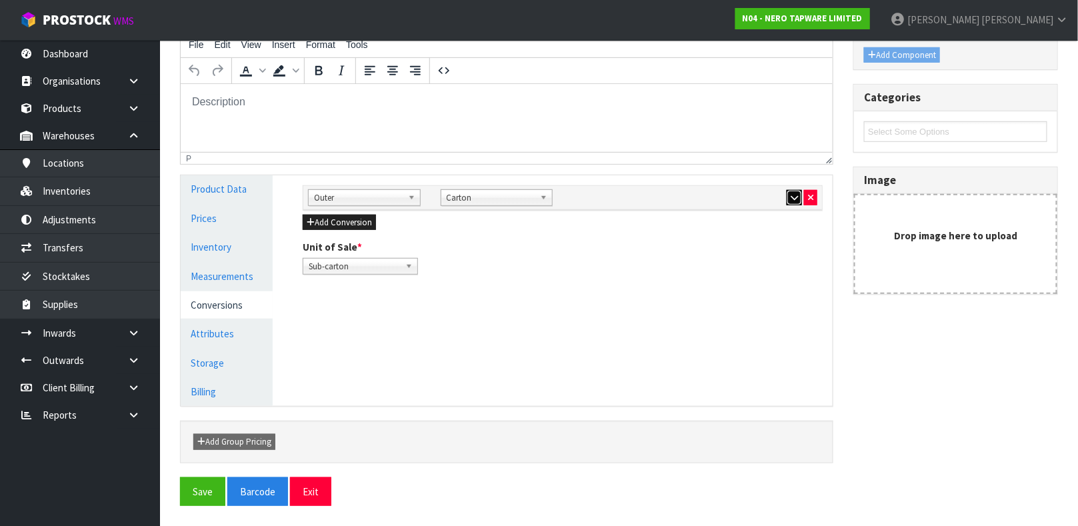
click at [791, 198] on icon "button" at bounding box center [794, 197] width 7 height 9
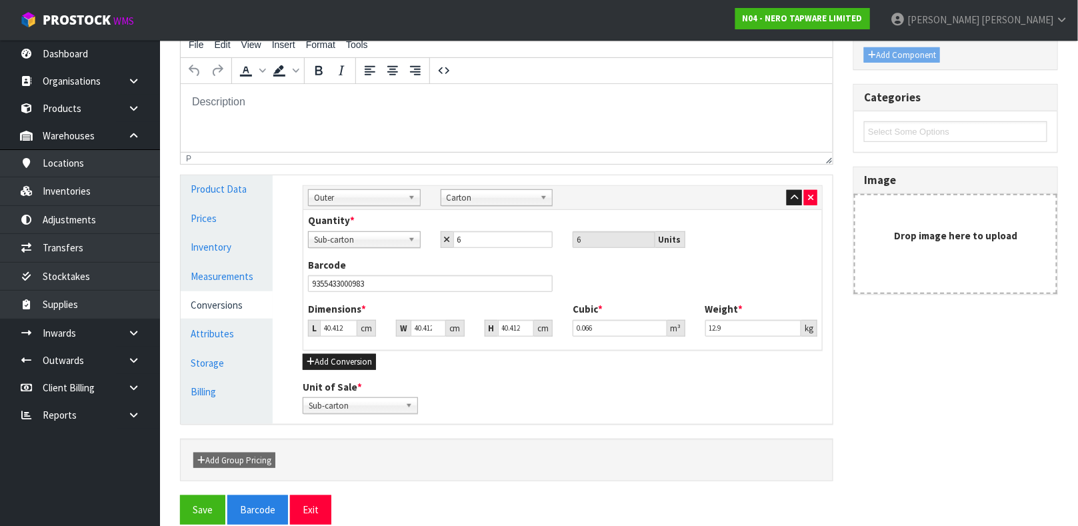
drag, startPoint x: 341, startPoint y: 325, endPoint x: 773, endPoint y: 408, distance: 439.8
click at [773, 408] on div "Unit of Sale * Sub-carton Carton Sub-carton" at bounding box center [563, 397] width 540 height 34
click at [339, 325] on input "40.412" at bounding box center [338, 328] width 37 height 17
click at [341, 326] on input "40.412" at bounding box center [338, 328] width 37 height 17
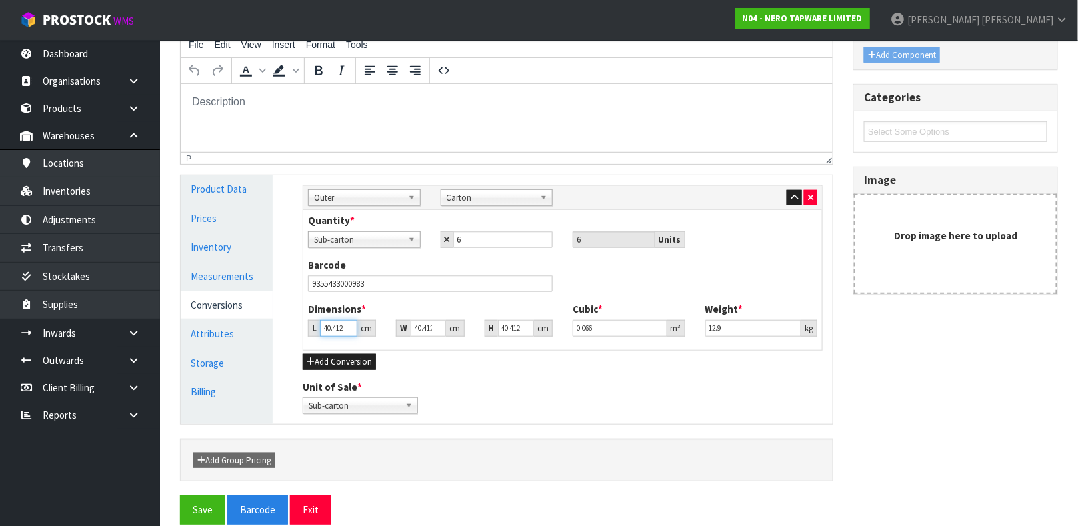
click at [341, 325] on input "40.412" at bounding box center [338, 328] width 37 height 17
click at [343, 326] on input "40.413" at bounding box center [338, 328] width 37 height 17
click at [223, 273] on link "Measurements" at bounding box center [227, 276] width 92 height 27
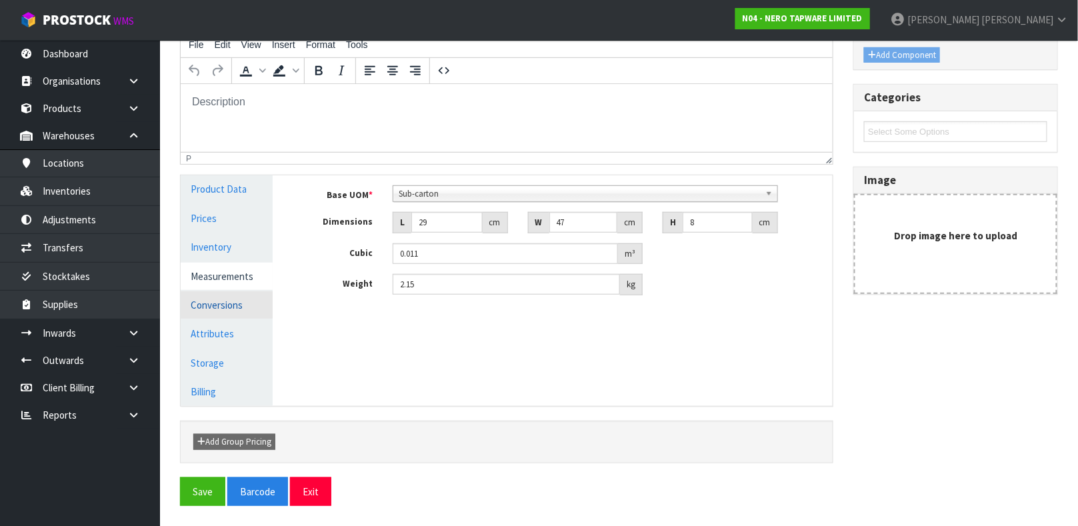
click at [225, 304] on link "Conversions" at bounding box center [227, 304] width 92 height 27
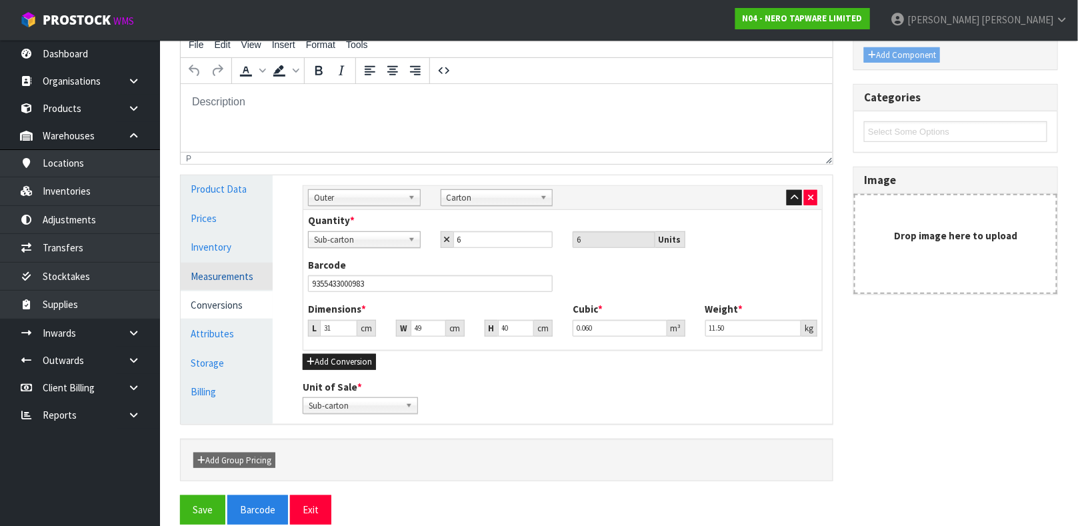
click at [249, 276] on link "Measurements" at bounding box center [227, 276] width 92 height 27
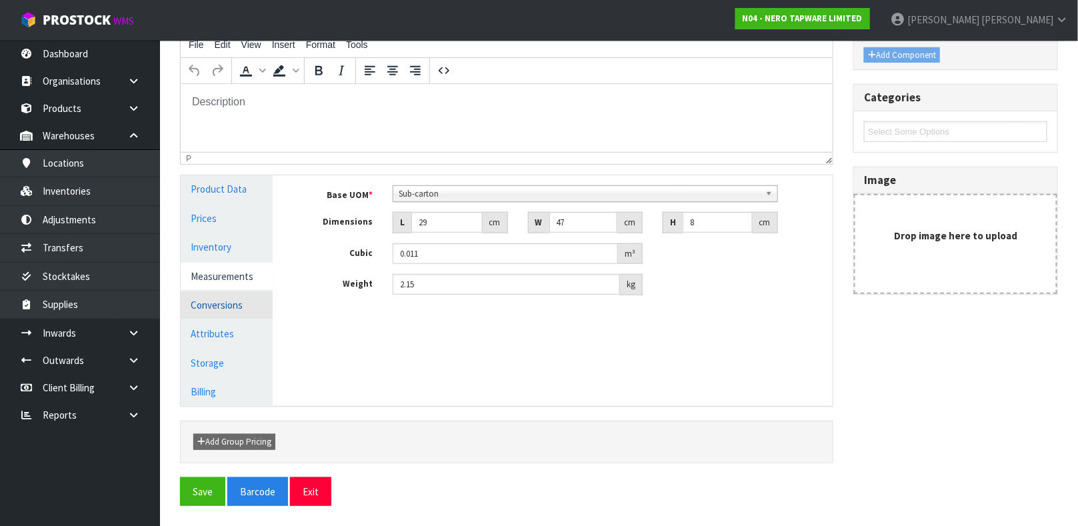
click at [235, 305] on link "Conversions" at bounding box center [227, 304] width 92 height 27
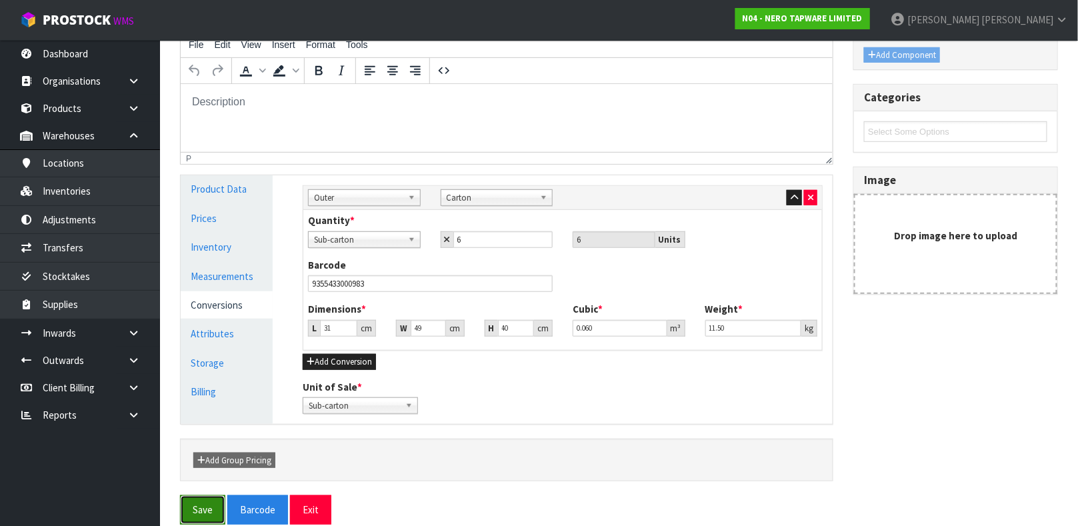
click at [191, 507] on button "Save" at bounding box center [202, 509] width 45 height 29
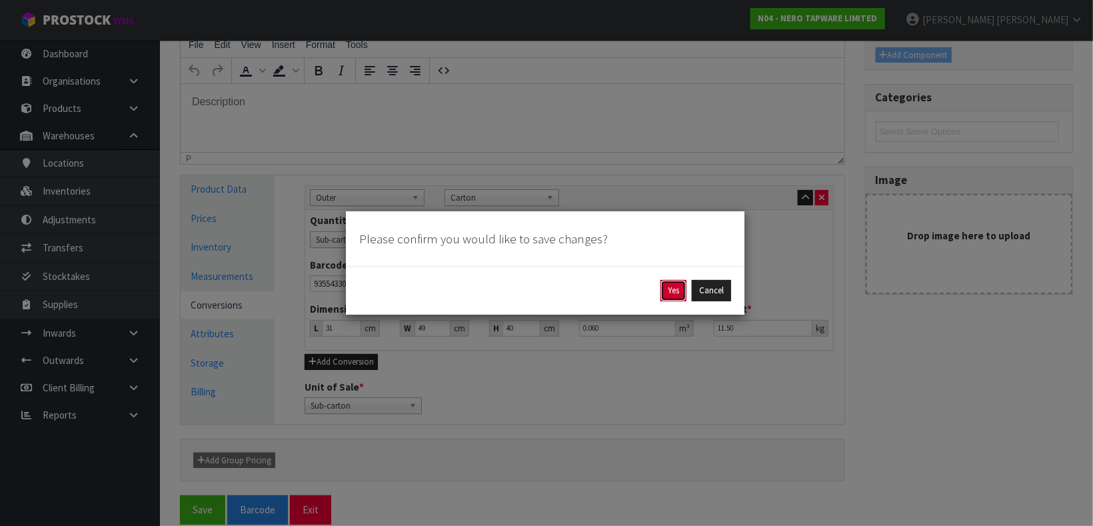
click at [669, 294] on button "Yes" at bounding box center [674, 290] width 26 height 21
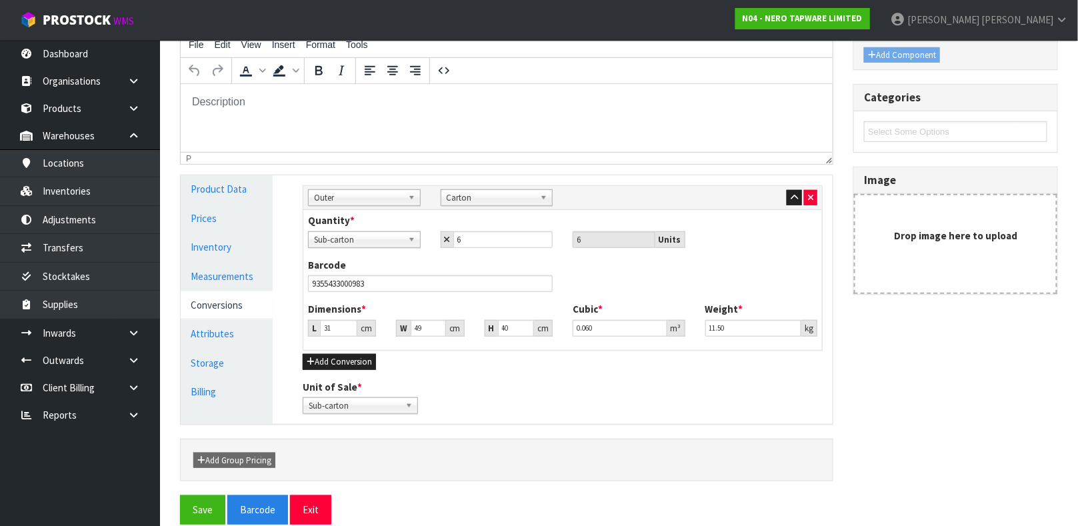
scroll to position [0, 0]
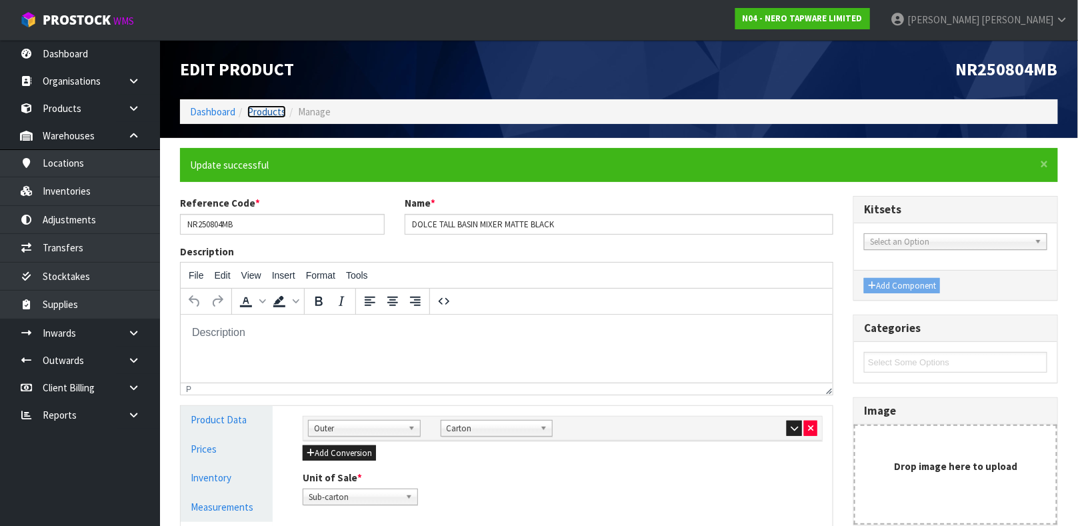
click at [269, 115] on link "Products" at bounding box center [266, 111] width 39 height 13
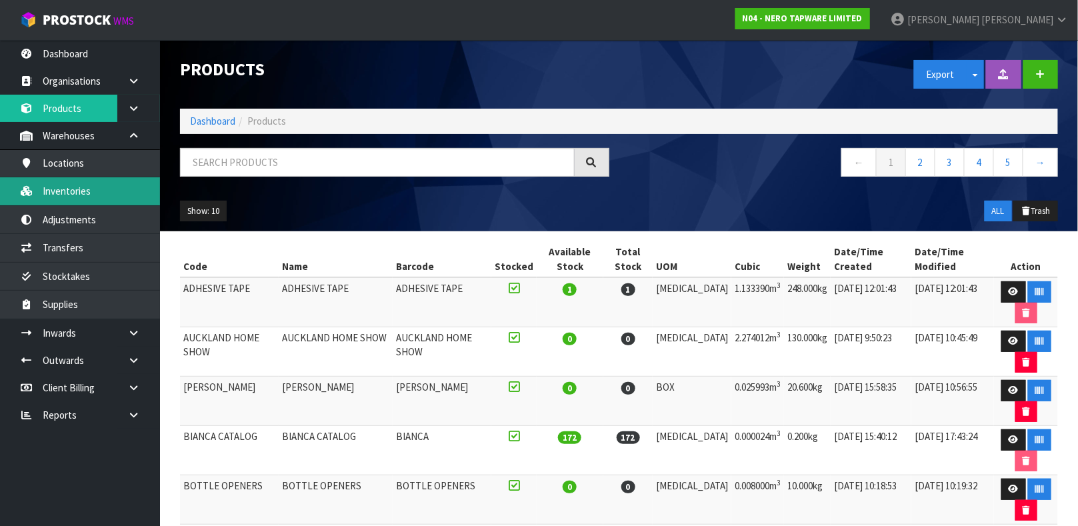
click at [117, 181] on link "Inventories" at bounding box center [80, 190] width 160 height 27
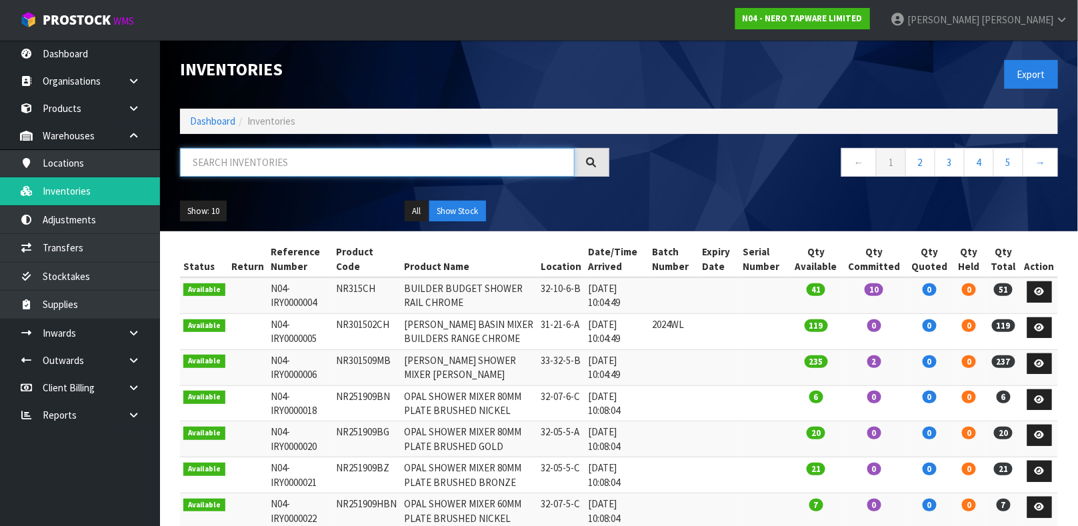
click at [205, 161] on input "text" at bounding box center [377, 162] width 395 height 29
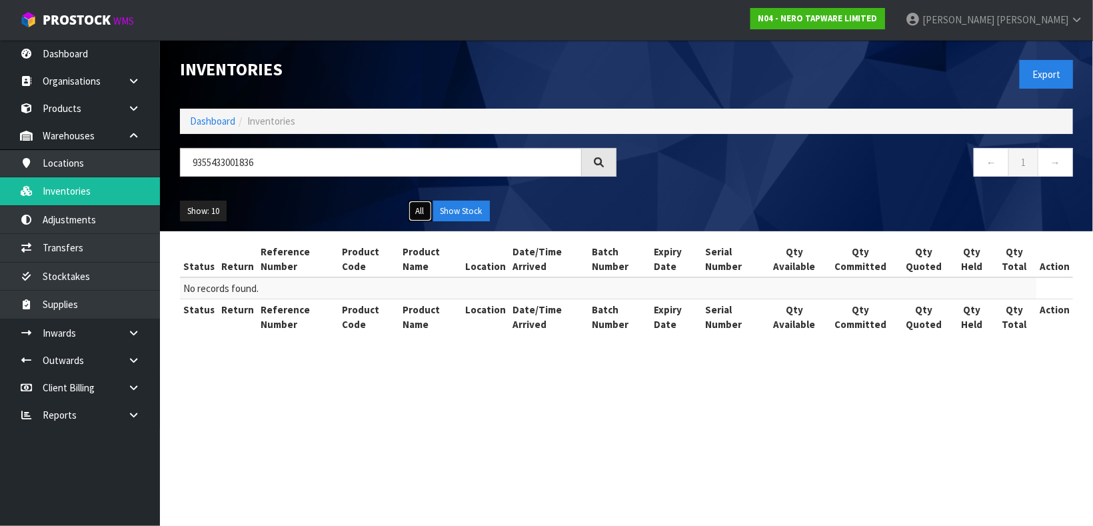
click at [410, 210] on button "All" at bounding box center [420, 211] width 23 height 21
click at [74, 107] on link "Products" at bounding box center [80, 108] width 160 height 27
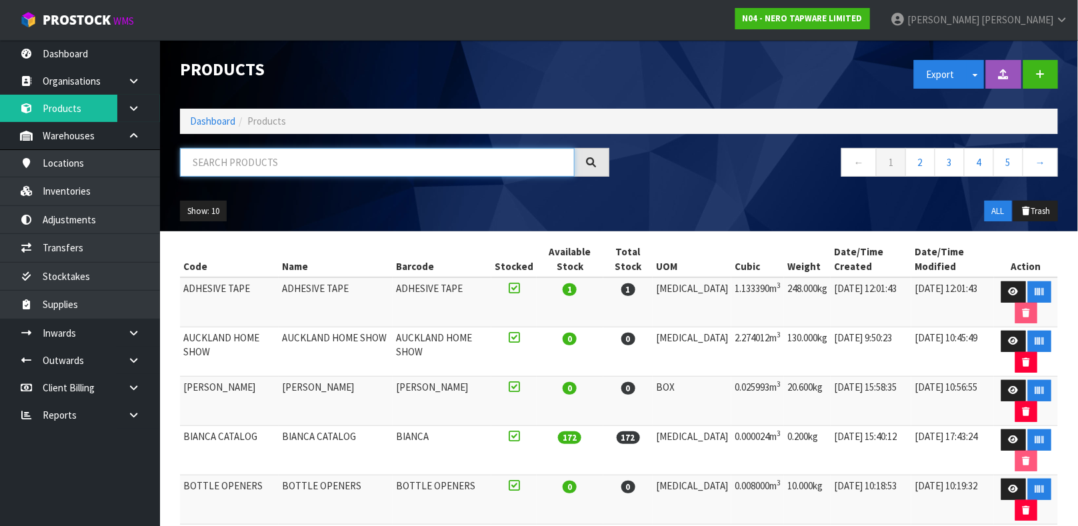
click at [227, 165] on input "text" at bounding box center [377, 162] width 395 height 29
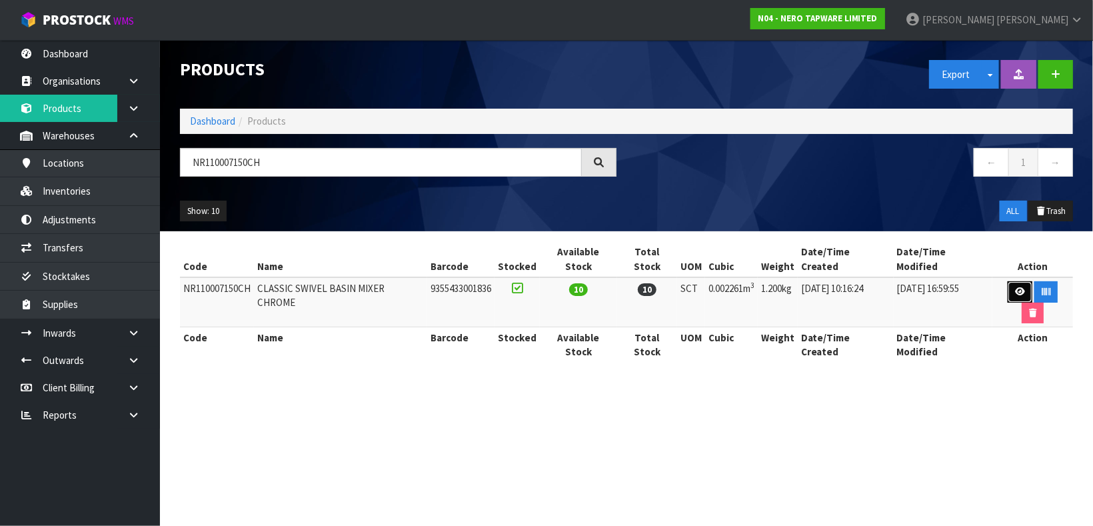
click at [1008, 281] on link at bounding box center [1020, 291] width 25 height 21
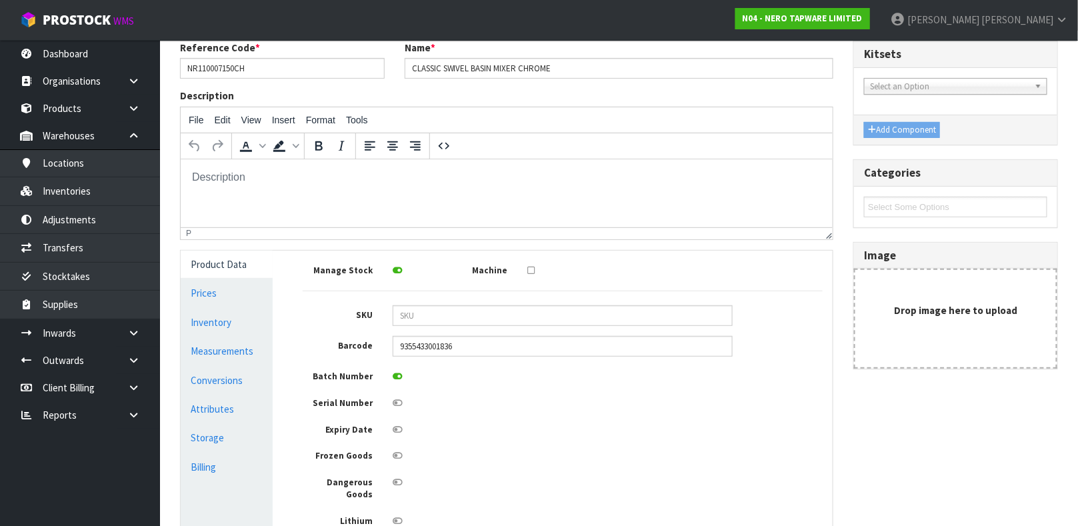
scroll to position [200, 0]
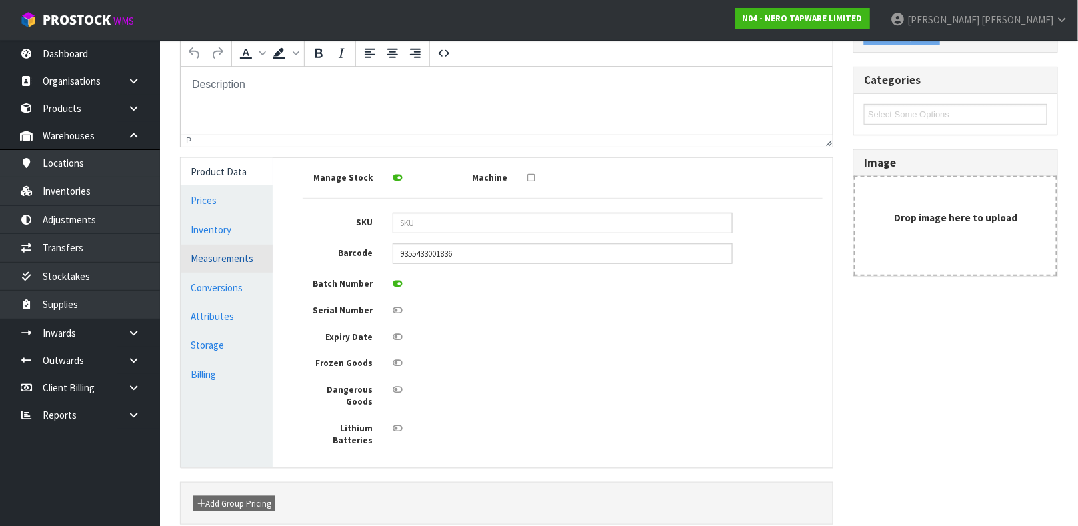
click at [221, 257] on link "Measurements" at bounding box center [227, 258] width 92 height 27
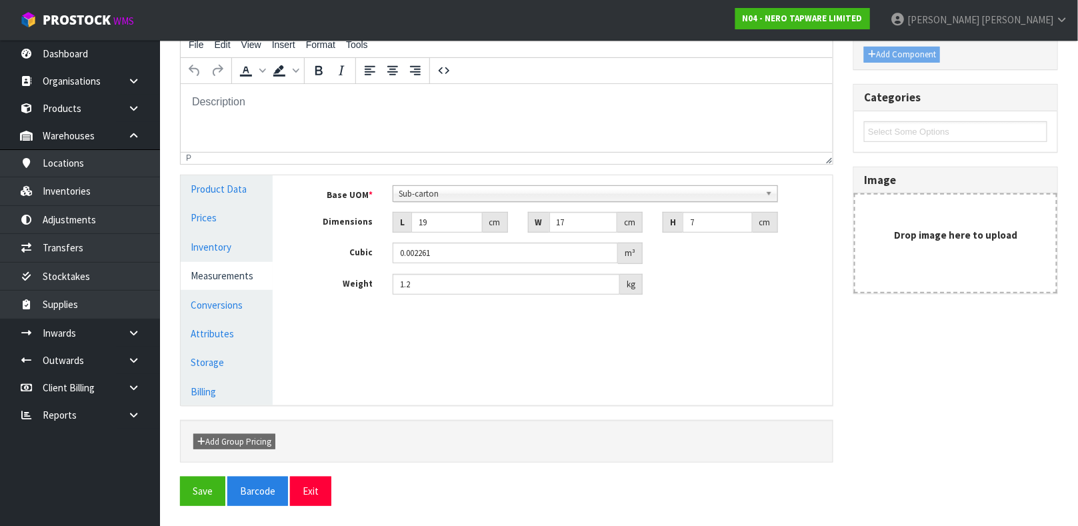
scroll to position [182, 0]
click at [437, 226] on input "19" at bounding box center [446, 223] width 71 height 21
click at [225, 304] on link "Conversions" at bounding box center [227, 305] width 92 height 27
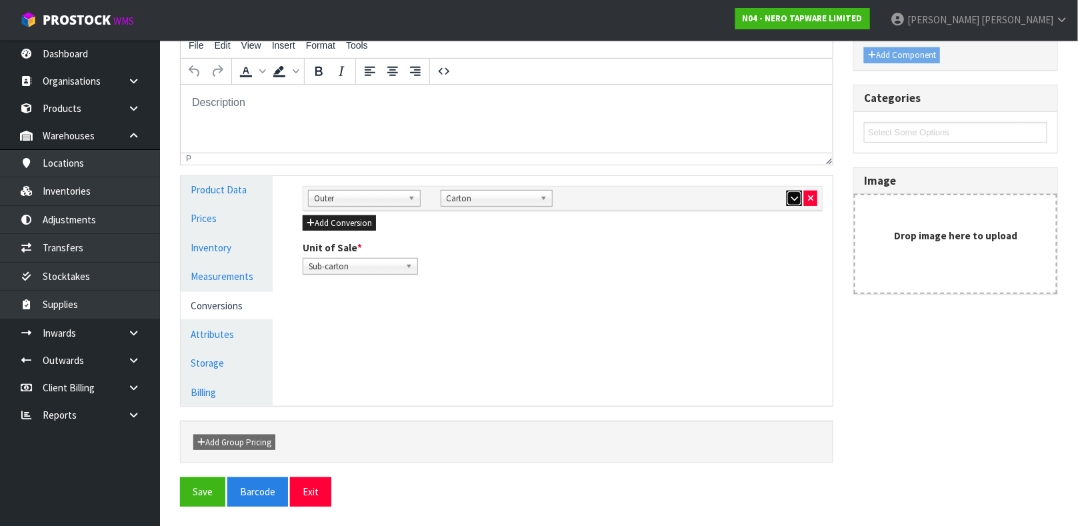
click at [791, 196] on icon "button" at bounding box center [794, 198] width 7 height 9
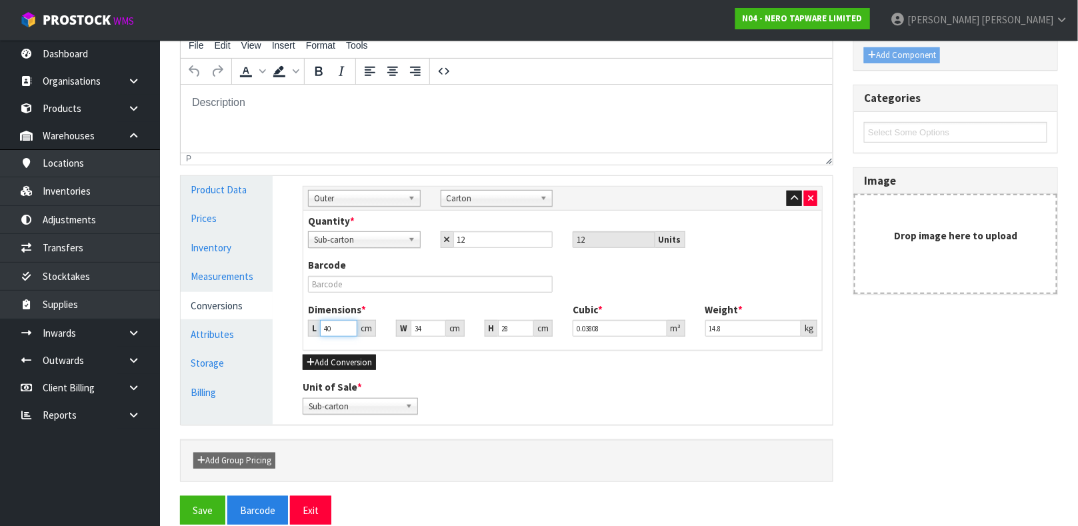
click at [335, 329] on input "40" at bounding box center [338, 328] width 37 height 17
click at [326, 282] on input "text" at bounding box center [430, 284] width 245 height 17
click at [180, 496] on button "Save" at bounding box center [202, 510] width 45 height 29
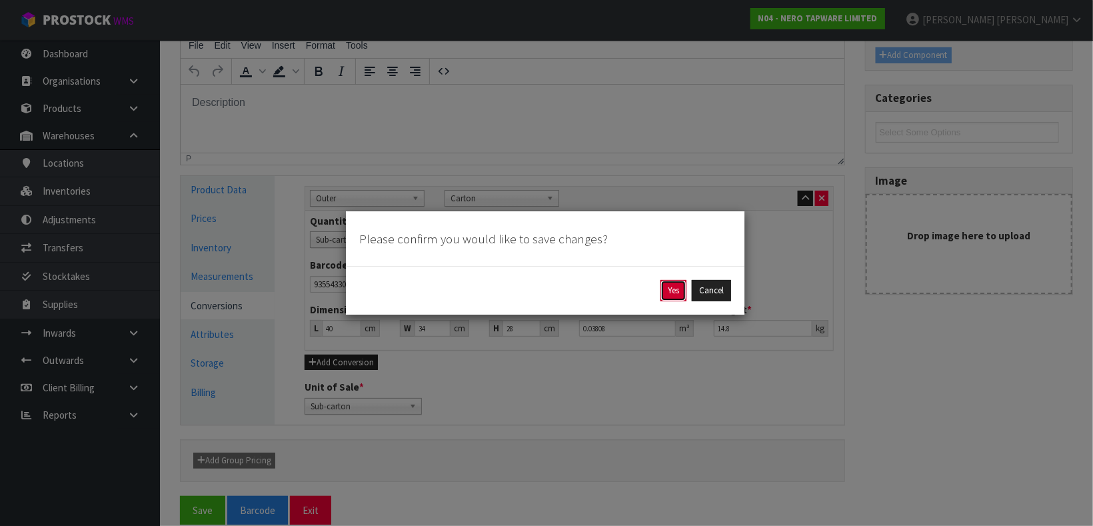
click at [661, 285] on button "Yes" at bounding box center [674, 290] width 26 height 21
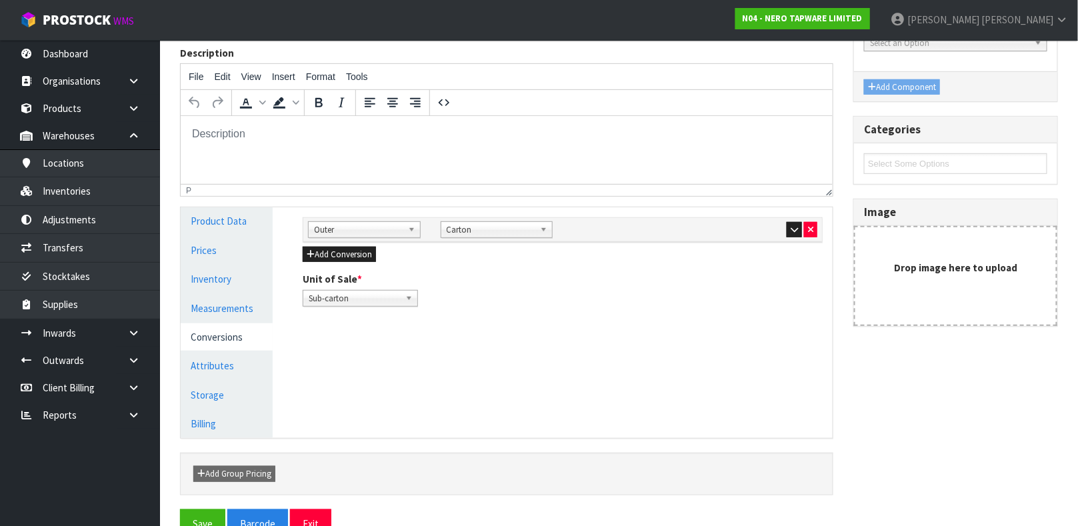
scroll to position [231, 0]
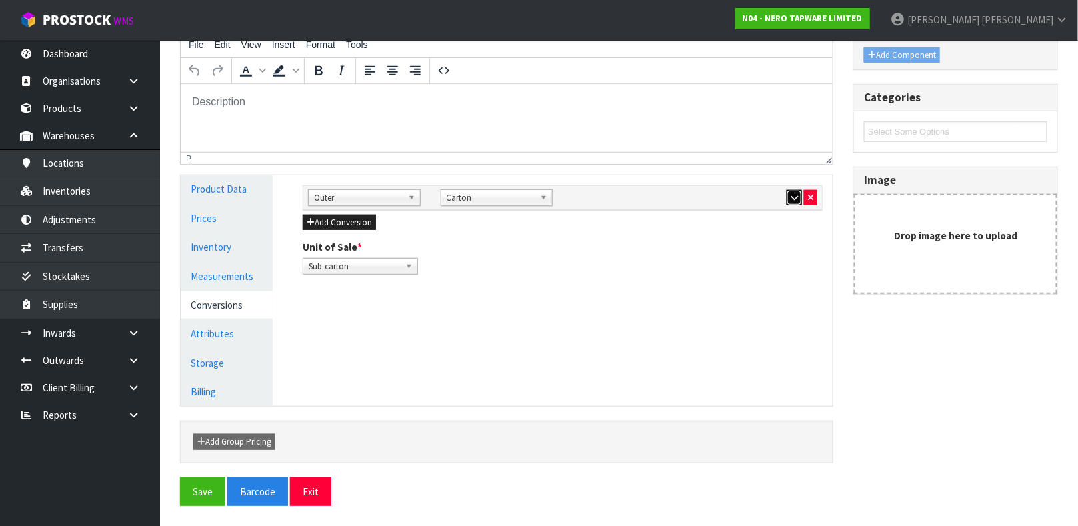
click at [797, 199] on icon "button" at bounding box center [794, 197] width 7 height 9
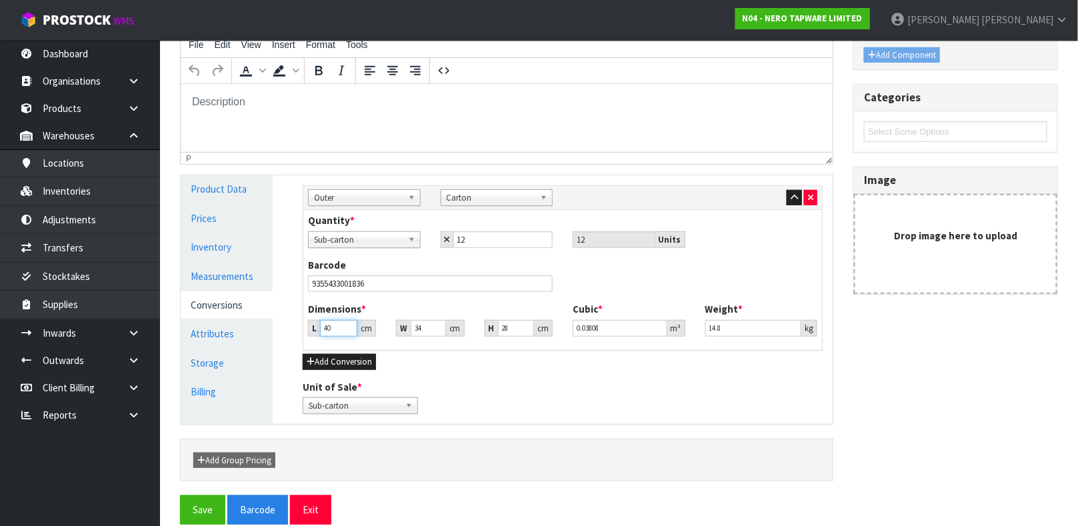
click at [335, 329] on input "40" at bounding box center [338, 328] width 37 height 17
click at [234, 276] on link "Measurements" at bounding box center [227, 276] width 92 height 27
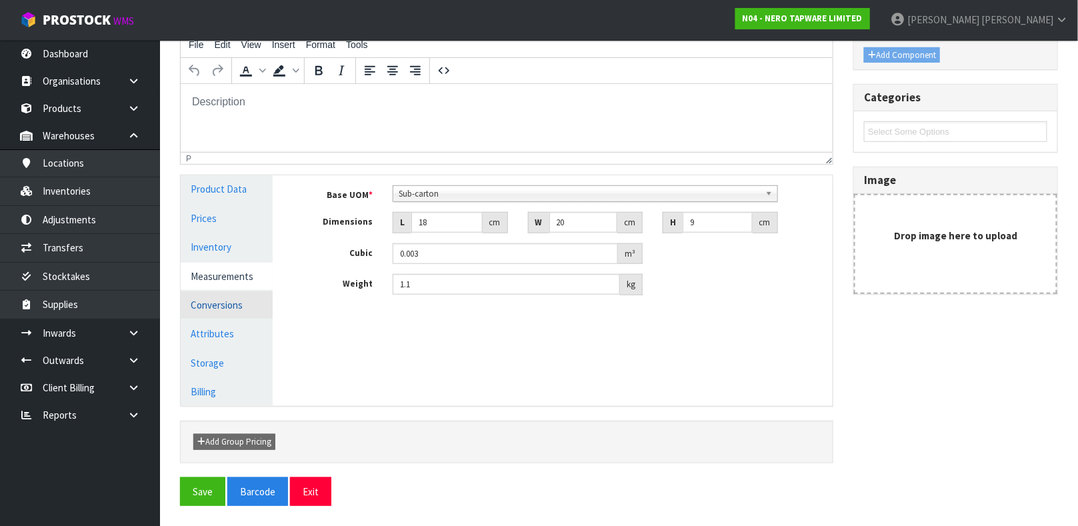
click at [231, 301] on link "Conversions" at bounding box center [227, 304] width 92 height 27
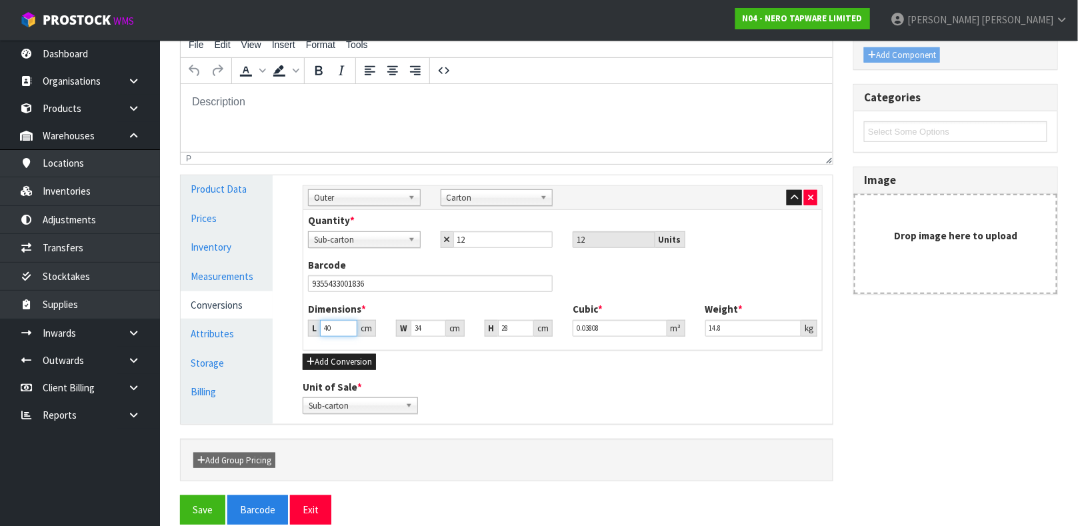
click at [337, 326] on input "40" at bounding box center [338, 328] width 37 height 17
click at [203, 507] on button "Save" at bounding box center [202, 509] width 45 height 29
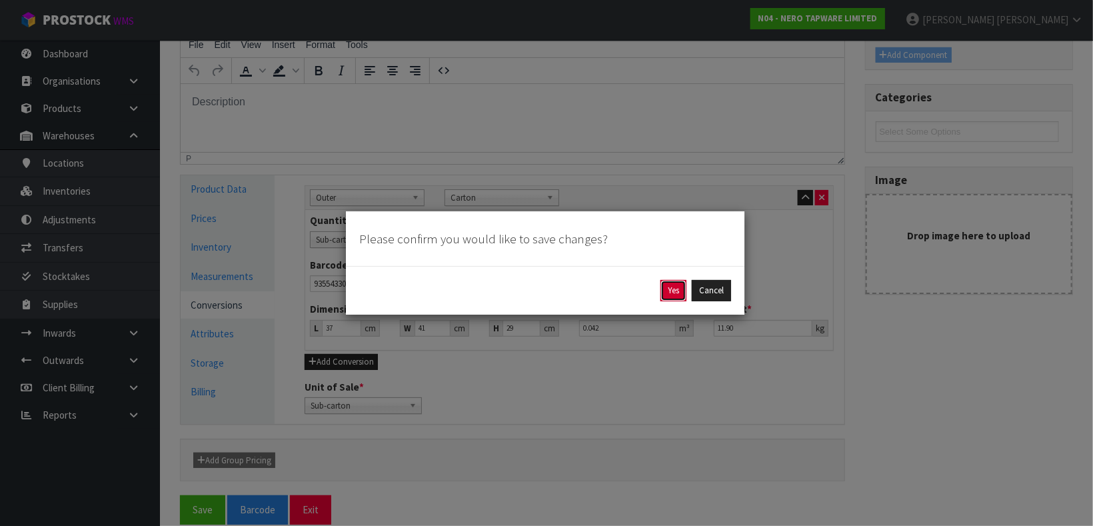
click at [678, 285] on button "Yes" at bounding box center [674, 290] width 26 height 21
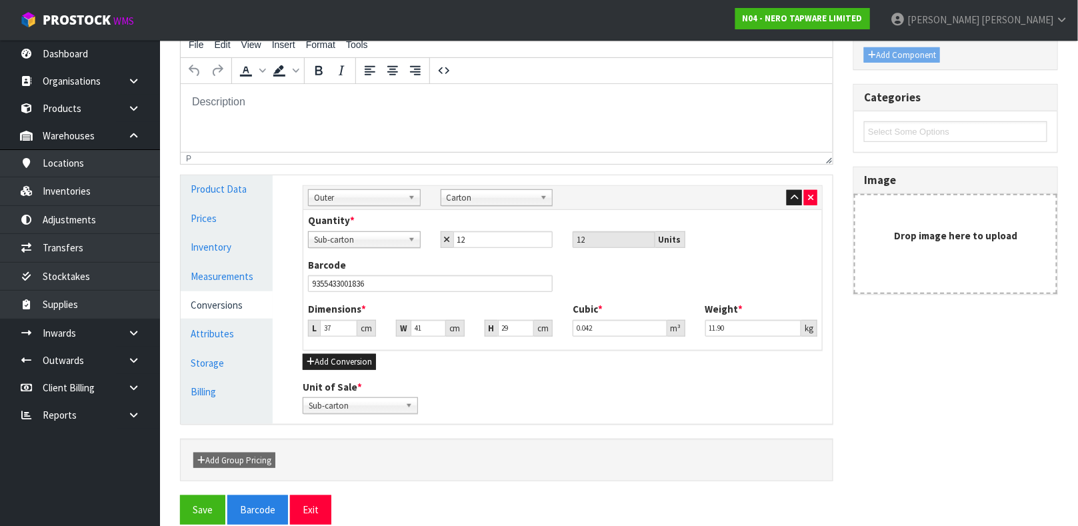
scroll to position [0, 0]
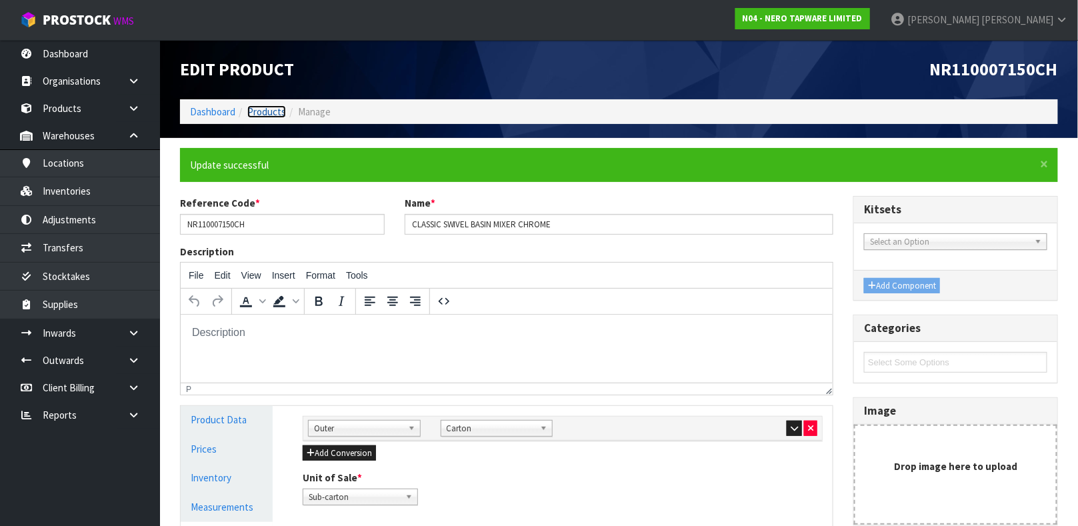
click at [258, 110] on link "Products" at bounding box center [266, 111] width 39 height 13
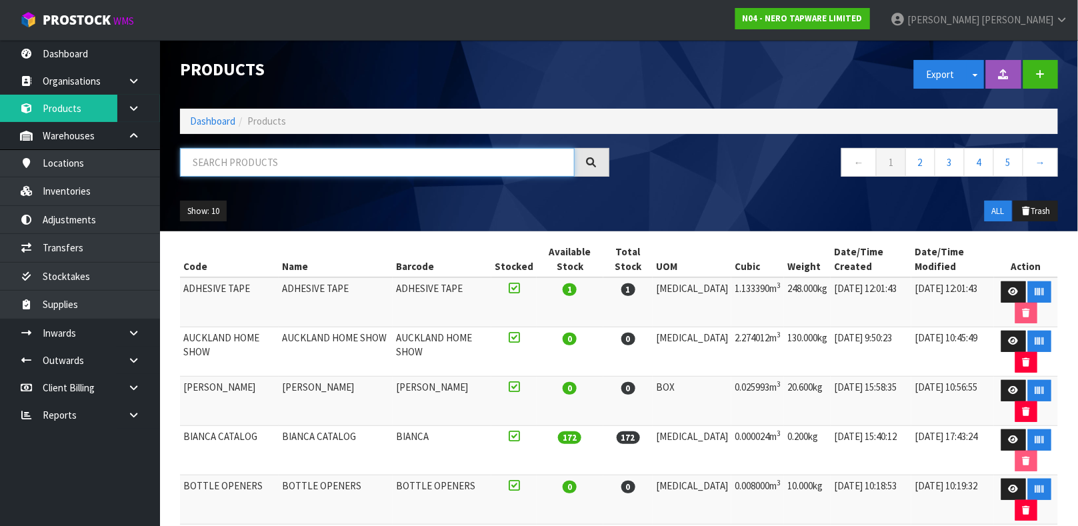
click at [249, 169] on input "text" at bounding box center [377, 162] width 395 height 29
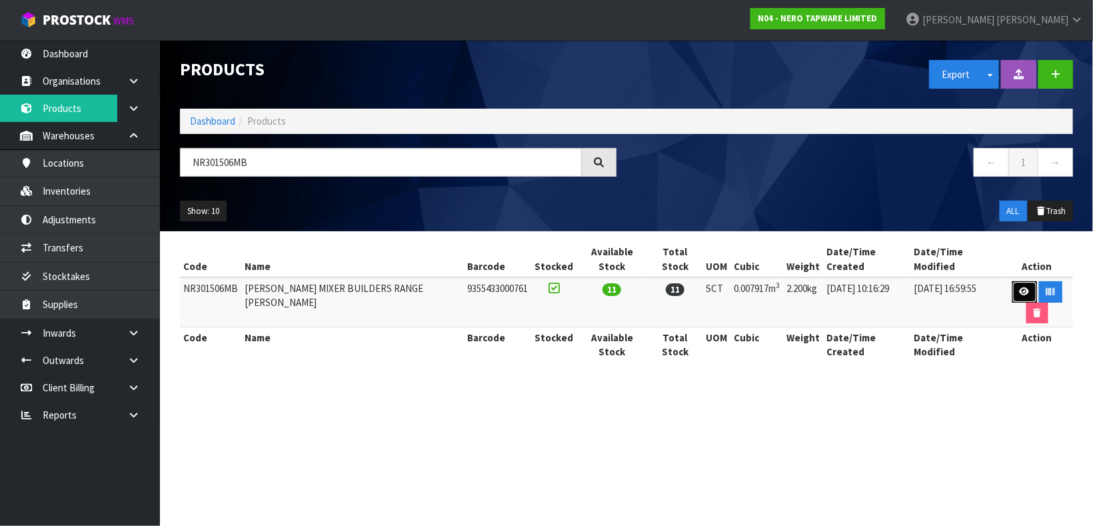
click at [1025, 293] on icon at bounding box center [1025, 291] width 10 height 9
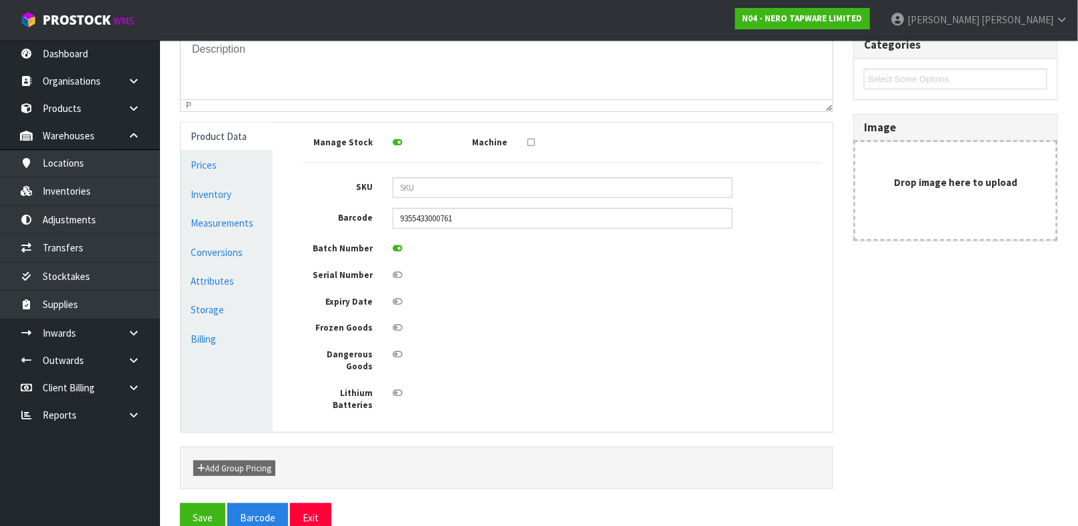
scroll to position [239, 0]
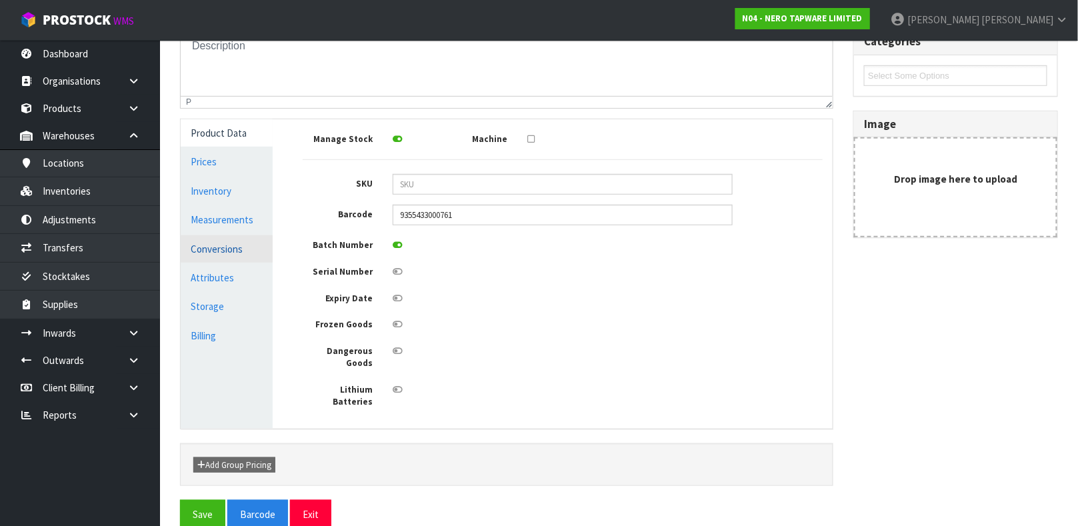
click at [222, 245] on link "Conversions" at bounding box center [227, 248] width 92 height 27
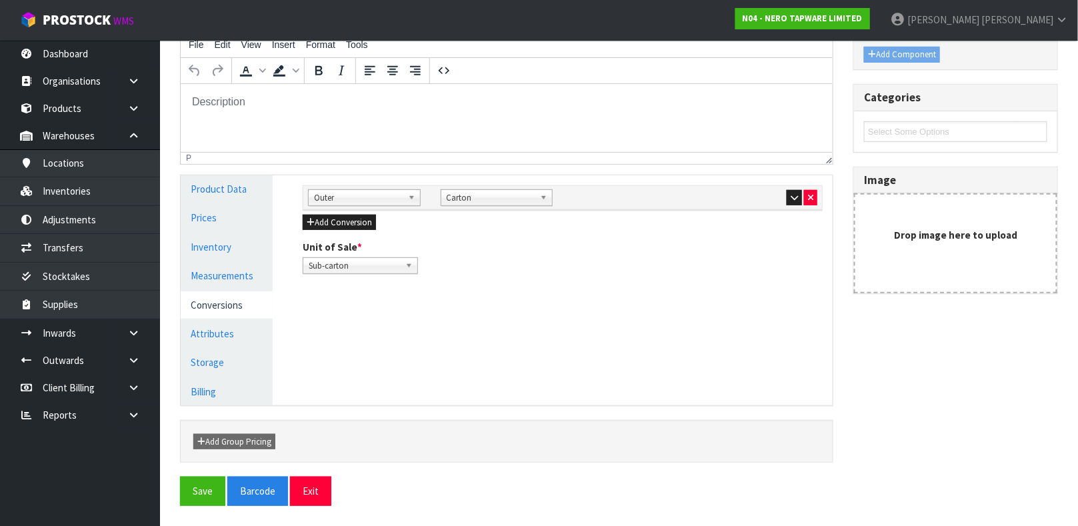
scroll to position [182, 0]
click at [791, 194] on icon "button" at bounding box center [794, 198] width 7 height 9
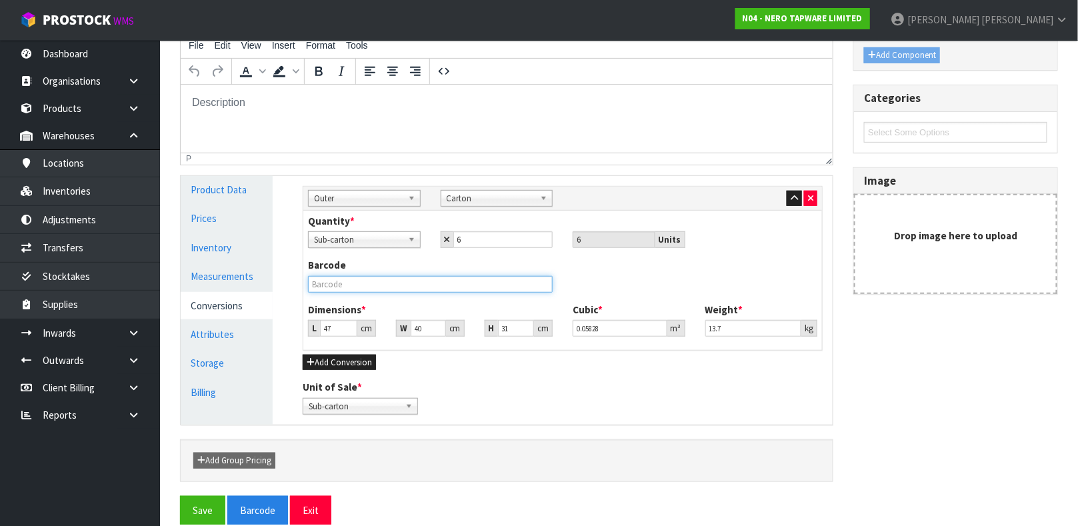
click at [342, 284] on input "text" at bounding box center [430, 284] width 245 height 17
click at [180, 496] on button "Save" at bounding box center [202, 510] width 45 height 29
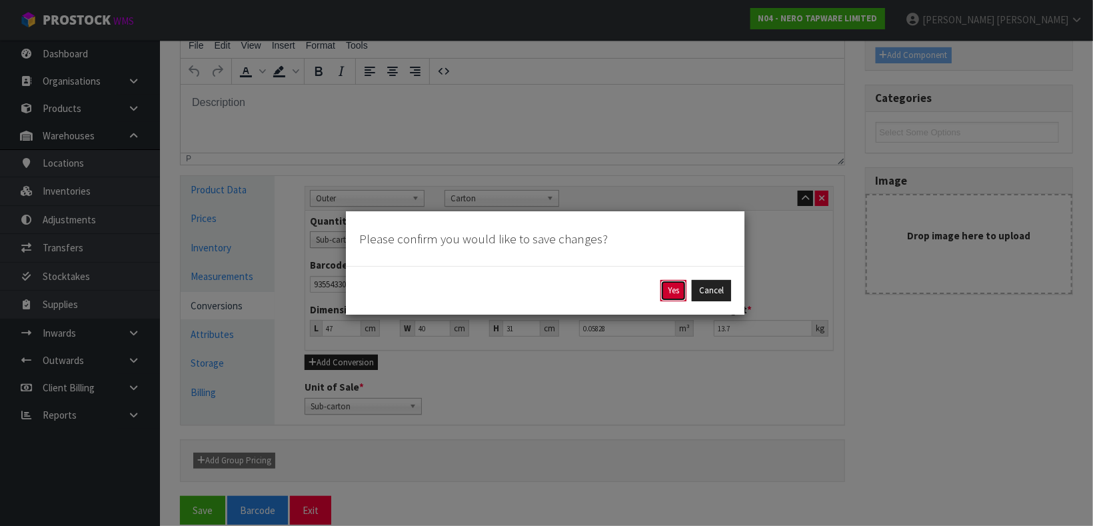
click at [671, 292] on button "Yes" at bounding box center [674, 290] width 26 height 21
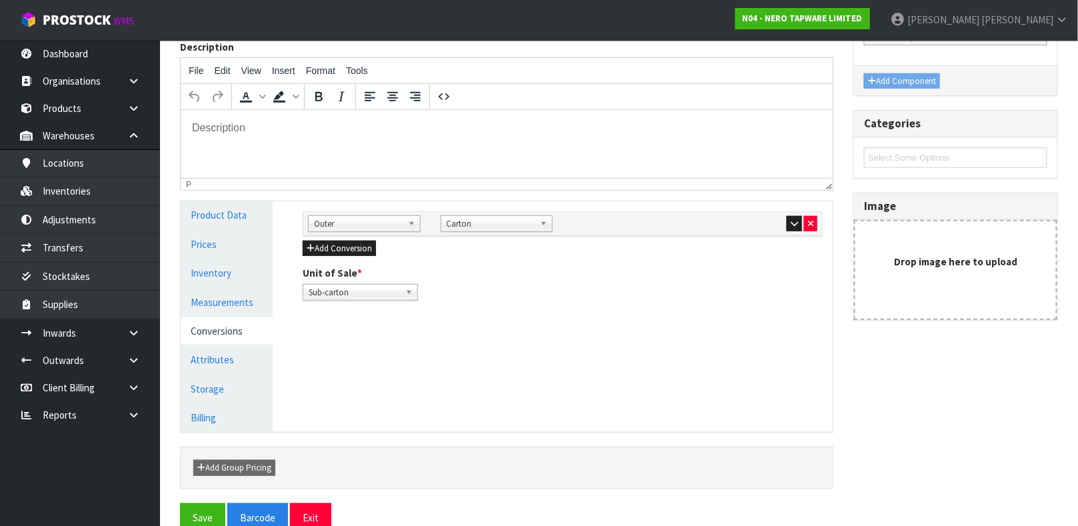
scroll to position [231, 0]
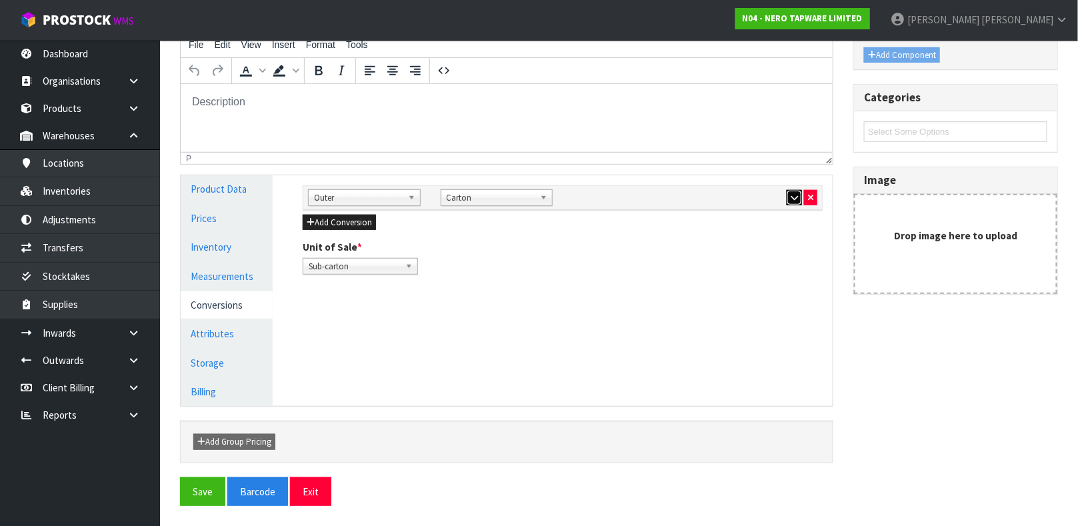
click at [793, 195] on icon "button" at bounding box center [794, 197] width 7 height 9
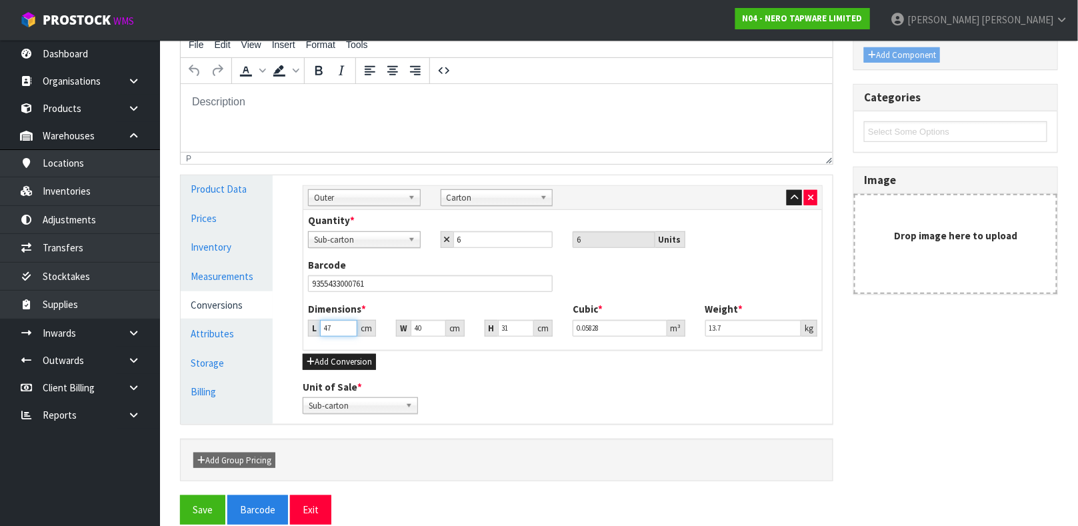
click at [334, 328] on input "47" at bounding box center [338, 328] width 37 height 17
click at [231, 275] on link "Measurements" at bounding box center [227, 276] width 92 height 27
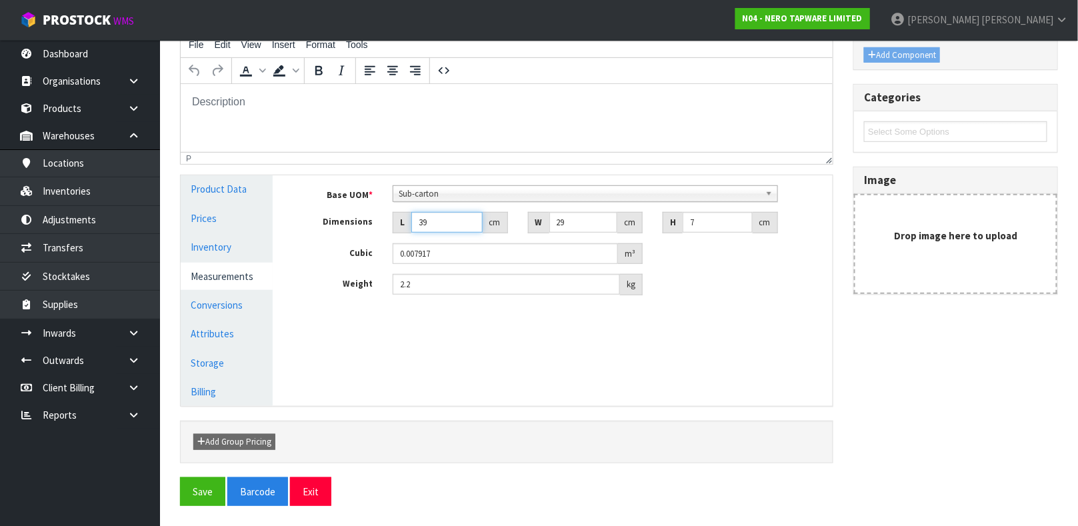
click at [445, 226] on input "39" at bounding box center [446, 222] width 71 height 21
click at [435, 226] on input "39" at bounding box center [446, 222] width 71 height 21
click at [197, 491] on button "Save" at bounding box center [202, 491] width 45 height 29
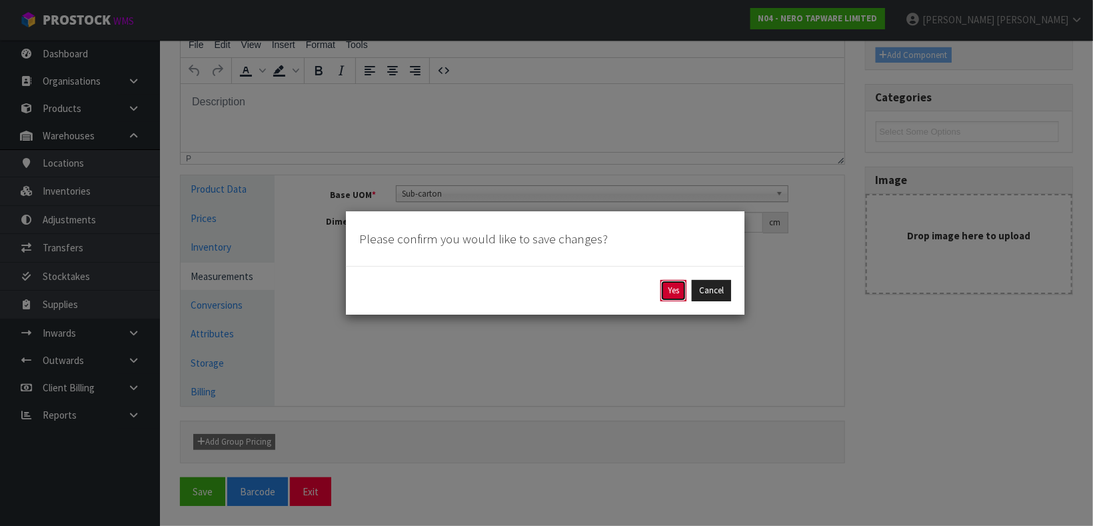
click at [670, 294] on button "Yes" at bounding box center [674, 290] width 26 height 21
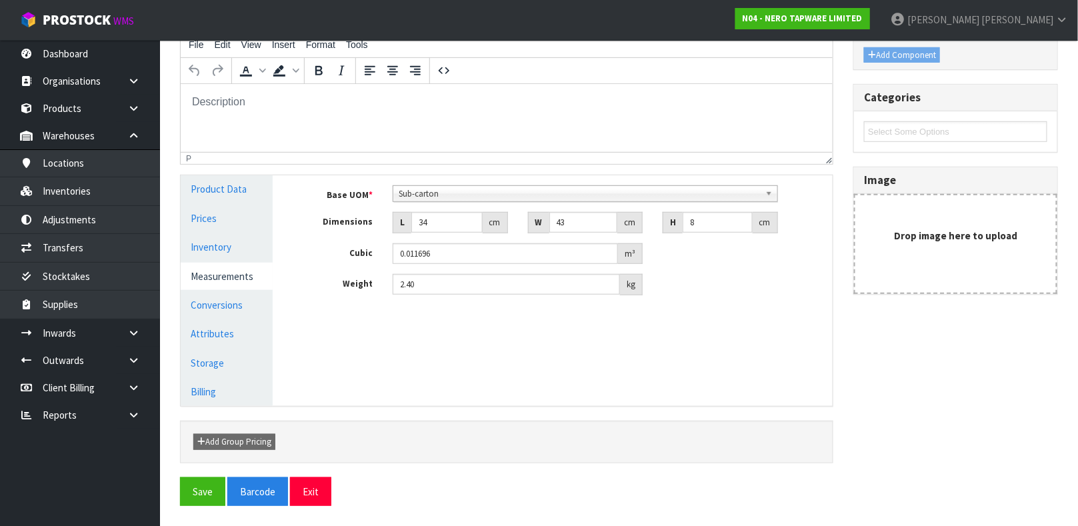
scroll to position [0, 0]
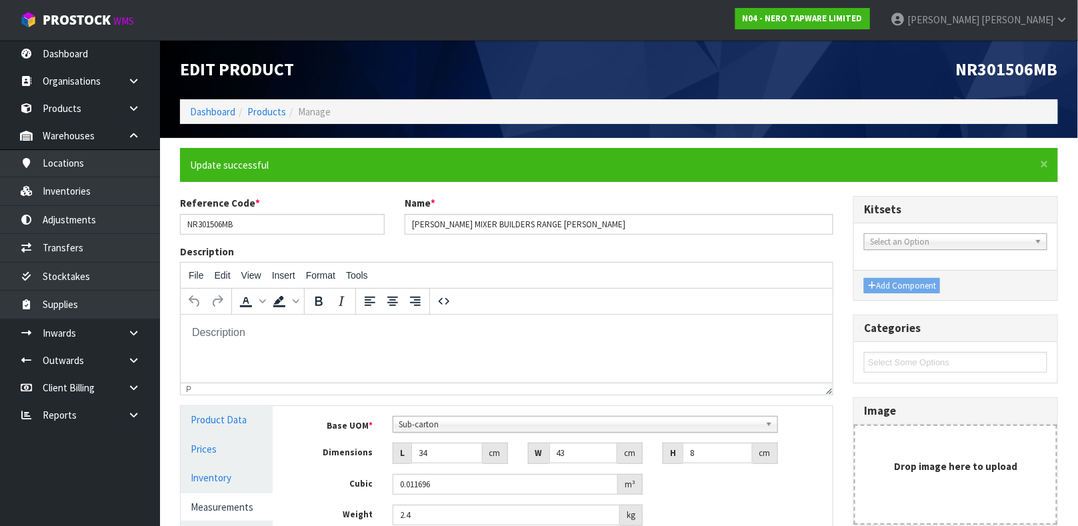
click at [670, 294] on div "To open the popup, press Shift+Enter To open the popup, press Shift+Enter" at bounding box center [507, 301] width 652 height 27
click at [275, 109] on link "Products" at bounding box center [266, 111] width 39 height 13
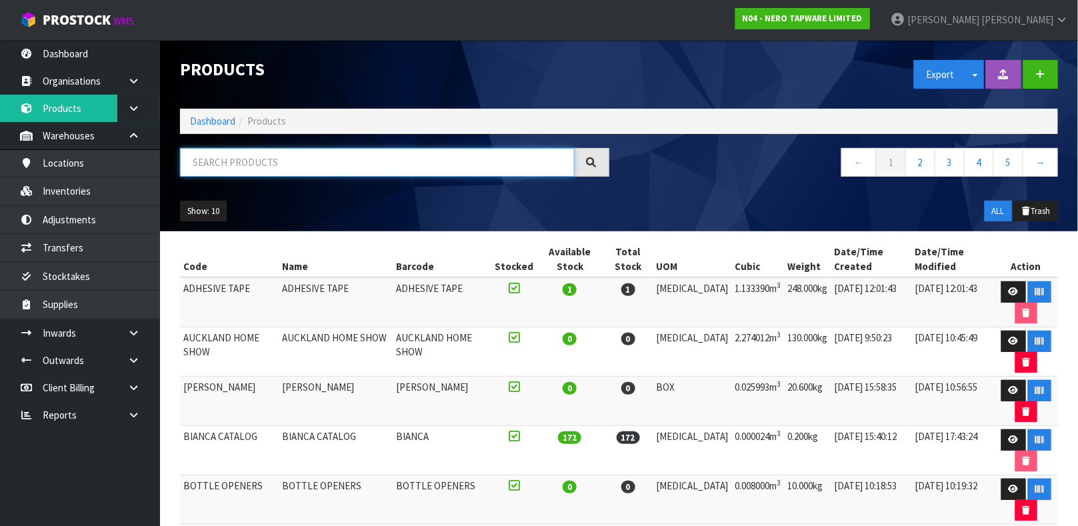
click at [279, 169] on input "text" at bounding box center [377, 162] width 395 height 29
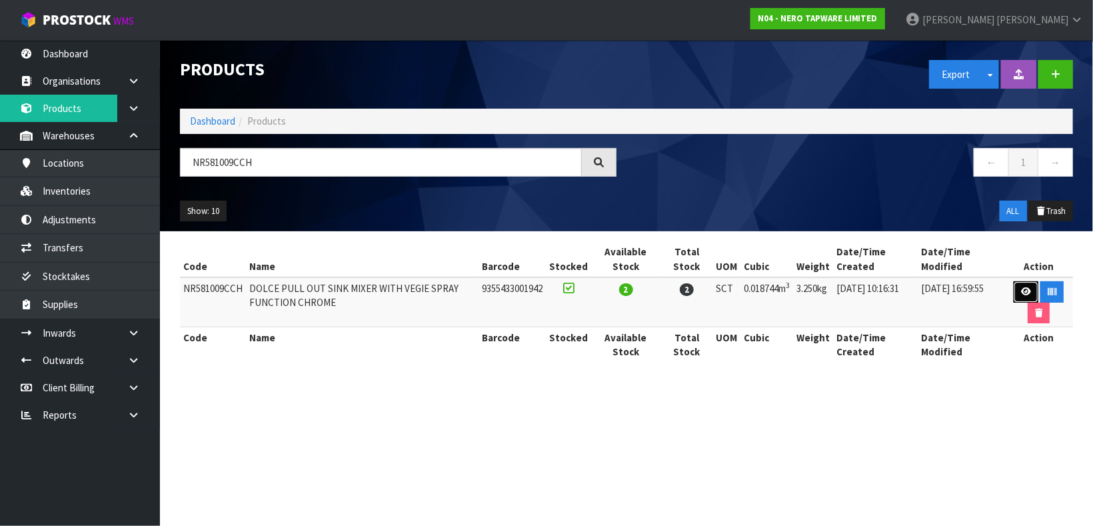
click at [1023, 301] on link at bounding box center [1026, 291] width 25 height 21
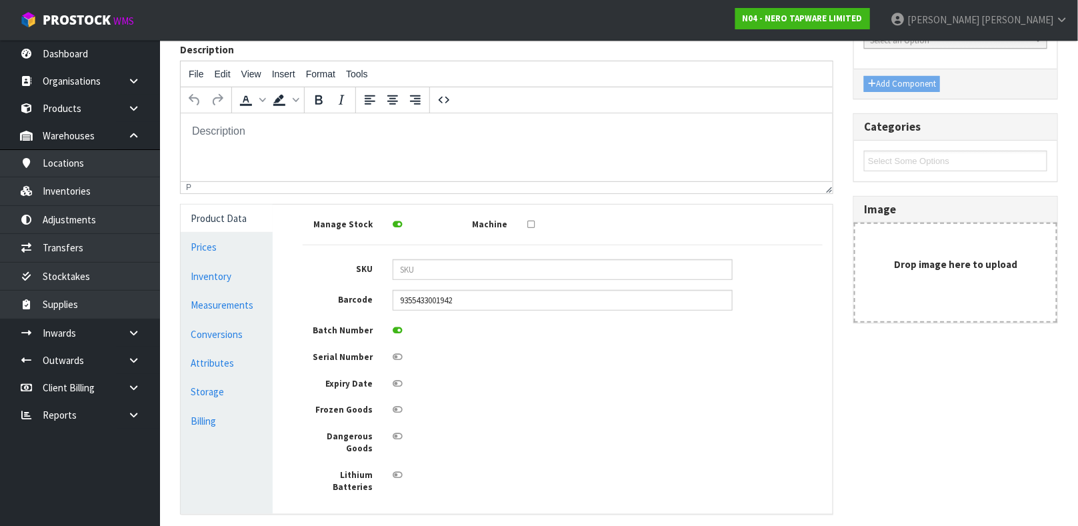
scroll to position [239, 0]
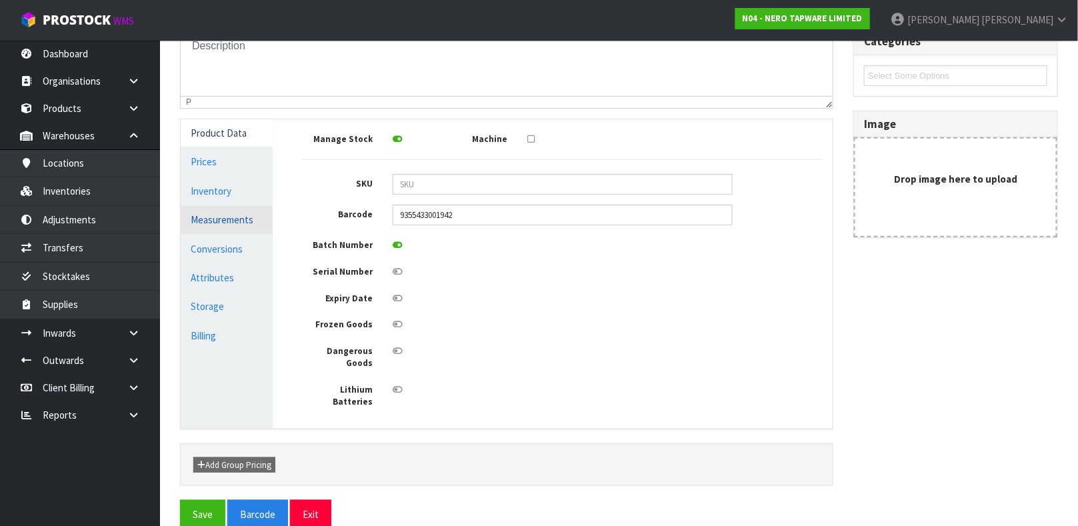
click at [239, 217] on link "Measurements" at bounding box center [227, 219] width 92 height 27
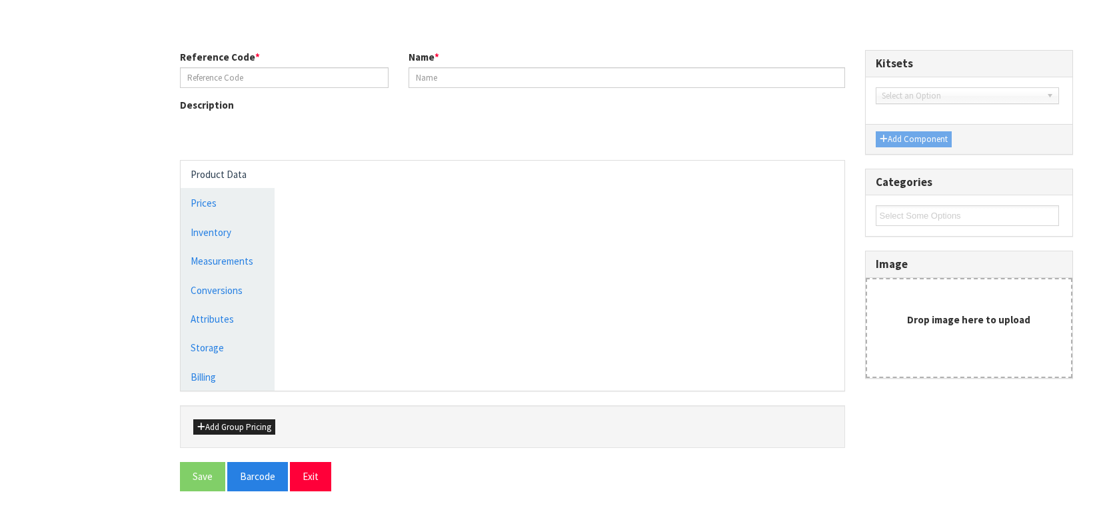
type input "NR110007CH"
type input "CLASSIC SINK MIXER CHROME"
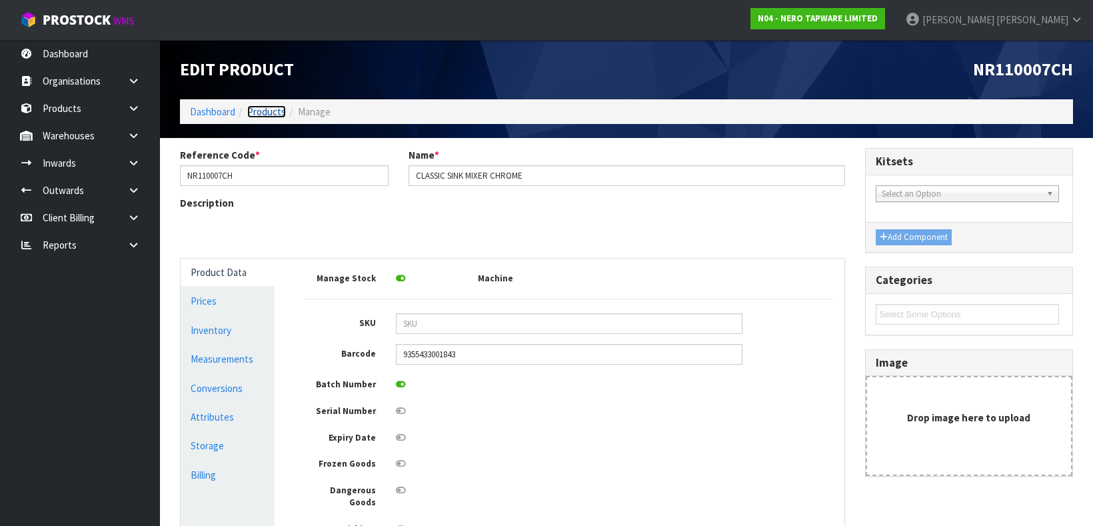
click at [261, 108] on link "Products" at bounding box center [266, 111] width 39 height 13
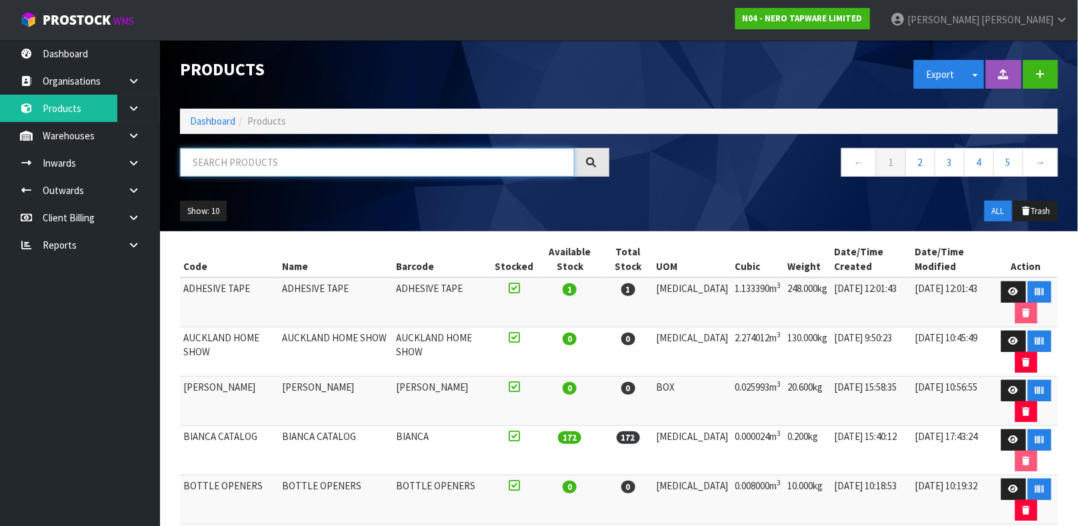
click at [250, 150] on input "text" at bounding box center [377, 162] width 395 height 29
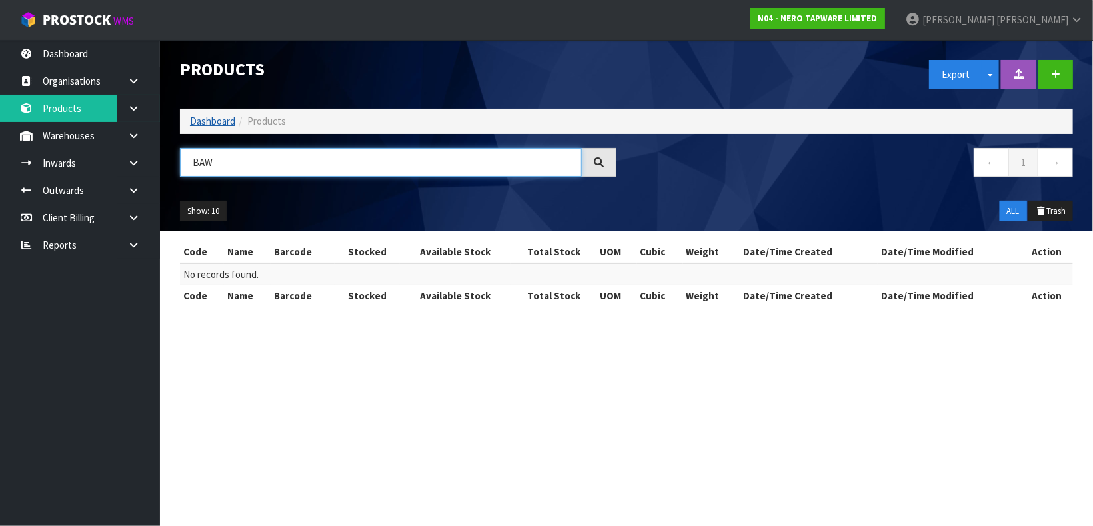
type input "BAW"
click at [225, 126] on link "Dashboard" at bounding box center [212, 121] width 45 height 13
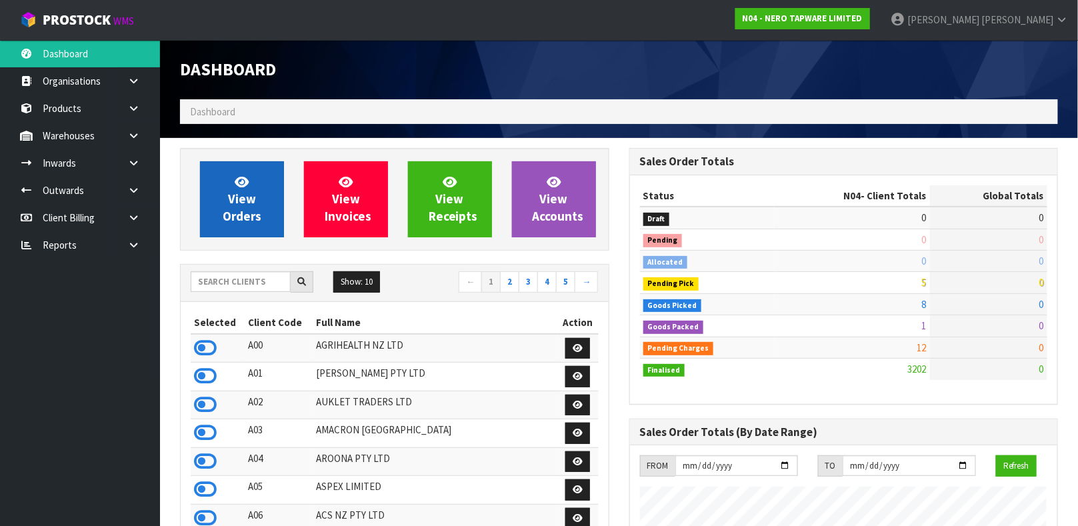
scroll to position [1083, 449]
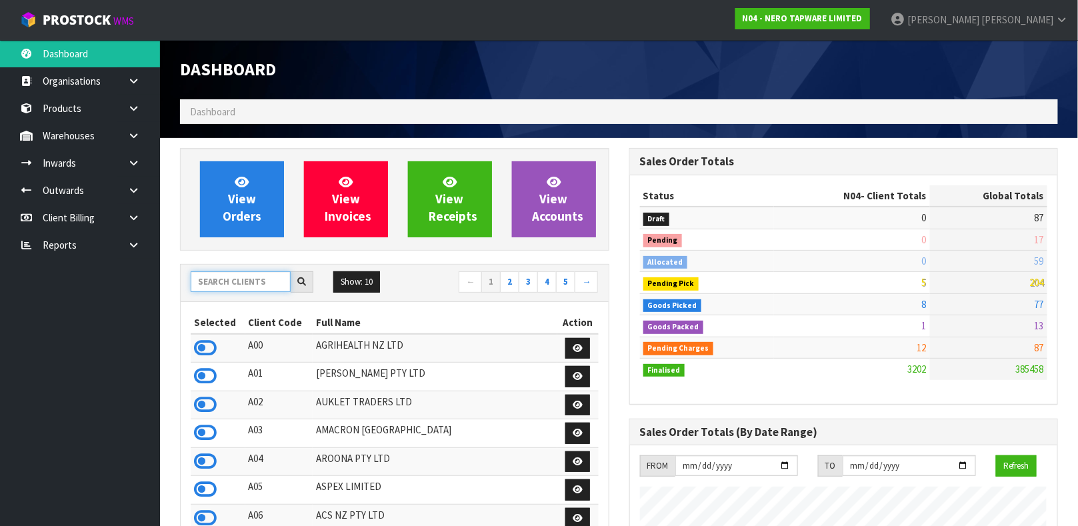
click at [229, 280] on input "text" at bounding box center [241, 281] width 100 height 21
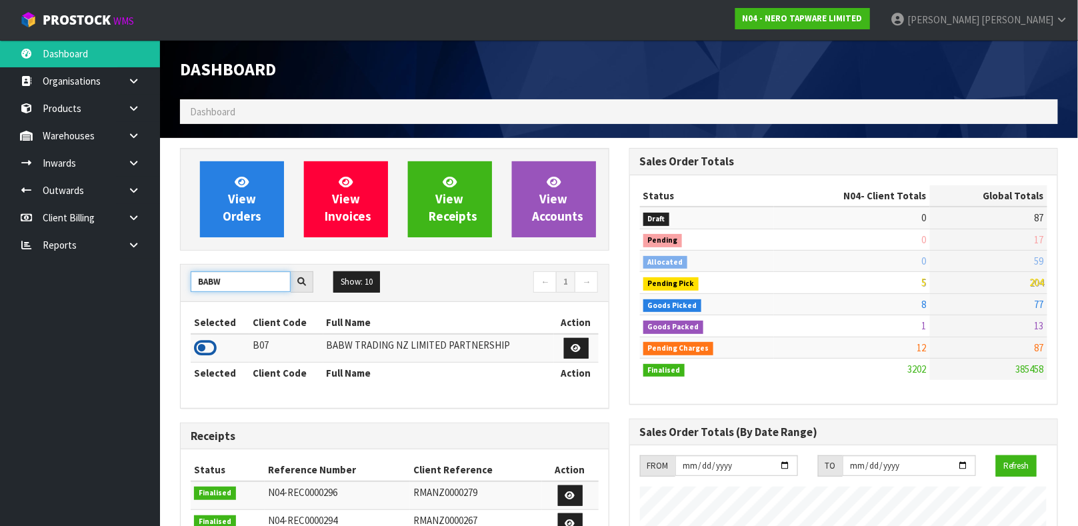
type input "BABW"
click at [201, 347] on icon at bounding box center [205, 348] width 23 height 20
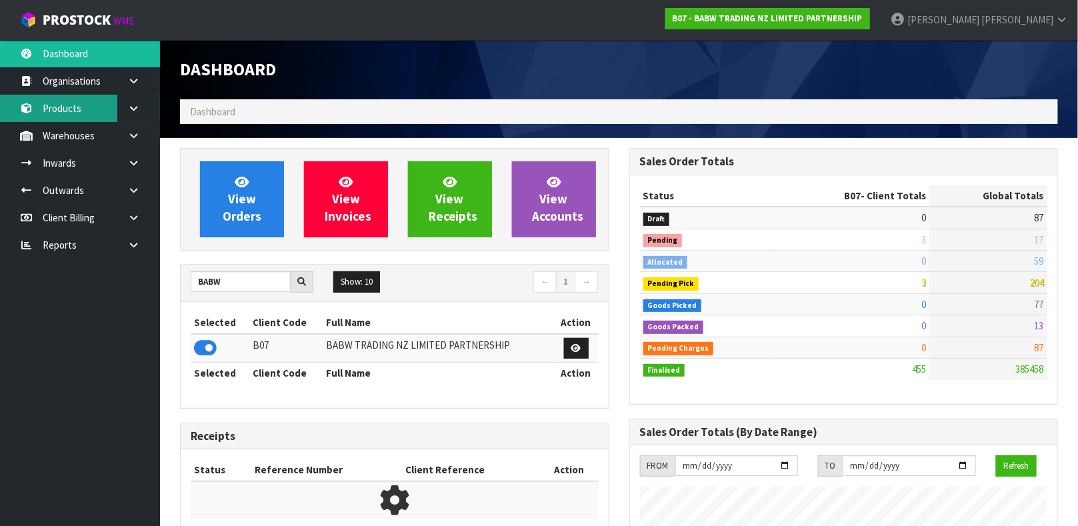
scroll to position [1011, 449]
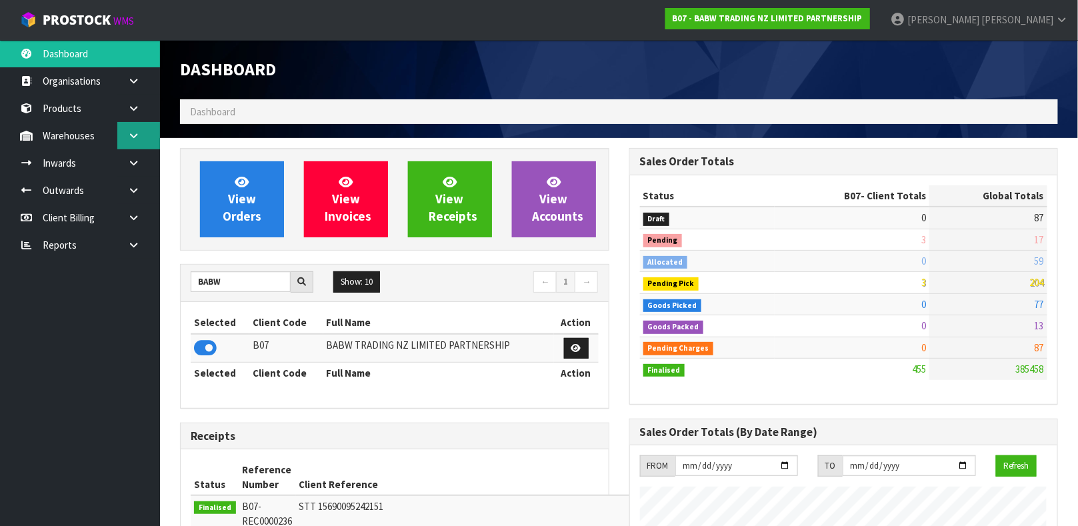
click at [145, 130] on link at bounding box center [138, 135] width 43 height 27
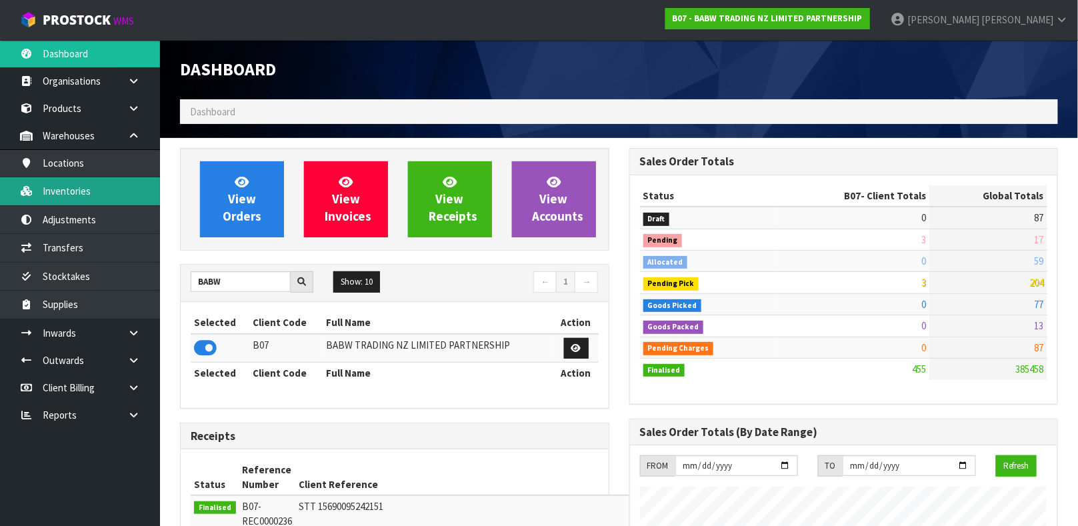
click at [89, 181] on link "Inventories" at bounding box center [80, 190] width 160 height 27
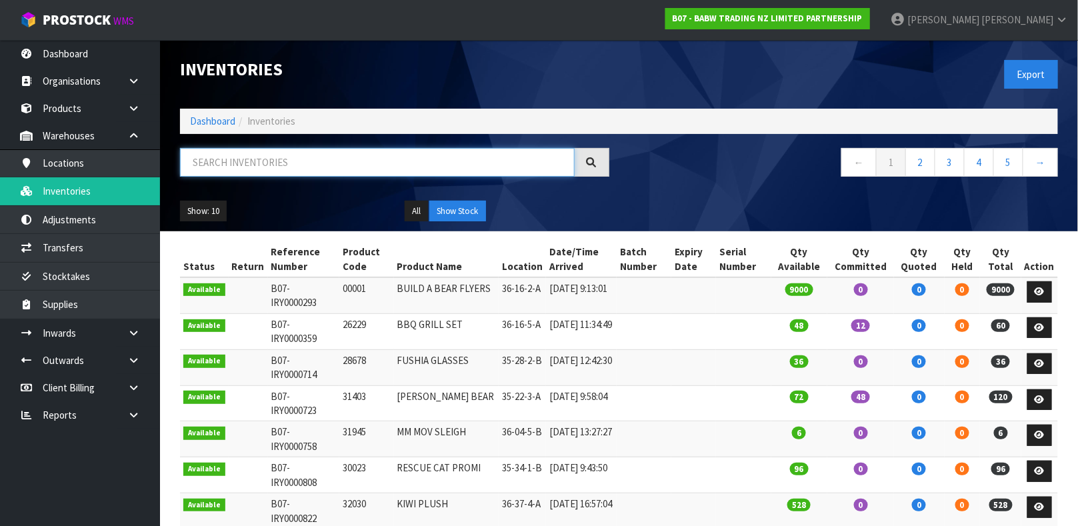
click at [254, 157] on input "text" at bounding box center [377, 162] width 395 height 29
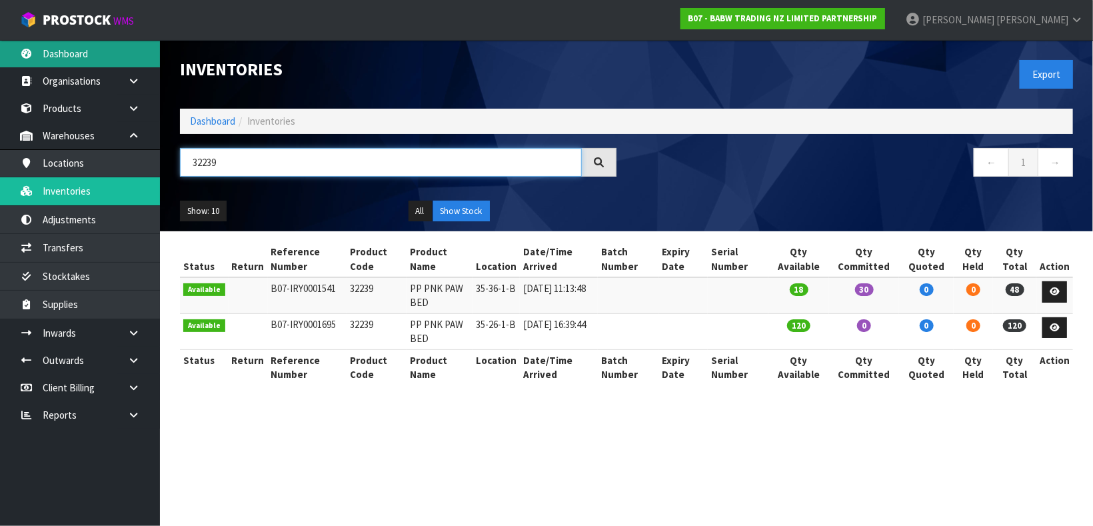
type input "32239"
click at [95, 61] on link "Dashboard" at bounding box center [80, 53] width 160 height 27
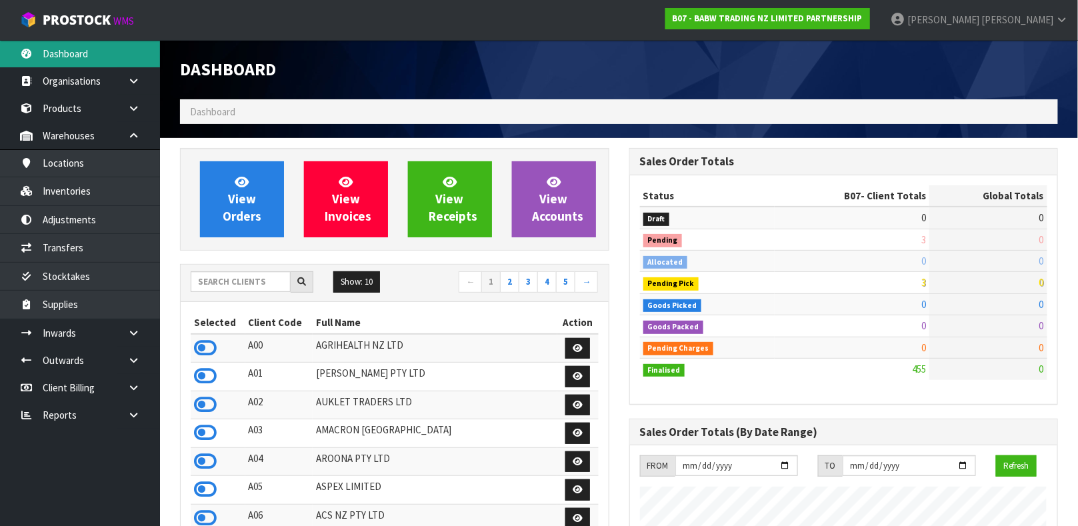
scroll to position [1011, 449]
click at [253, 283] on input "text" at bounding box center [241, 281] width 100 height 21
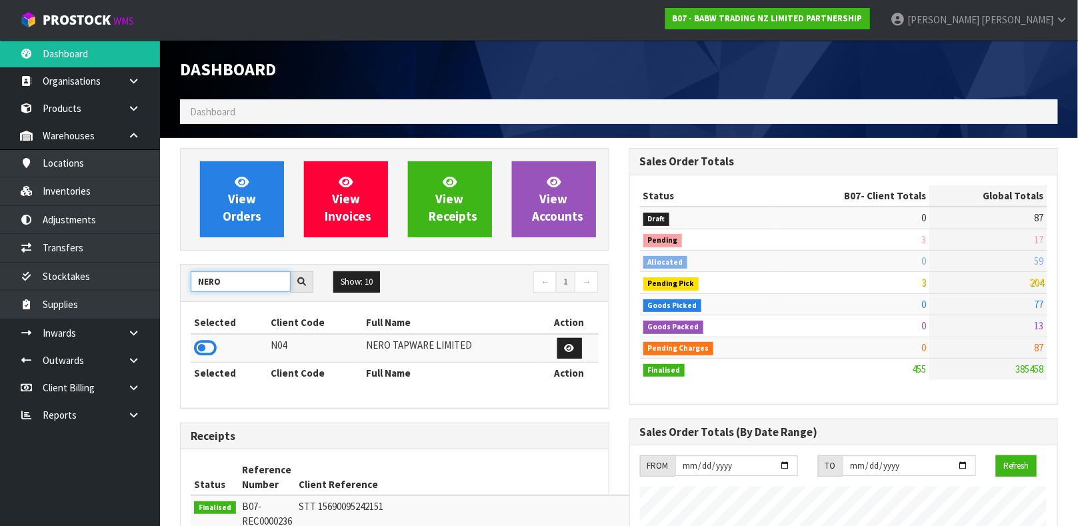
type input "NERO"
click at [574, 350] on link at bounding box center [569, 348] width 25 height 21
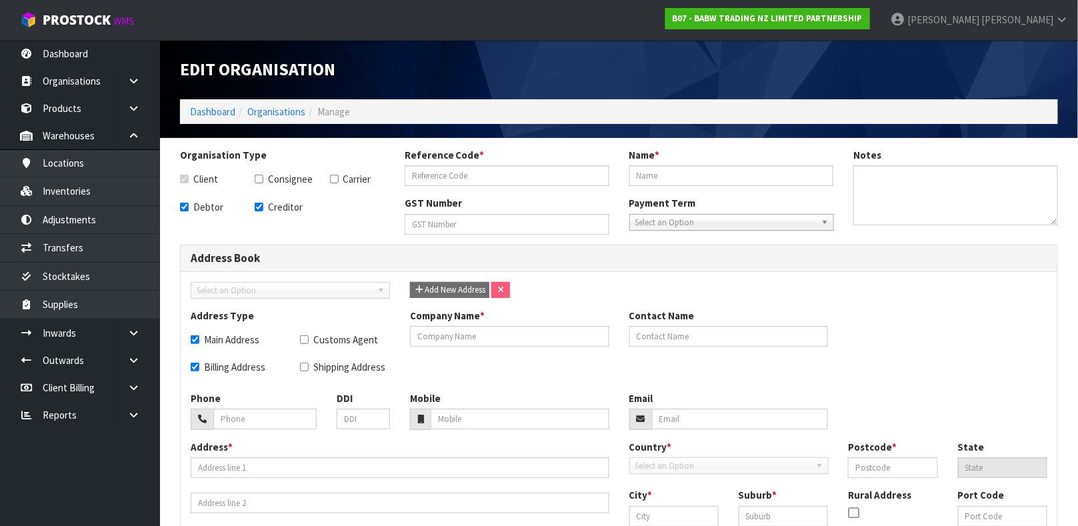
checkbox input "true"
type input "N04"
type input "NERO TAPWARE LIMITED"
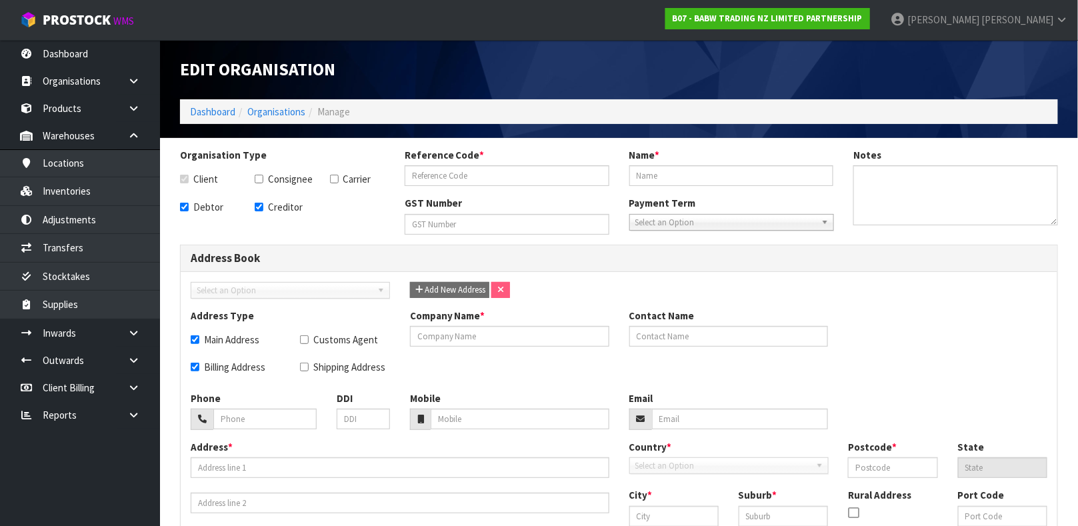
checkbox input "true"
type input "NERO TAPWARE LIMITED"
type input "[PERSON_NAME]"
type input "[PHONE_NUMBER]"
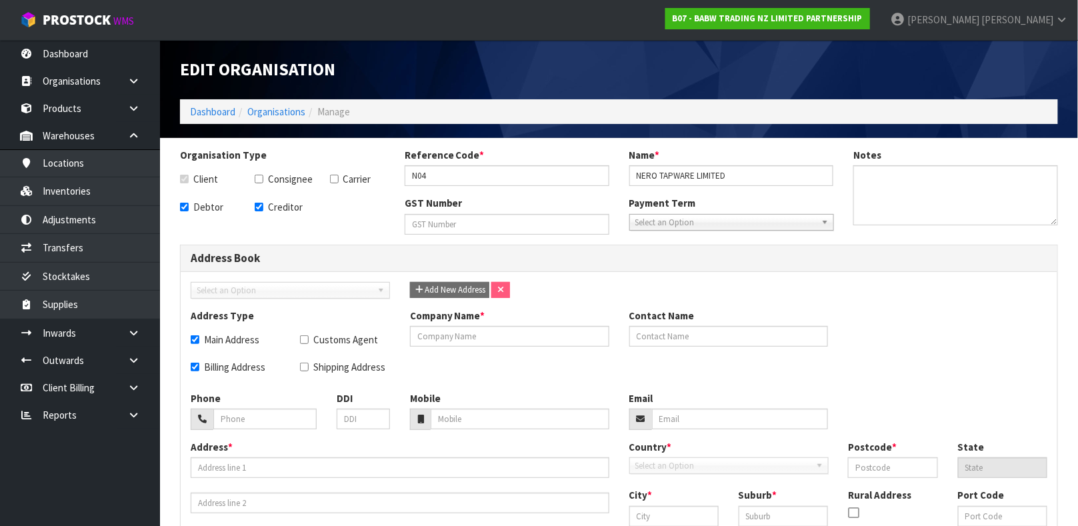
type input "[PERSON_NAME][EMAIL_ADDRESS][DOMAIN_NAME]"
type input "11 [PERSON_NAME]"
type input "3201"
type input "VICTORIA"
type input "CARRUM DOWNS"
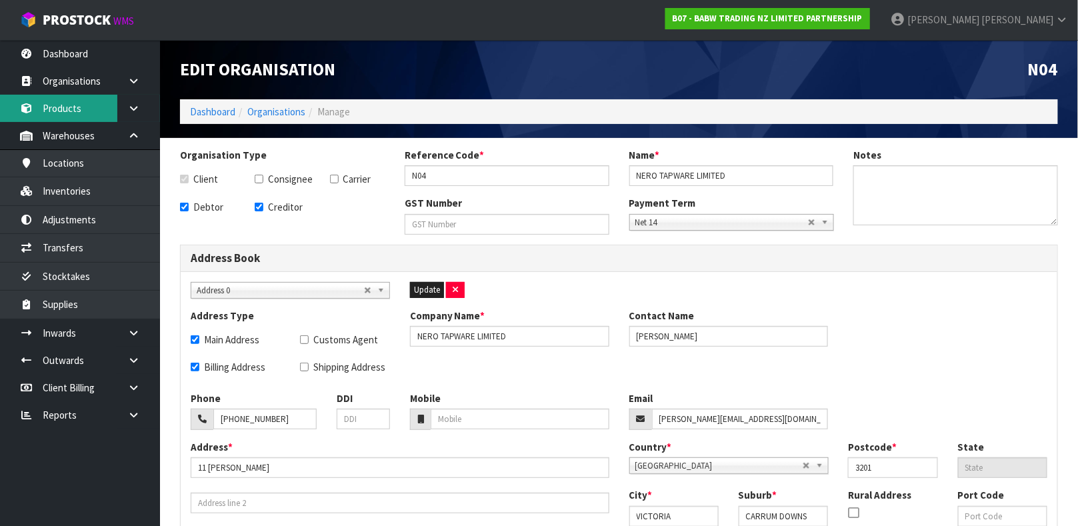
click at [99, 110] on link "Products" at bounding box center [80, 108] width 160 height 27
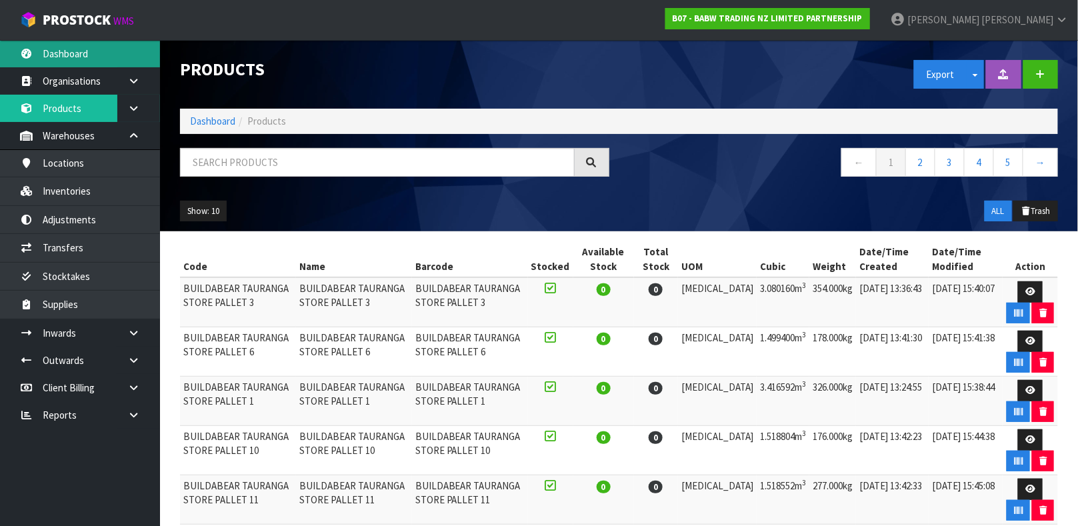
click at [83, 56] on link "Dashboard" at bounding box center [80, 53] width 160 height 27
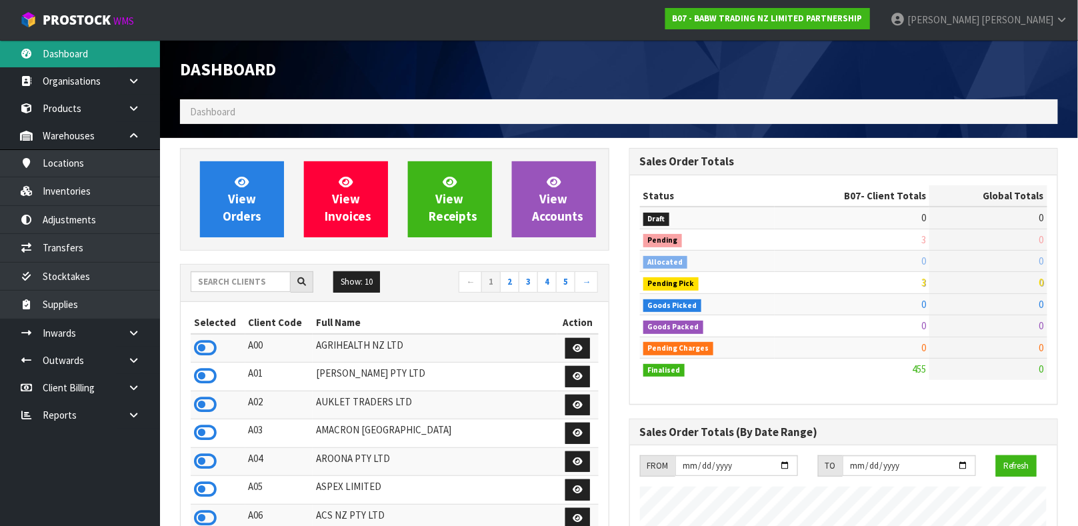
scroll to position [1011, 449]
click at [253, 282] on input "text" at bounding box center [241, 281] width 100 height 21
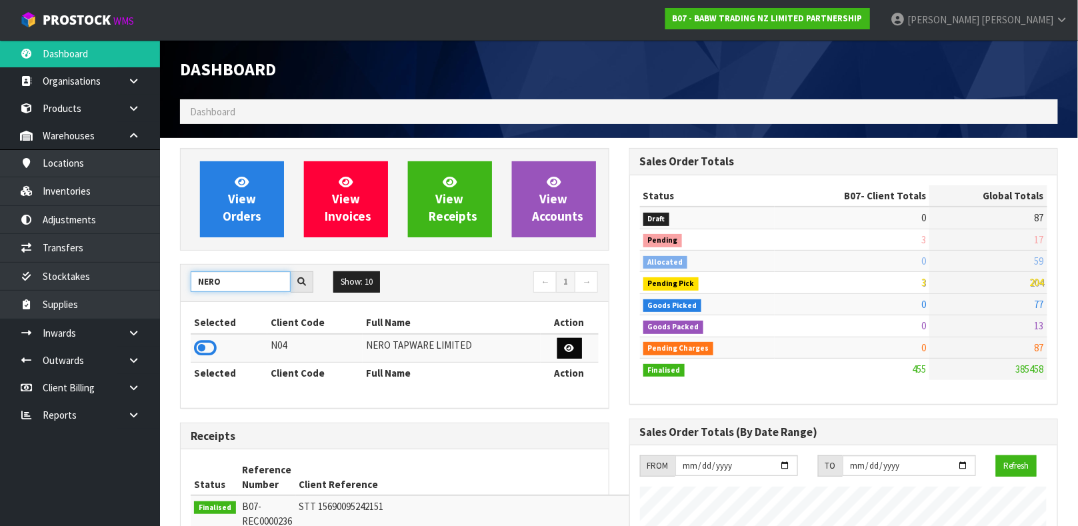
type input "NERO"
click at [573, 354] on link at bounding box center [569, 348] width 25 height 21
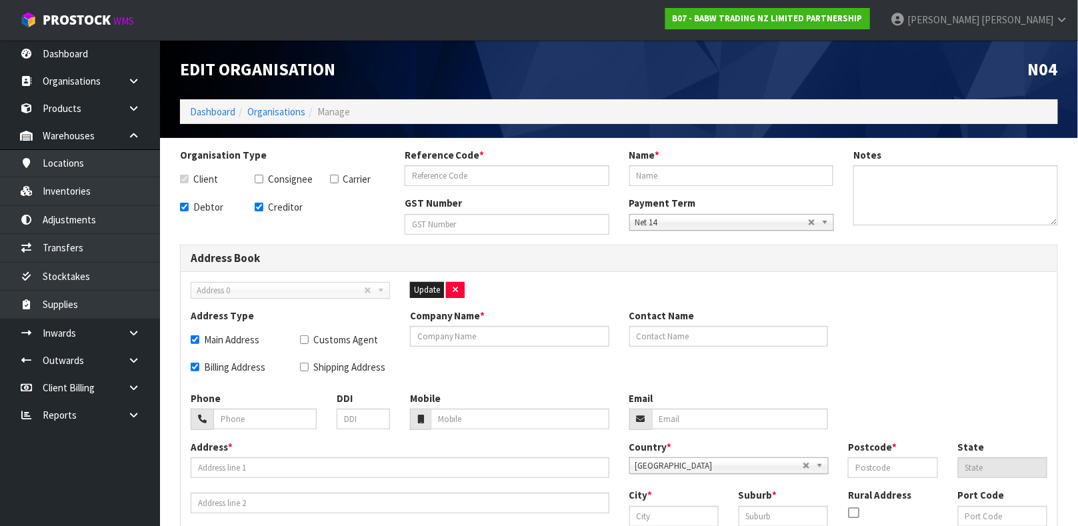
checkbox input "true"
type input "N04"
type input "NERO TAPWARE LIMITED"
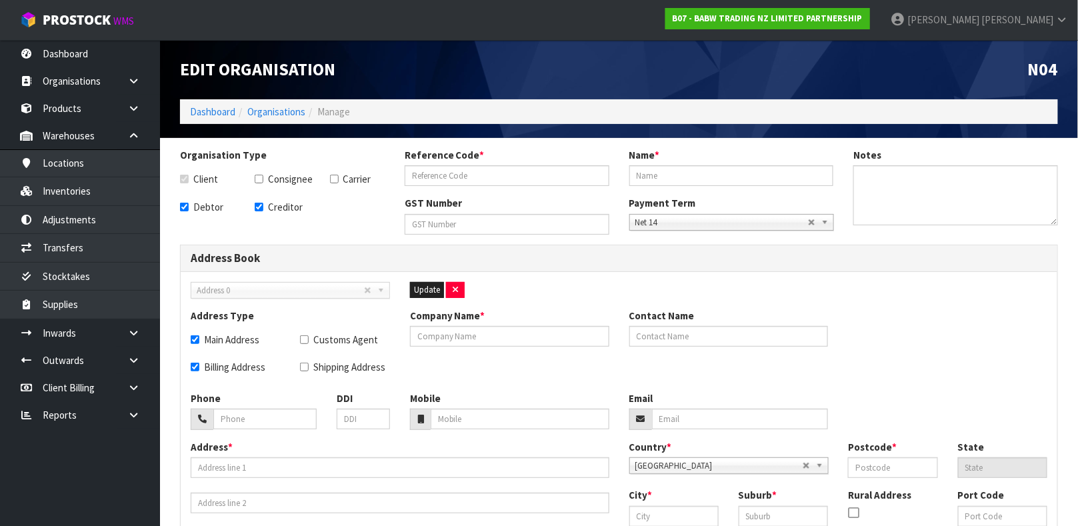
checkbox input "true"
type input "NERO TAPWARE LIMITED"
type input "[PERSON_NAME]"
type input "[PHONE_NUMBER]"
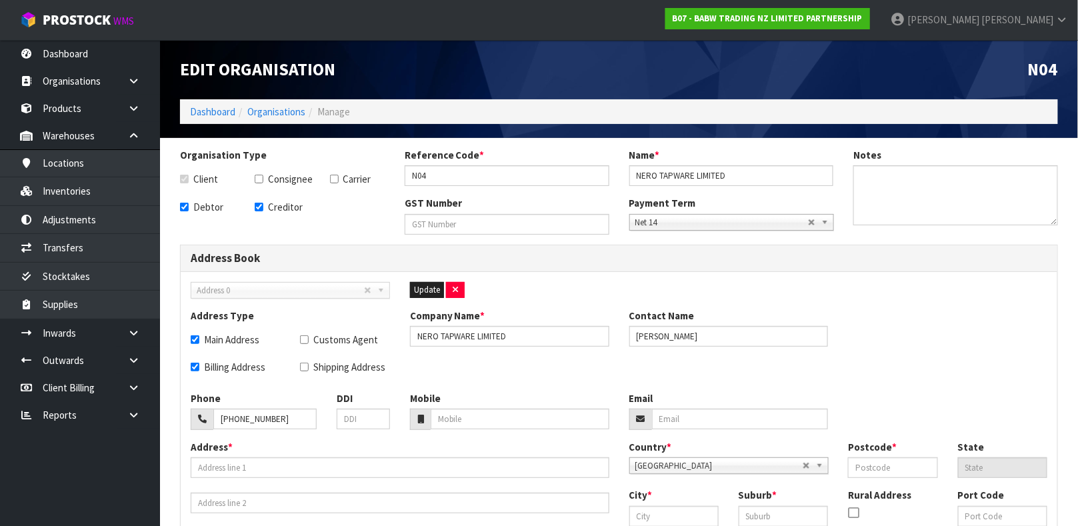
type input "[PERSON_NAME][EMAIL_ADDRESS][DOMAIN_NAME]"
type input "11 [PERSON_NAME]"
type input "3201"
type input "VICTORIA"
type input "CARRUM DOWNS"
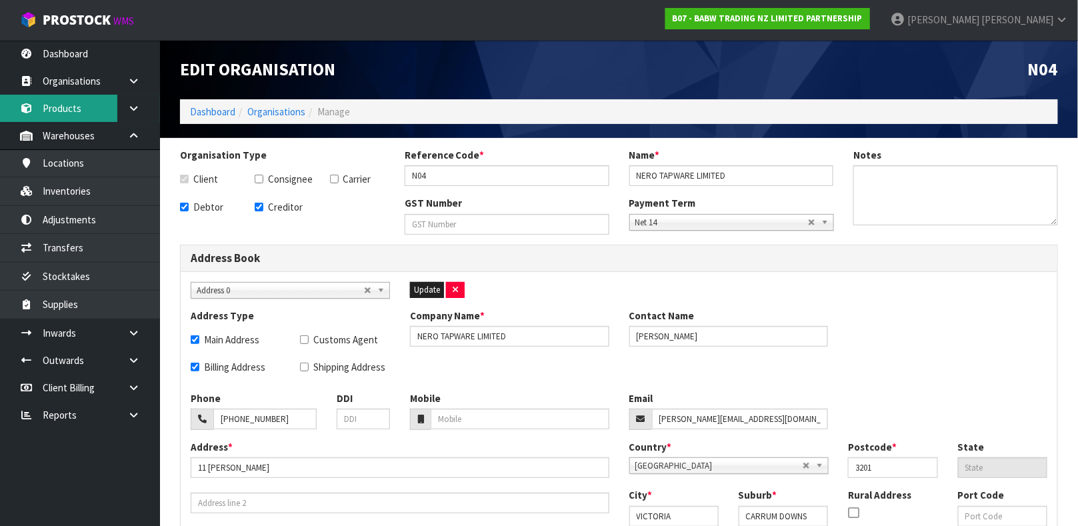
click at [89, 104] on link "Products" at bounding box center [80, 108] width 160 height 27
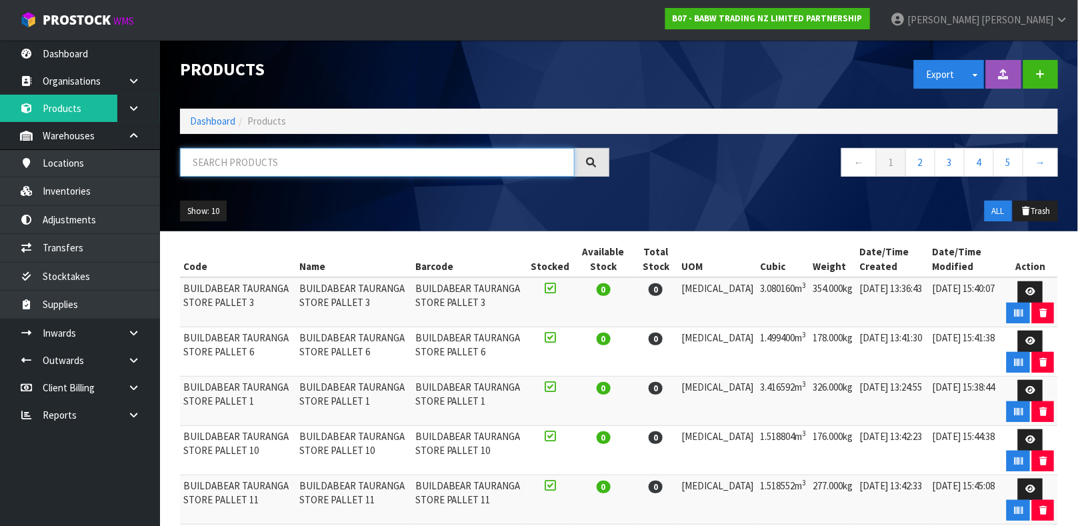
click at [201, 157] on input "text" at bounding box center [377, 162] width 395 height 29
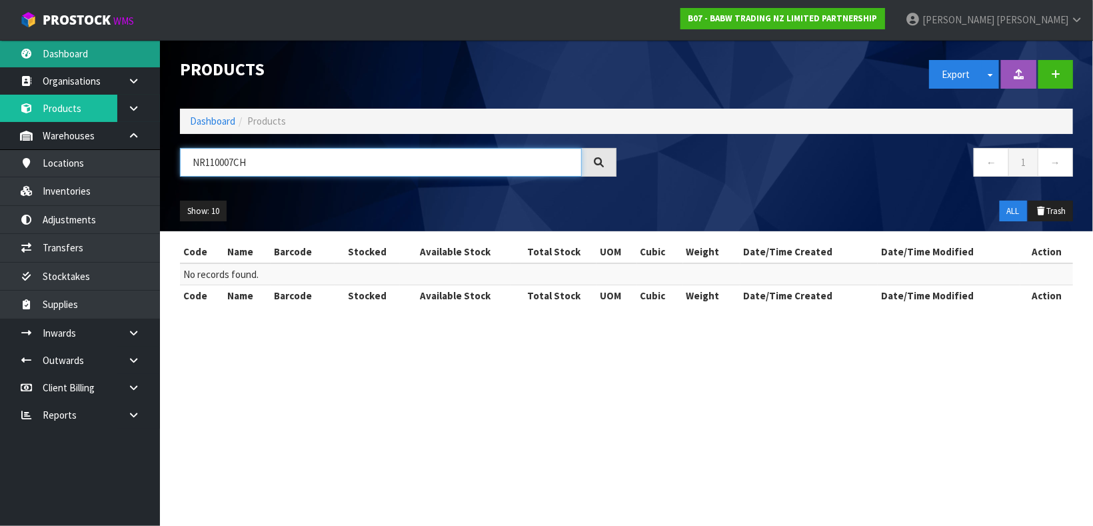
type input "NR110007CH"
click at [73, 55] on link "Dashboard" at bounding box center [80, 53] width 160 height 27
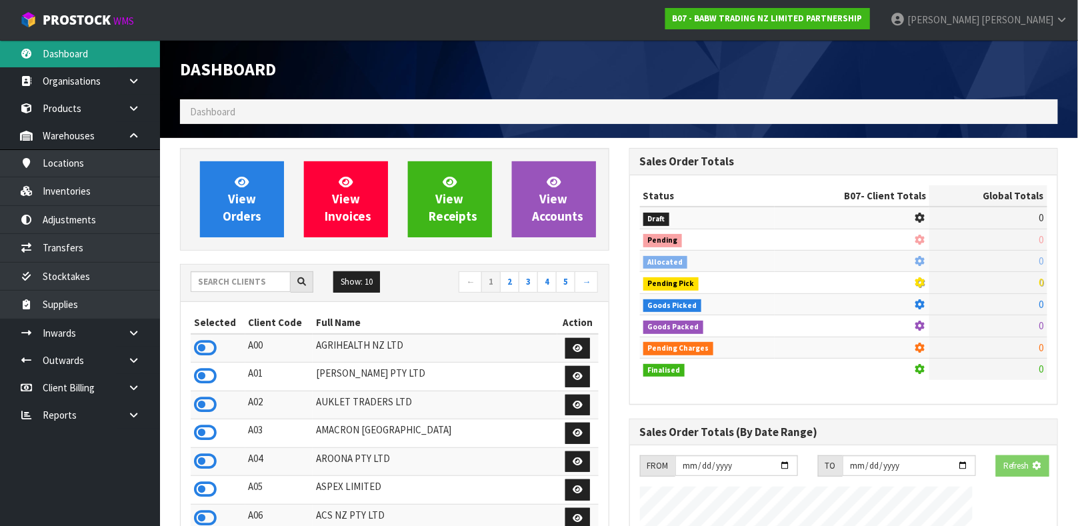
click at [73, 55] on div "Dashboard Dashboard View Orders View Invoices View Receipts View Accounts 5 10" at bounding box center [539, 496] width 1078 height 993
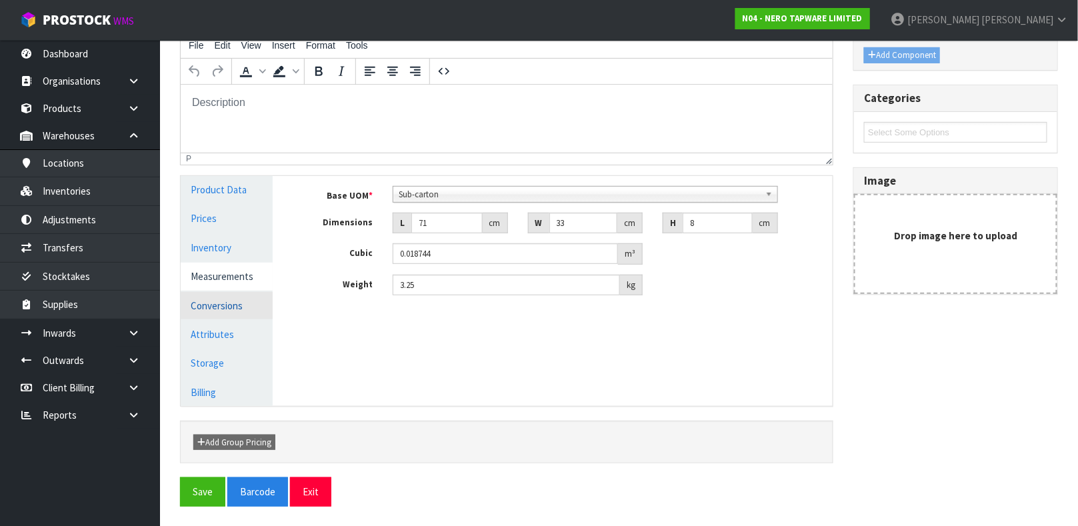
scroll to position [182, 0]
click at [233, 303] on link "Conversions" at bounding box center [227, 305] width 92 height 27
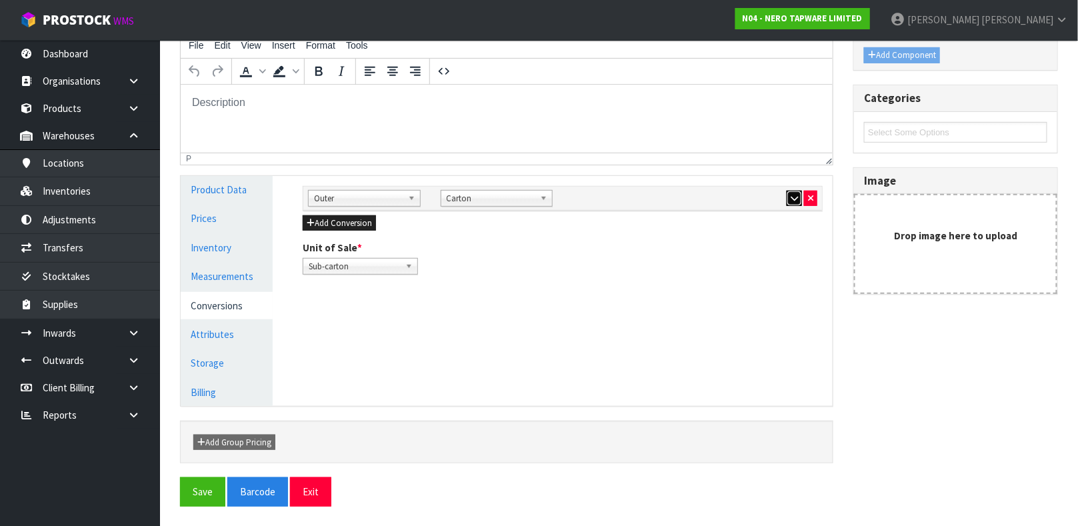
click at [795, 199] on icon "button" at bounding box center [794, 198] width 7 height 9
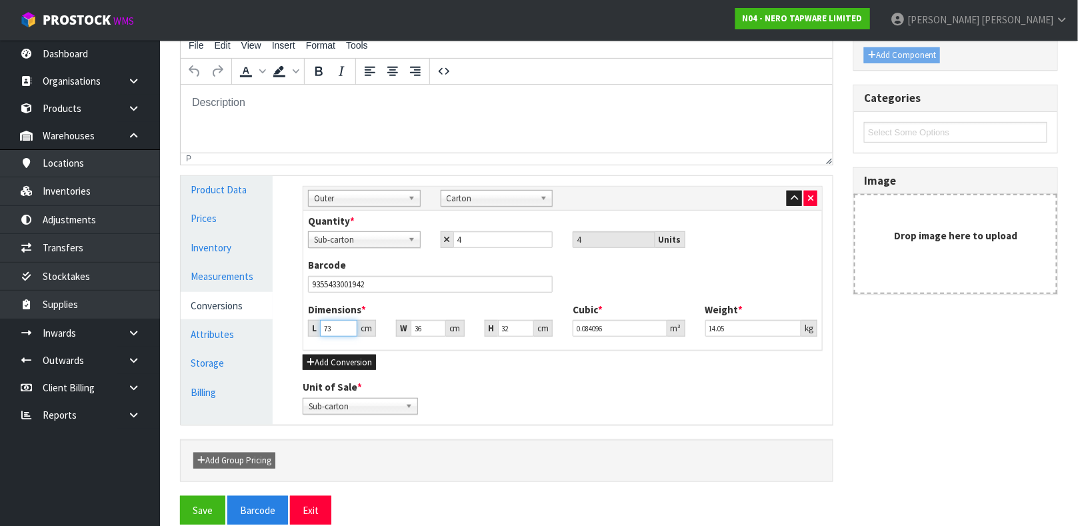
click at [338, 329] on input "73" at bounding box center [338, 328] width 37 height 17
type input "7"
type input "0.008064"
type input "0.000001"
type input "3"
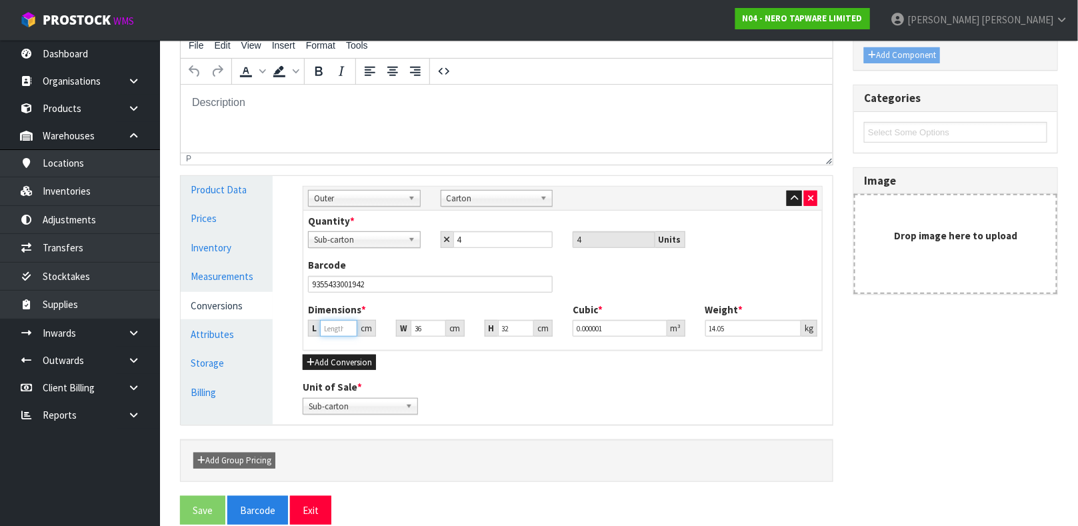
type input "0.003456"
type input "36"
type input "0.041472"
type input "36"
type input "0.000001"
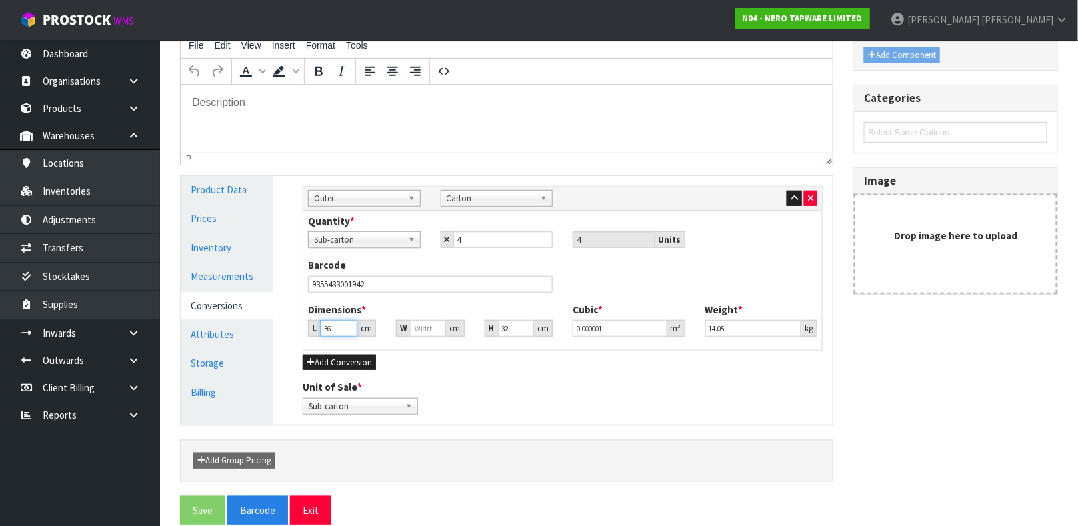
click at [338, 329] on input "36" at bounding box center [338, 328] width 37 height 17
type input "3"
type input "73"
type input "3"
type input "0.007008"
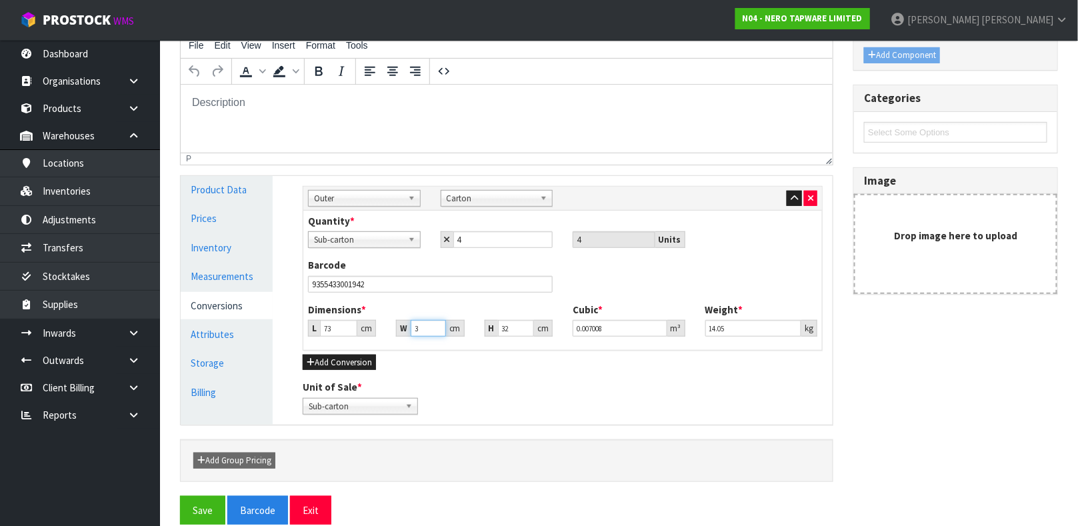
type input "36"
type input "0.084096"
type input "36"
type input "3"
type input "0.007884"
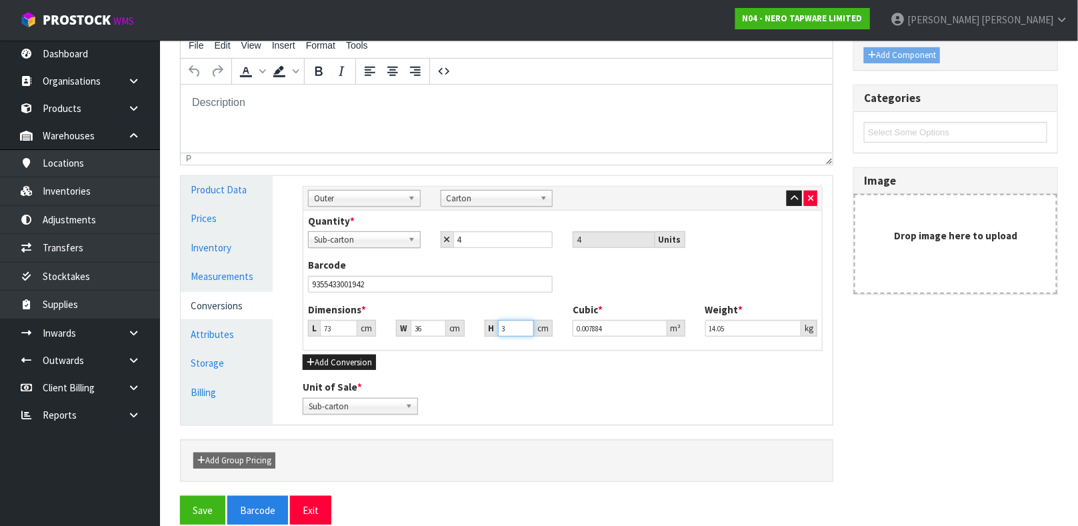
type input "31"
type input "0.081468"
type input "31"
type input "0.079"
type input "14.05"
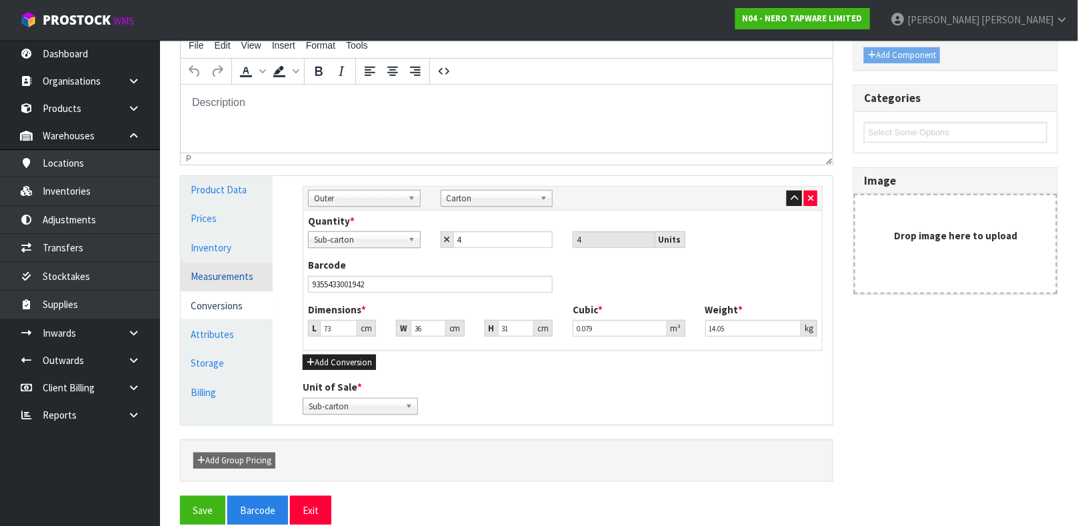
click at [219, 279] on link "Measurements" at bounding box center [227, 276] width 92 height 27
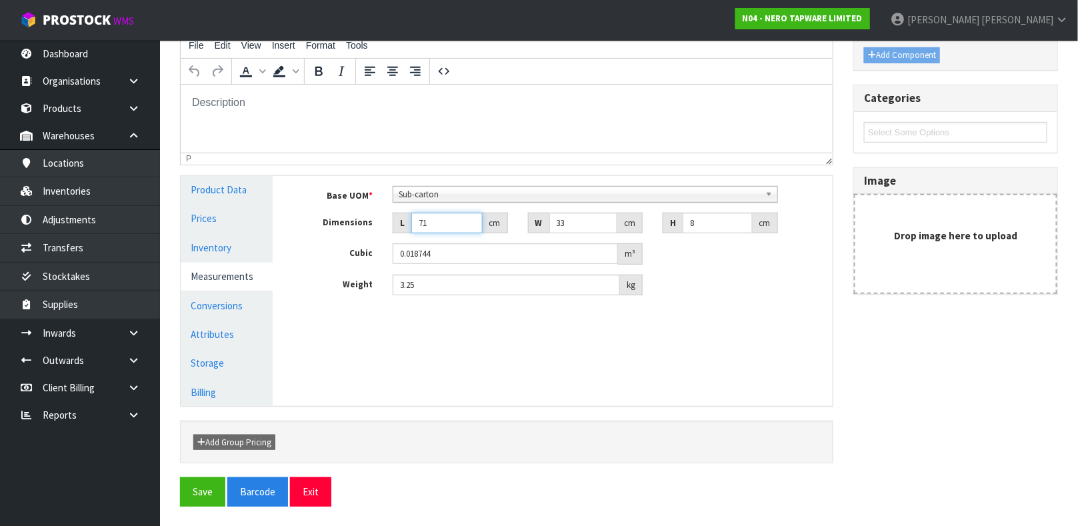
click at [434, 224] on input "71" at bounding box center [446, 223] width 71 height 21
type input "7"
type input "0.001848"
type input "0.000001"
type input "7"
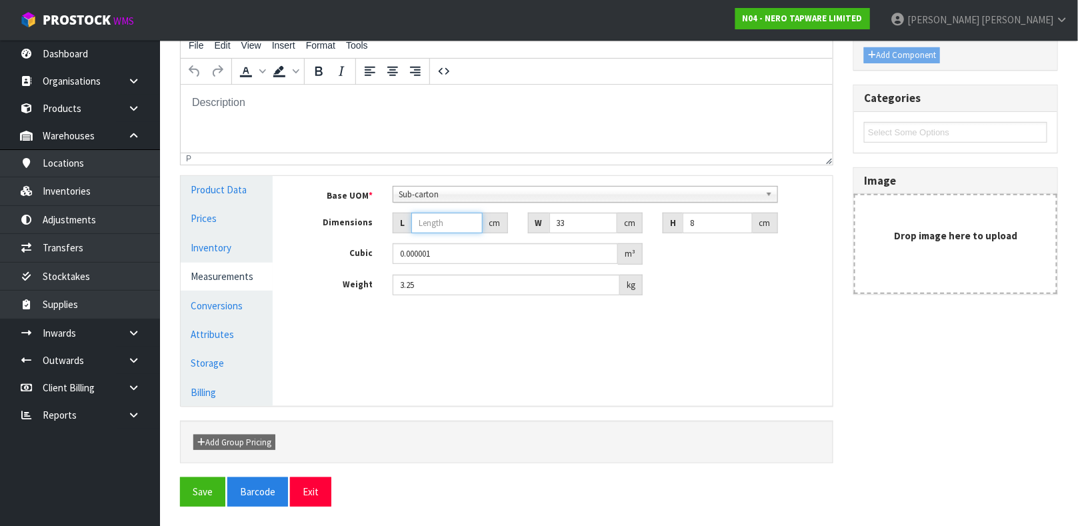
type input "0.001848"
type input "72"
type input "0.019008"
type input "72"
type input "6"
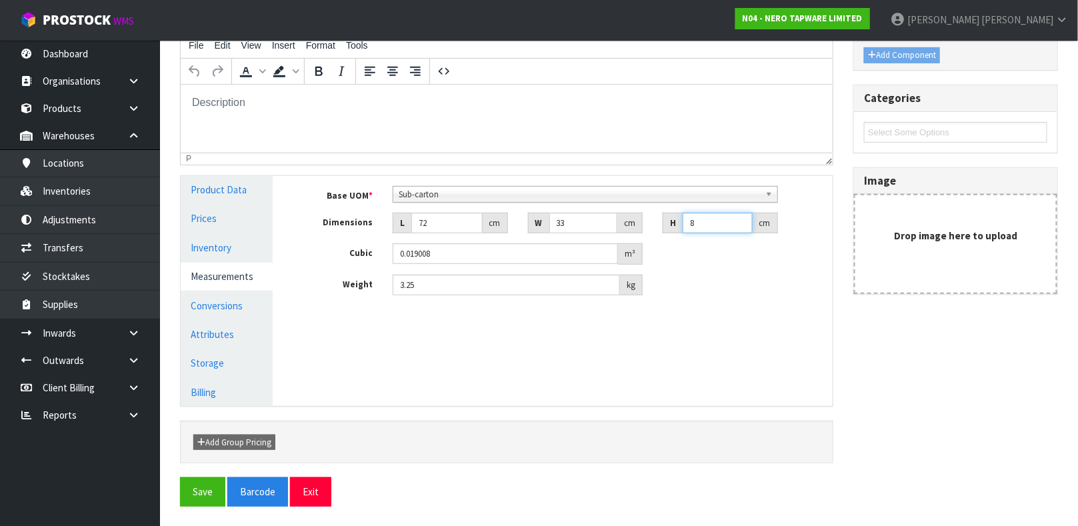
type input "0.014256"
type input "6"
type input "0.014"
click at [203, 485] on button "Save" at bounding box center [202, 491] width 45 height 29
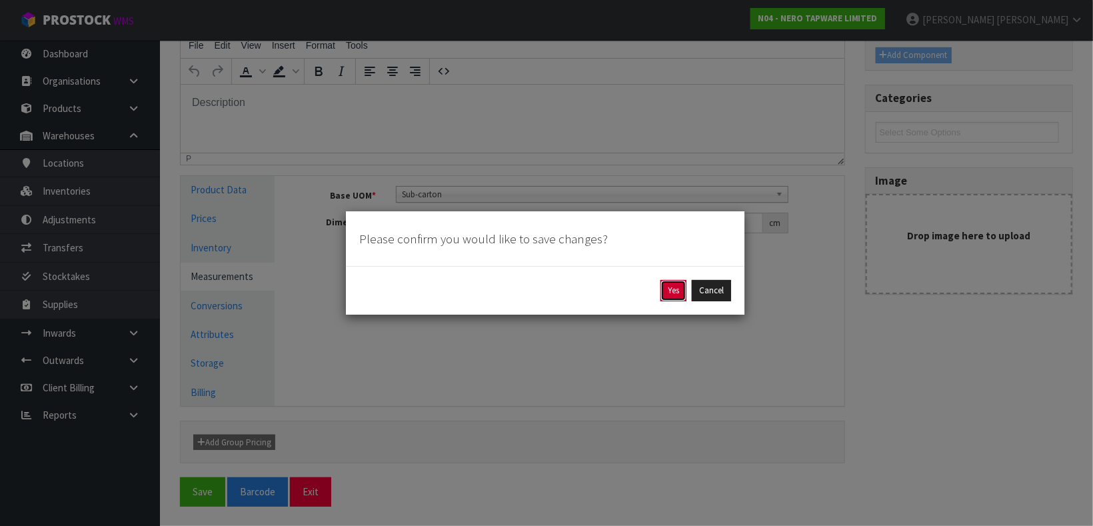
click at [675, 293] on button "Yes" at bounding box center [674, 290] width 26 height 21
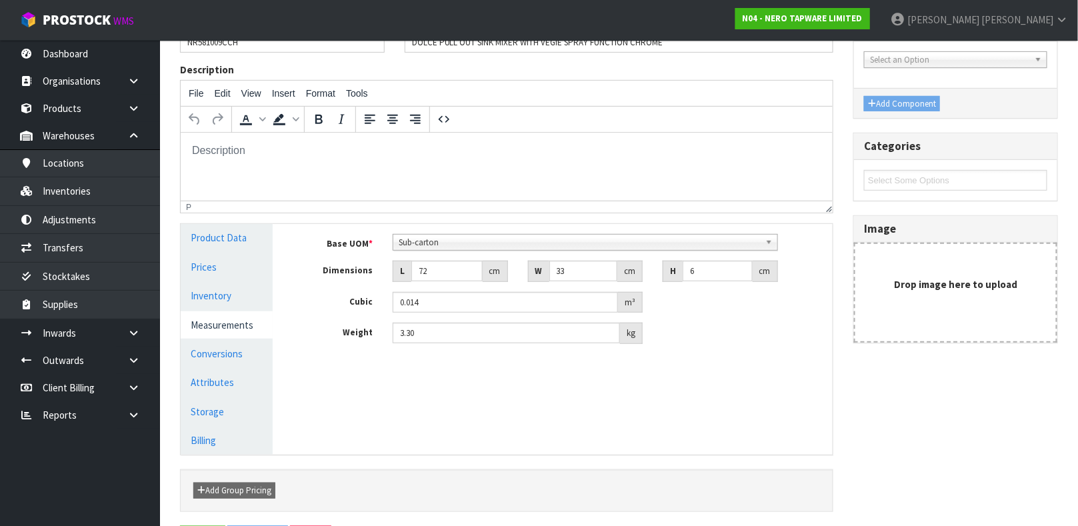
scroll to position [0, 0]
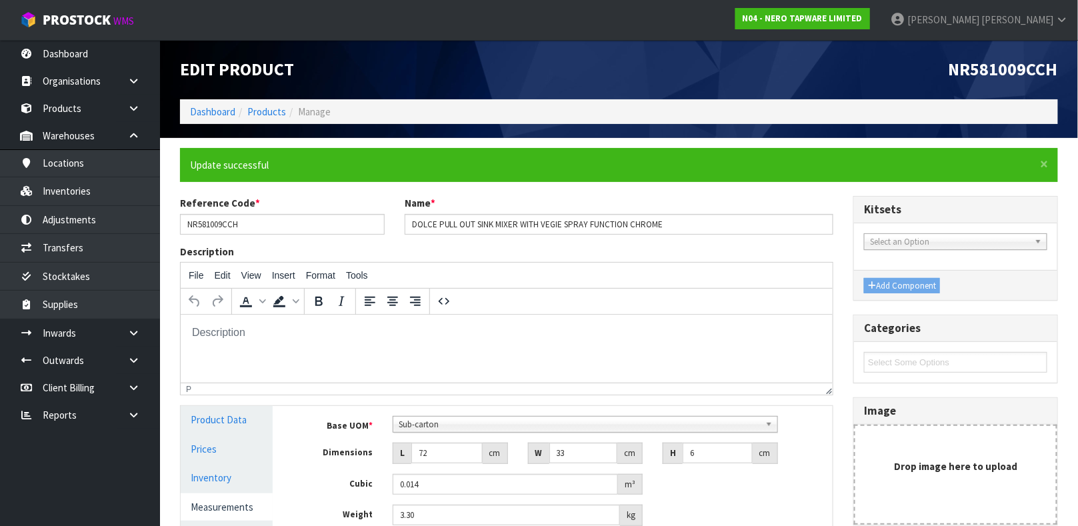
type input "3.3"
